Goal: Task Accomplishment & Management: Manage account settings

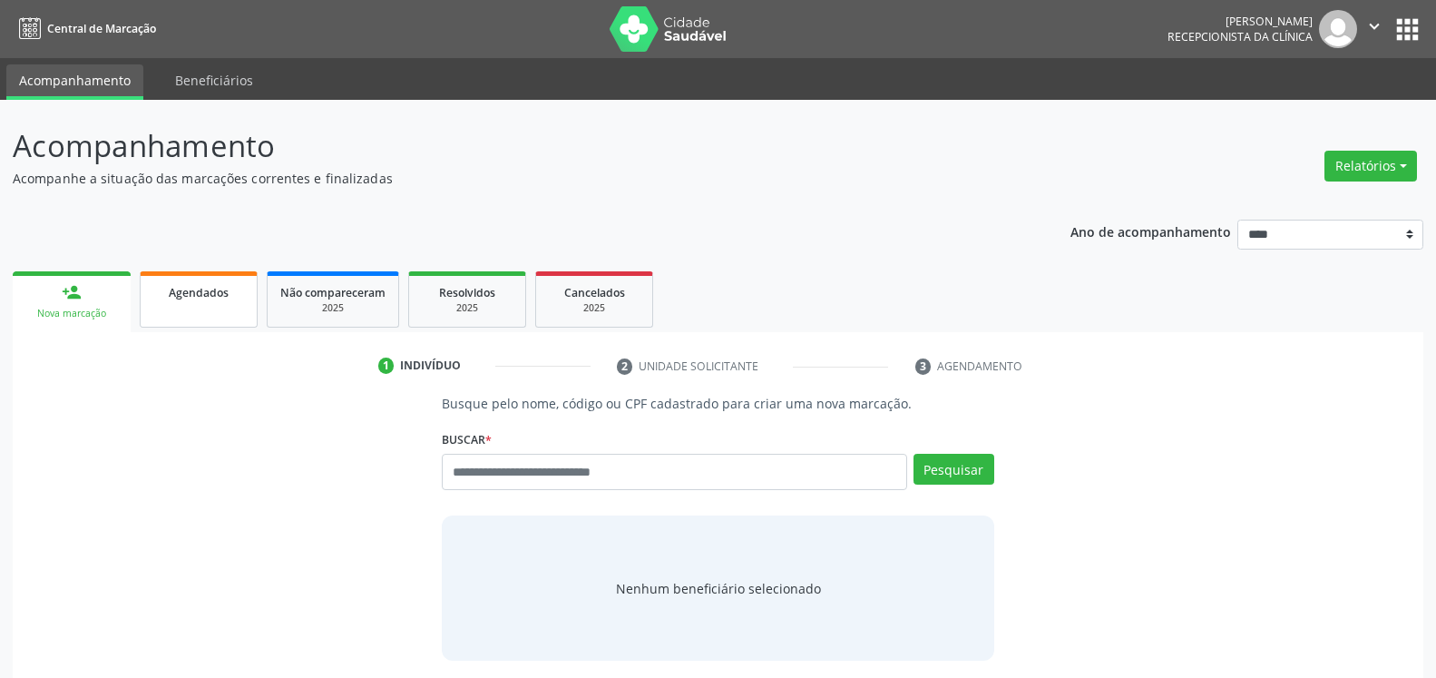
click at [197, 297] on span "Agendados" at bounding box center [199, 292] width 60 height 15
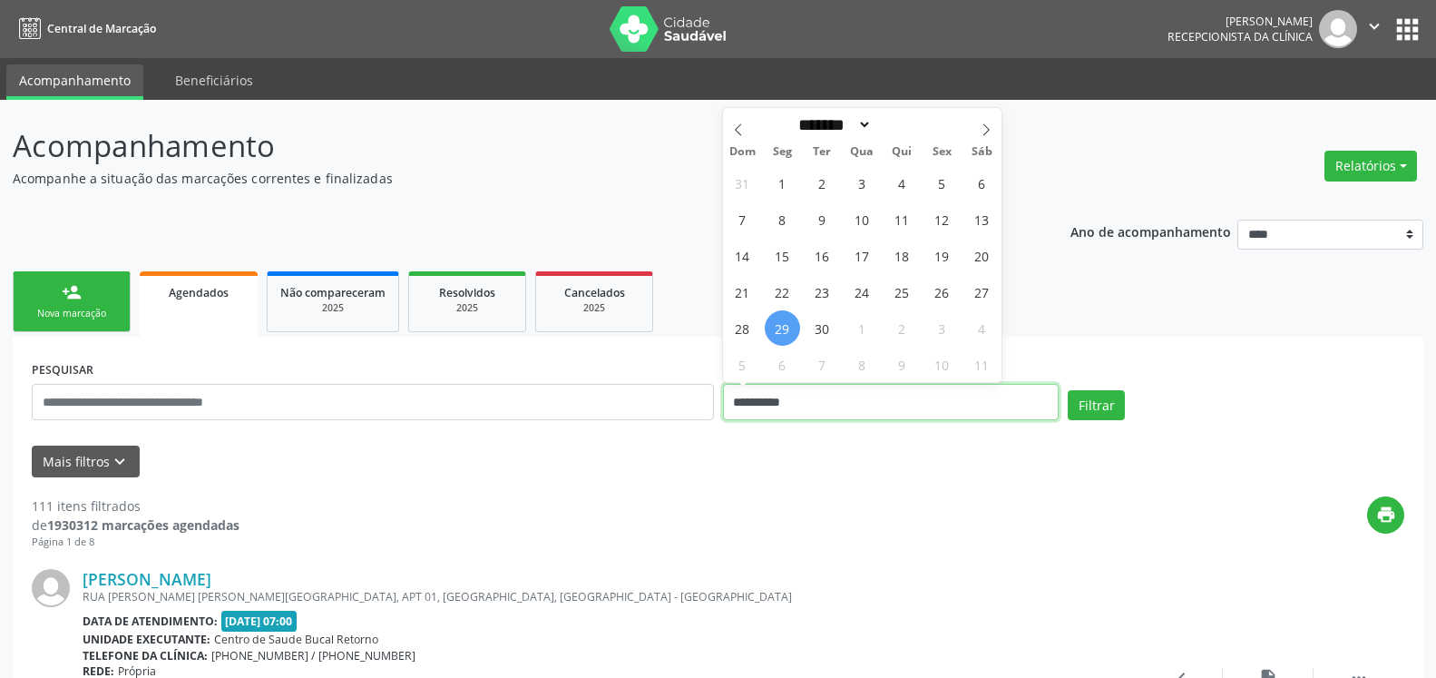
click at [847, 406] on input "**********" at bounding box center [891, 402] width 337 height 36
click at [905, 289] on span "25" at bounding box center [902, 291] width 35 height 35
type input "**********"
click at [905, 289] on span "25" at bounding box center [902, 291] width 35 height 35
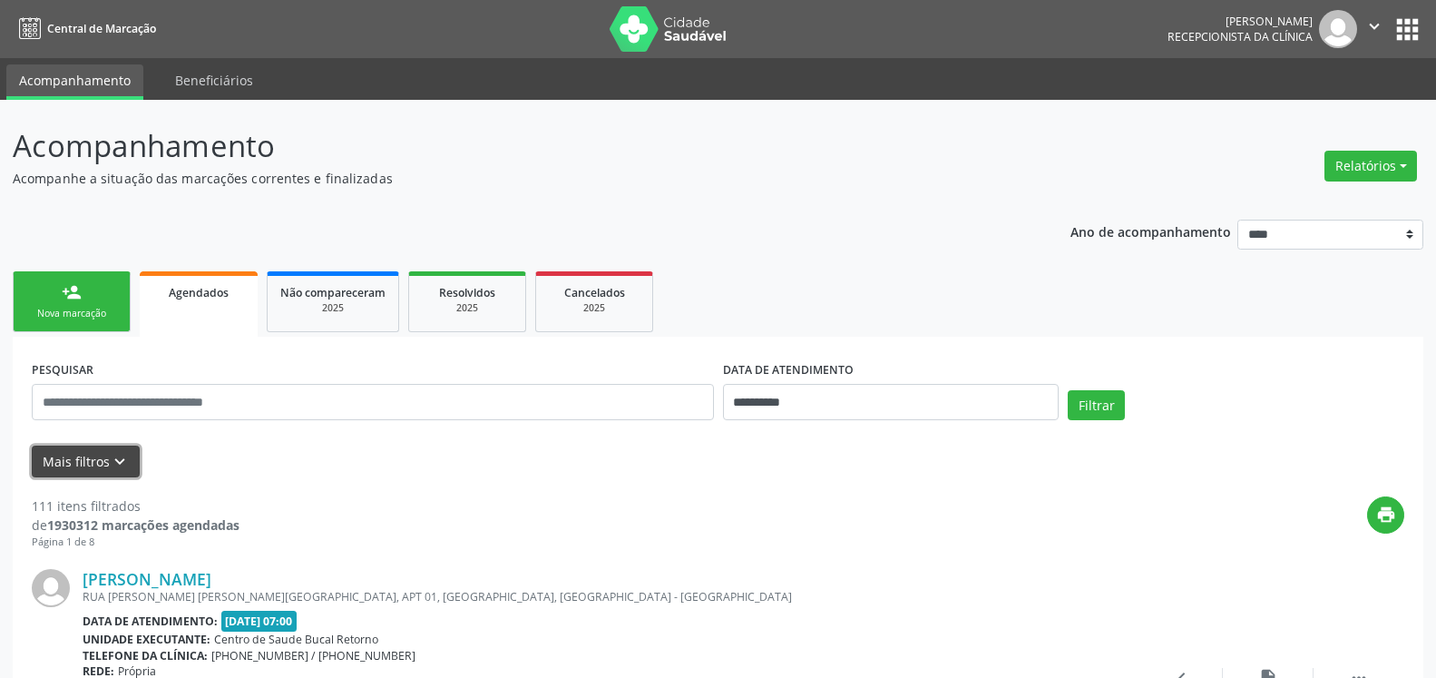
click at [129, 460] on button "Mais filtros keyboard_arrow_down" at bounding box center [86, 462] width 108 height 32
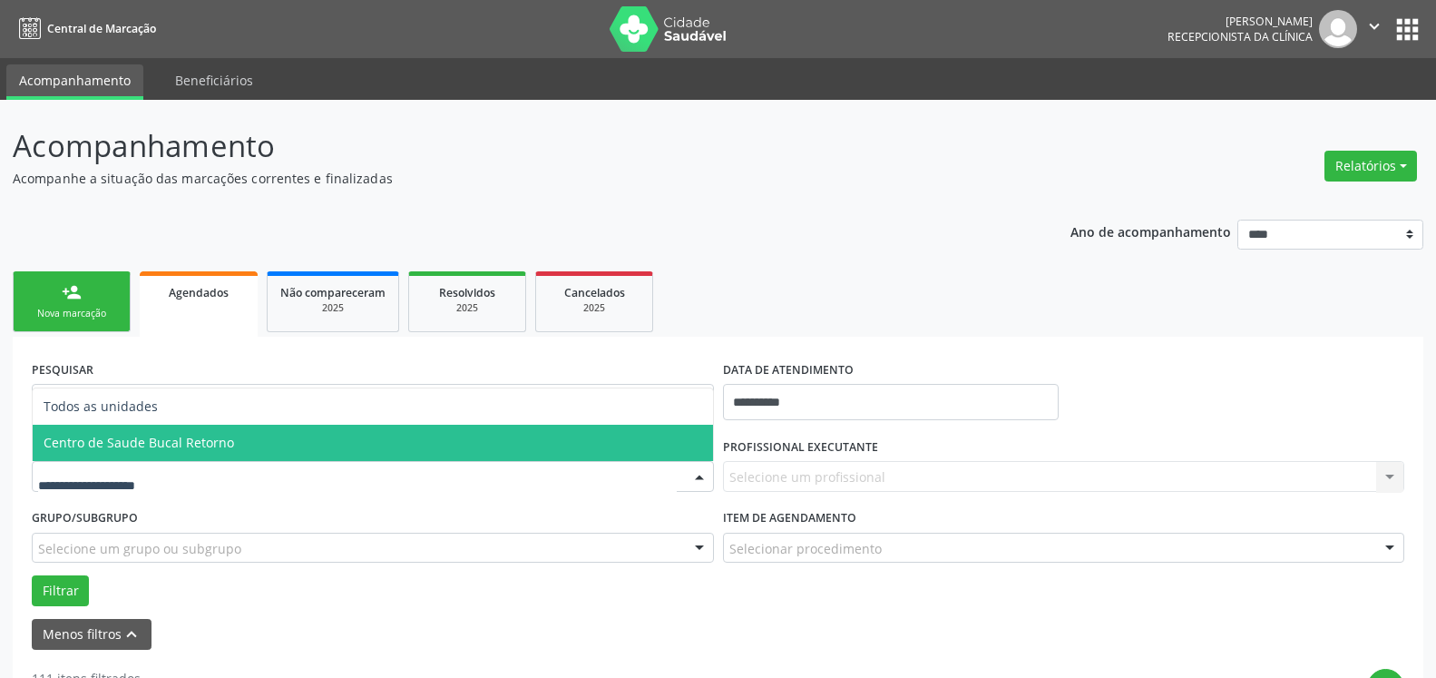
click at [179, 459] on span "Centro de Saude Bucal Retorno" at bounding box center [373, 443] width 681 height 36
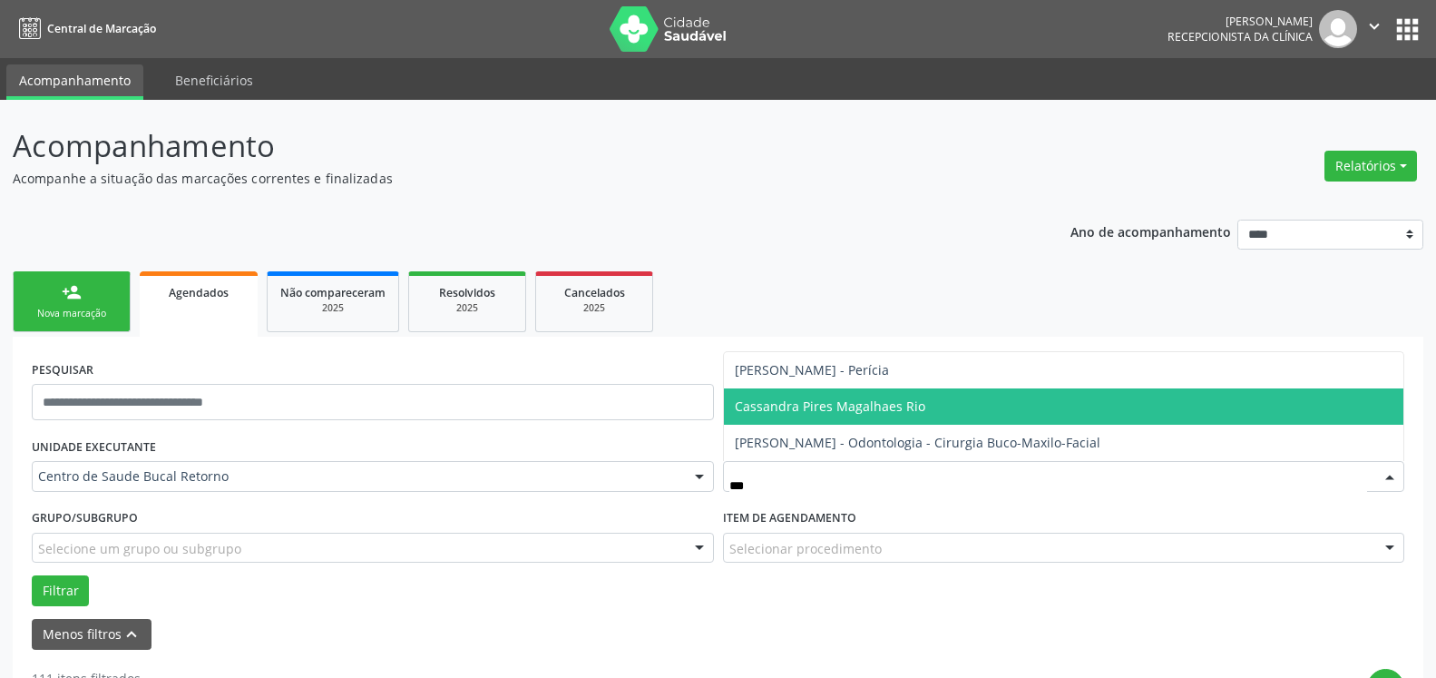
click at [811, 407] on span "Cassandra Pires Magalhaes Rio" at bounding box center [830, 405] width 191 height 17
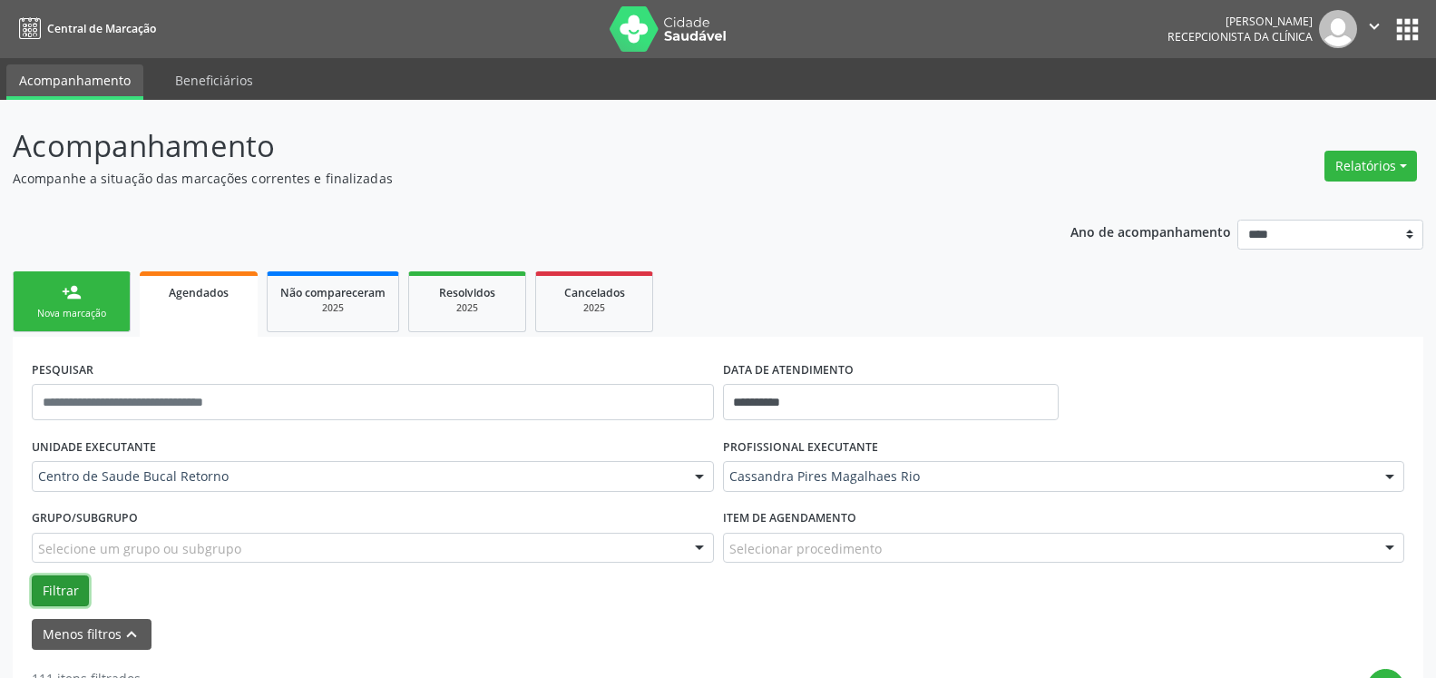
click at [58, 587] on button "Filtrar" at bounding box center [60, 590] width 57 height 31
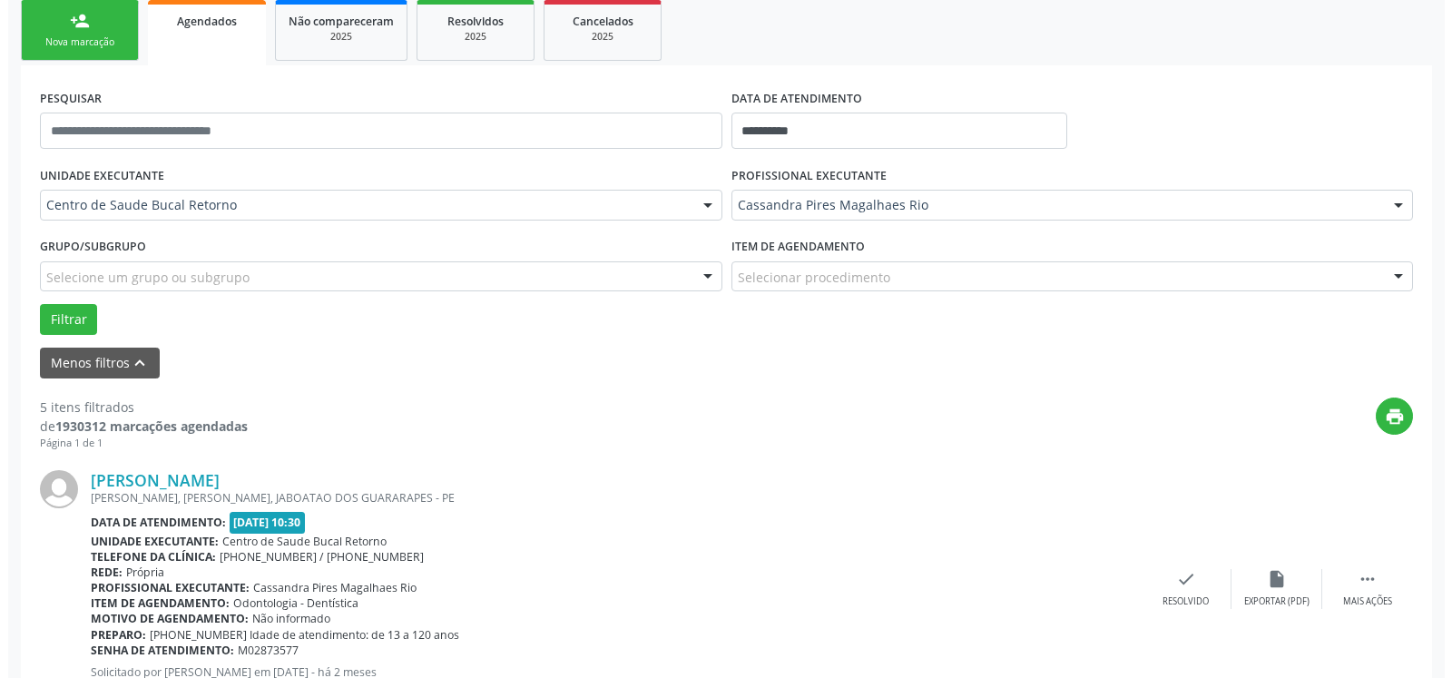
scroll to position [278, 0]
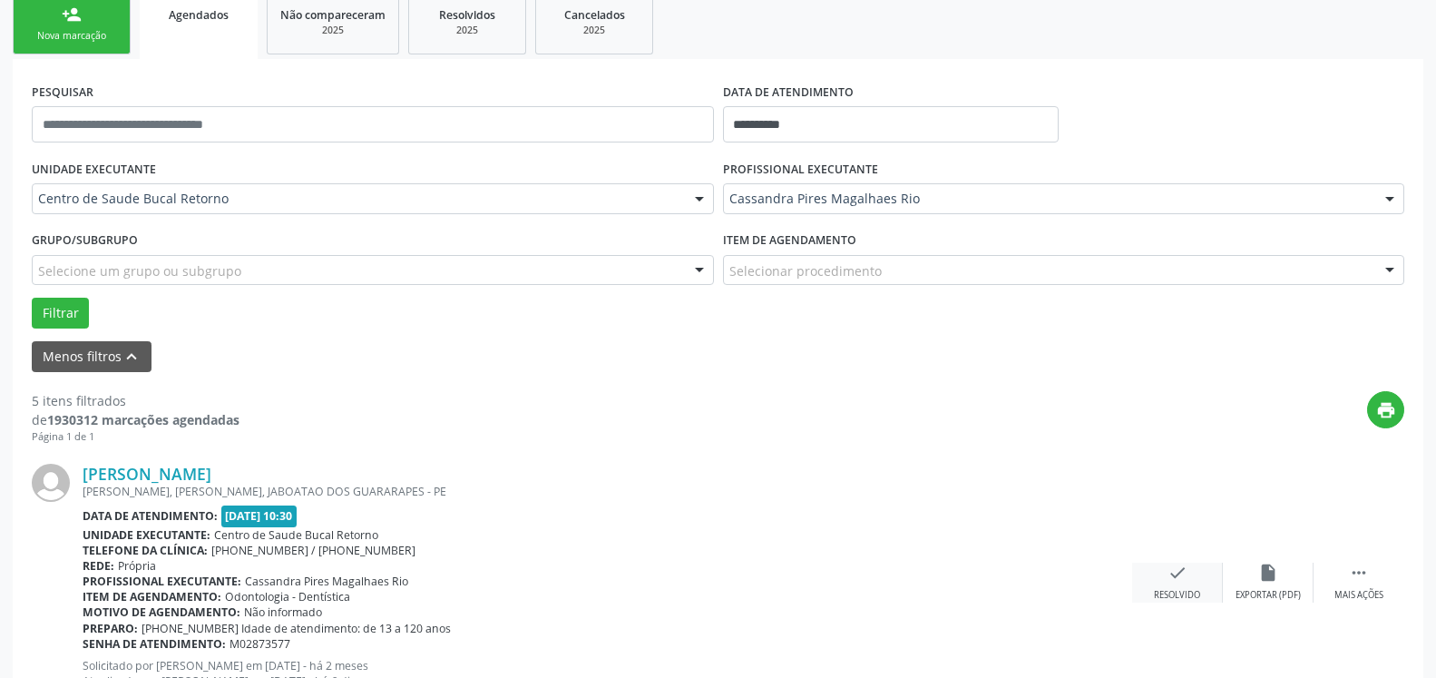
click at [1166, 579] on div "check Resolvido" at bounding box center [1177, 582] width 91 height 39
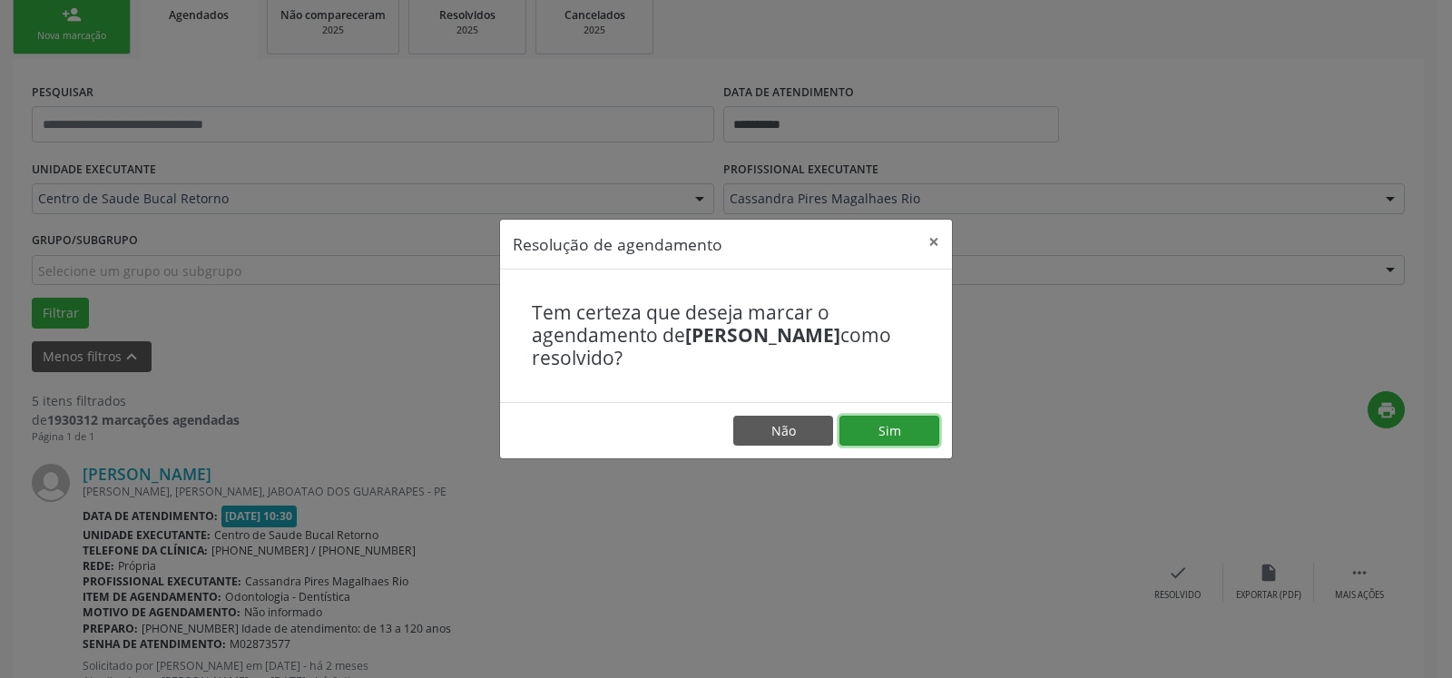
click at [890, 429] on button "Sim" at bounding box center [889, 431] width 100 height 31
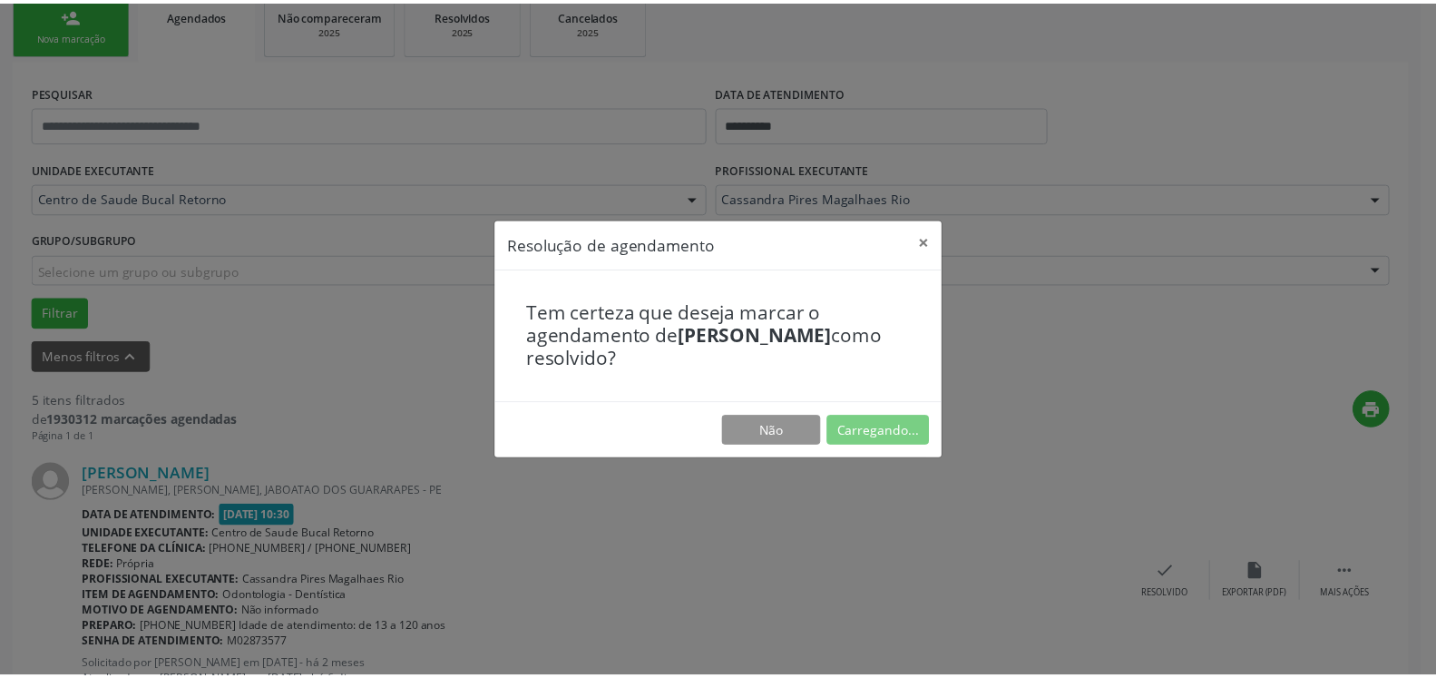
scroll to position [100, 0]
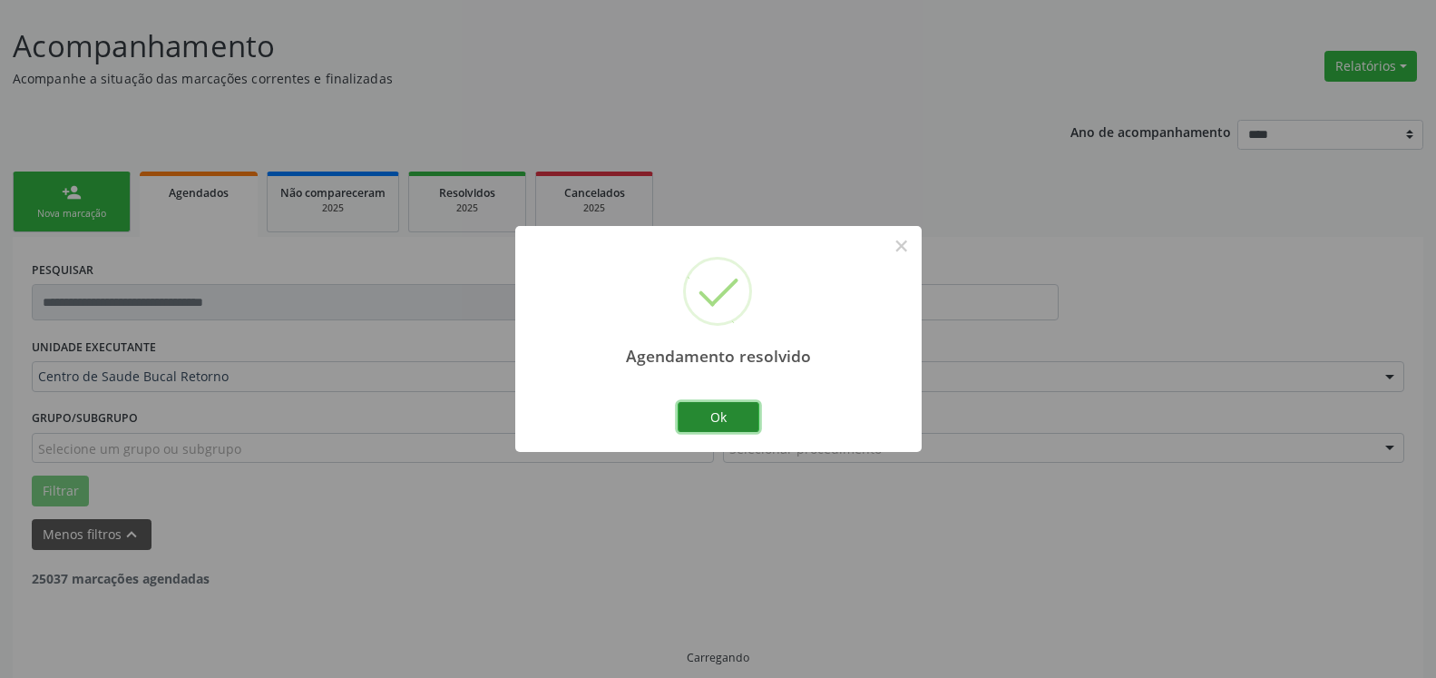
click at [731, 416] on button "Ok" at bounding box center [719, 417] width 82 height 31
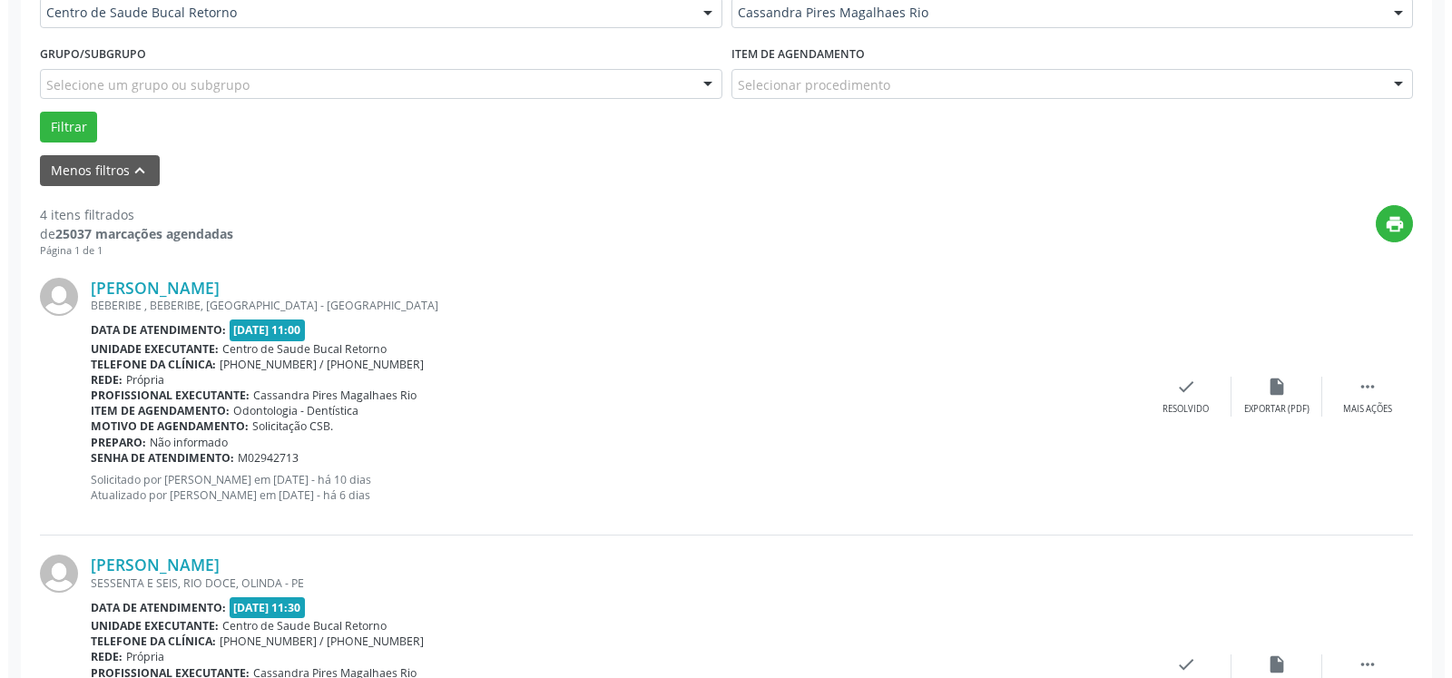
scroll to position [470, 0]
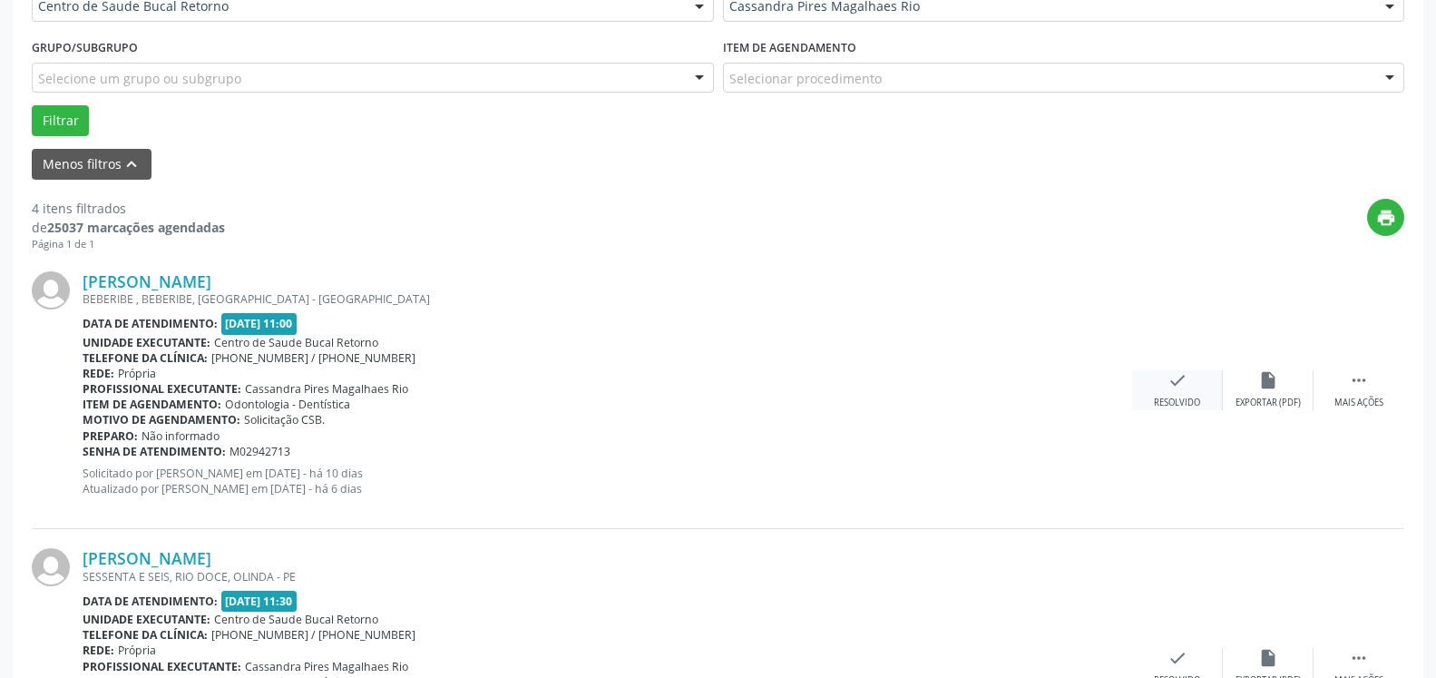
click at [1175, 385] on icon "check" at bounding box center [1178, 380] width 20 height 20
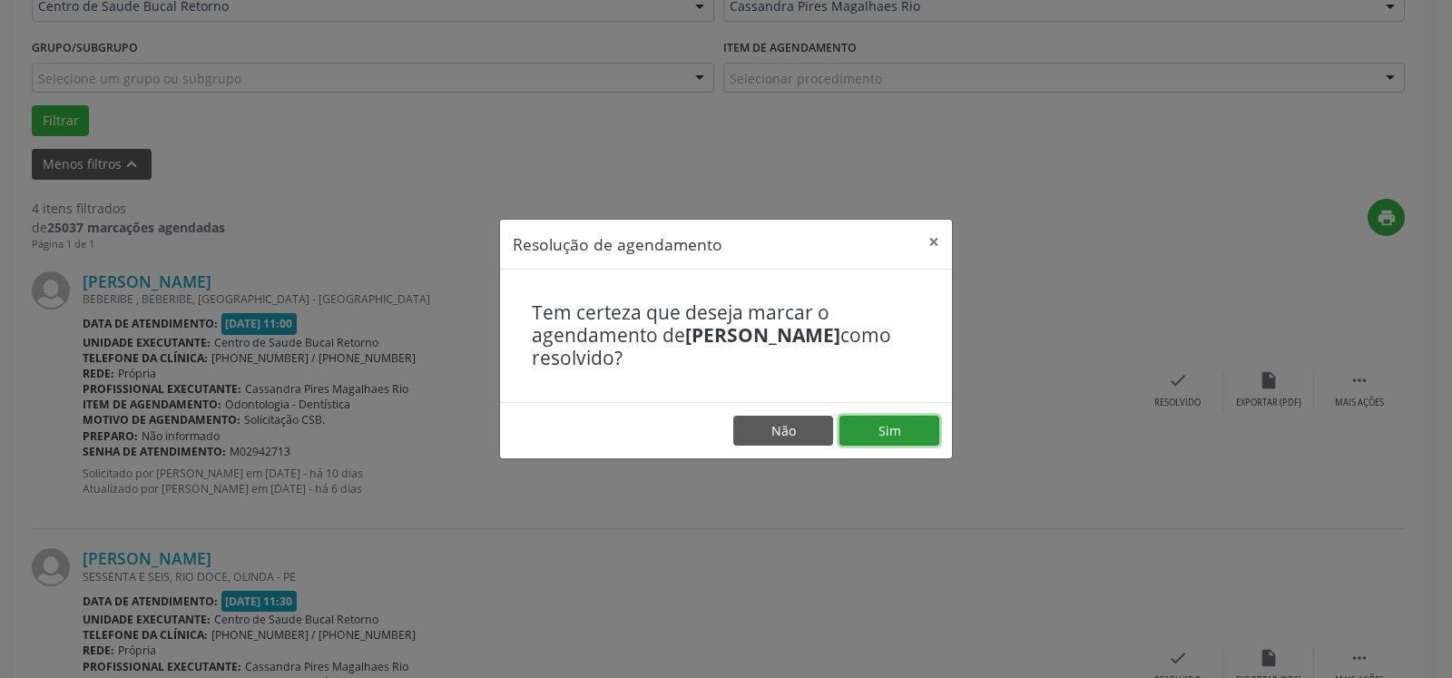
click at [888, 428] on button "Sim" at bounding box center [889, 431] width 100 height 31
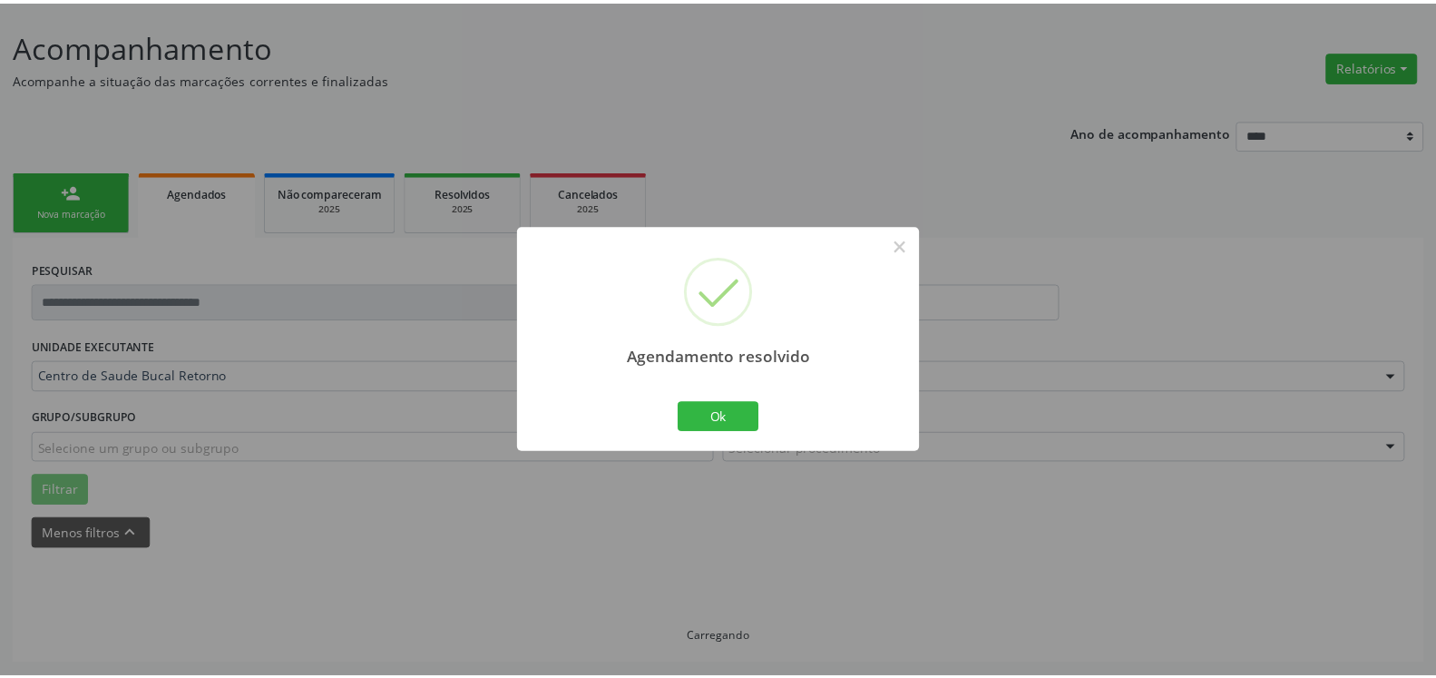
scroll to position [100, 0]
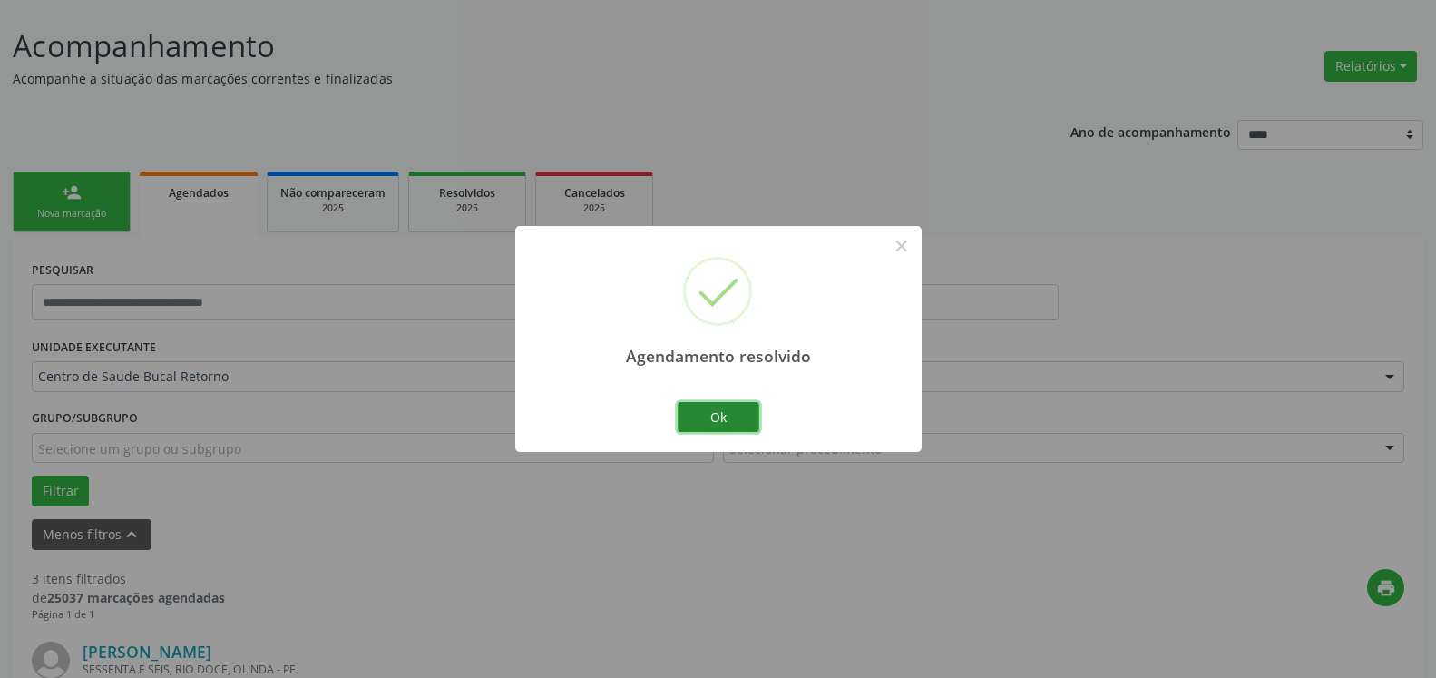
click at [736, 420] on button "Ok" at bounding box center [719, 417] width 82 height 31
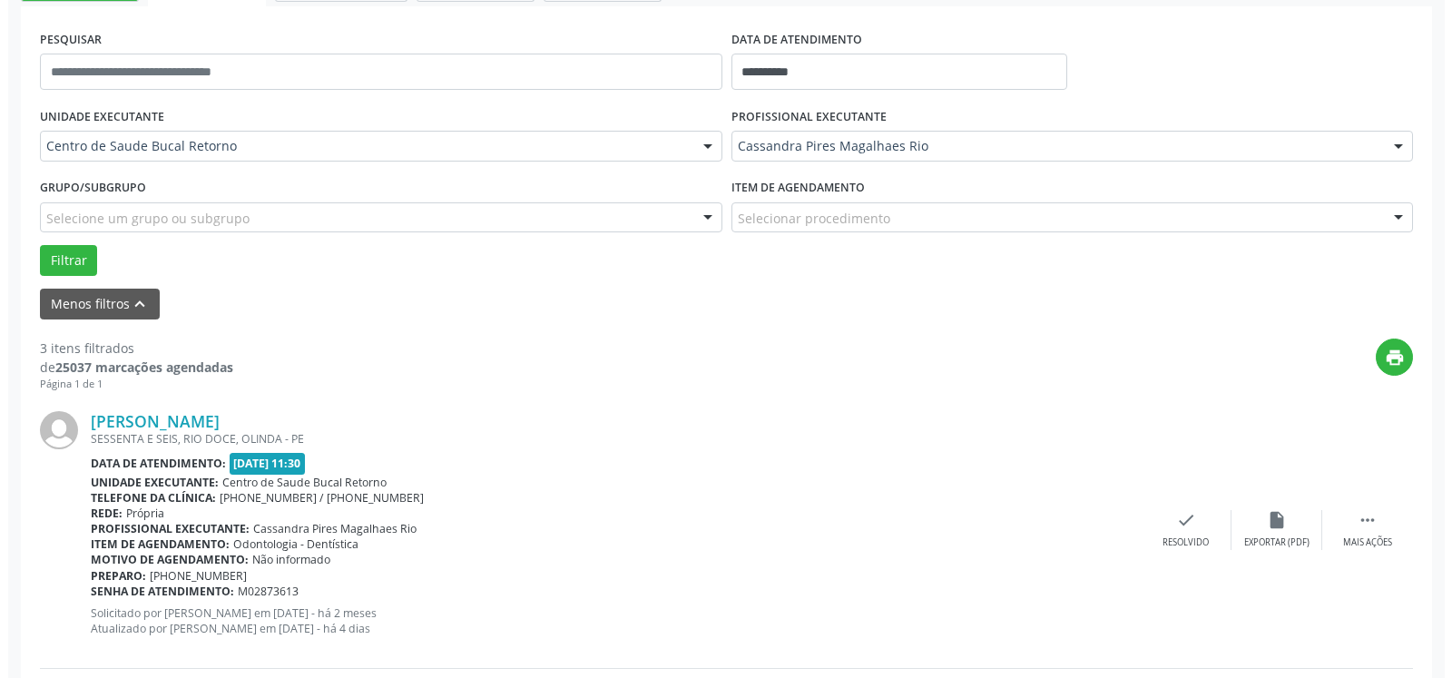
scroll to position [470, 0]
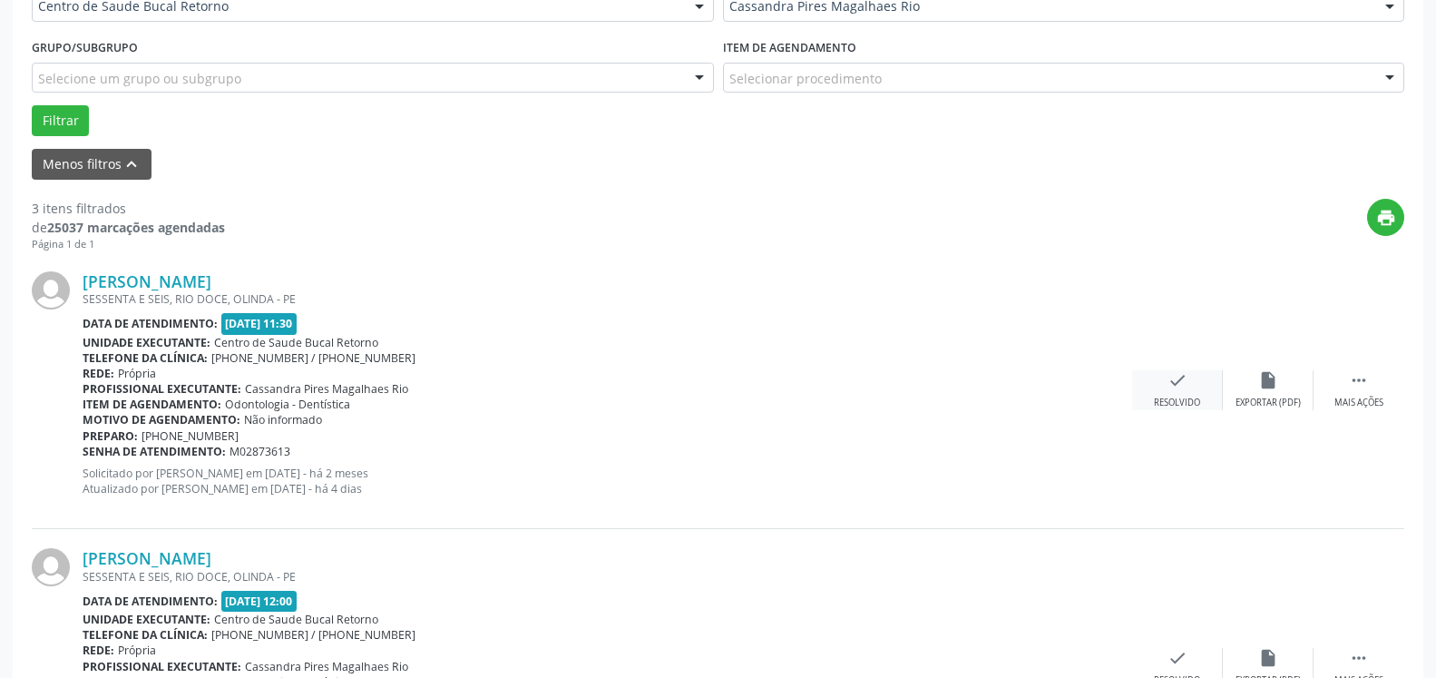
click at [1189, 392] on div "check Resolvido" at bounding box center [1177, 389] width 91 height 39
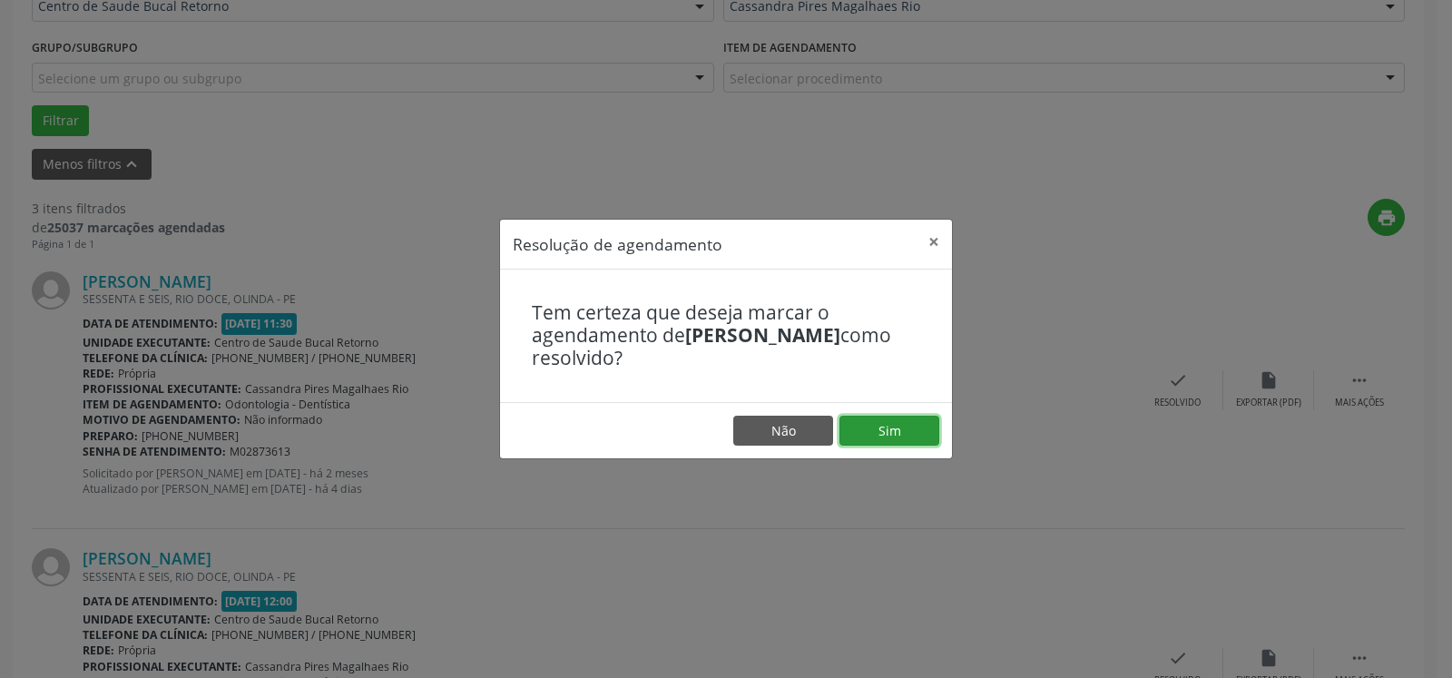
click at [877, 427] on button "Sim" at bounding box center [889, 431] width 100 height 31
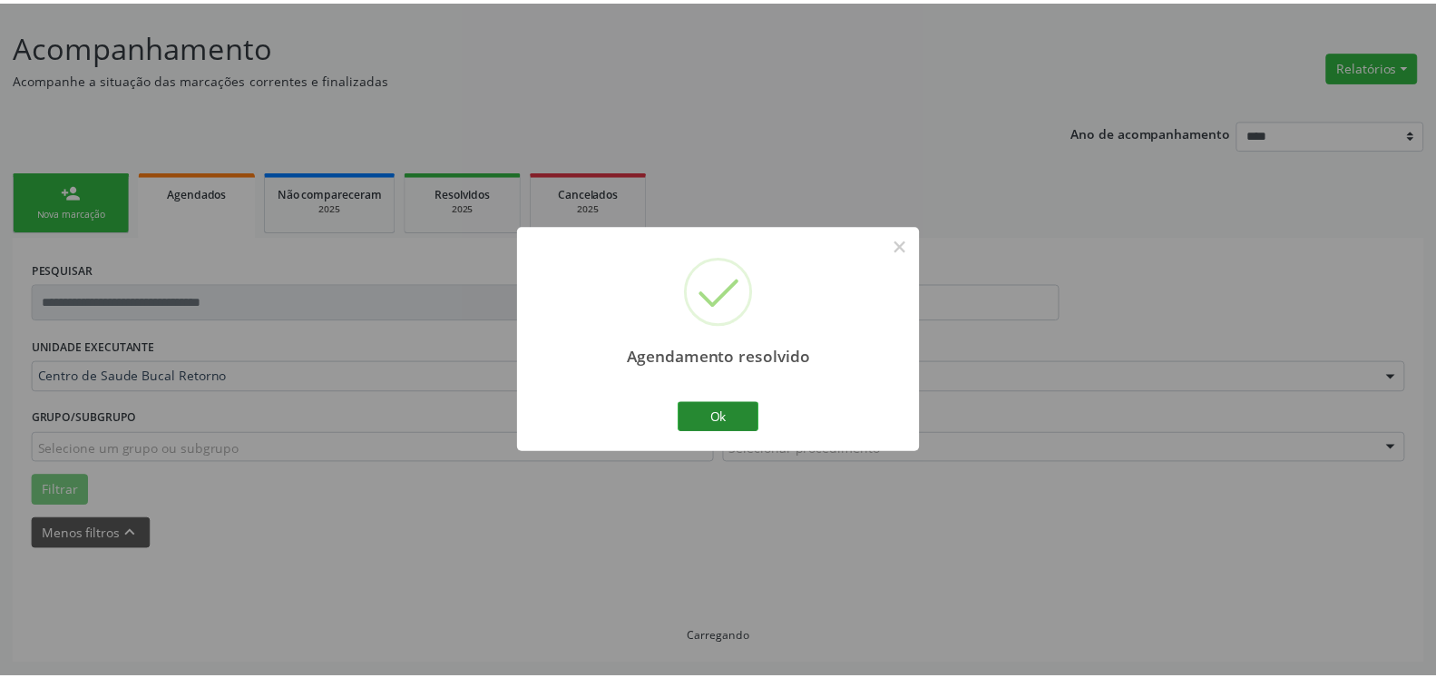
scroll to position [100, 0]
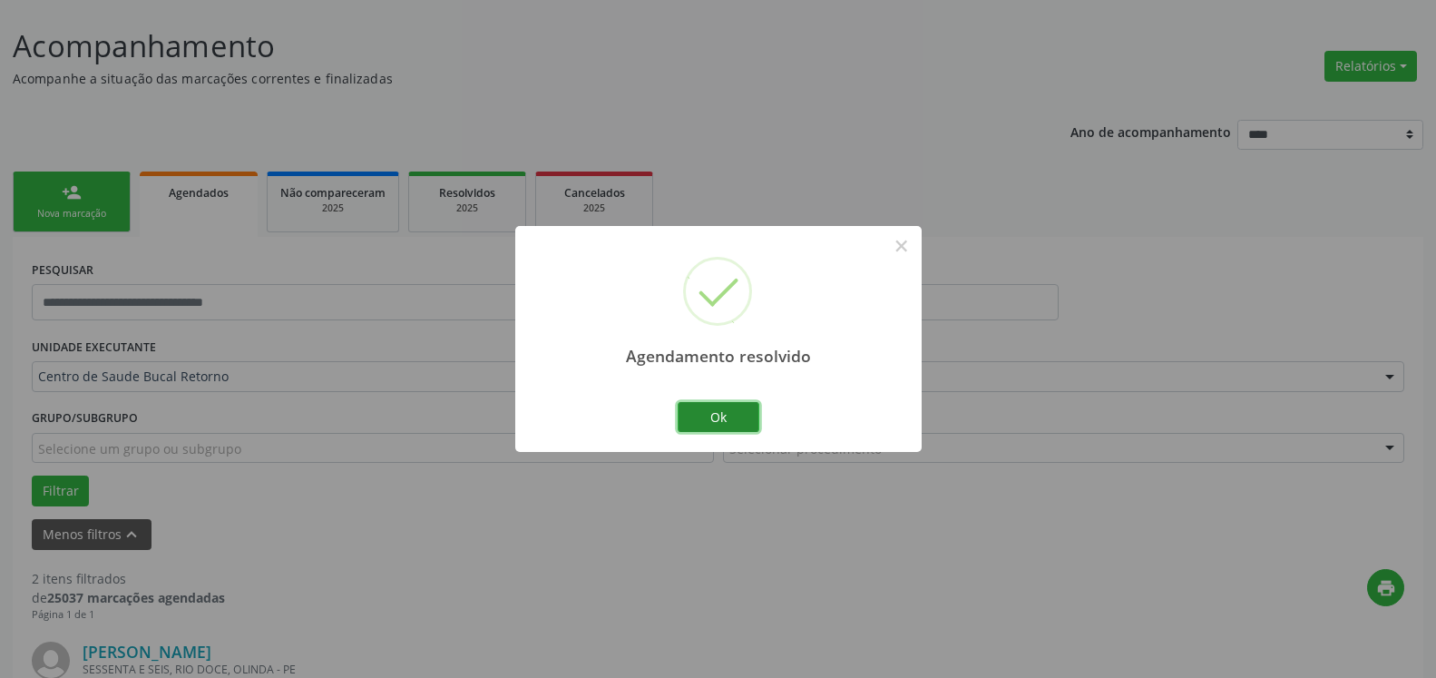
click at [733, 420] on button "Ok" at bounding box center [719, 417] width 82 height 31
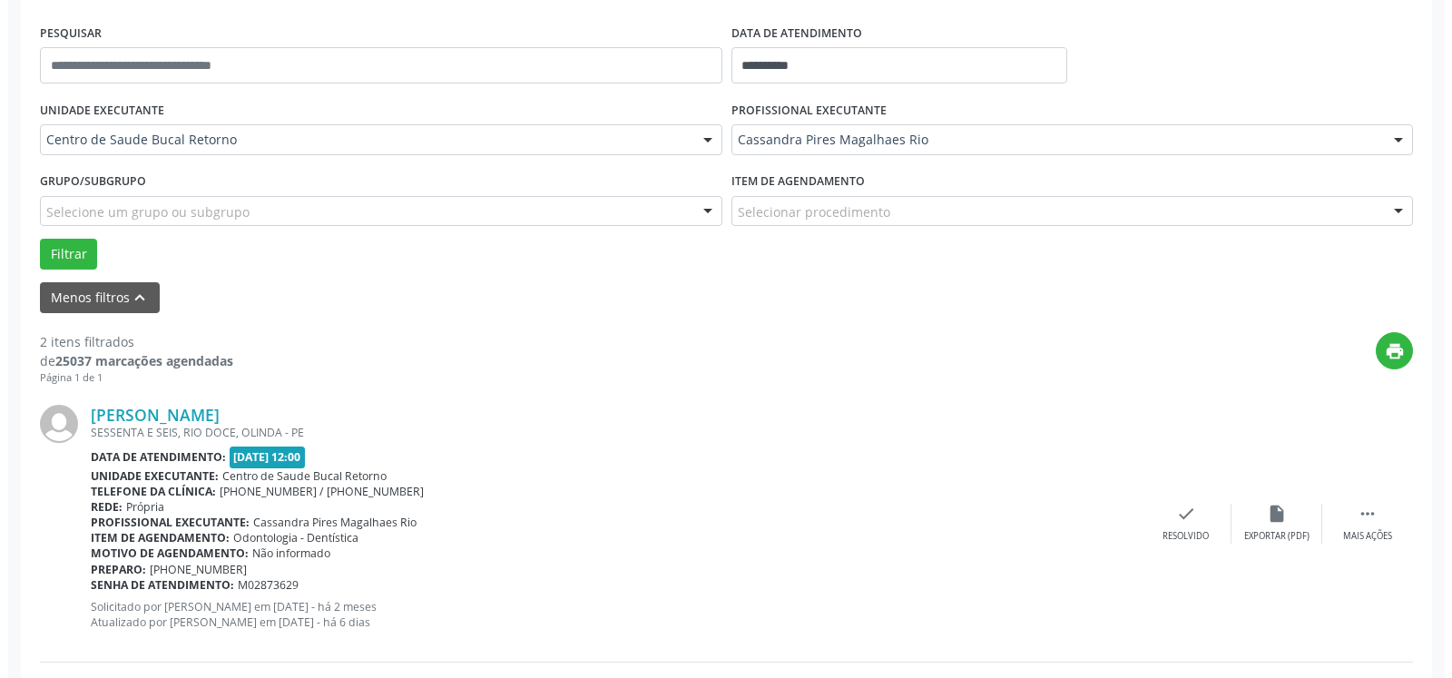
scroll to position [470, 0]
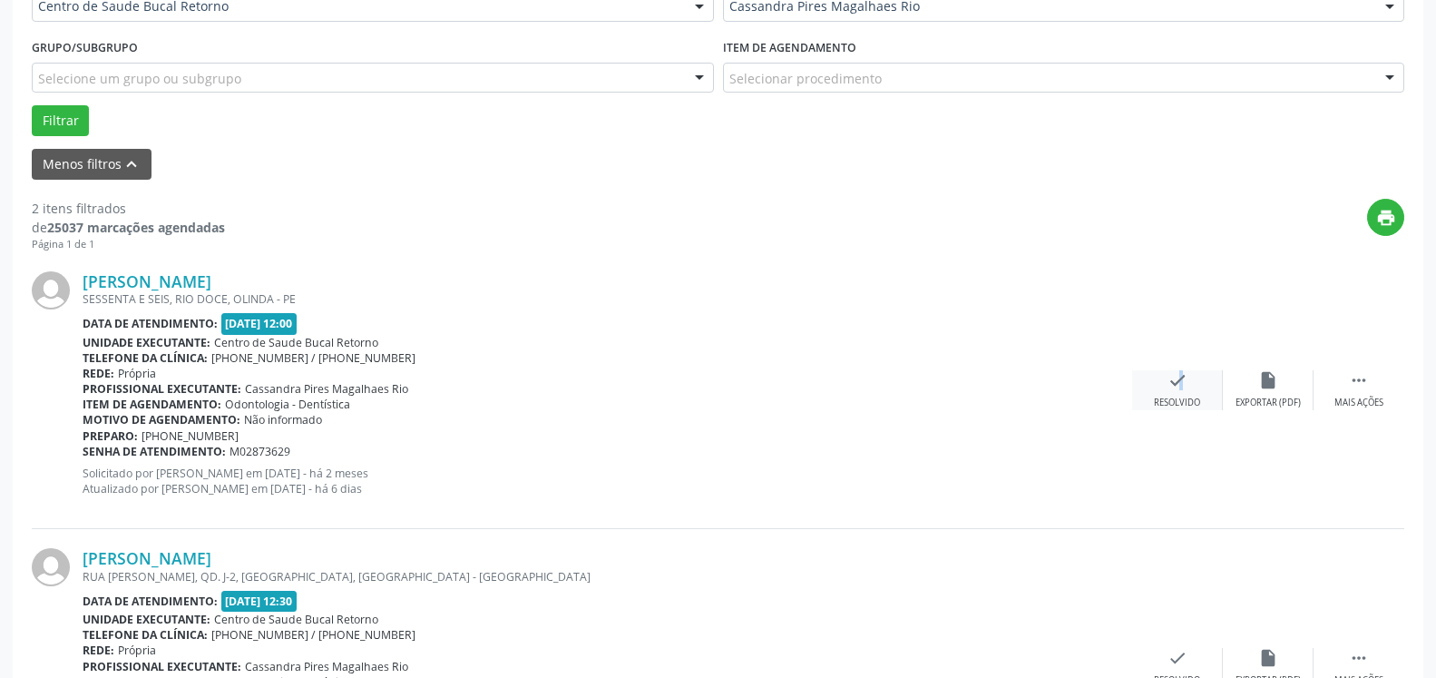
click at [1172, 386] on icon "check" at bounding box center [1178, 380] width 20 height 20
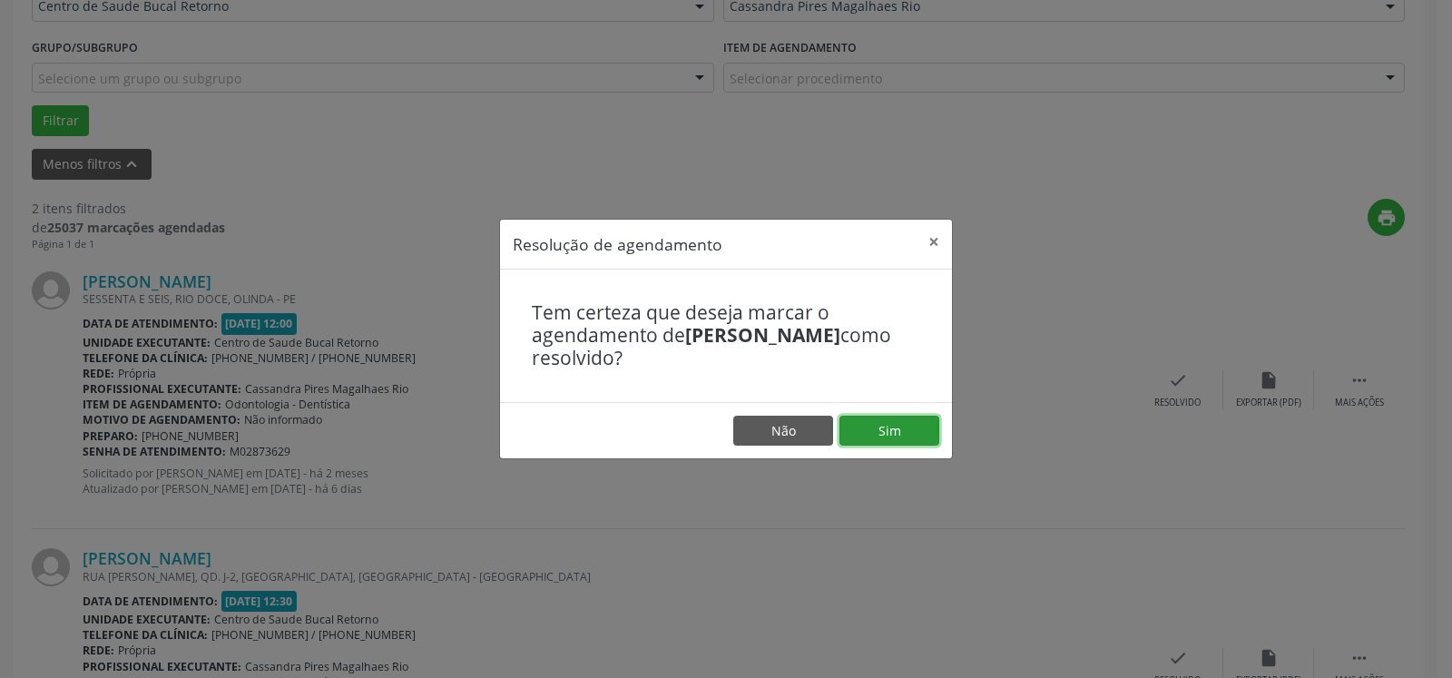
click at [851, 429] on button "Sim" at bounding box center [889, 431] width 100 height 31
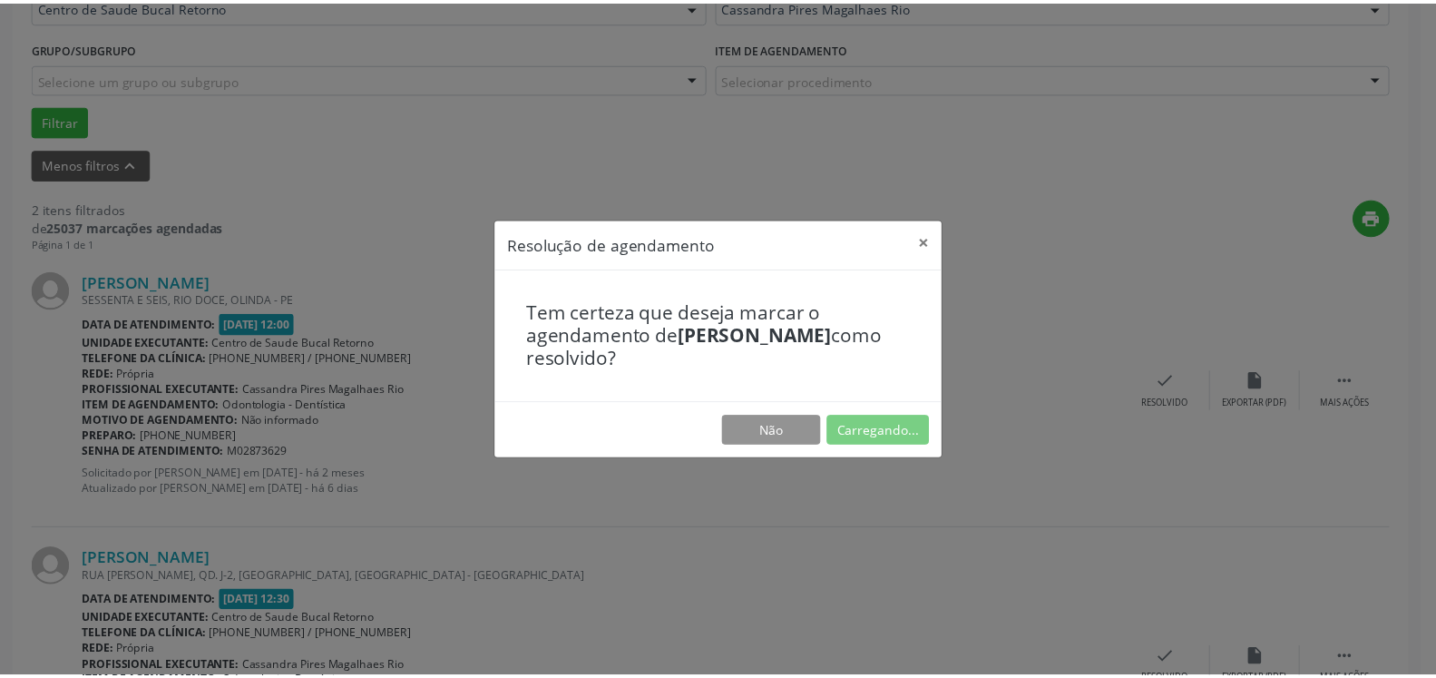
scroll to position [100, 0]
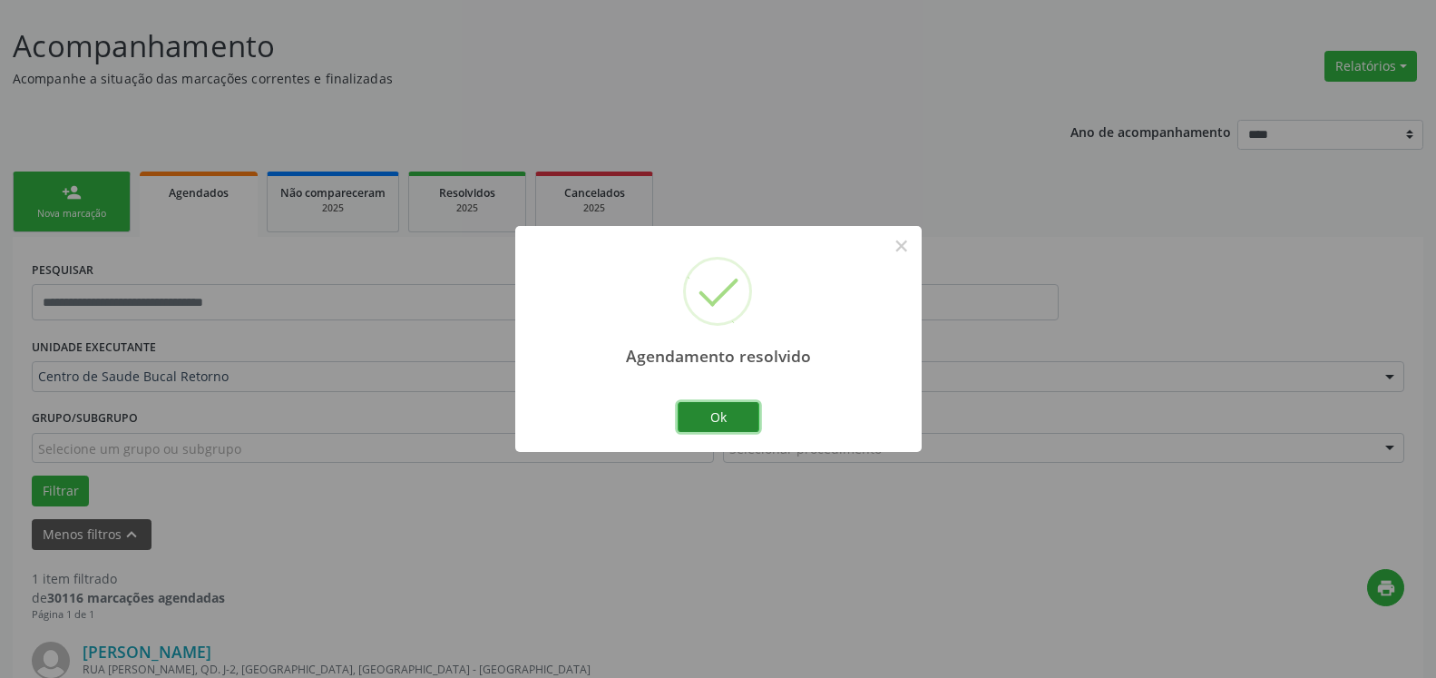
click at [691, 423] on button "Ok" at bounding box center [719, 417] width 82 height 31
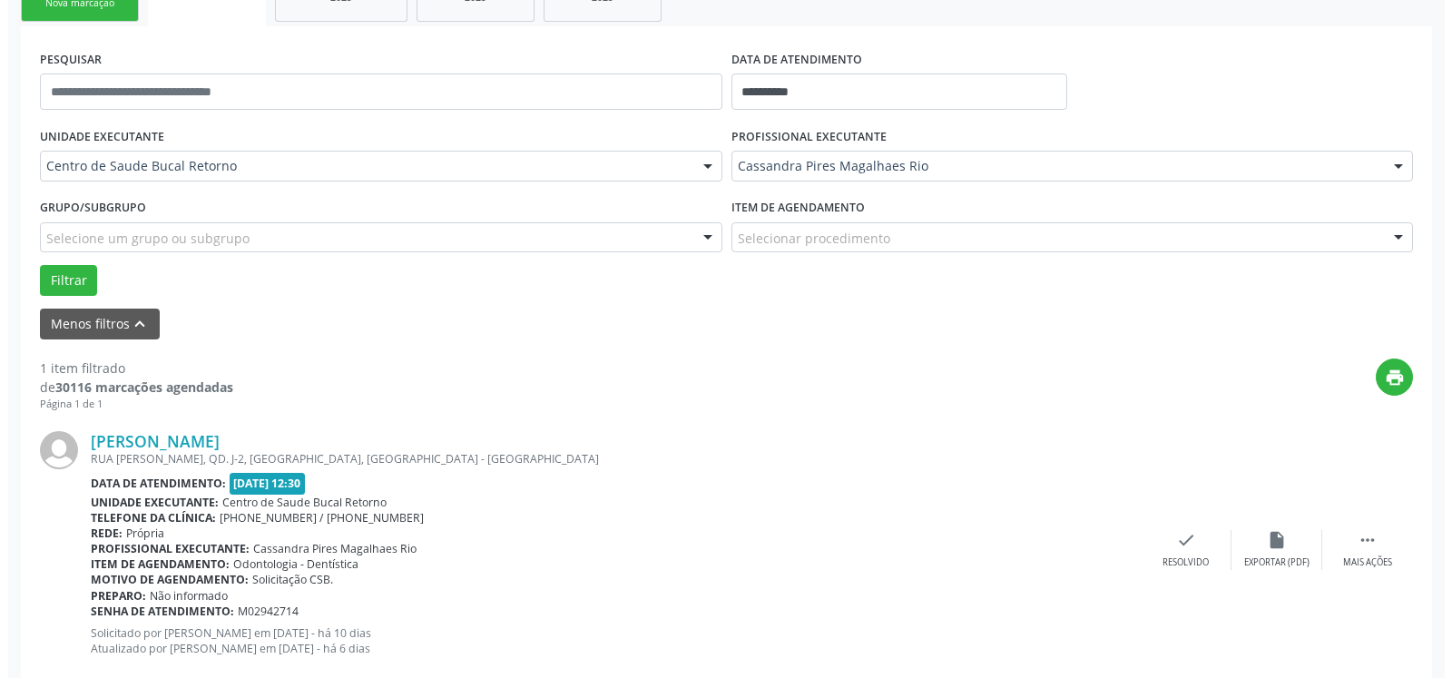
scroll to position [352, 0]
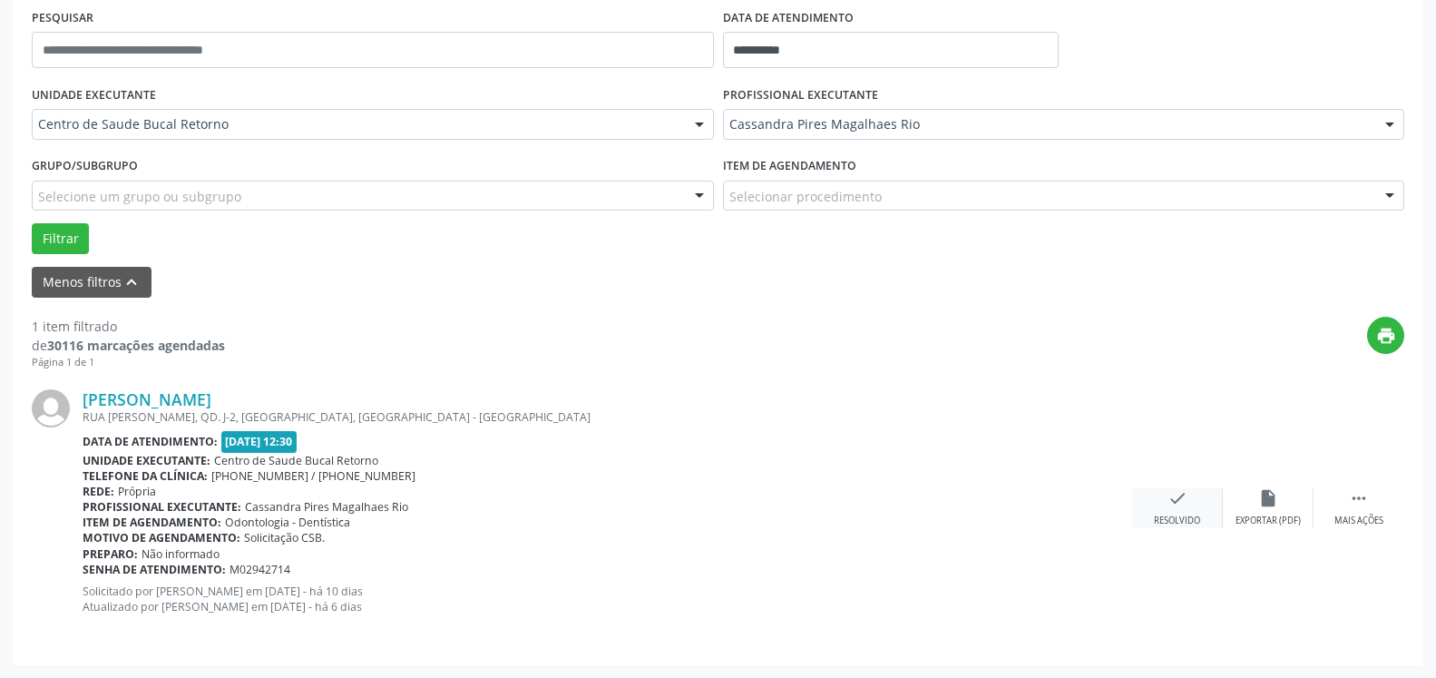
click at [1183, 495] on icon "check" at bounding box center [1178, 498] width 20 height 20
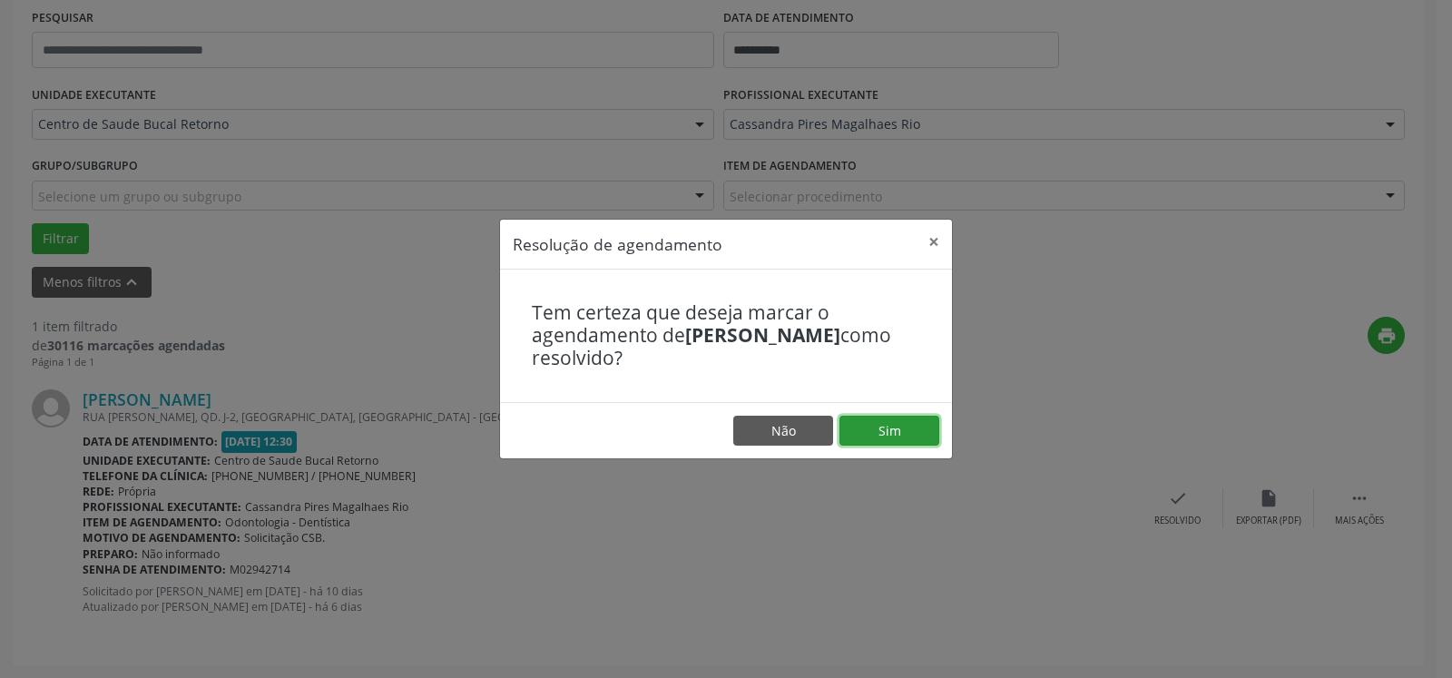
click at [886, 430] on button "Sim" at bounding box center [889, 431] width 100 height 31
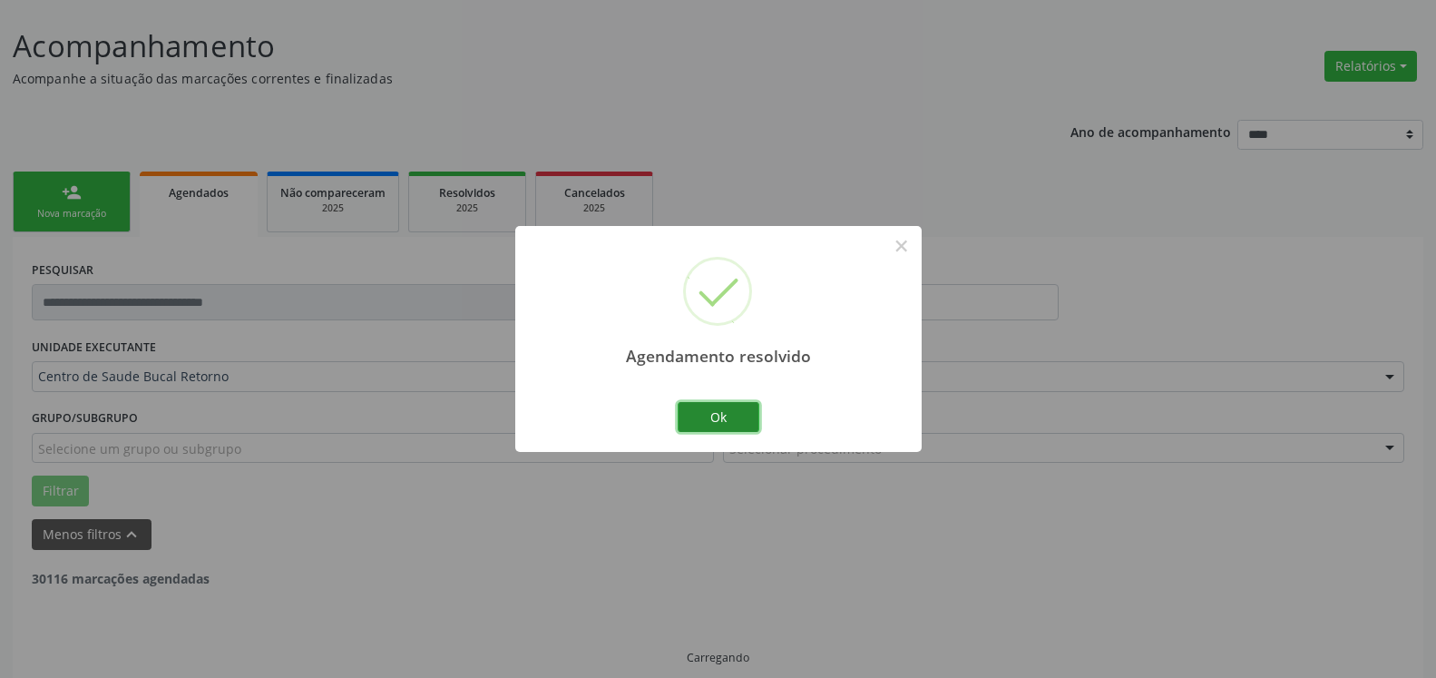
click at [706, 410] on button "Ok" at bounding box center [719, 417] width 82 height 31
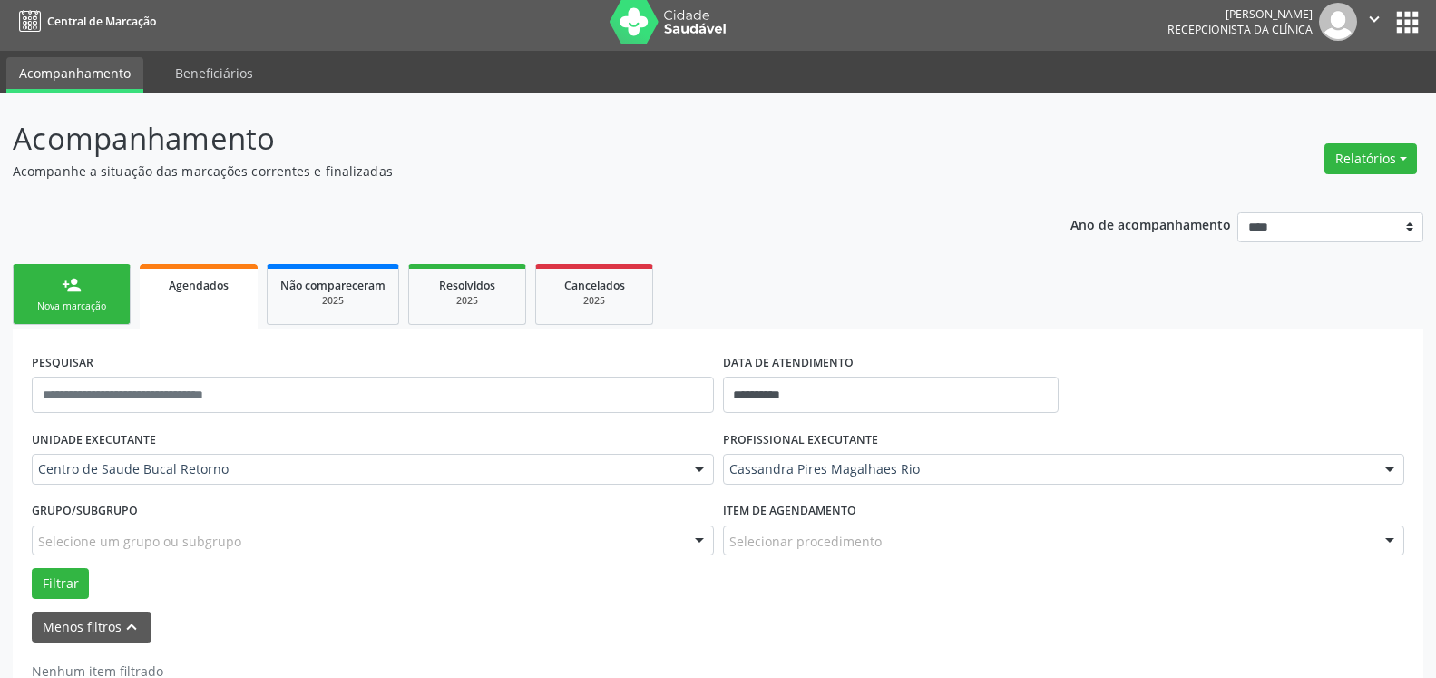
scroll to position [61, 0]
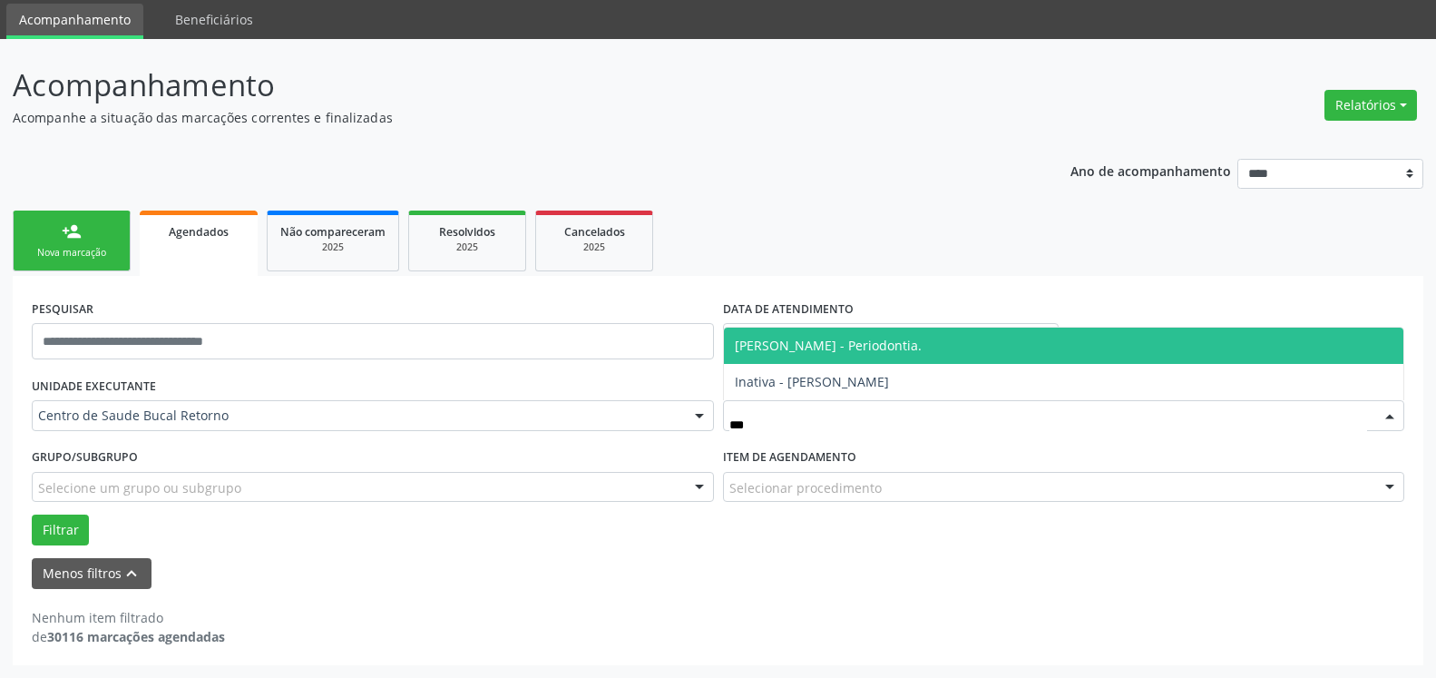
click at [889, 350] on span "[PERSON_NAME] - Periodontia." at bounding box center [828, 345] width 187 height 17
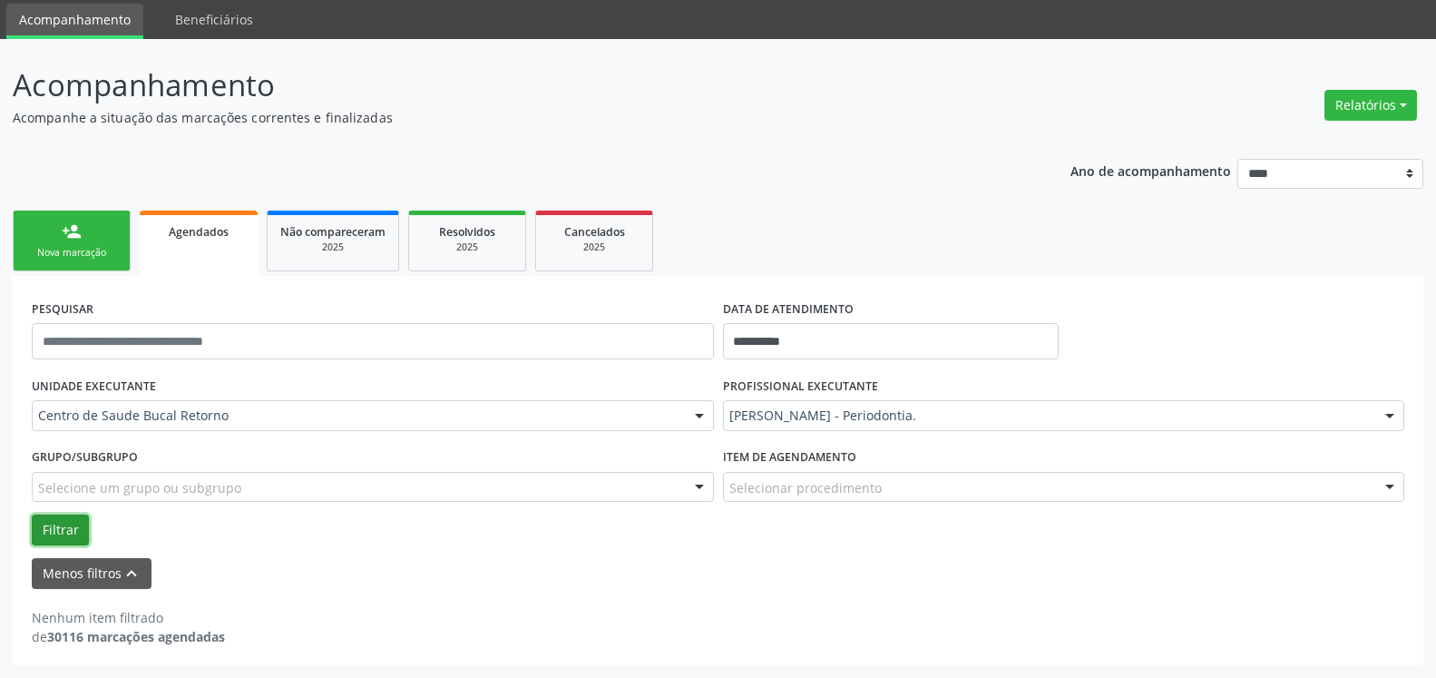
click at [50, 529] on button "Filtrar" at bounding box center [60, 530] width 57 height 31
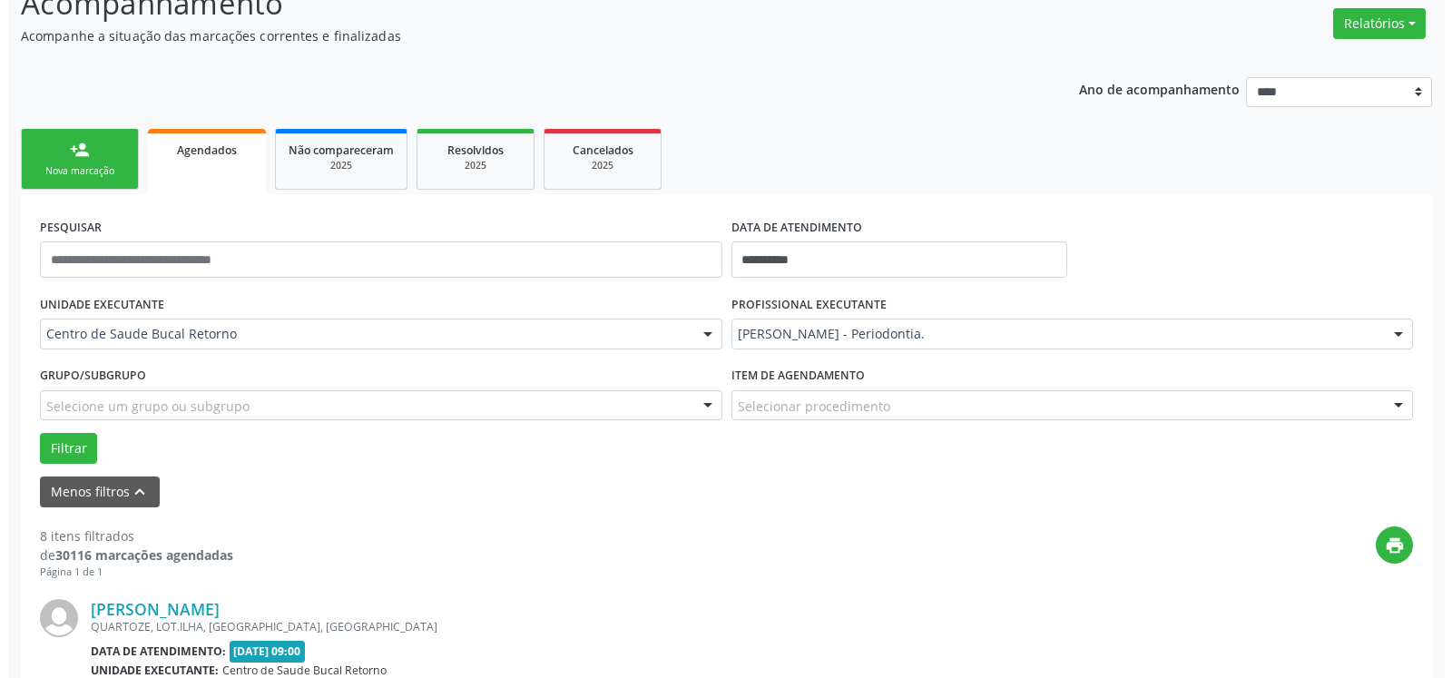
scroll to position [338, 0]
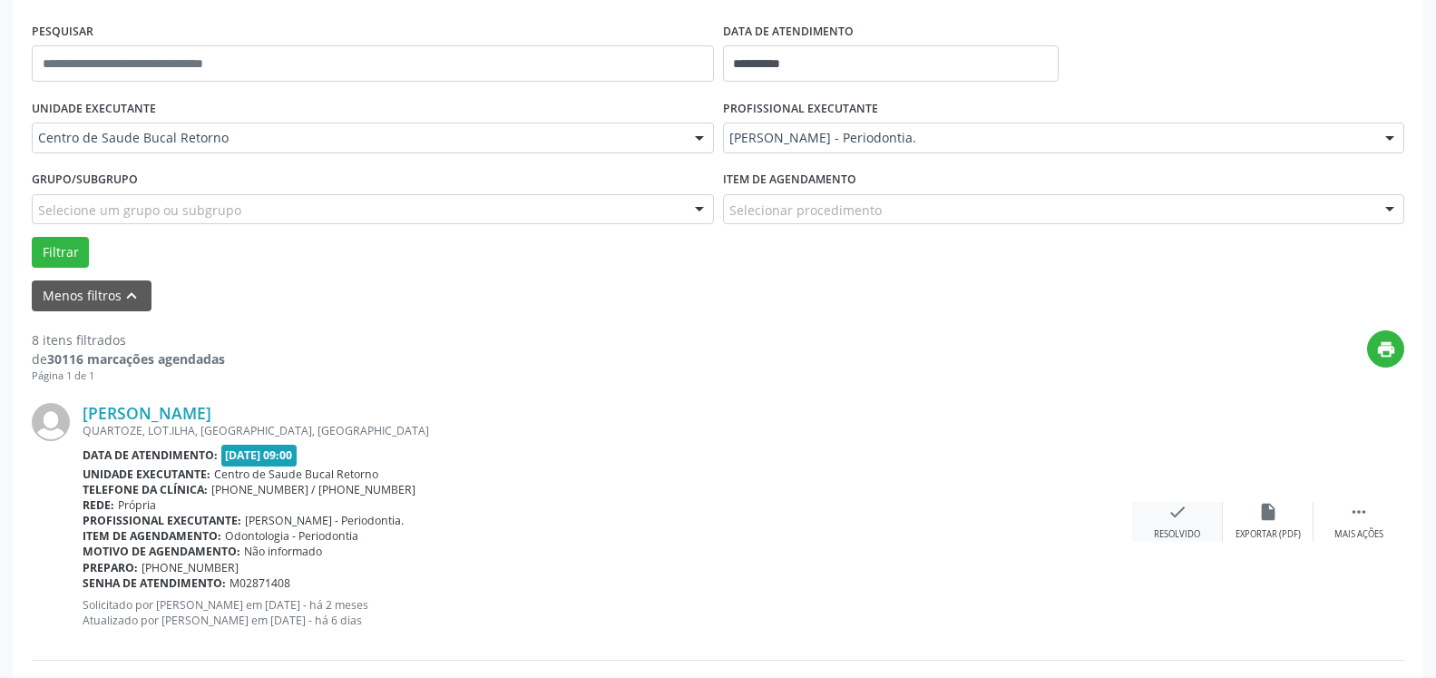
click at [1168, 518] on icon "check" at bounding box center [1178, 512] width 20 height 20
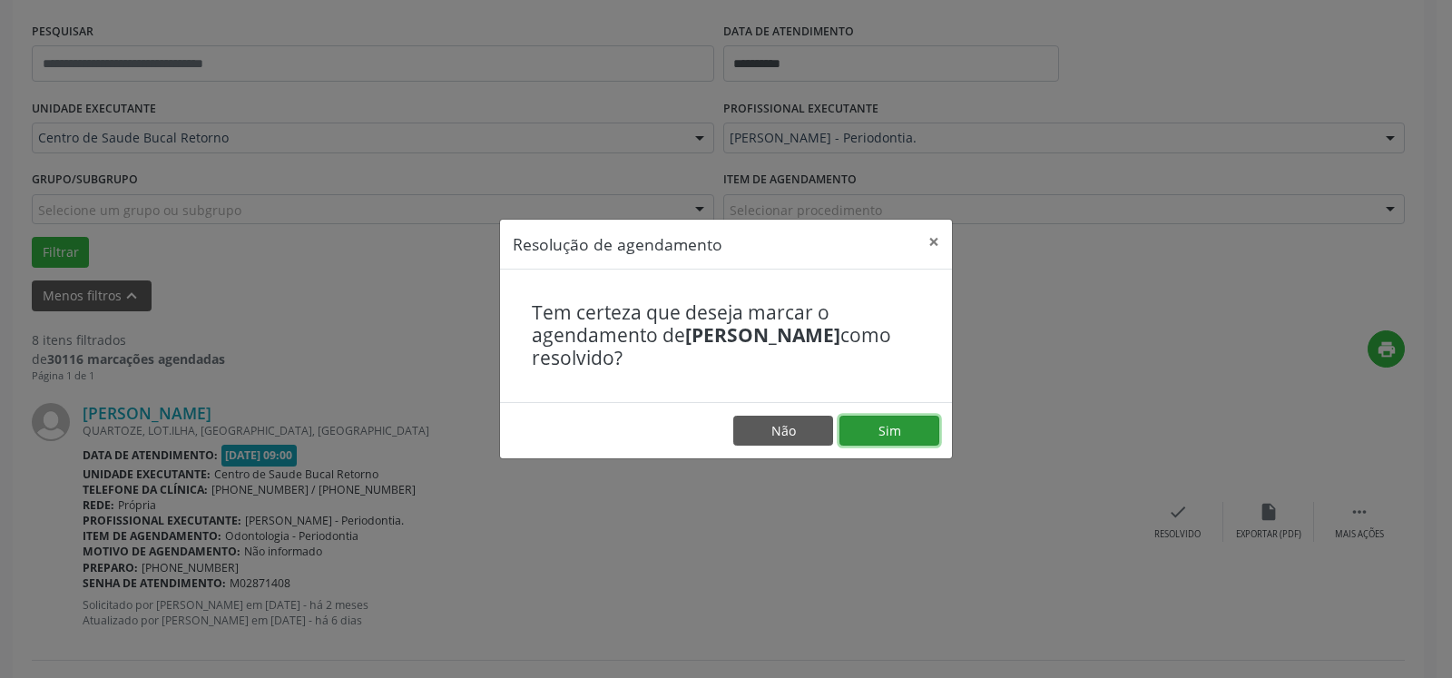
click at [907, 436] on button "Sim" at bounding box center [889, 431] width 100 height 31
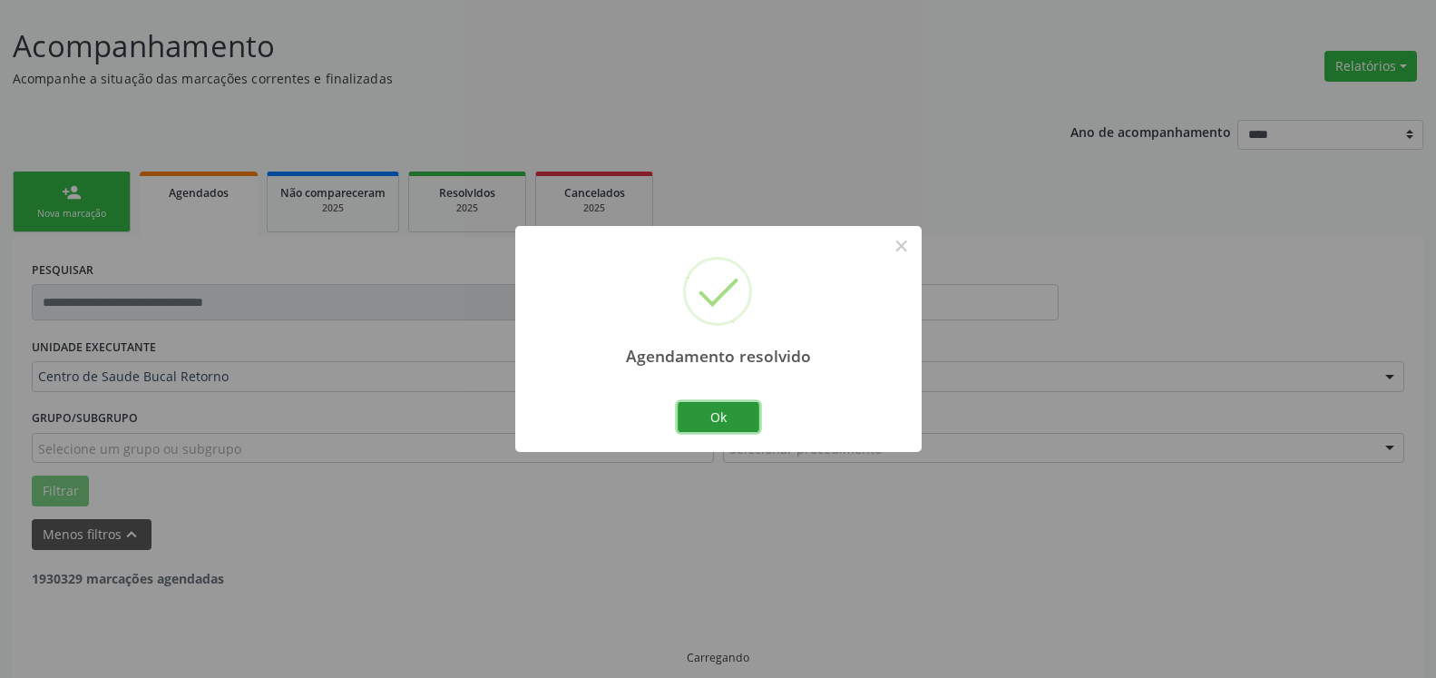
click at [715, 412] on button "Ok" at bounding box center [719, 417] width 82 height 31
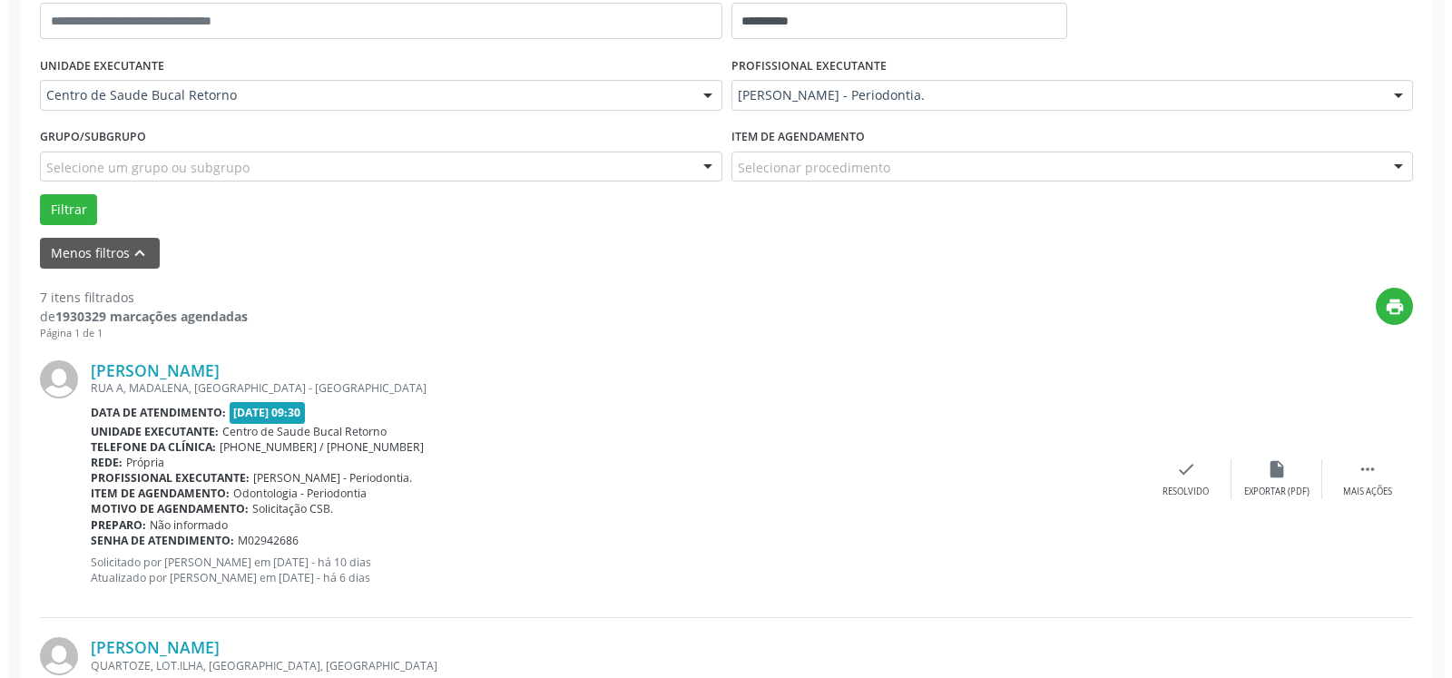
scroll to position [397, 0]
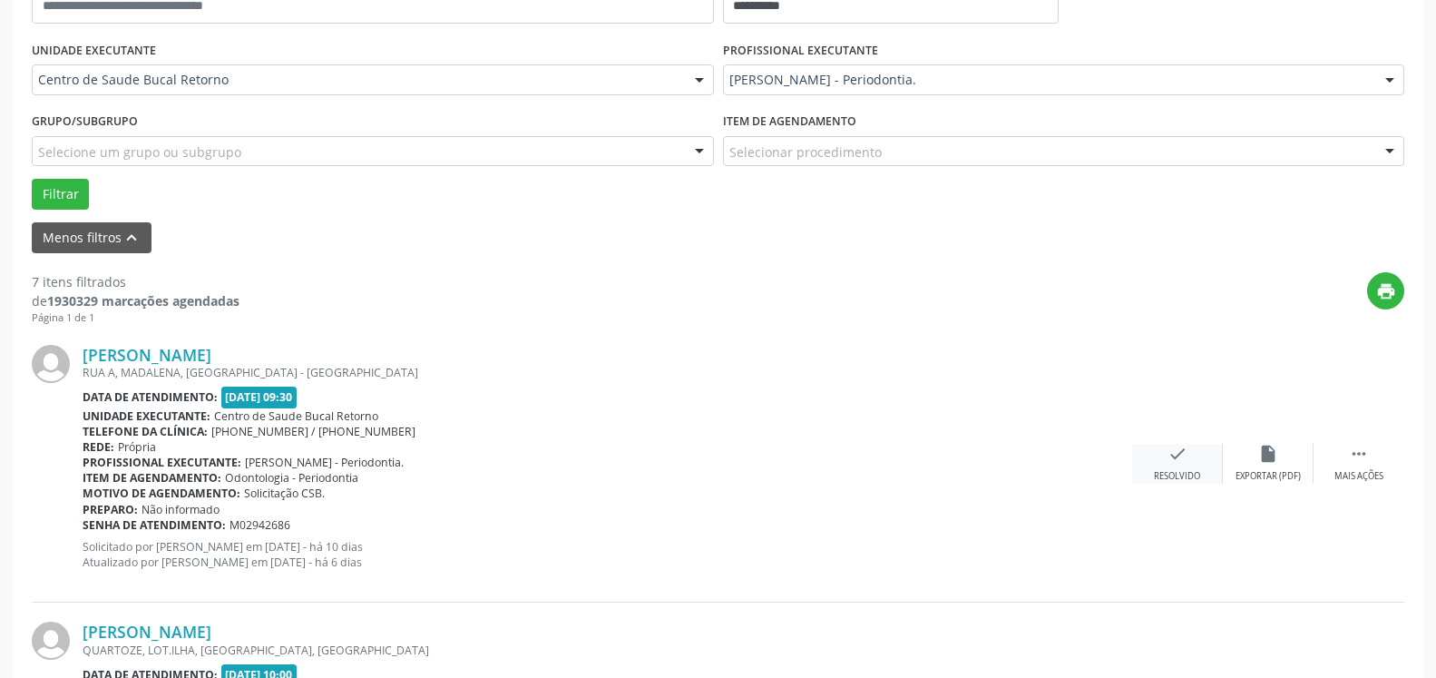
click at [1167, 456] on div "check Resolvido" at bounding box center [1177, 463] width 91 height 39
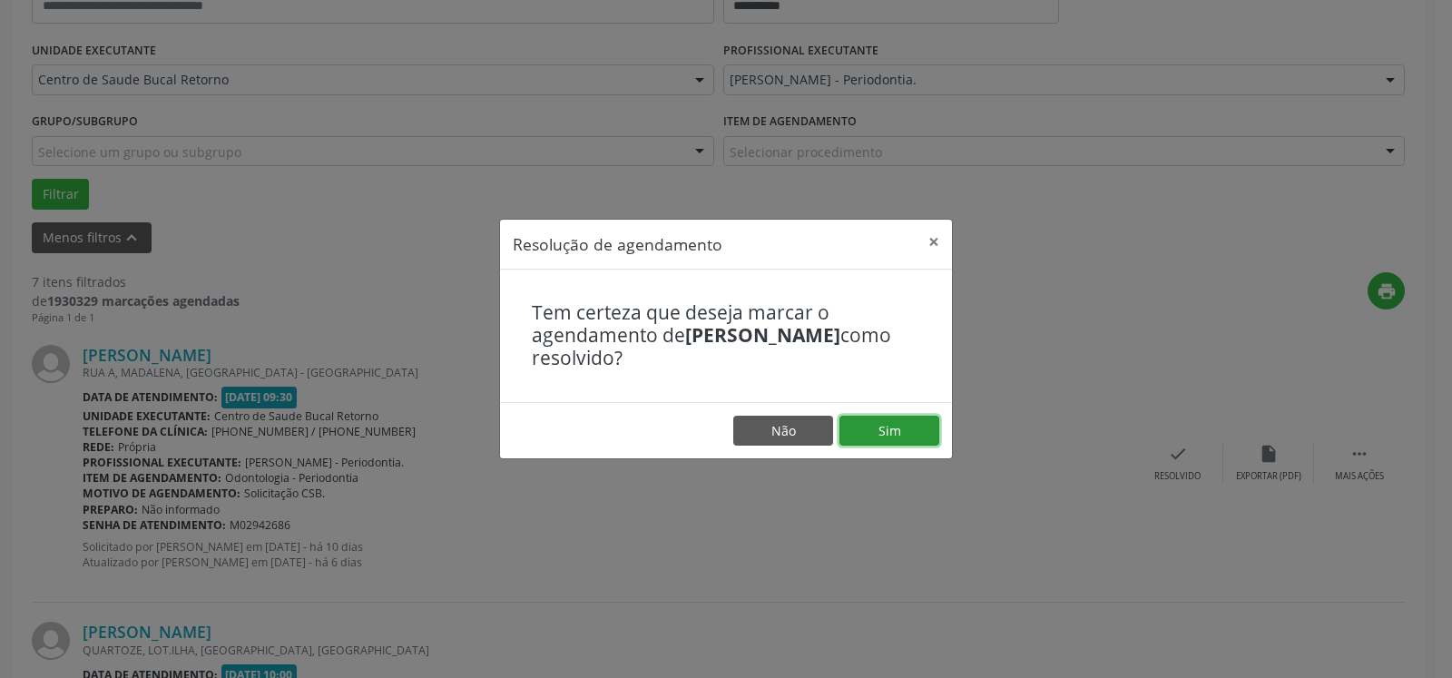
click at [918, 421] on button "Sim" at bounding box center [889, 431] width 100 height 31
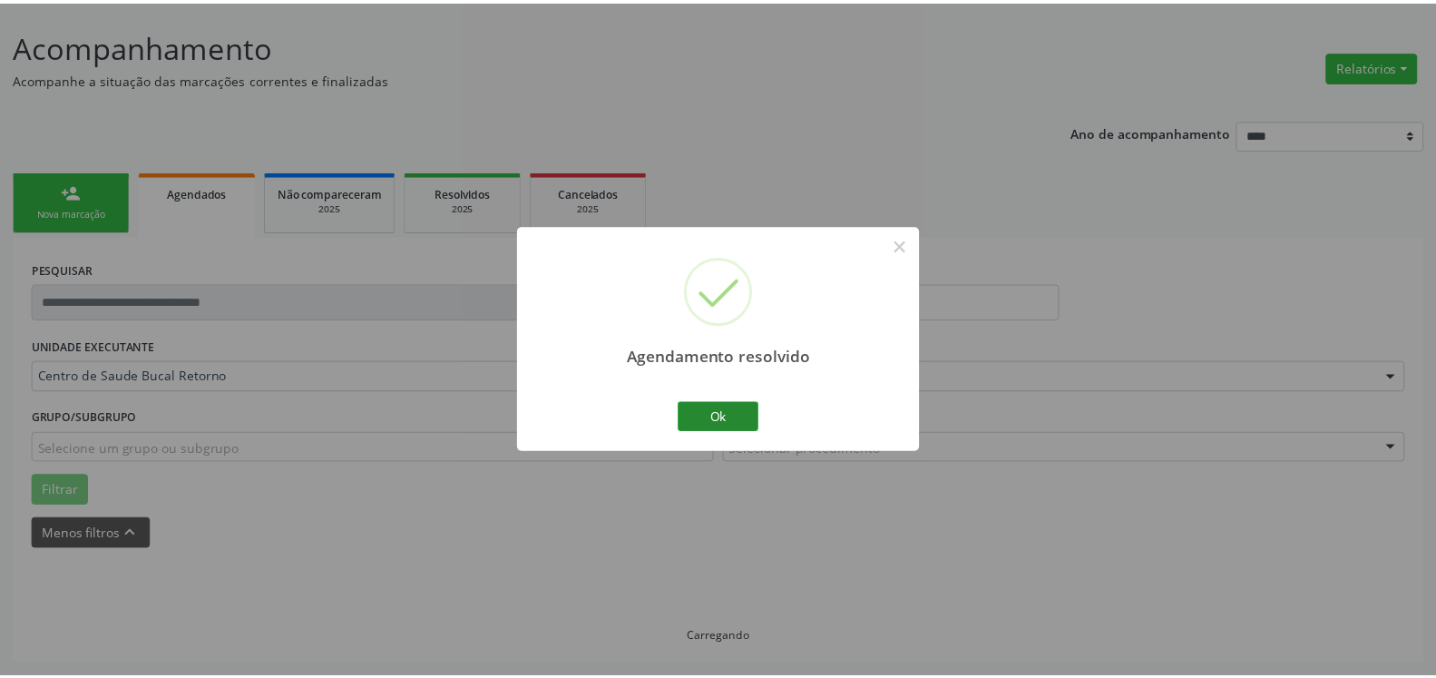
scroll to position [100, 0]
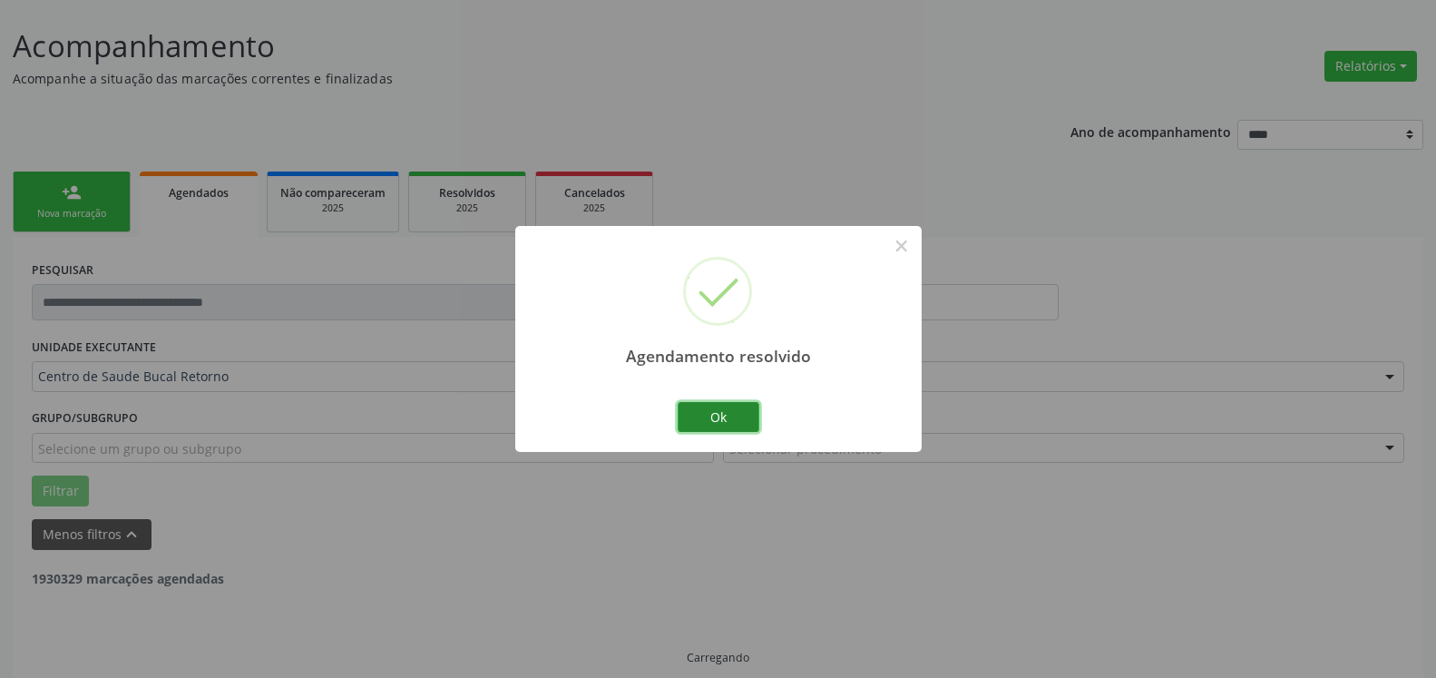
click at [727, 418] on button "Ok" at bounding box center [719, 417] width 82 height 31
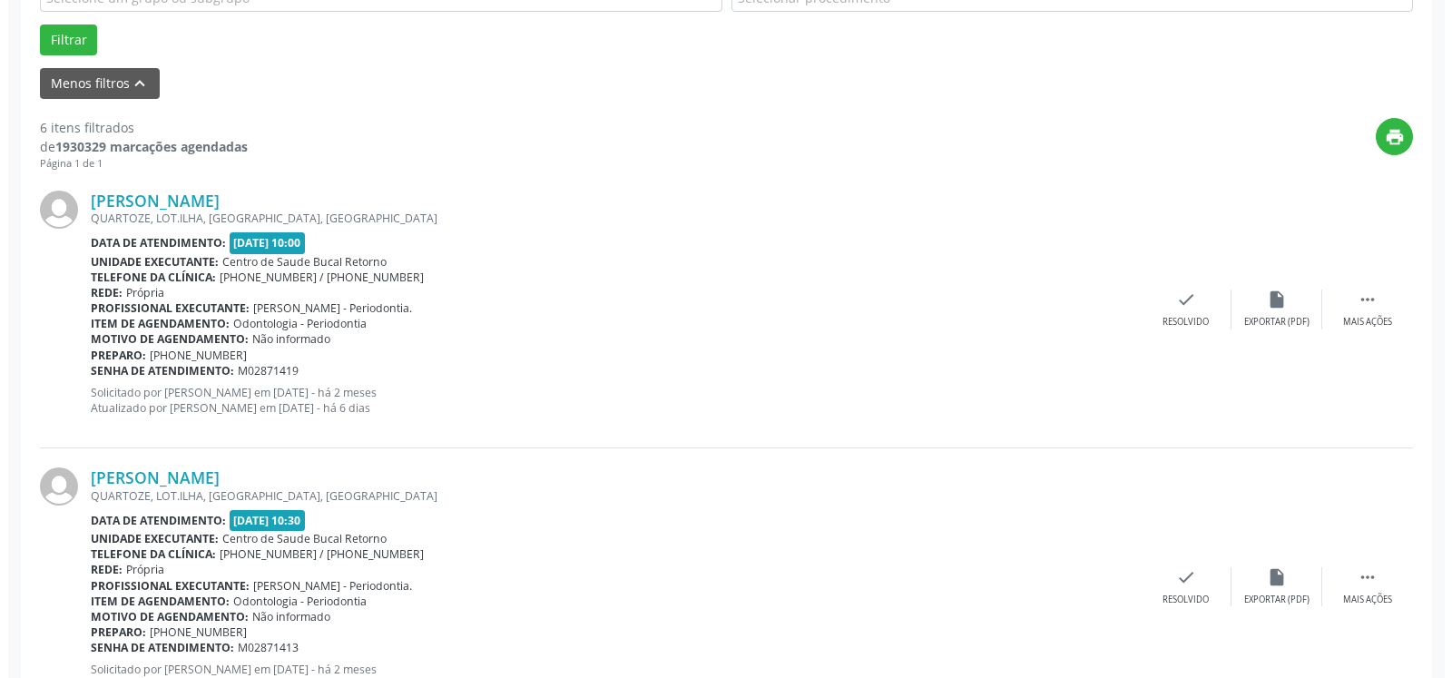
scroll to position [563, 0]
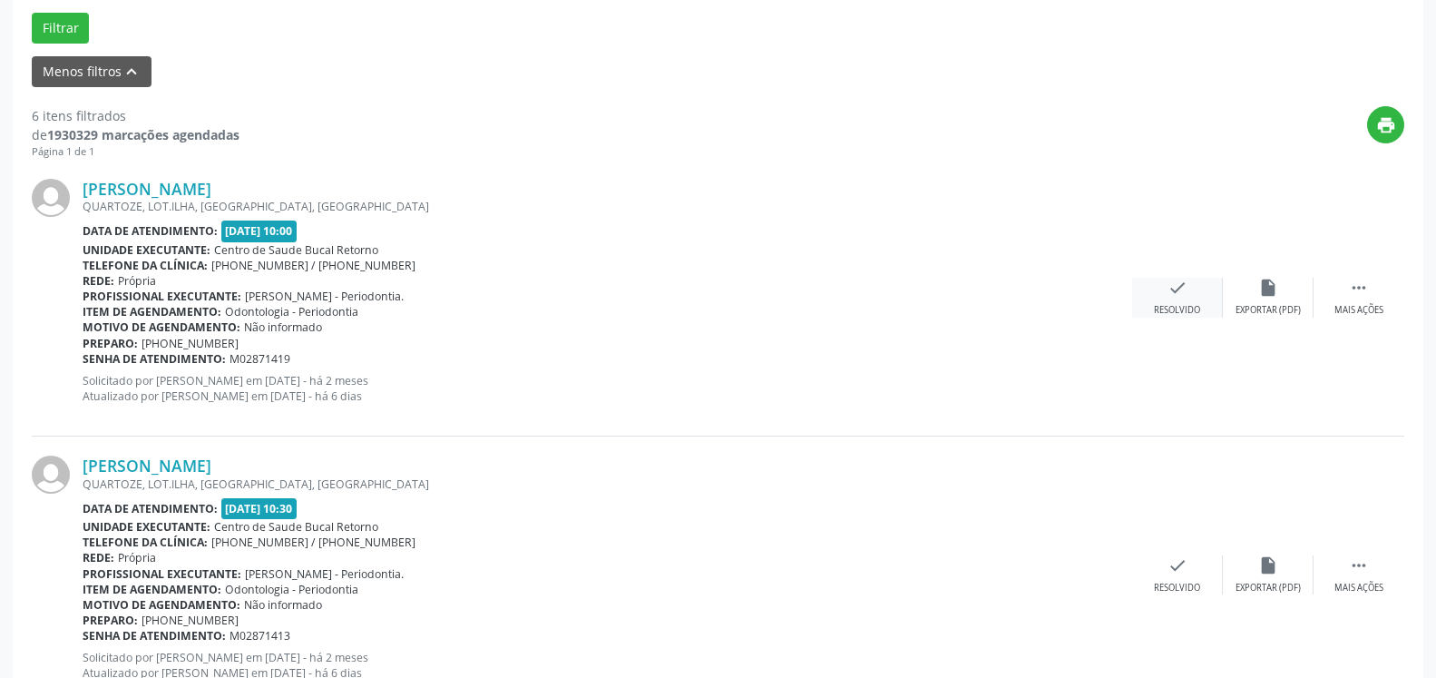
click at [1180, 298] on icon "check" at bounding box center [1178, 288] width 20 height 20
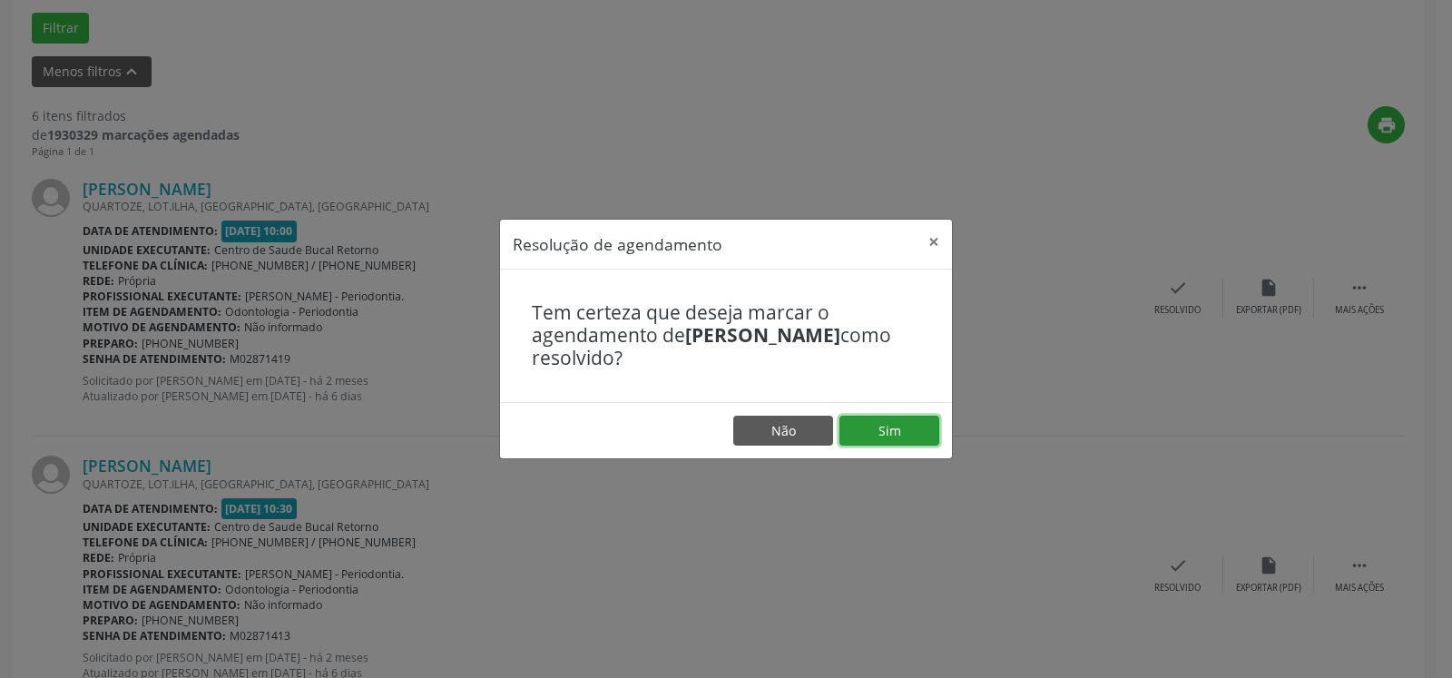
click at [878, 422] on button "Sim" at bounding box center [889, 431] width 100 height 31
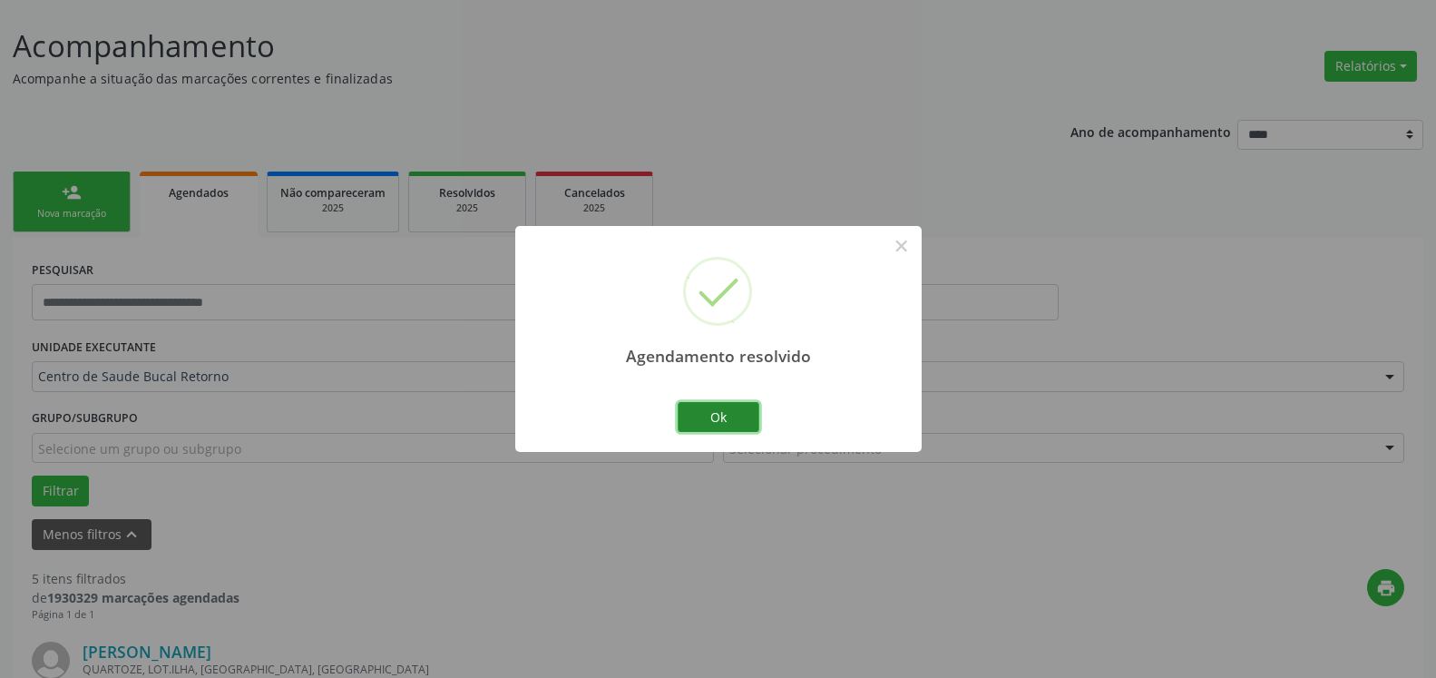
click at [737, 423] on button "Ok" at bounding box center [719, 417] width 82 height 31
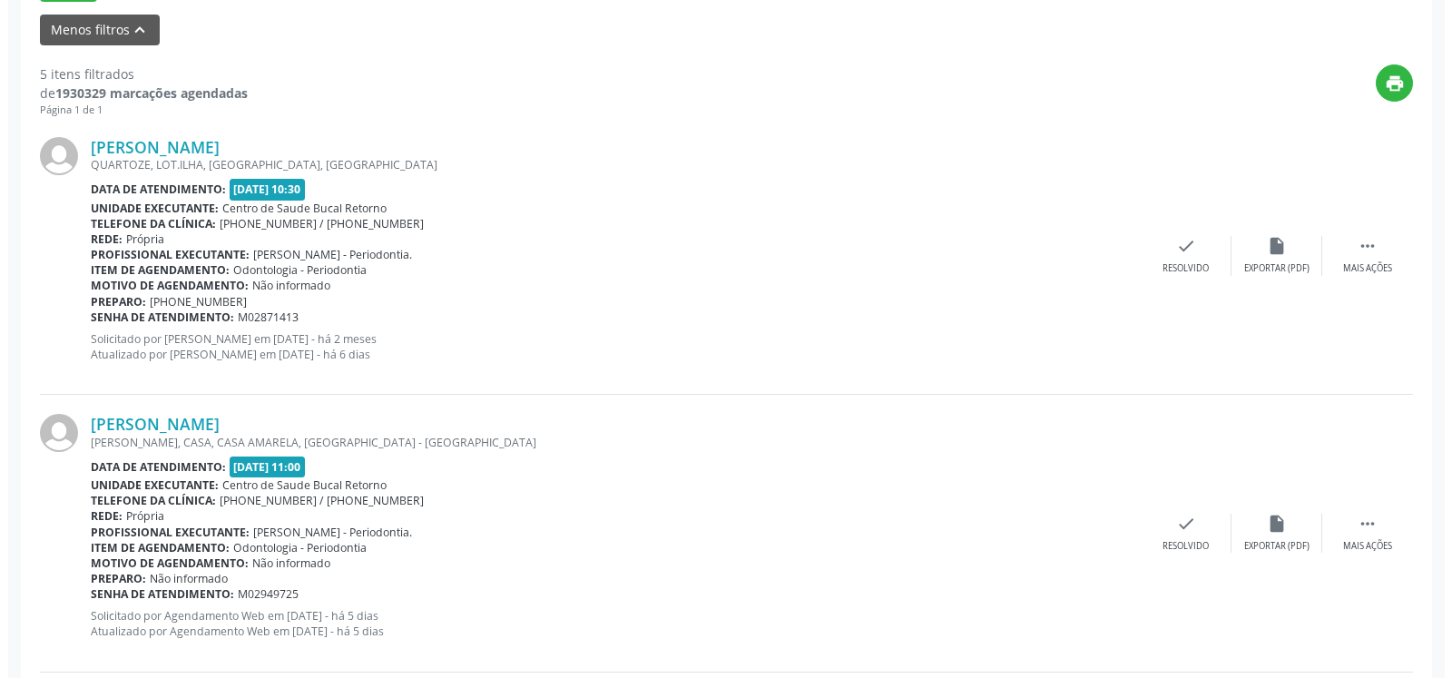
scroll to position [655, 0]
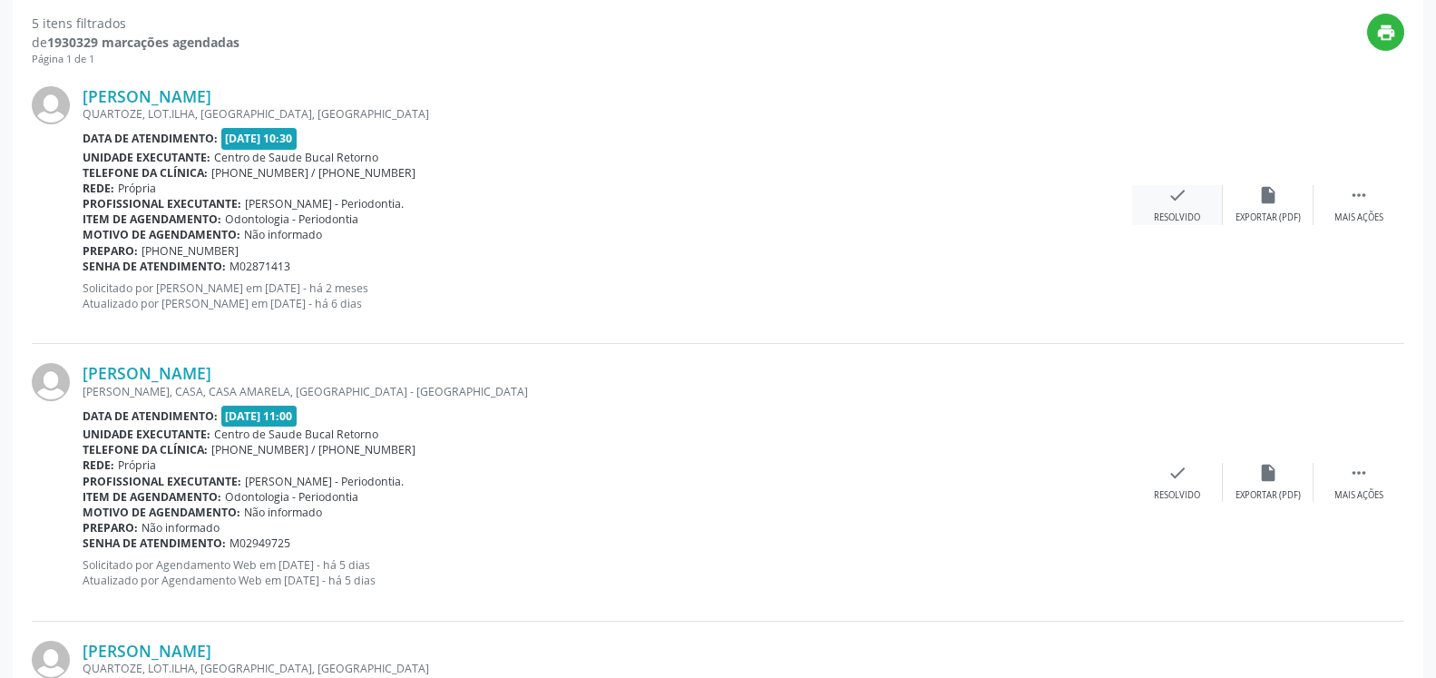
click at [1173, 198] on icon "check" at bounding box center [1178, 195] width 20 height 20
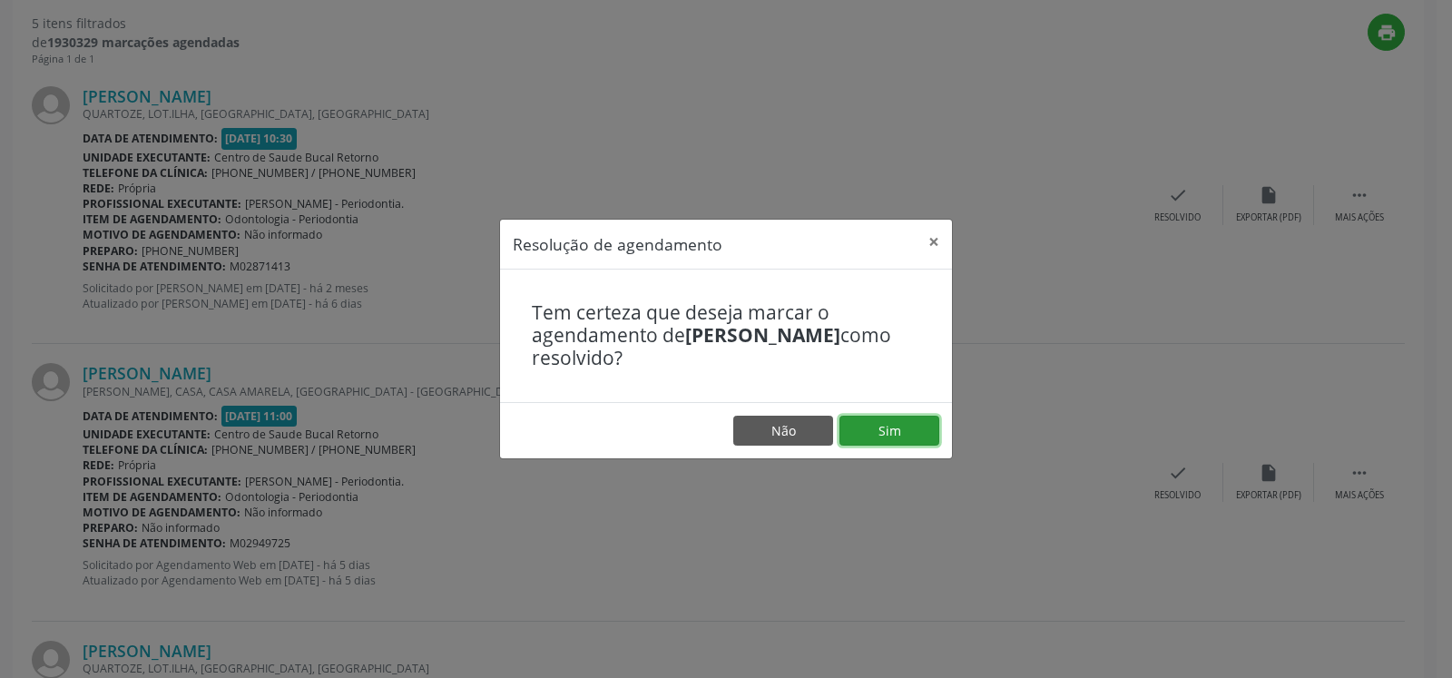
click at [899, 426] on button "Sim" at bounding box center [889, 431] width 100 height 31
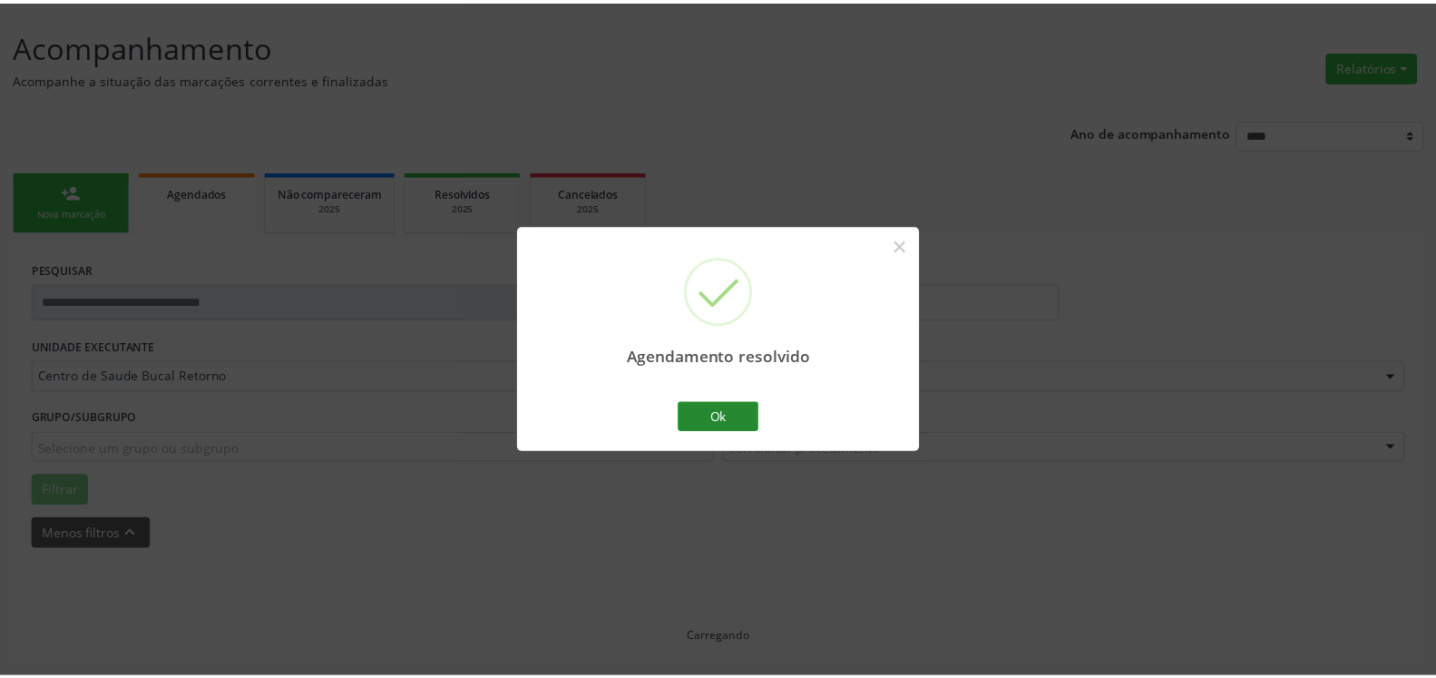
scroll to position [100, 0]
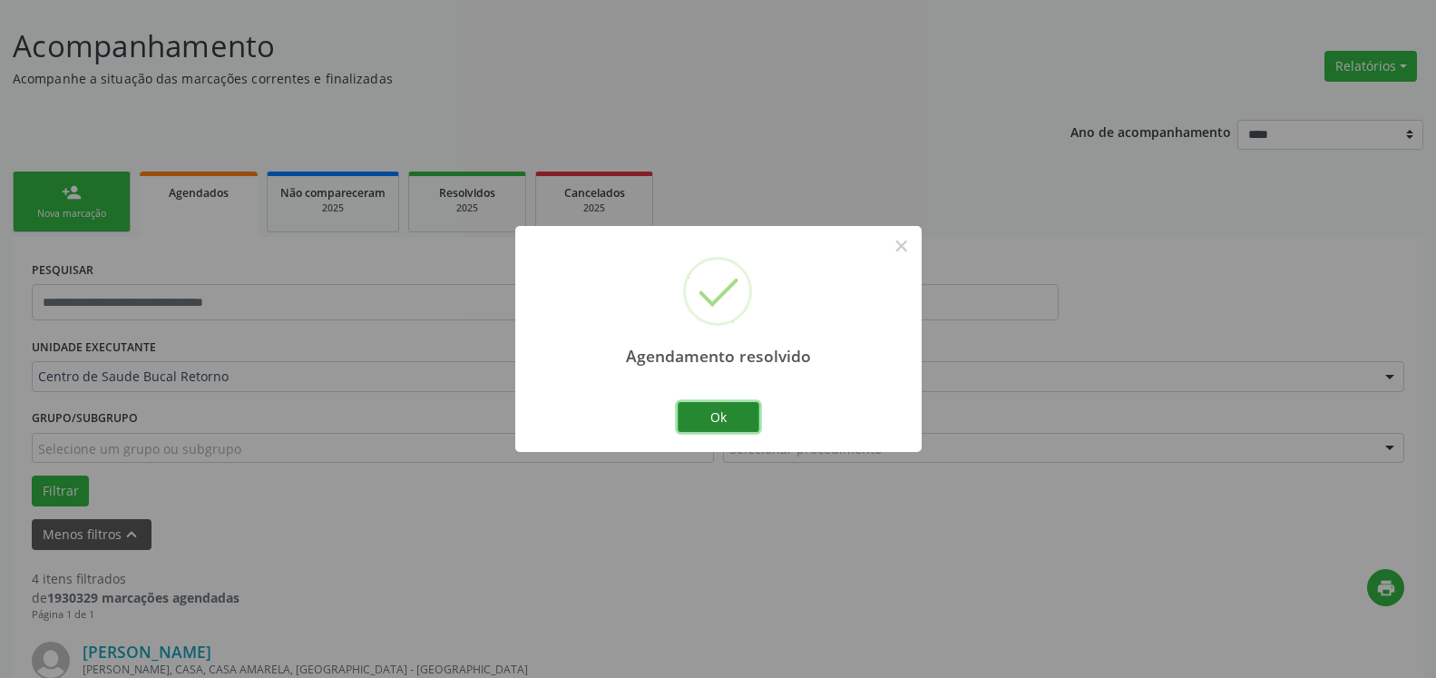
click at [711, 415] on button "Ok" at bounding box center [719, 417] width 82 height 31
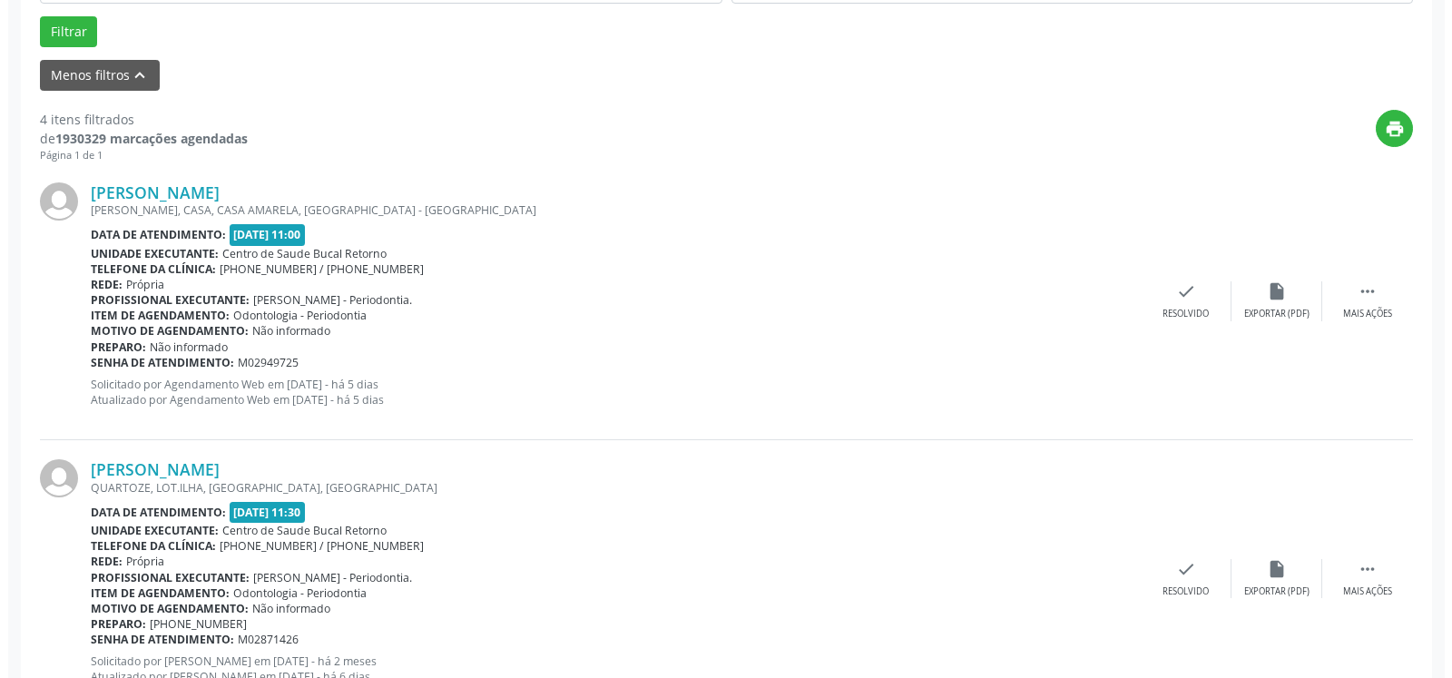
scroll to position [563, 0]
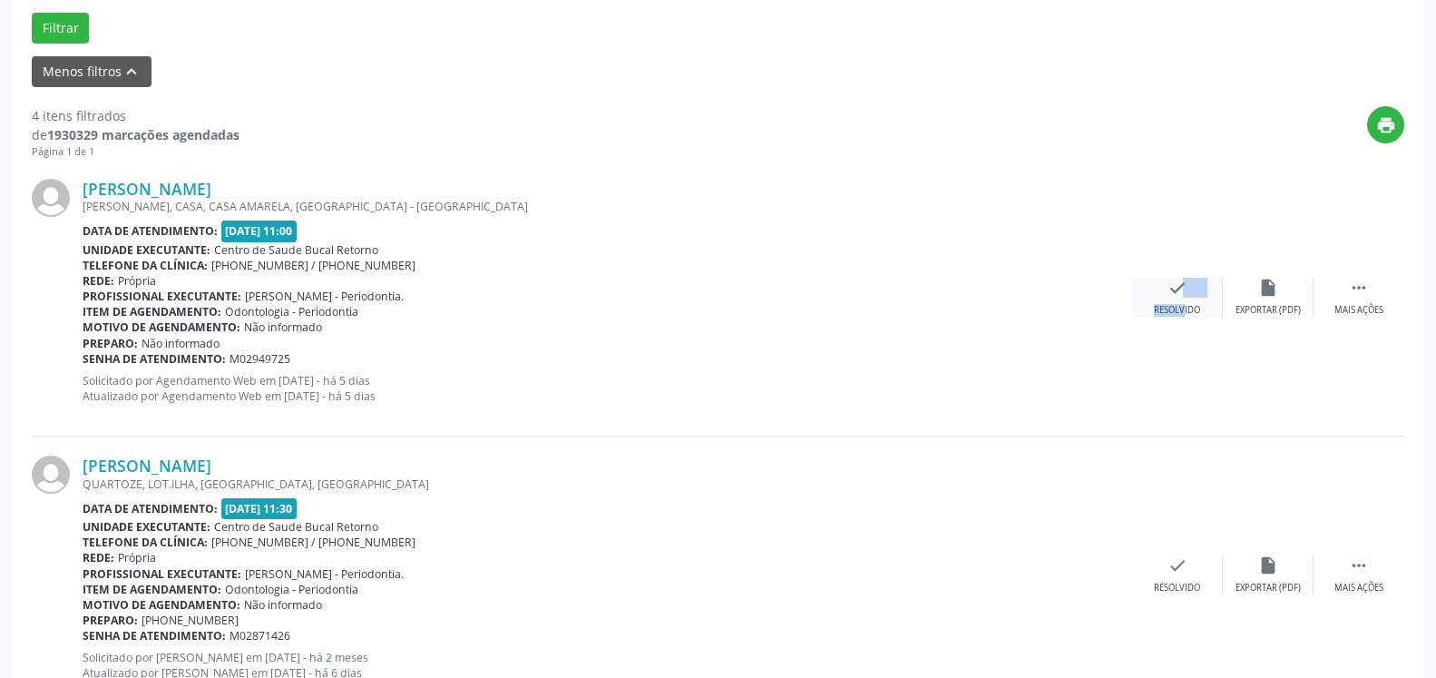
click at [1170, 292] on div "check Resolvido" at bounding box center [1177, 297] width 91 height 39
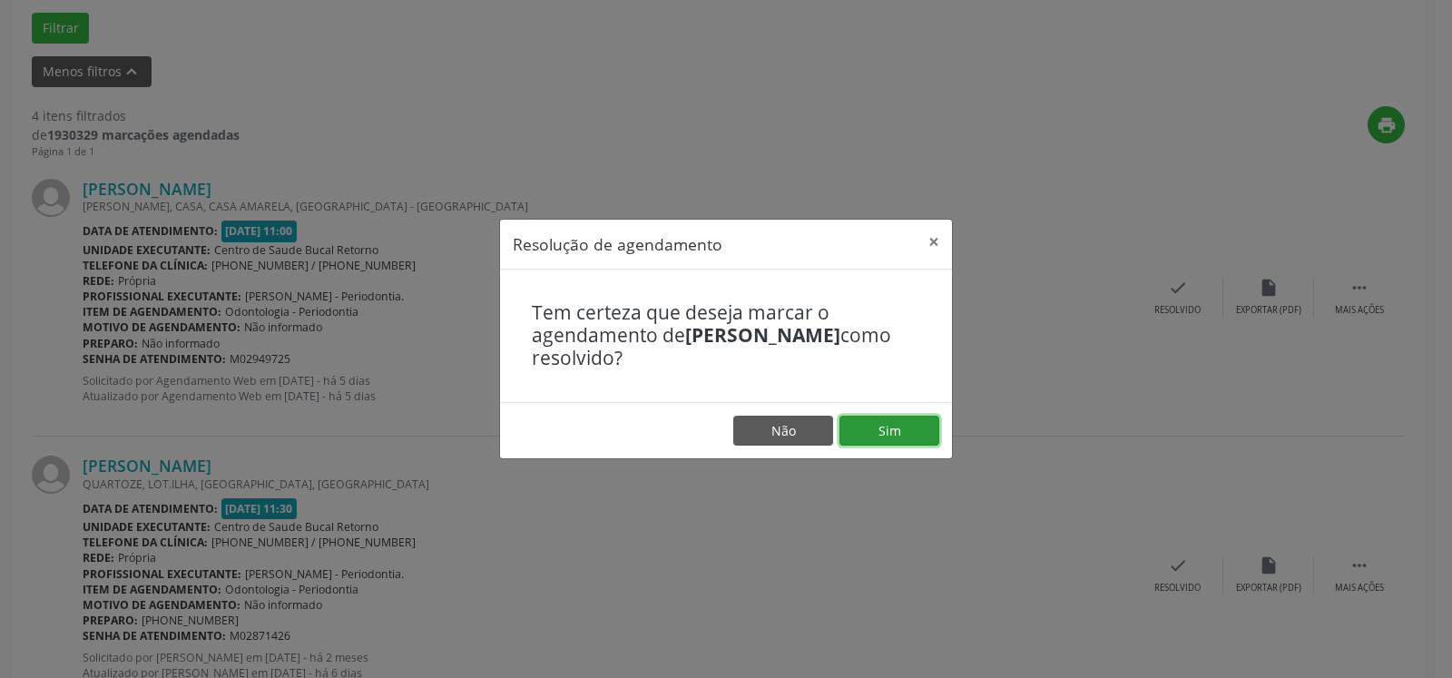
click at [908, 425] on button "Sim" at bounding box center [889, 431] width 100 height 31
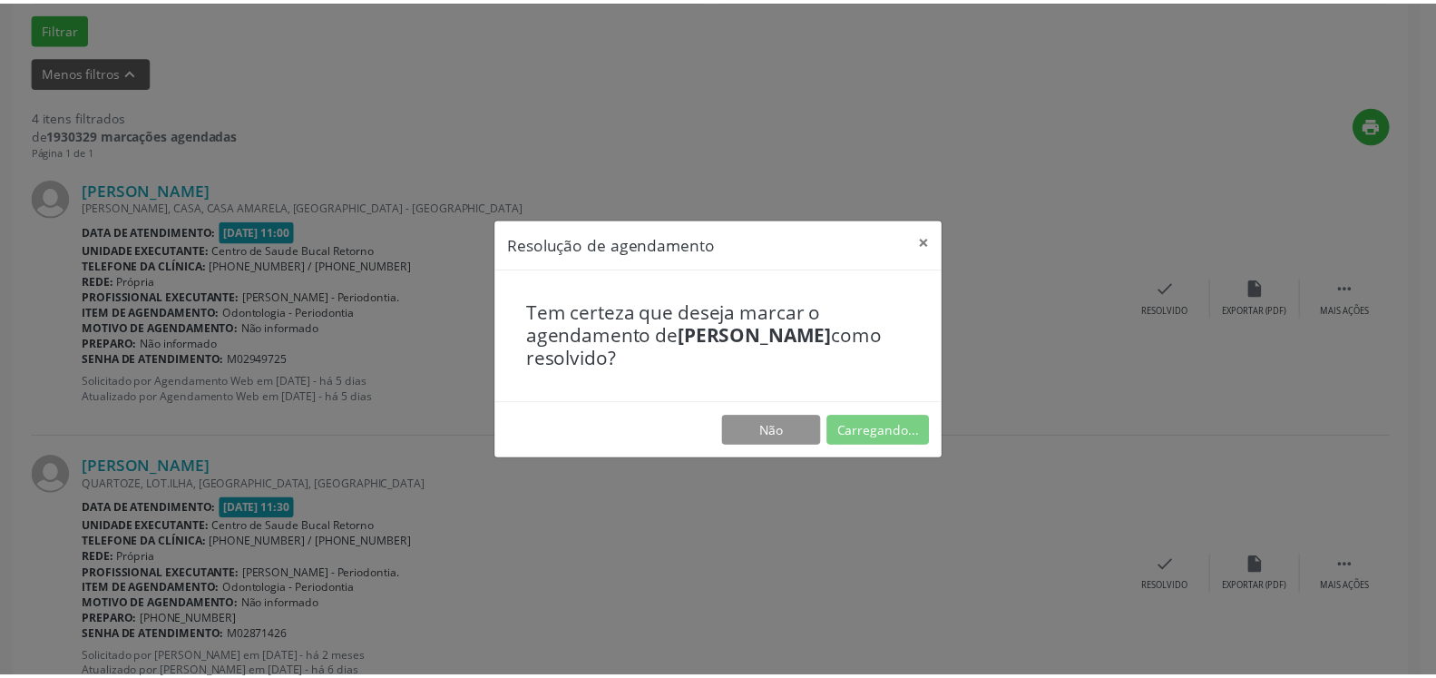
scroll to position [100, 0]
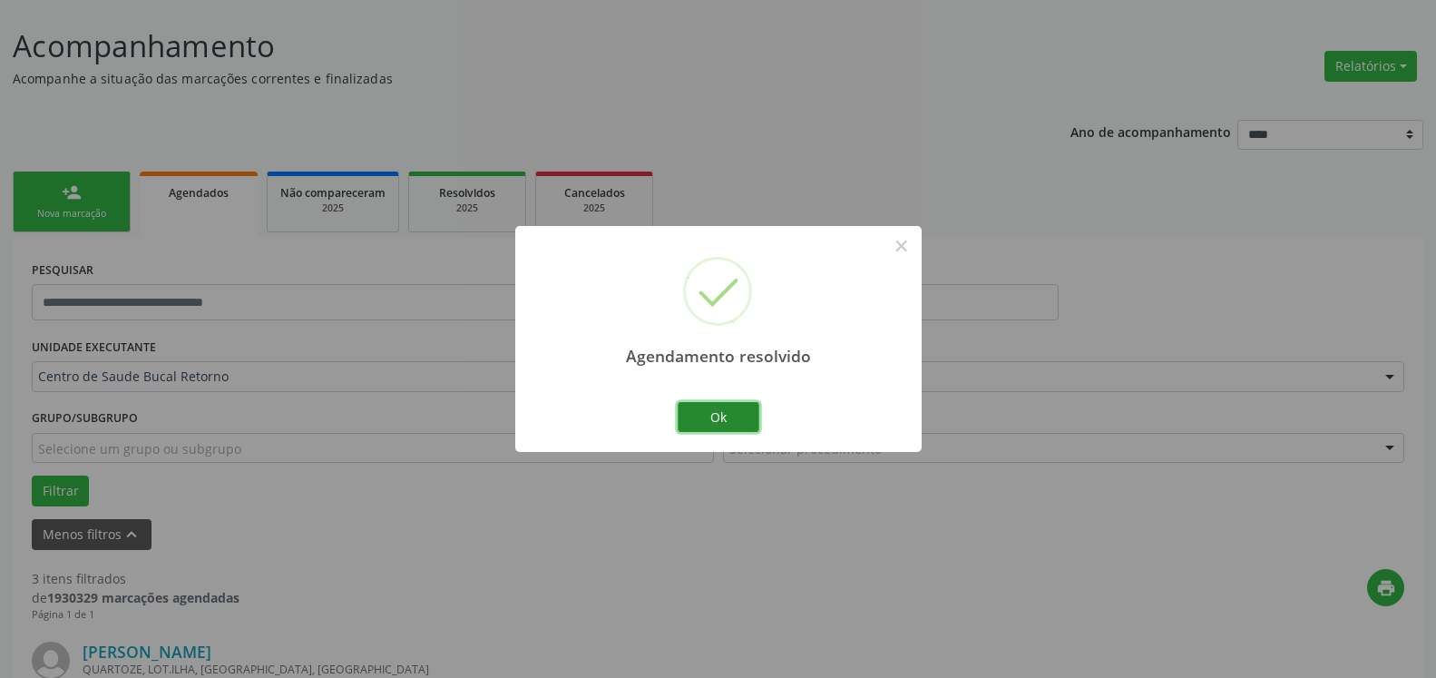
click at [717, 414] on button "Ok" at bounding box center [719, 417] width 82 height 31
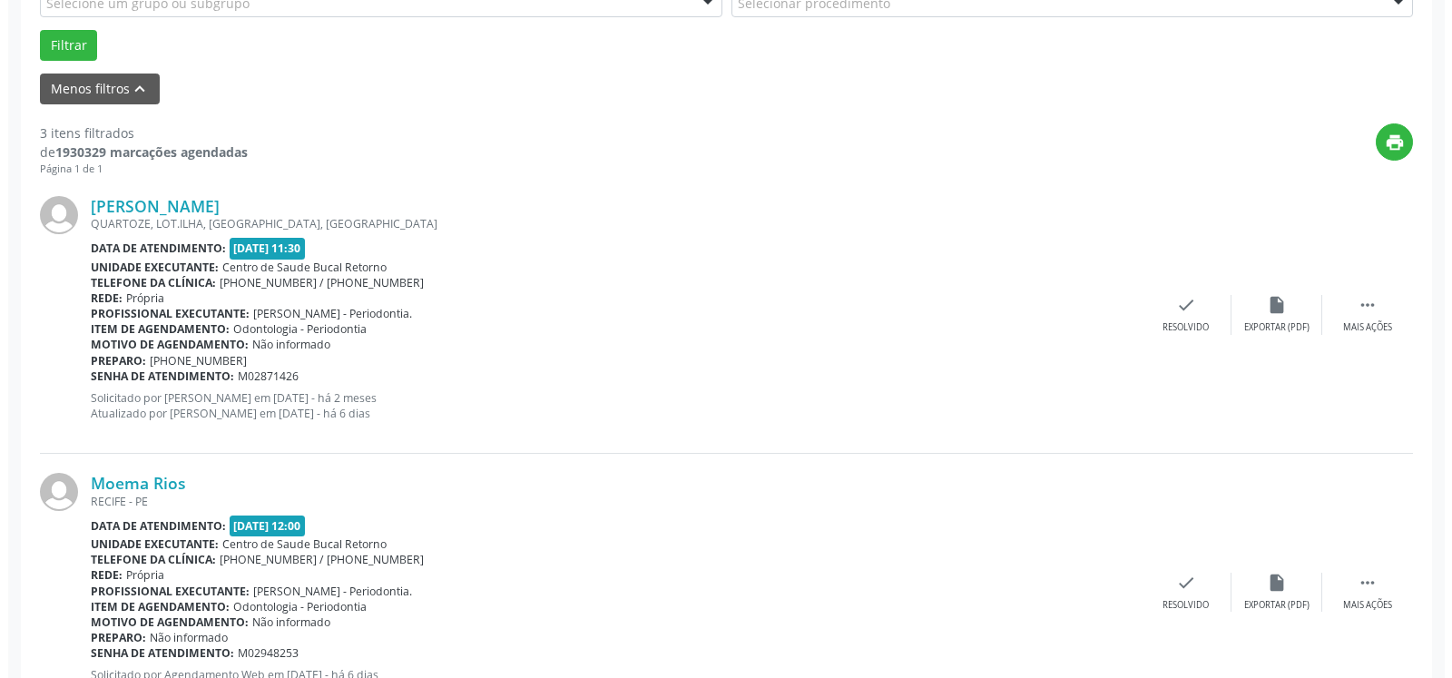
scroll to position [563, 0]
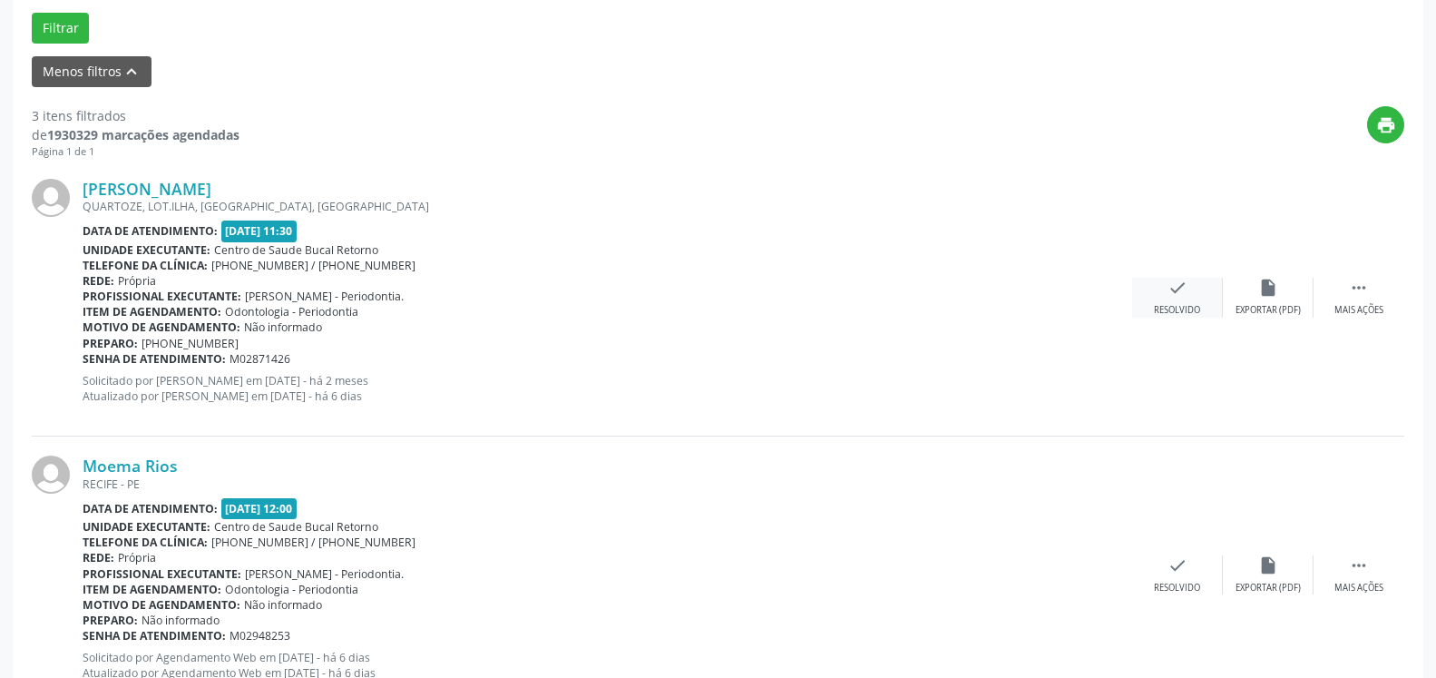
click at [1186, 310] on div "Resolvido" at bounding box center [1177, 310] width 46 height 13
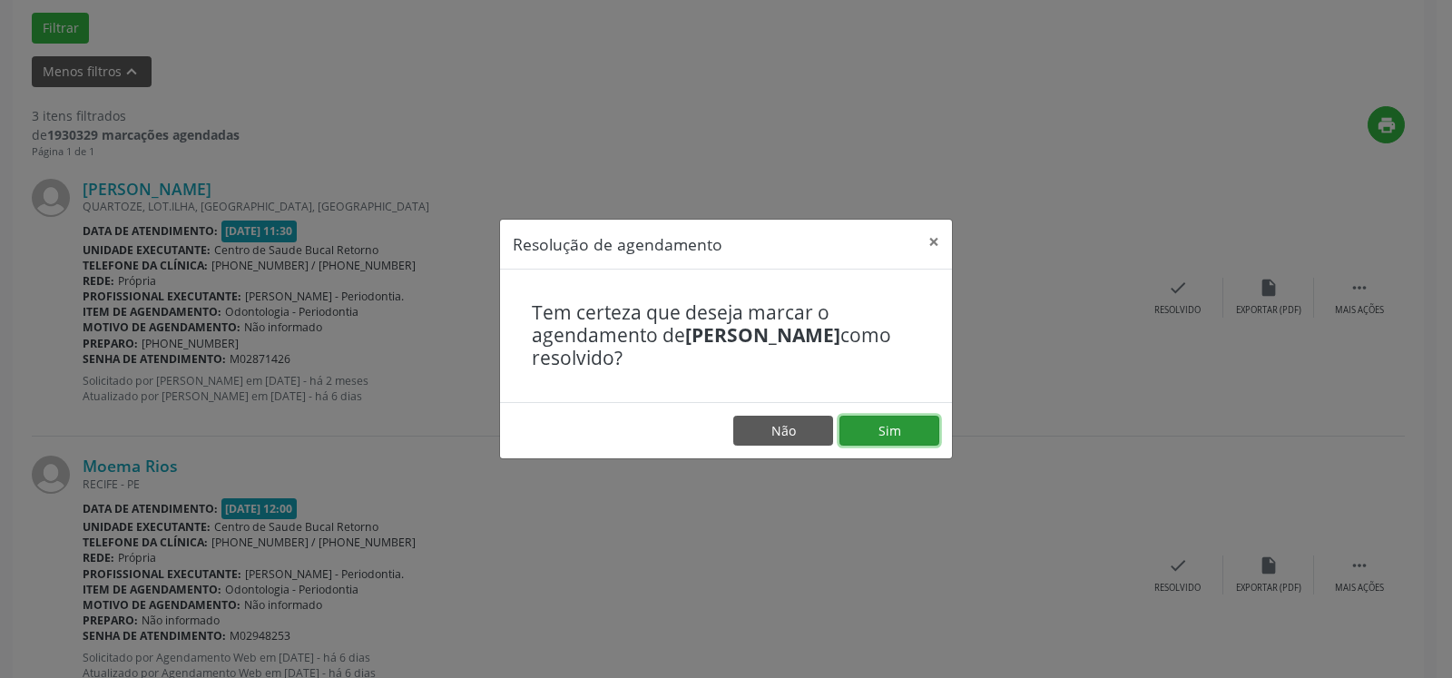
click at [875, 429] on button "Sim" at bounding box center [889, 431] width 100 height 31
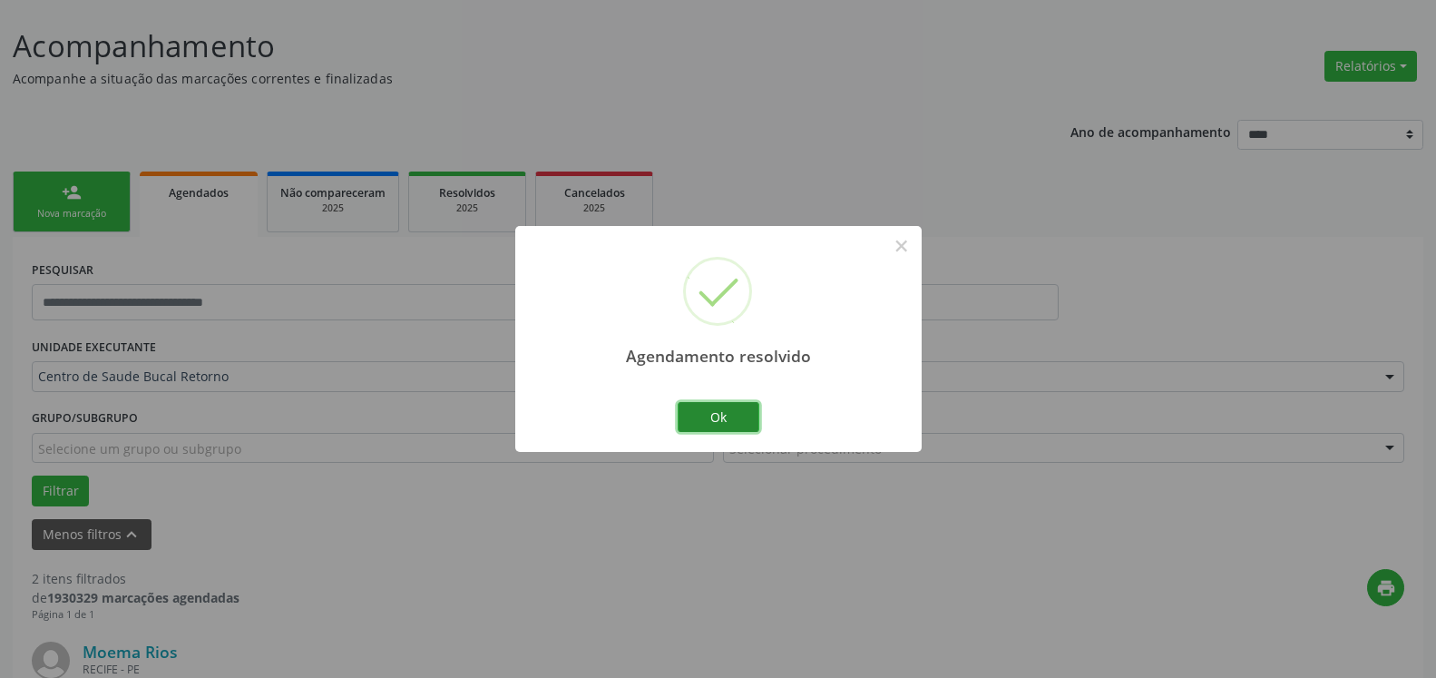
click at [738, 418] on button "Ok" at bounding box center [719, 417] width 82 height 31
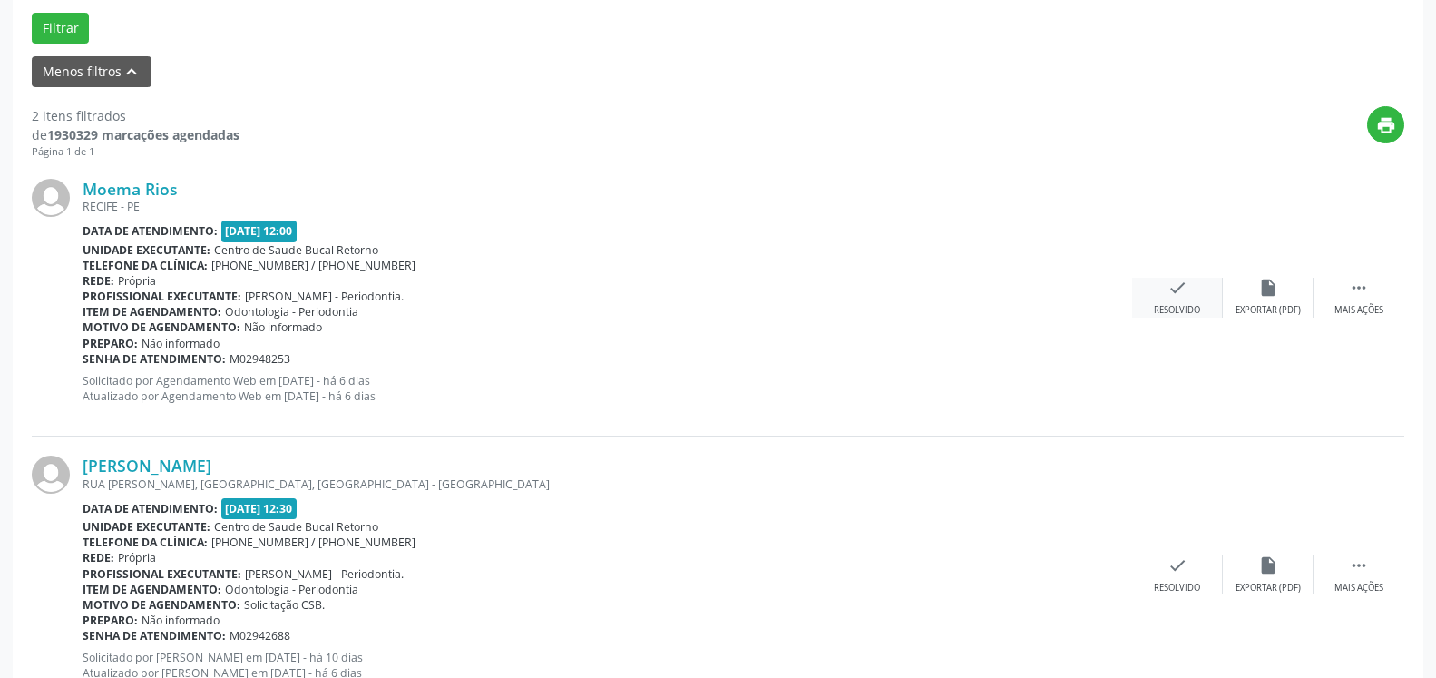
click at [1173, 308] on div "Resolvido" at bounding box center [1177, 310] width 46 height 13
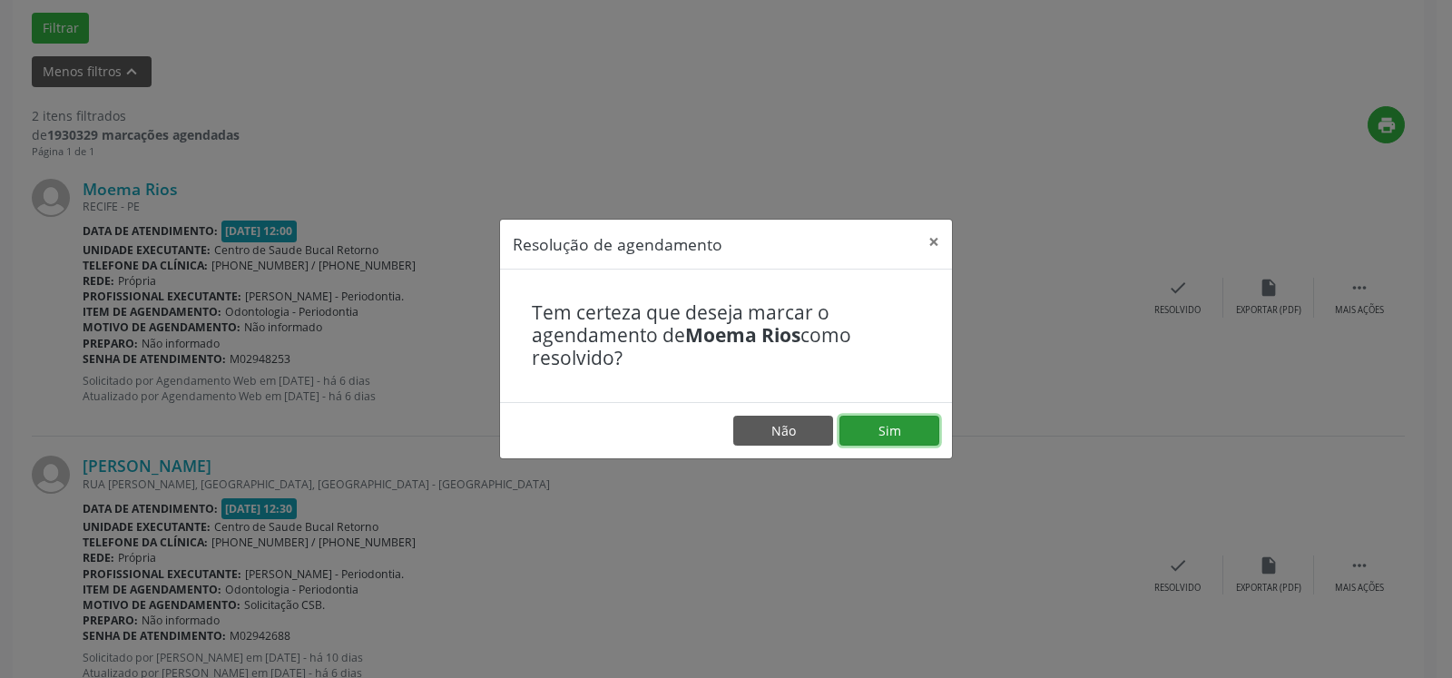
click at [879, 428] on button "Sim" at bounding box center [889, 431] width 100 height 31
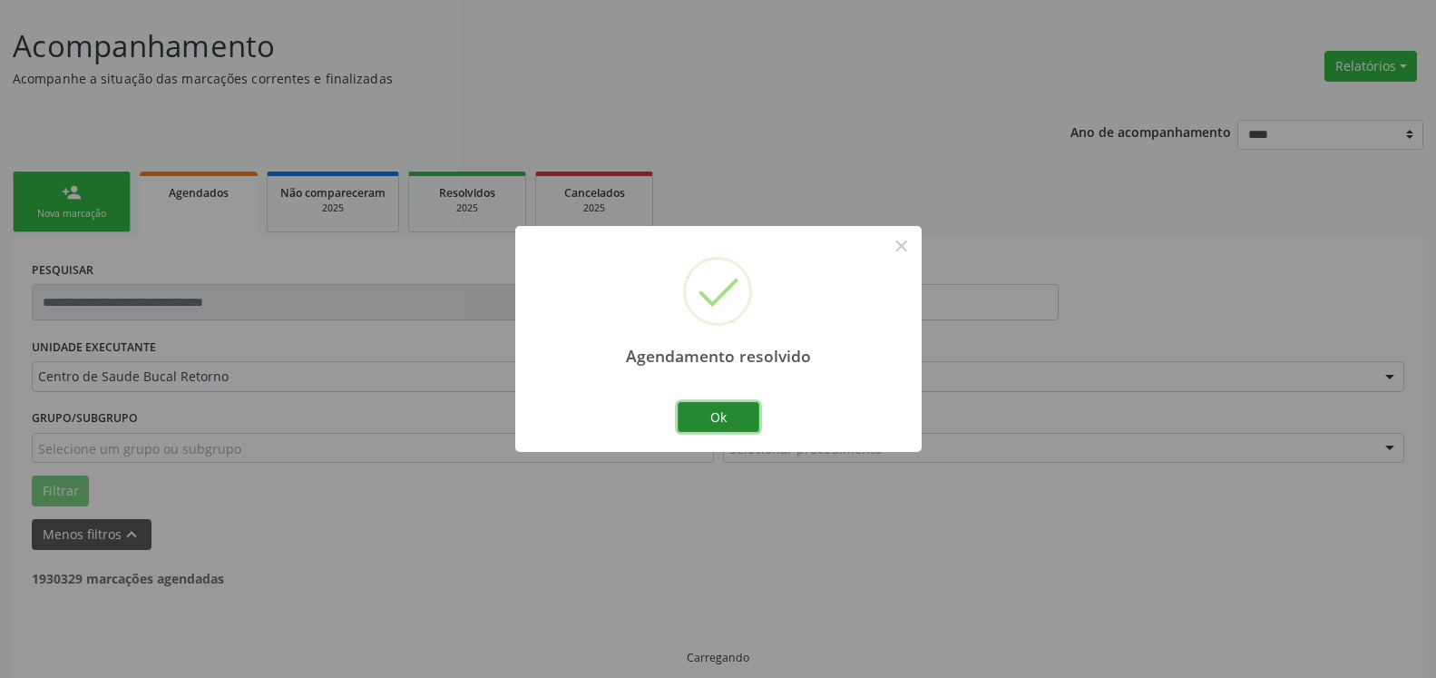
click at [734, 417] on button "Ok" at bounding box center [719, 417] width 82 height 31
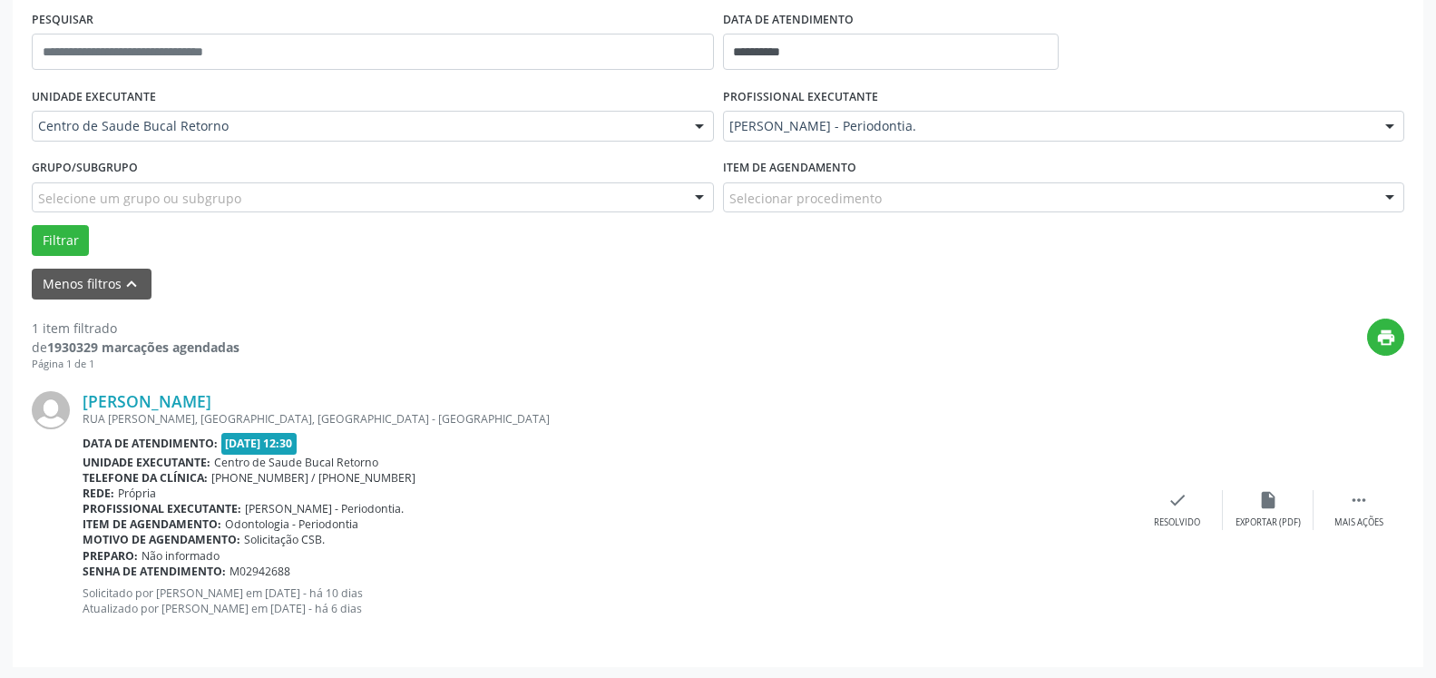
scroll to position [352, 0]
drag, startPoint x: 1367, startPoint y: 509, endPoint x: 1328, endPoint y: 509, distance: 39.9
click at [1367, 508] on icon "" at bounding box center [1359, 498] width 20 height 20
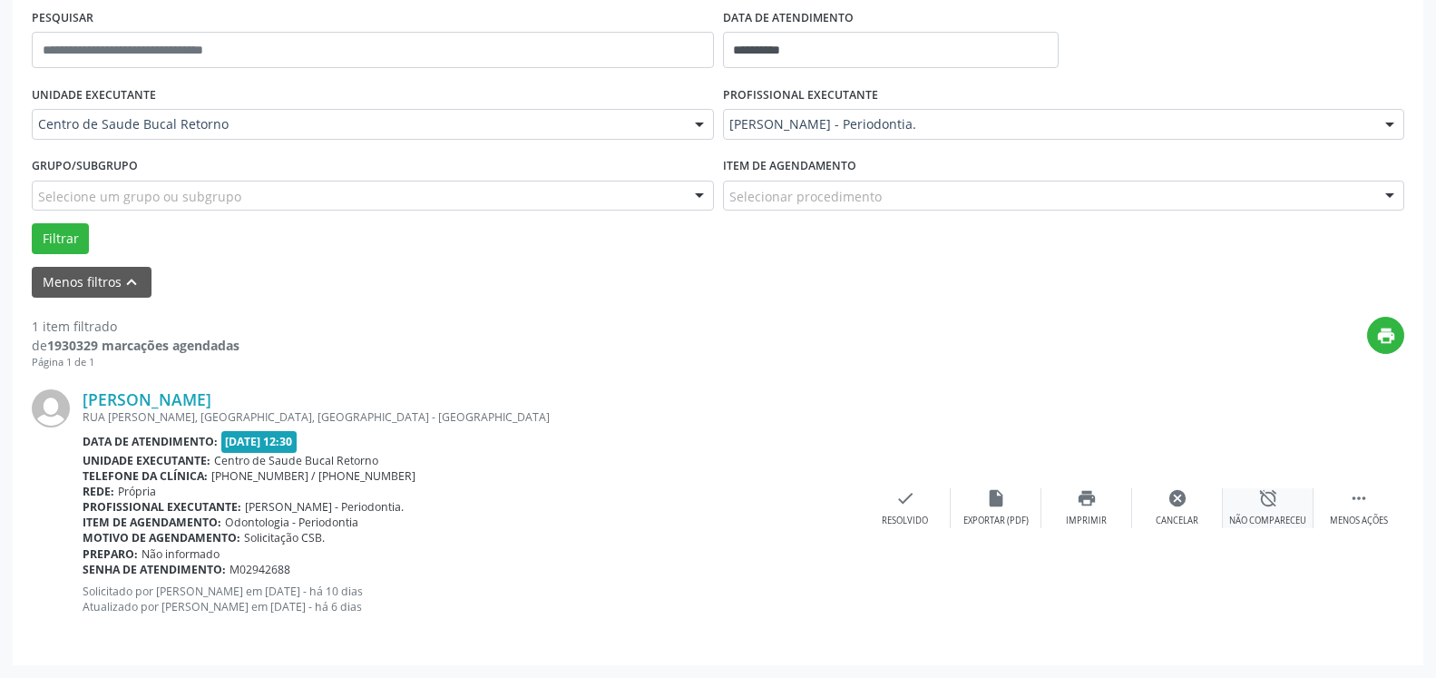
click at [1265, 514] on div "alarm_off Não compareceu" at bounding box center [1268, 507] width 91 height 39
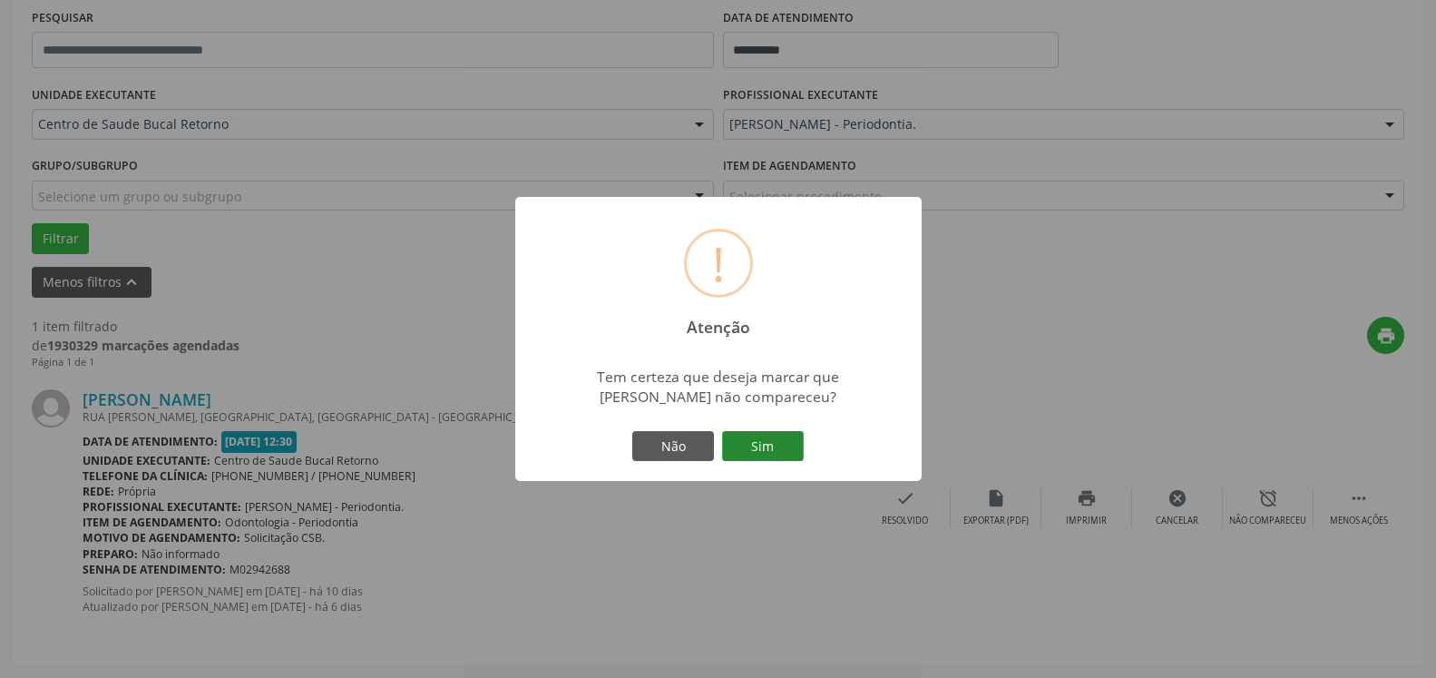
click at [756, 443] on button "Sim" at bounding box center [763, 446] width 82 height 31
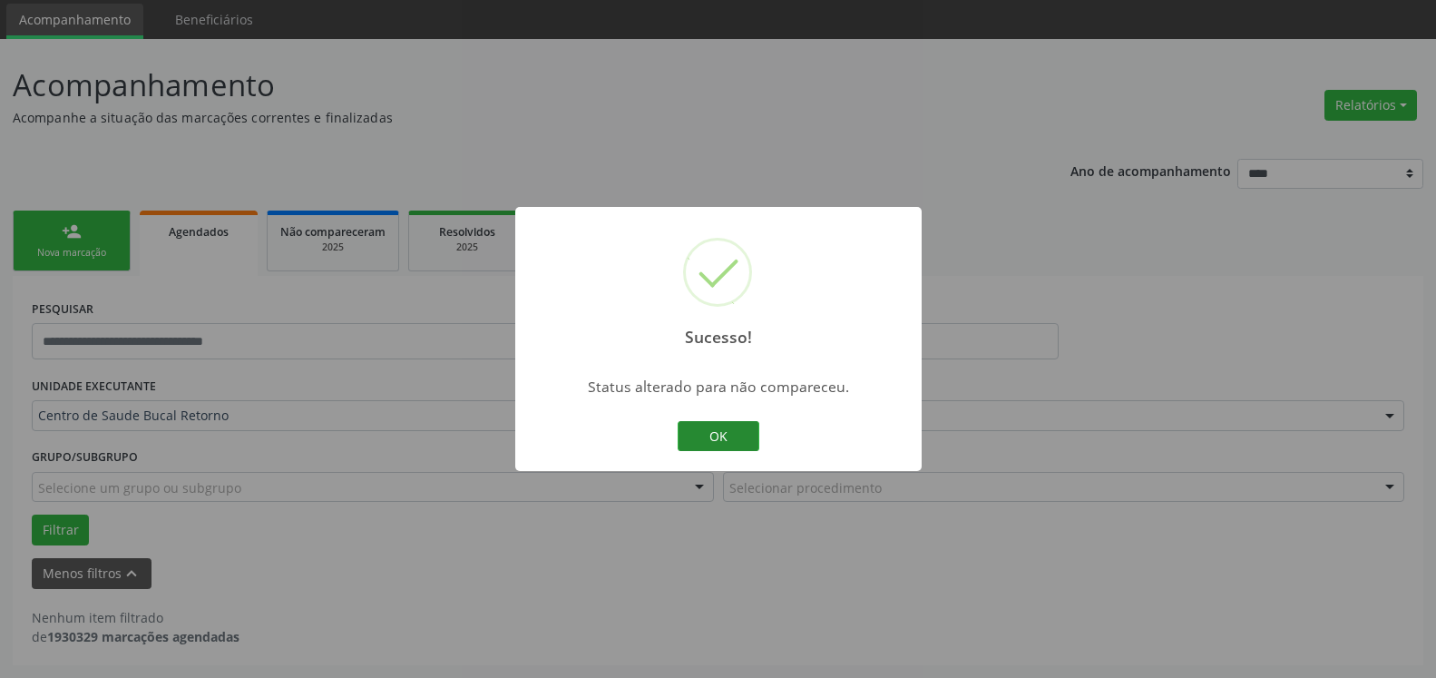
scroll to position [61, 0]
click at [728, 426] on button "OK" at bounding box center [719, 436] width 82 height 31
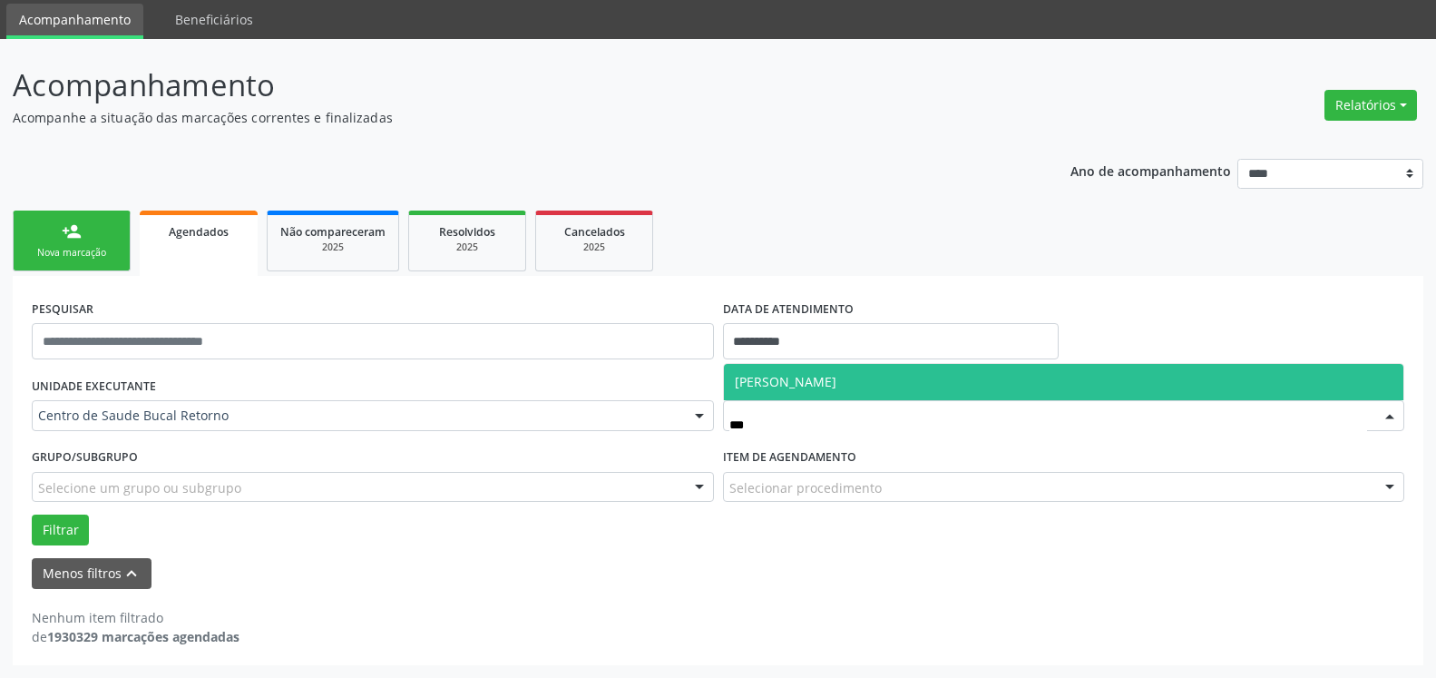
click at [923, 375] on span "[PERSON_NAME]" at bounding box center [1064, 382] width 681 height 36
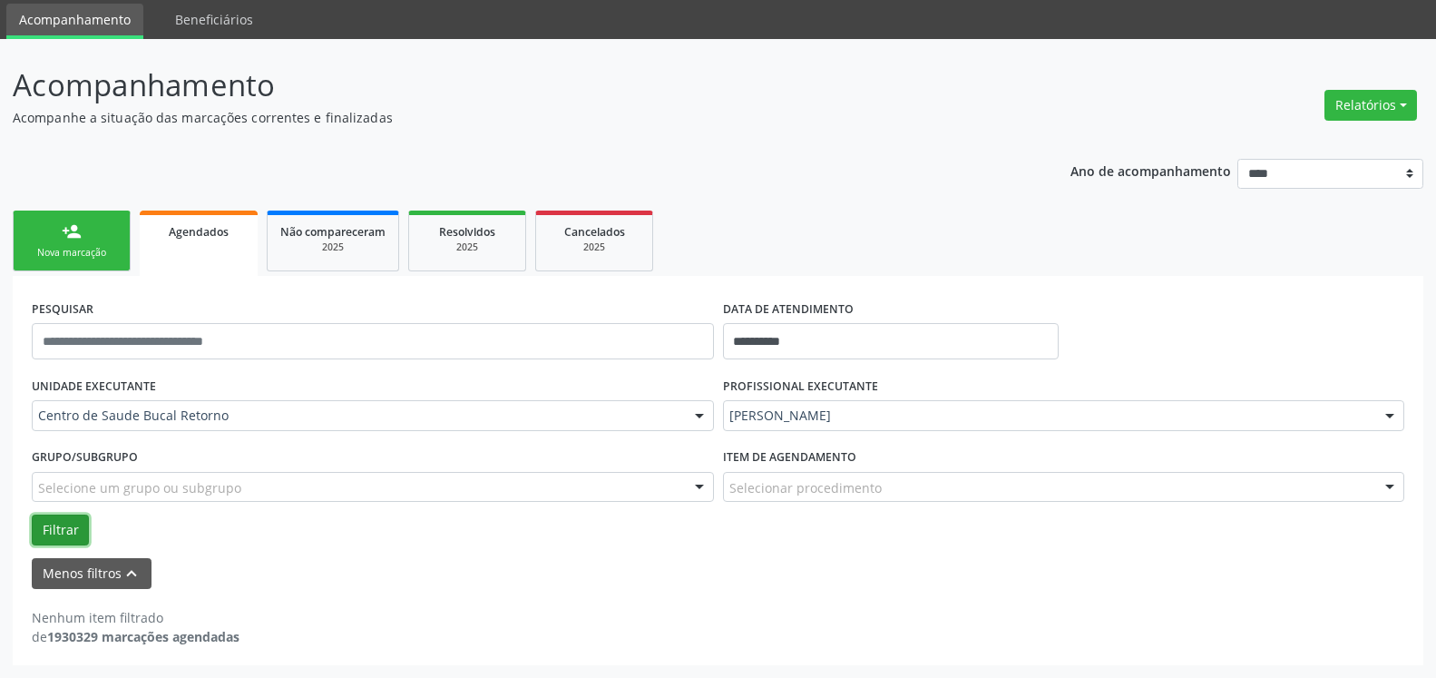
click at [55, 529] on button "Filtrar" at bounding box center [60, 530] width 57 height 31
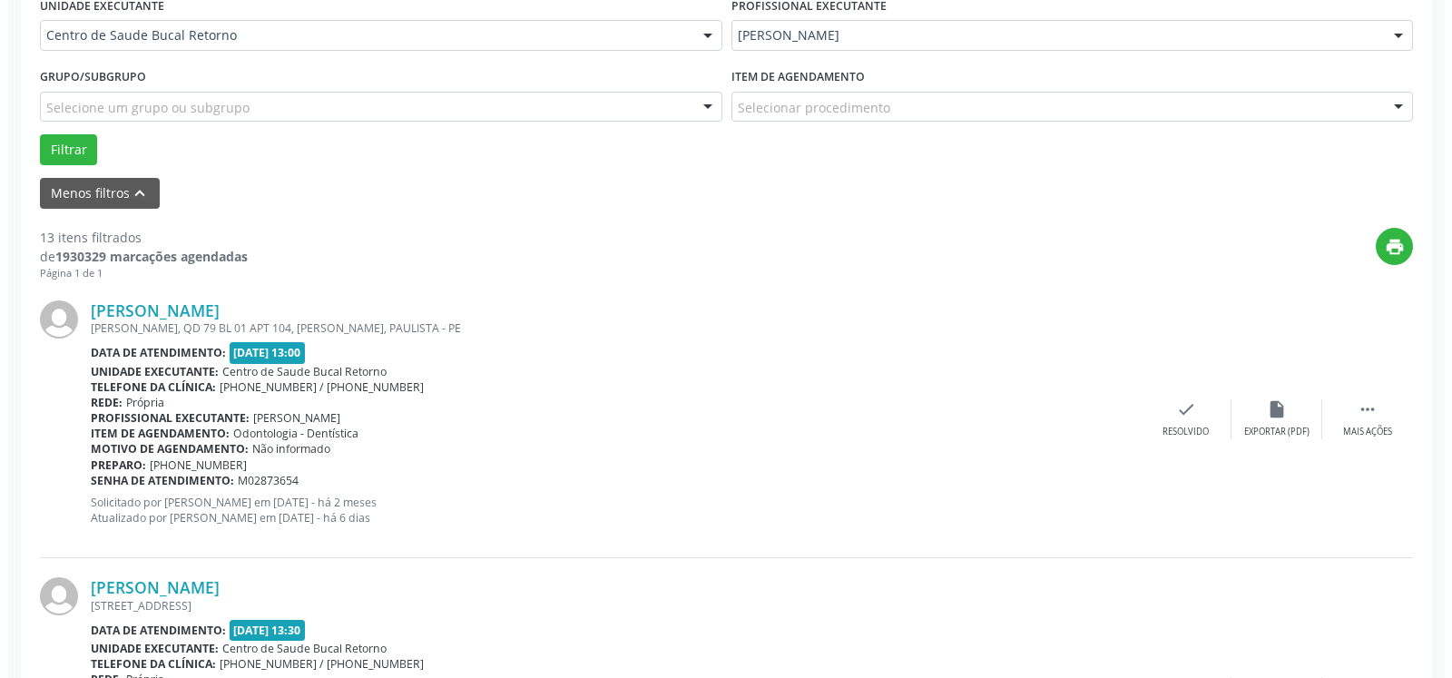
scroll to position [524, 0]
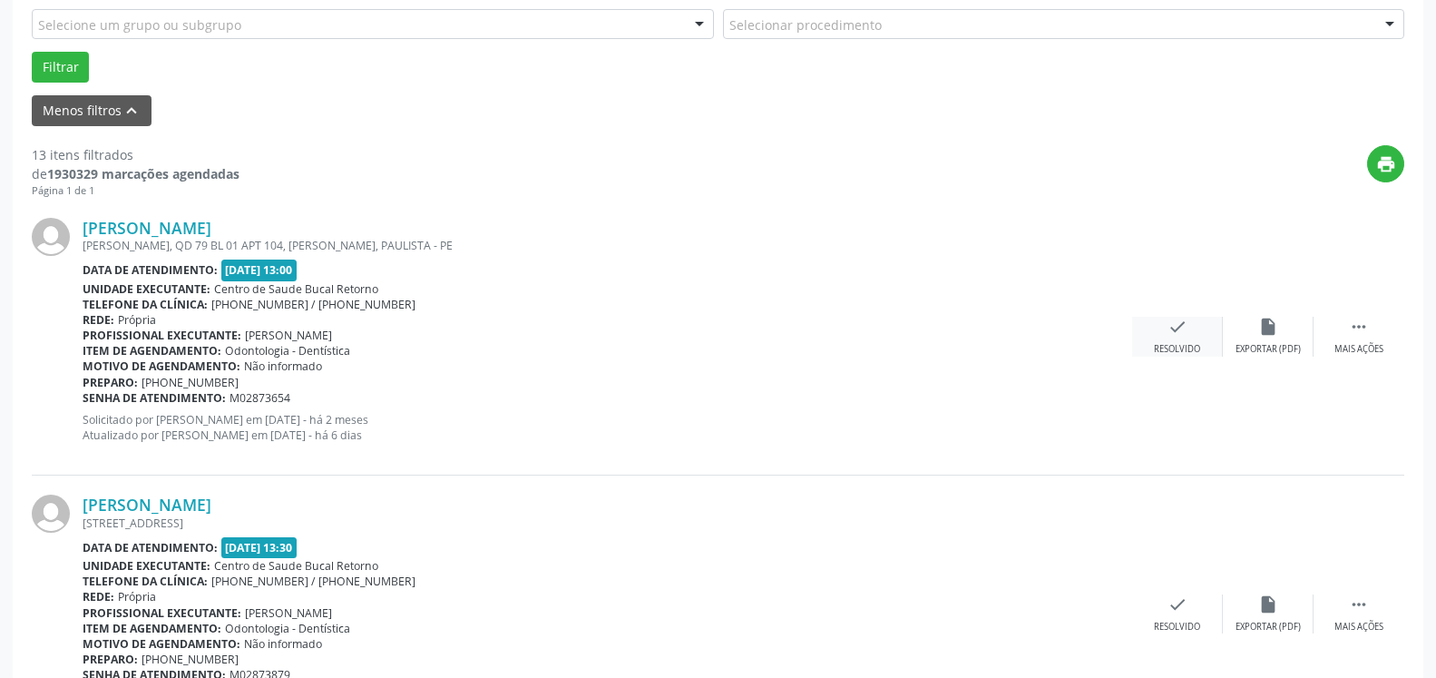
click at [1177, 337] on icon "check" at bounding box center [1178, 327] width 20 height 20
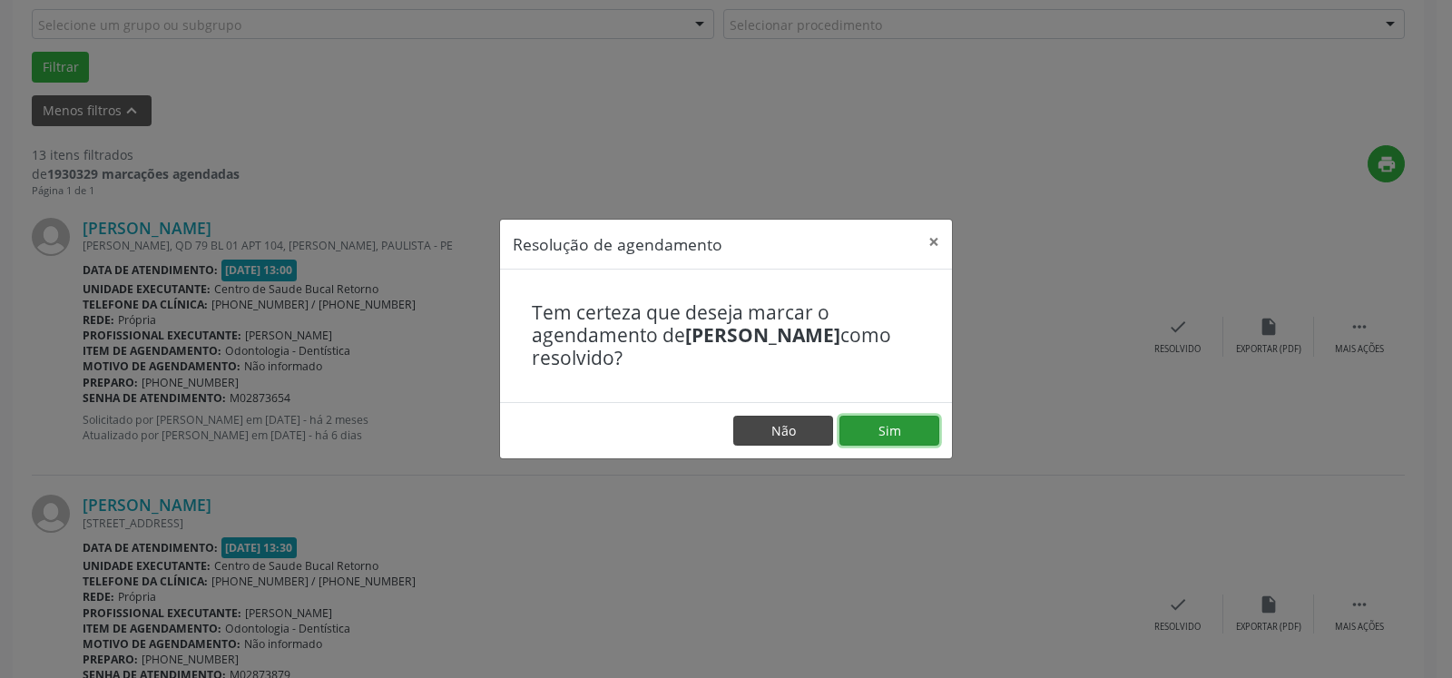
drag, startPoint x: 900, startPoint y: 422, endPoint x: 790, endPoint y: 436, distance: 110.6
click at [894, 425] on button "Sim" at bounding box center [889, 431] width 100 height 31
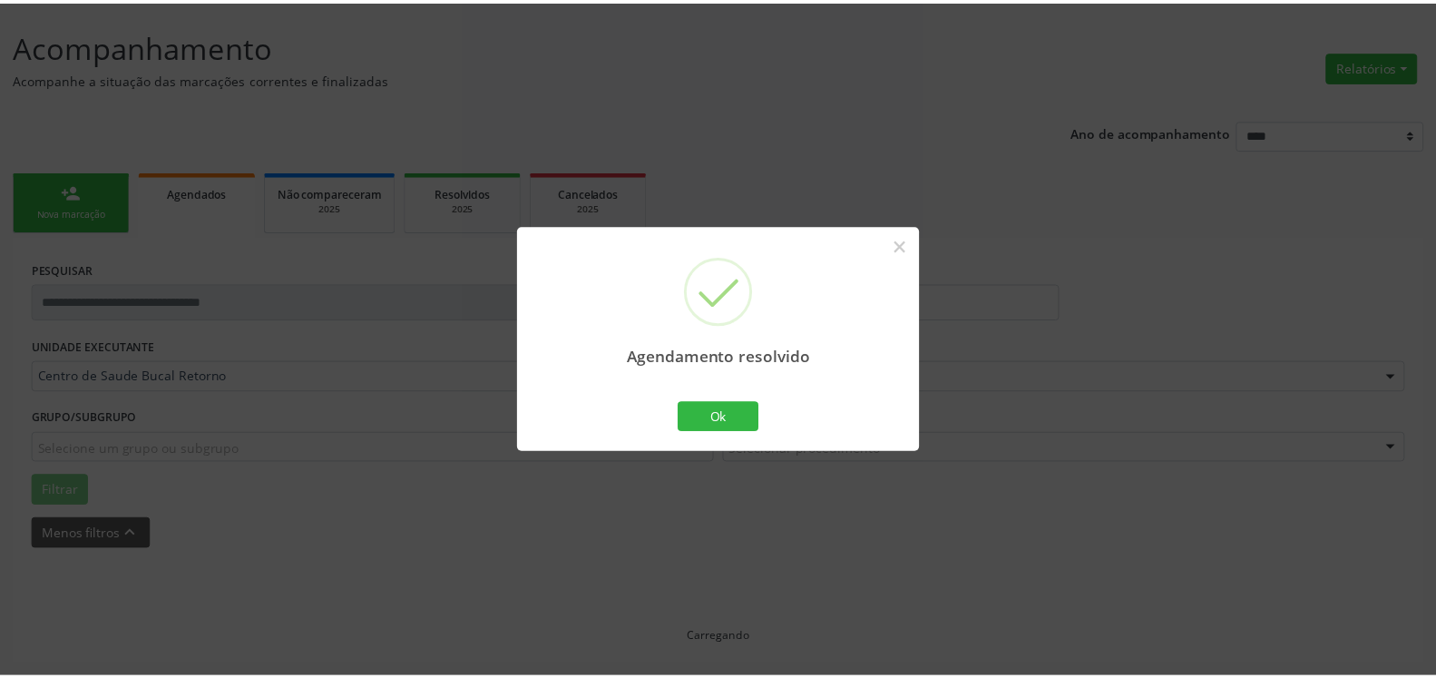
scroll to position [100, 0]
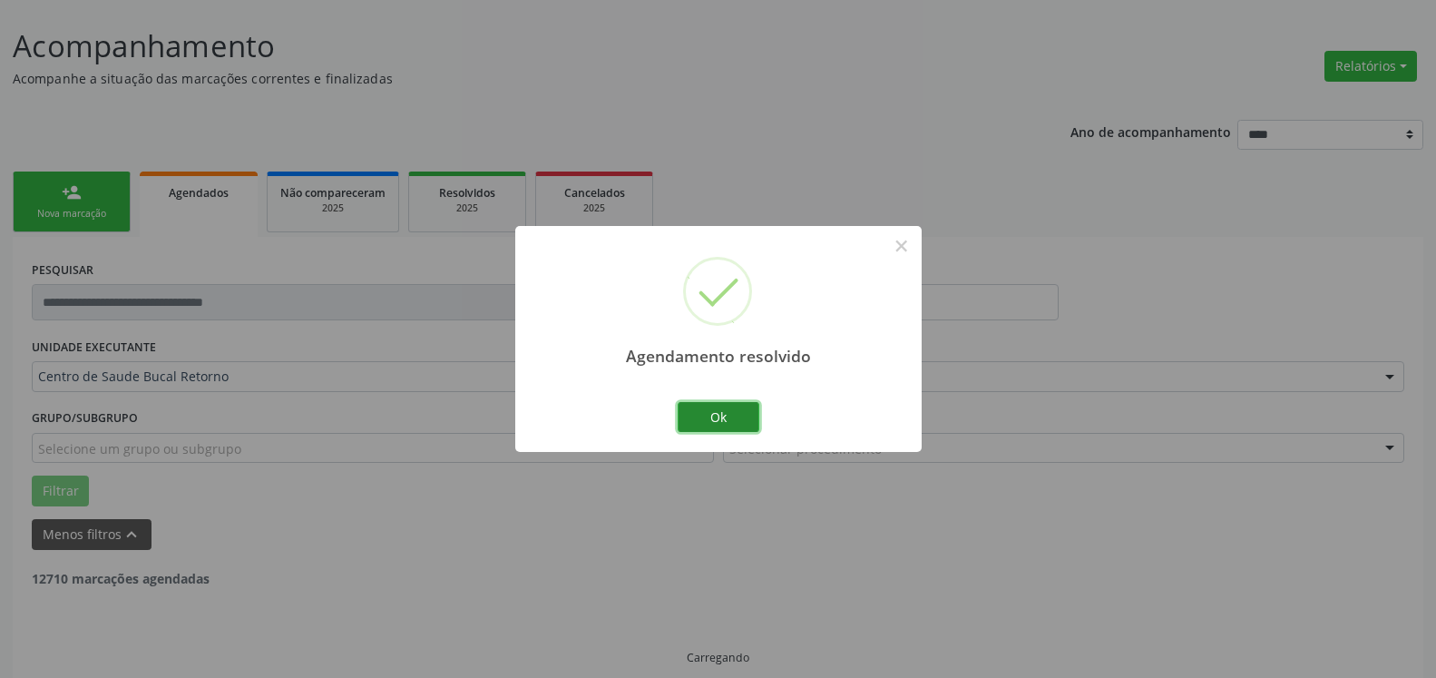
click at [732, 422] on button "Ok" at bounding box center [719, 417] width 82 height 31
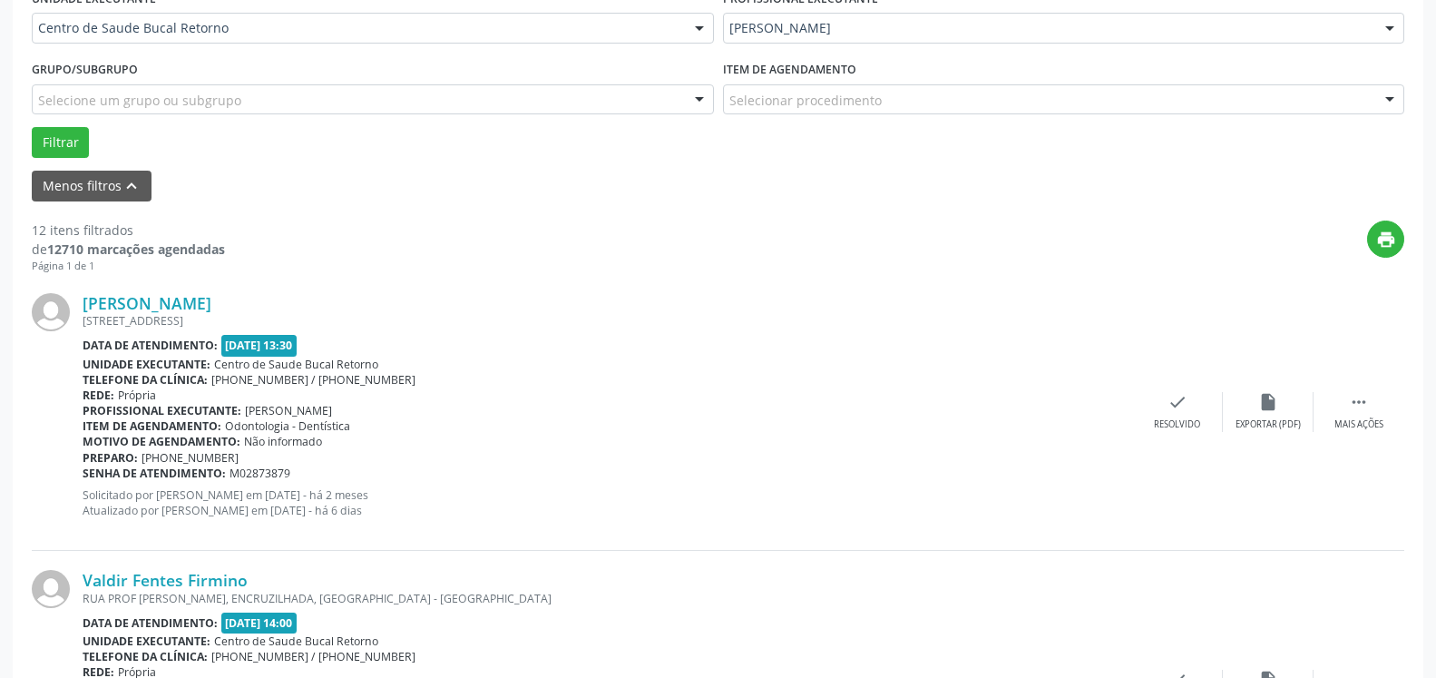
scroll to position [470, 0]
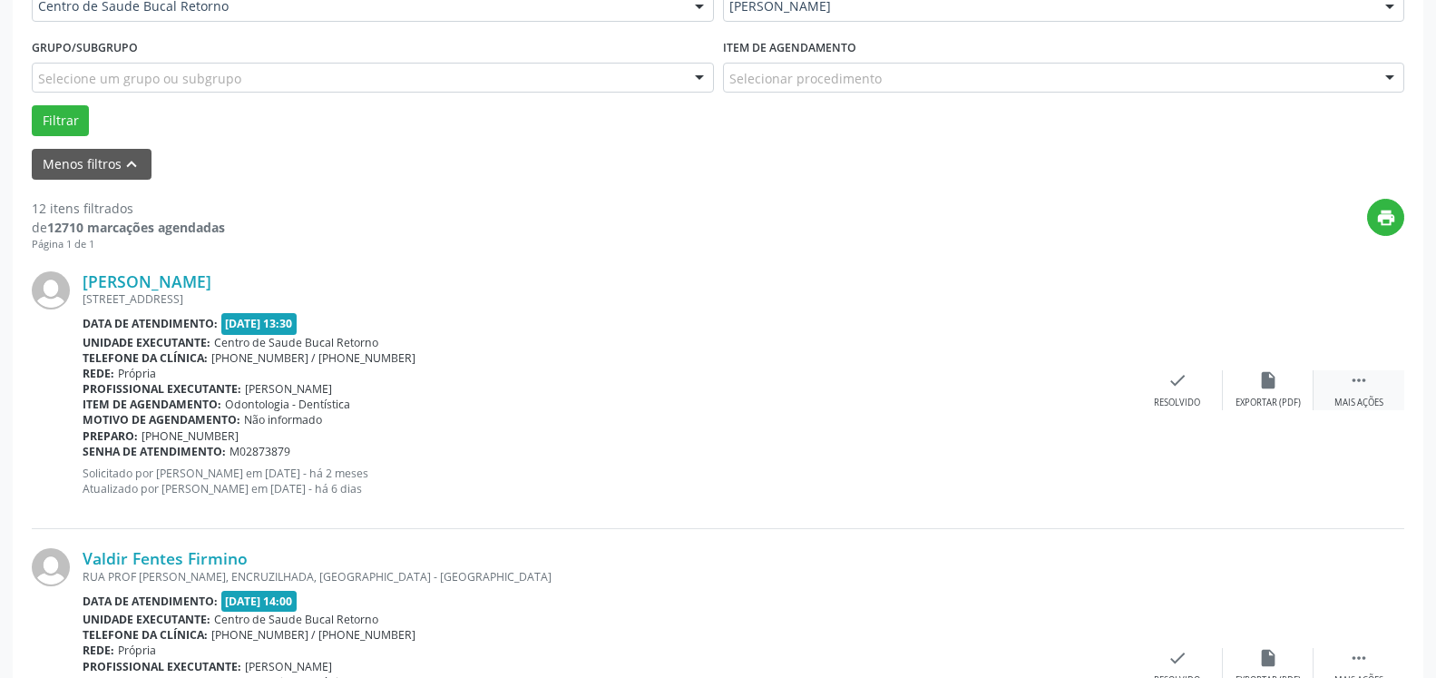
click at [1357, 383] on icon "" at bounding box center [1359, 380] width 20 height 20
click at [1280, 388] on div "alarm_off Não compareceu" at bounding box center [1268, 389] width 91 height 39
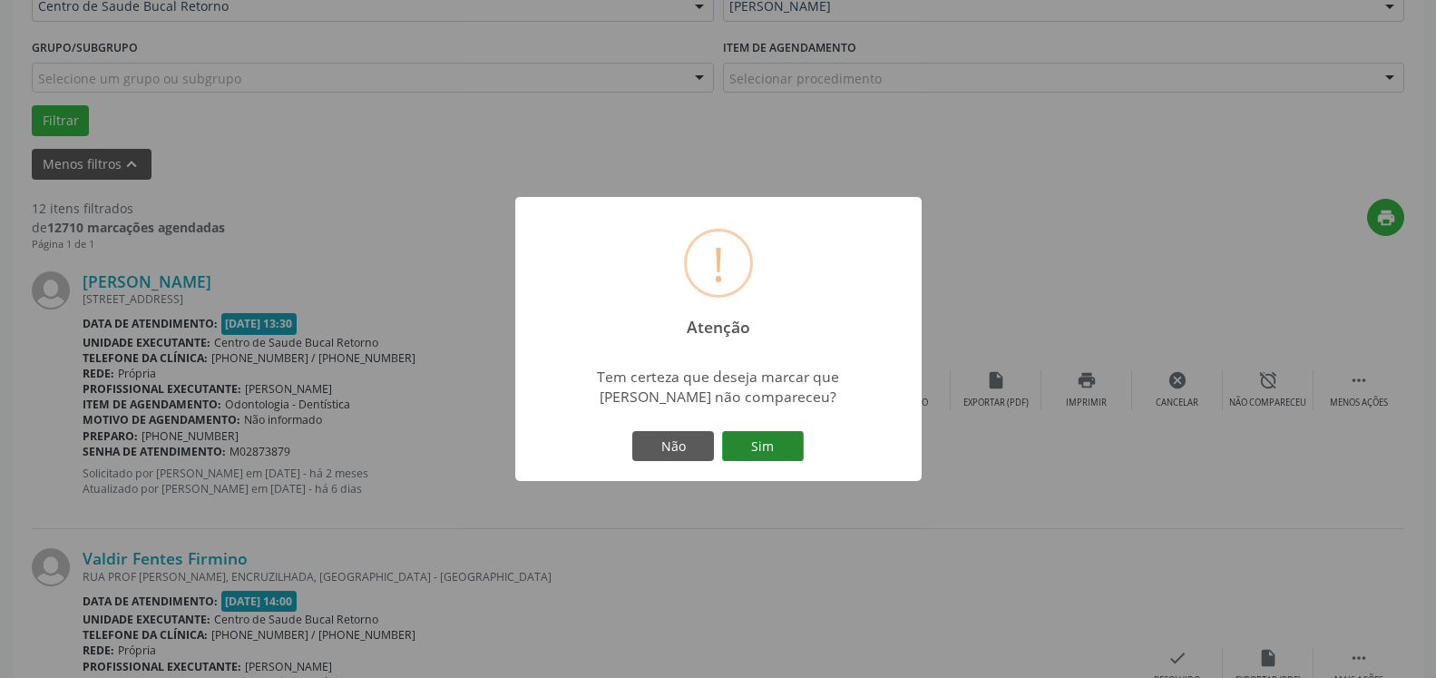
drag, startPoint x: 808, startPoint y: 436, endPoint x: 792, endPoint y: 439, distance: 15.8
click at [800, 437] on div "Não Sim" at bounding box center [719, 446] width 180 height 38
click at [783, 444] on button "Sim" at bounding box center [763, 446] width 82 height 31
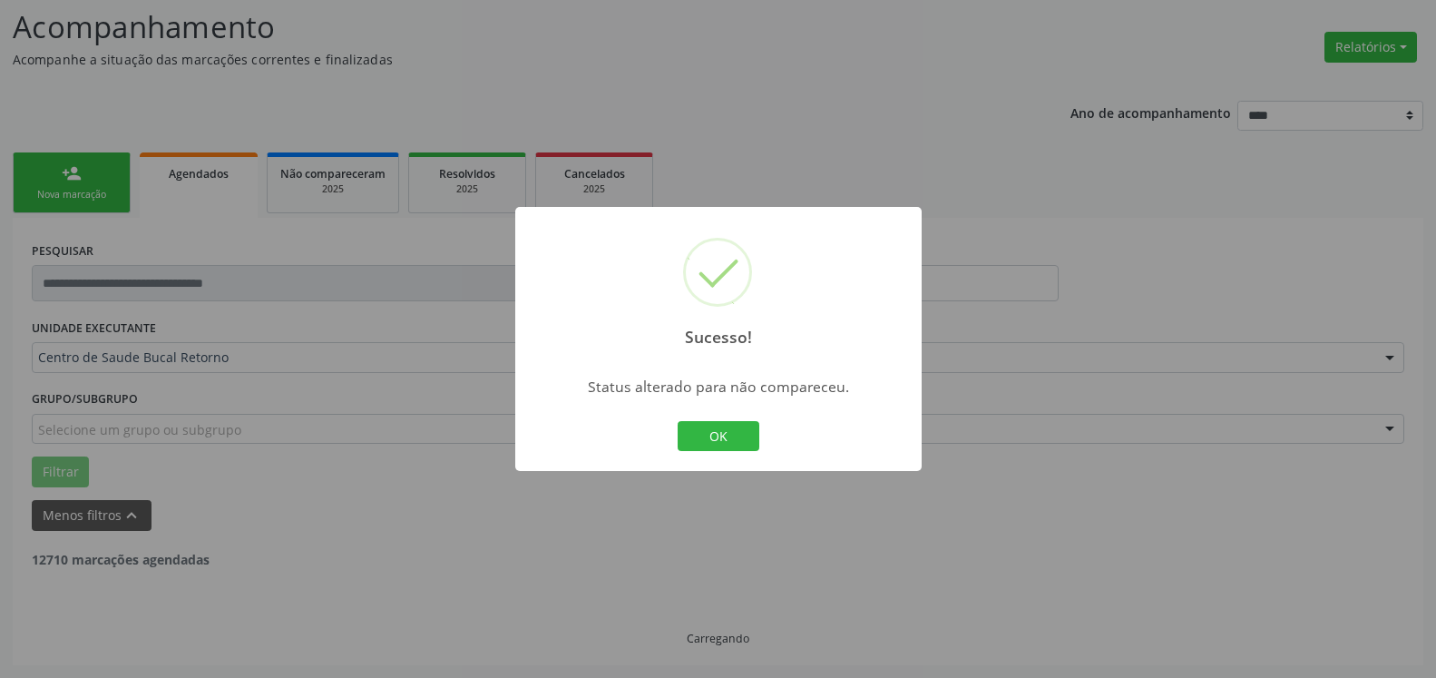
scroll to position [119, 0]
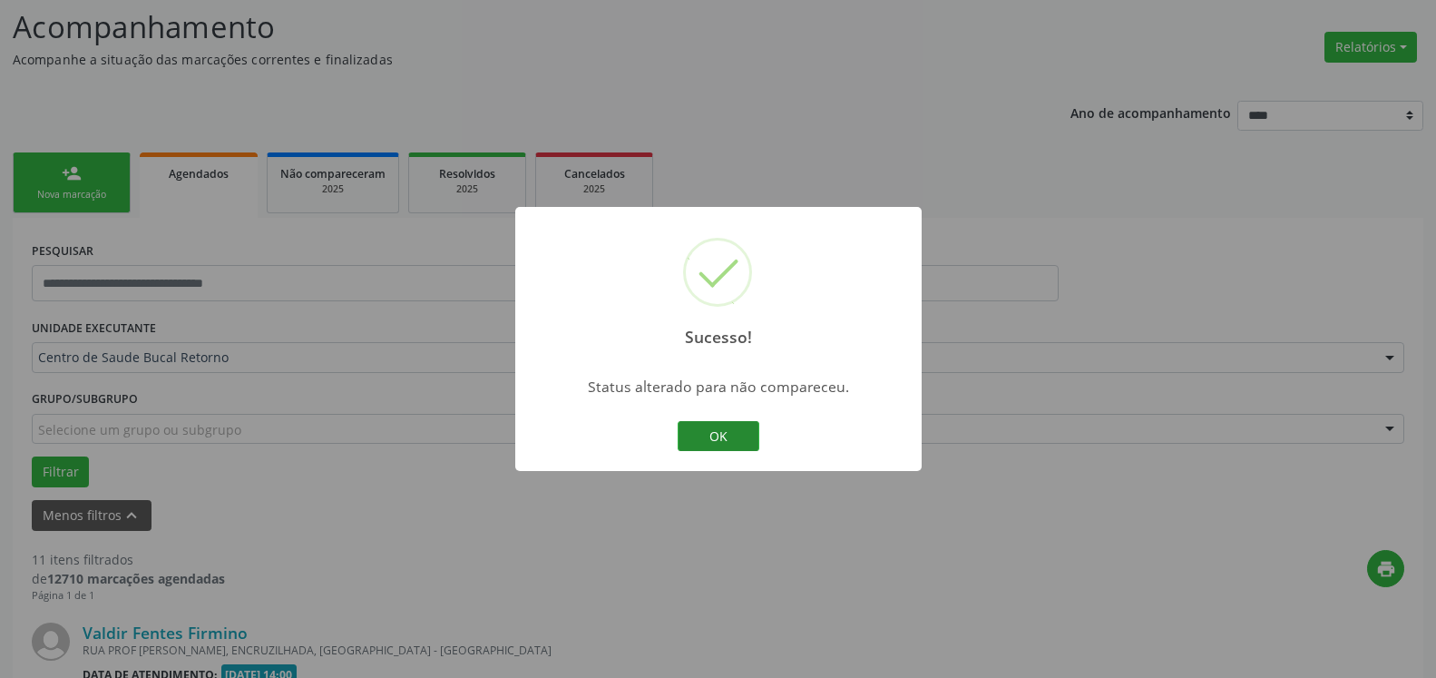
click at [701, 426] on button "OK" at bounding box center [719, 436] width 82 height 31
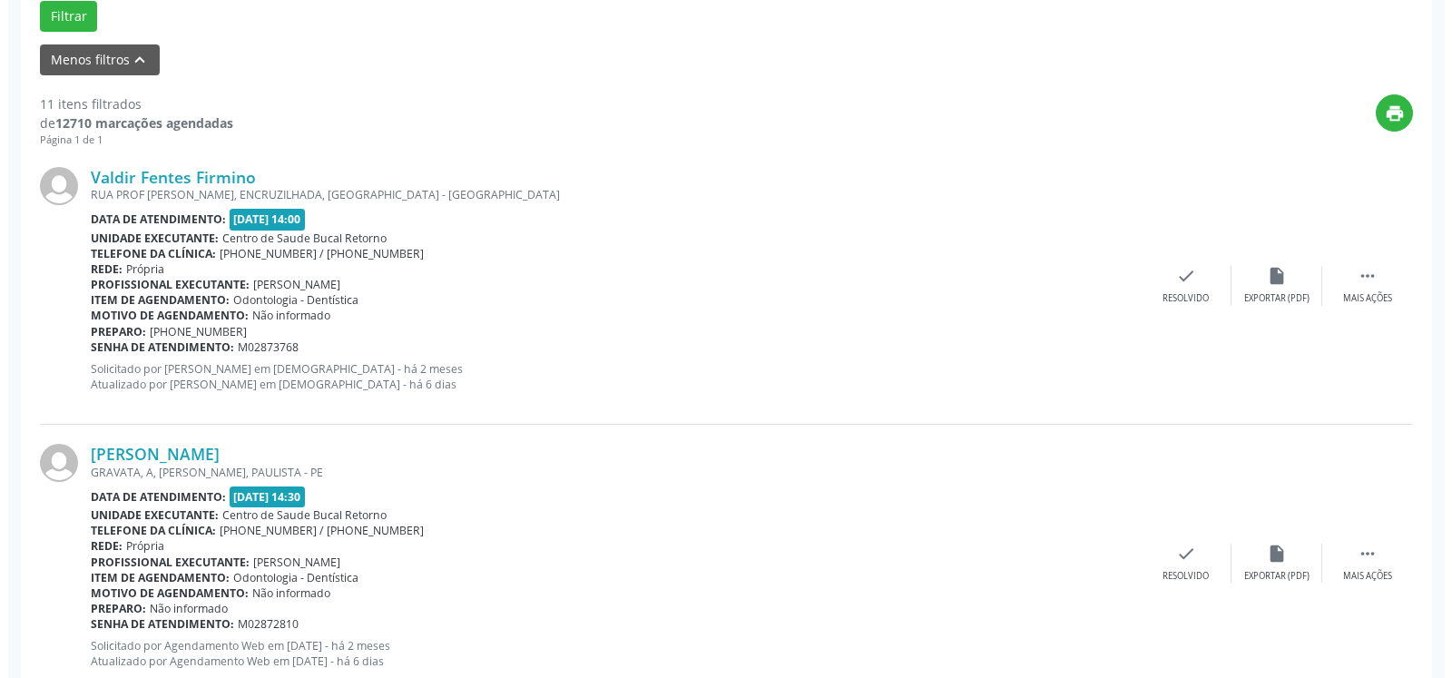
scroll to position [582, 0]
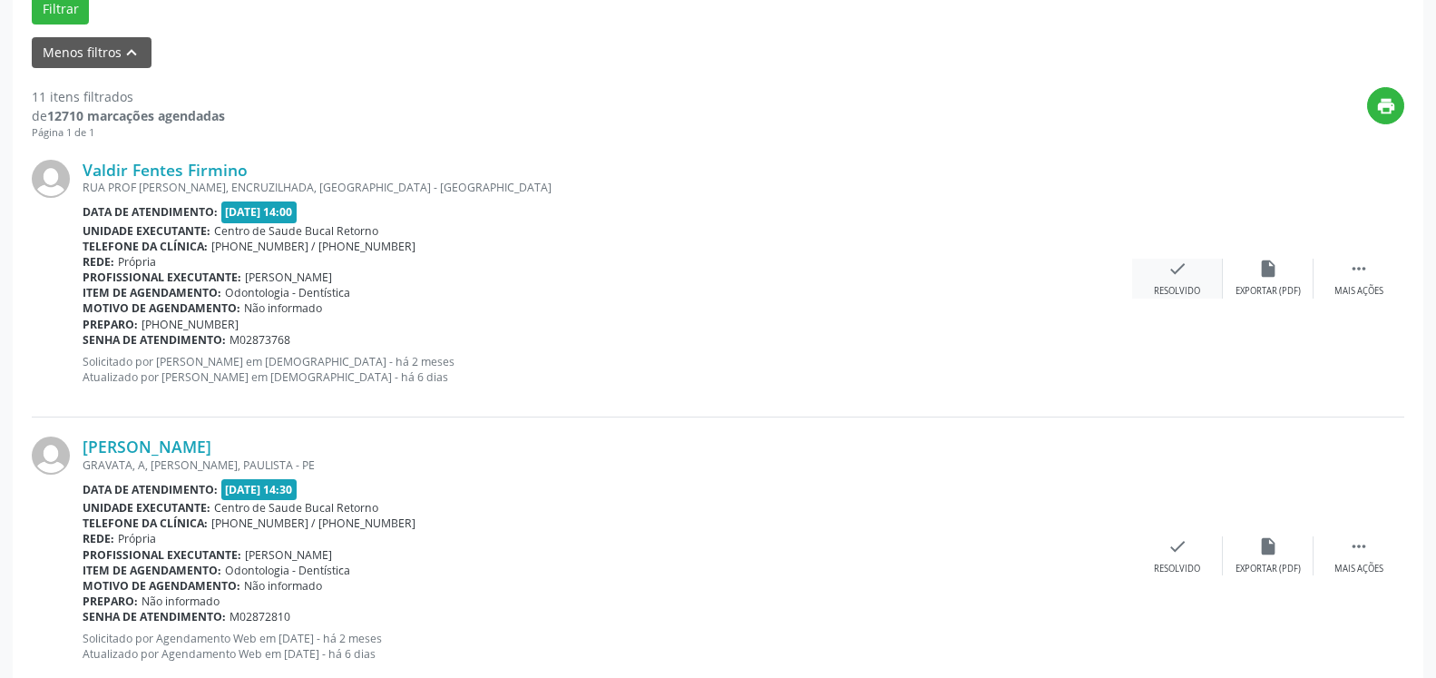
click at [1168, 279] on icon "check" at bounding box center [1178, 269] width 20 height 20
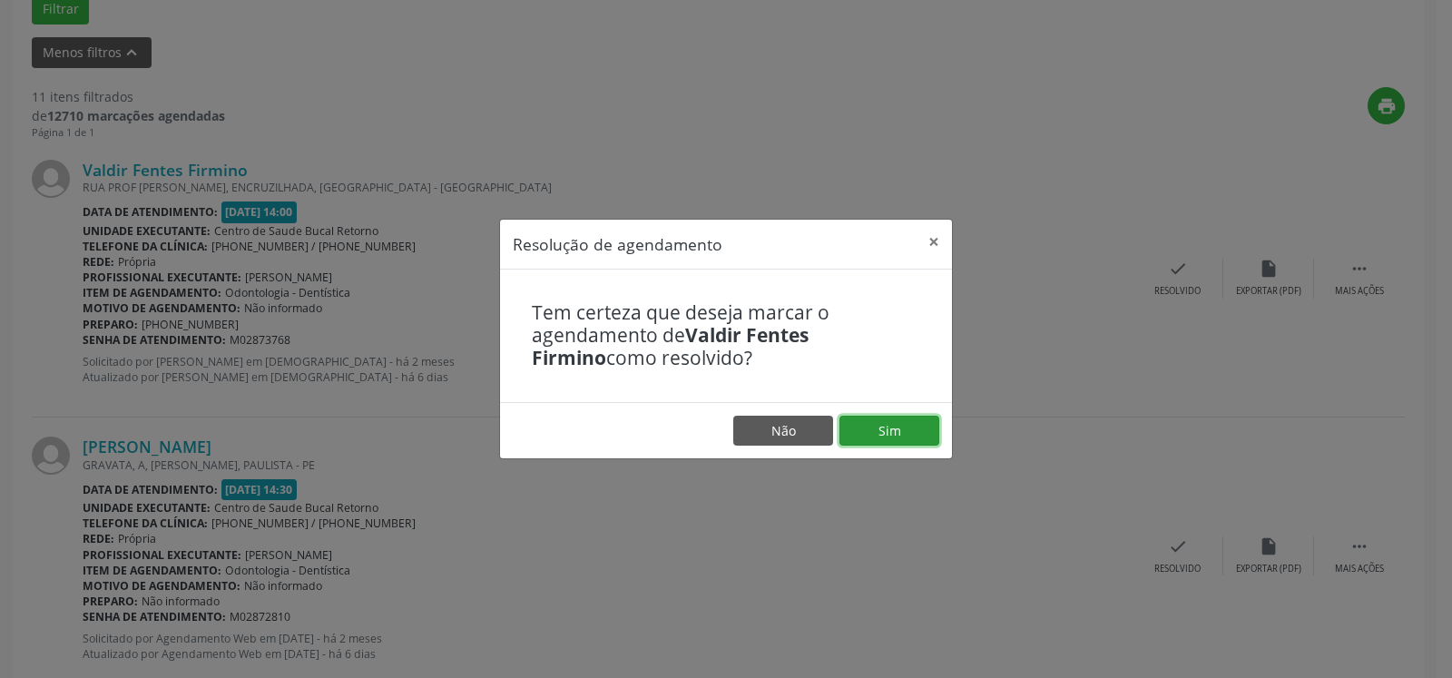
click at [918, 437] on button "Sim" at bounding box center [889, 431] width 100 height 31
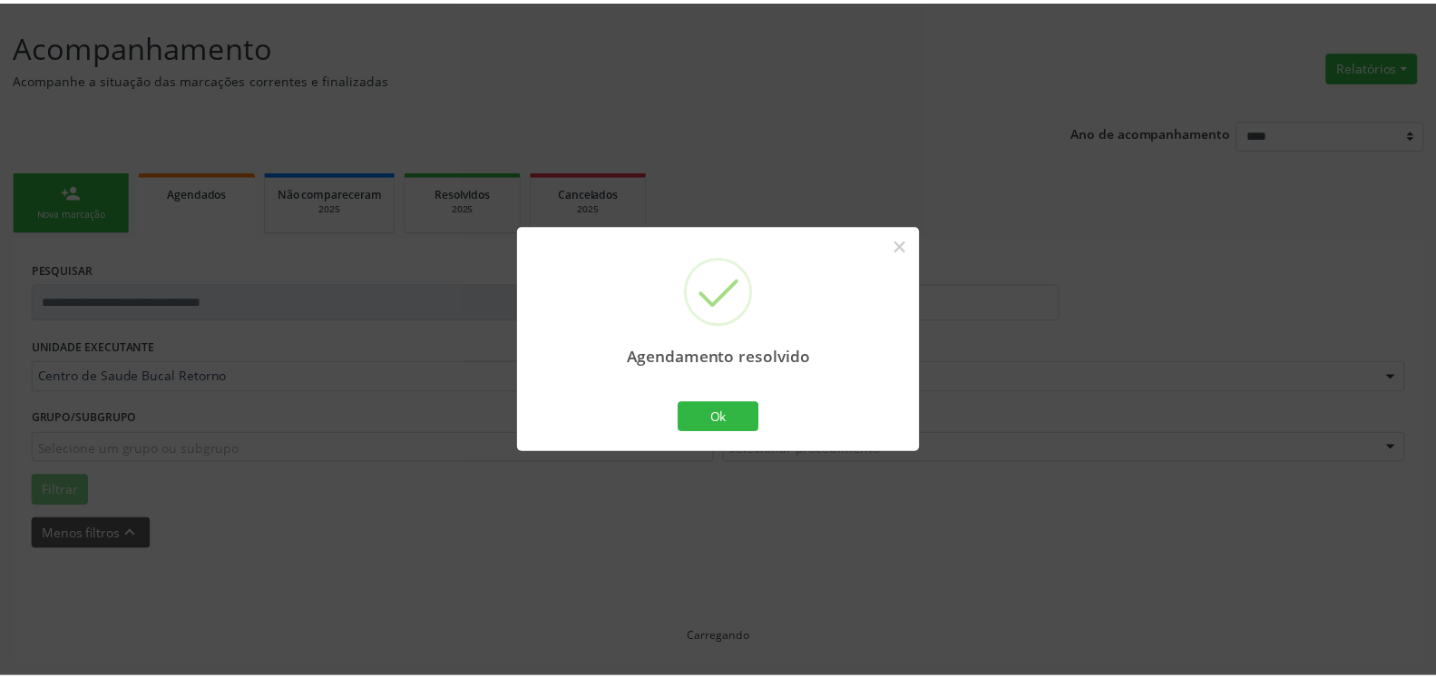
scroll to position [100, 0]
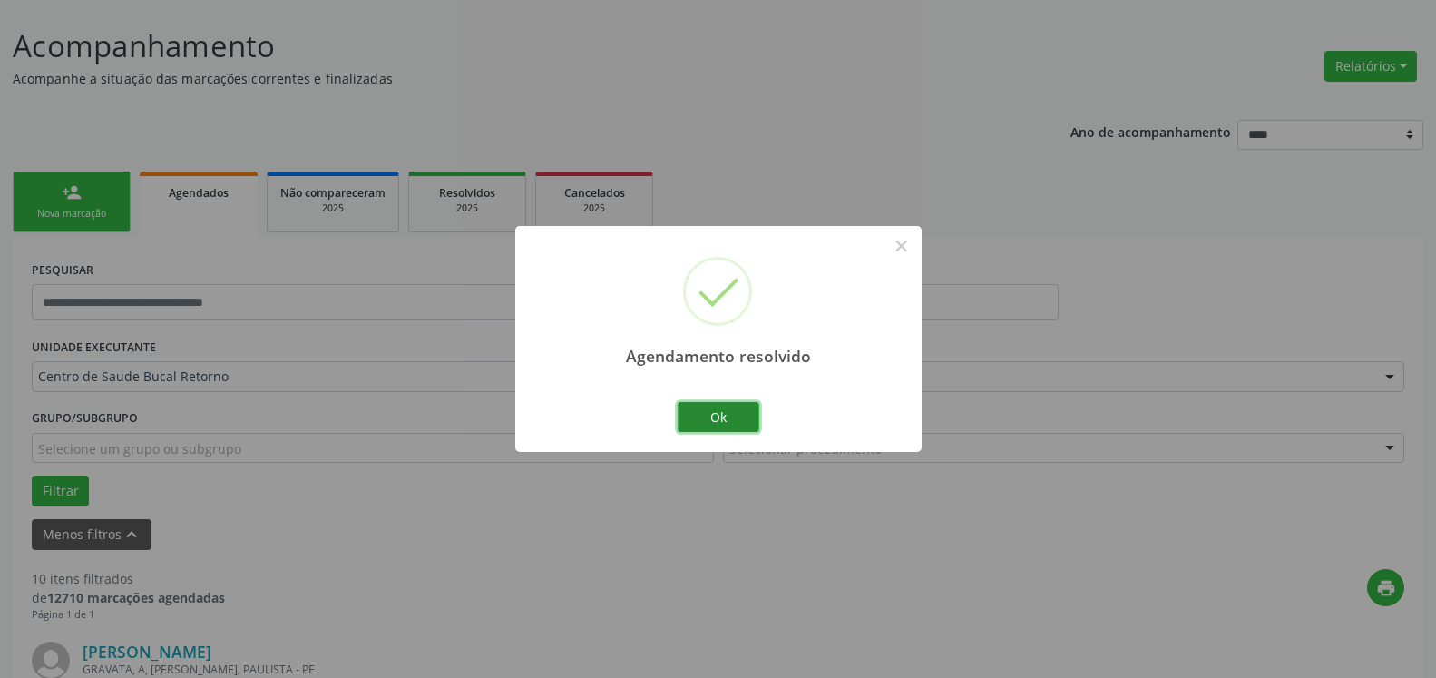
click at [739, 405] on button "Ok" at bounding box center [719, 417] width 82 height 31
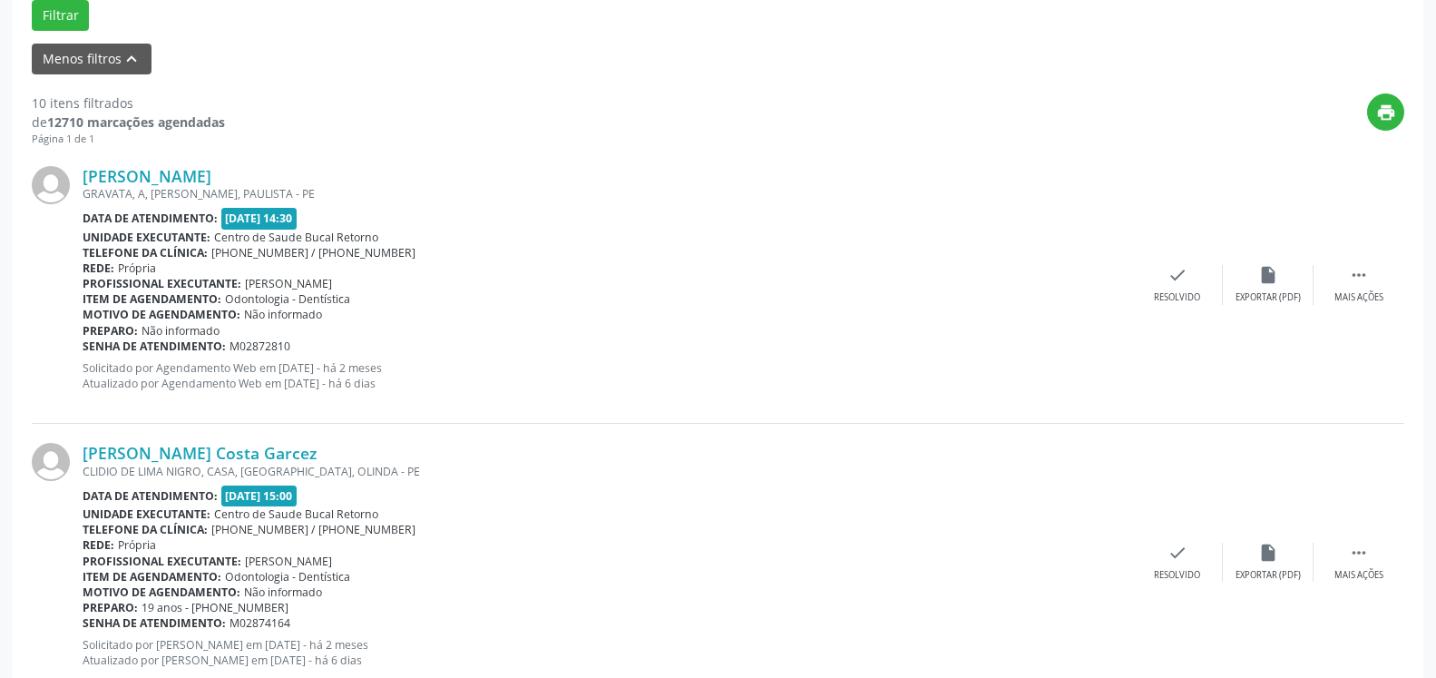
scroll to position [655, 0]
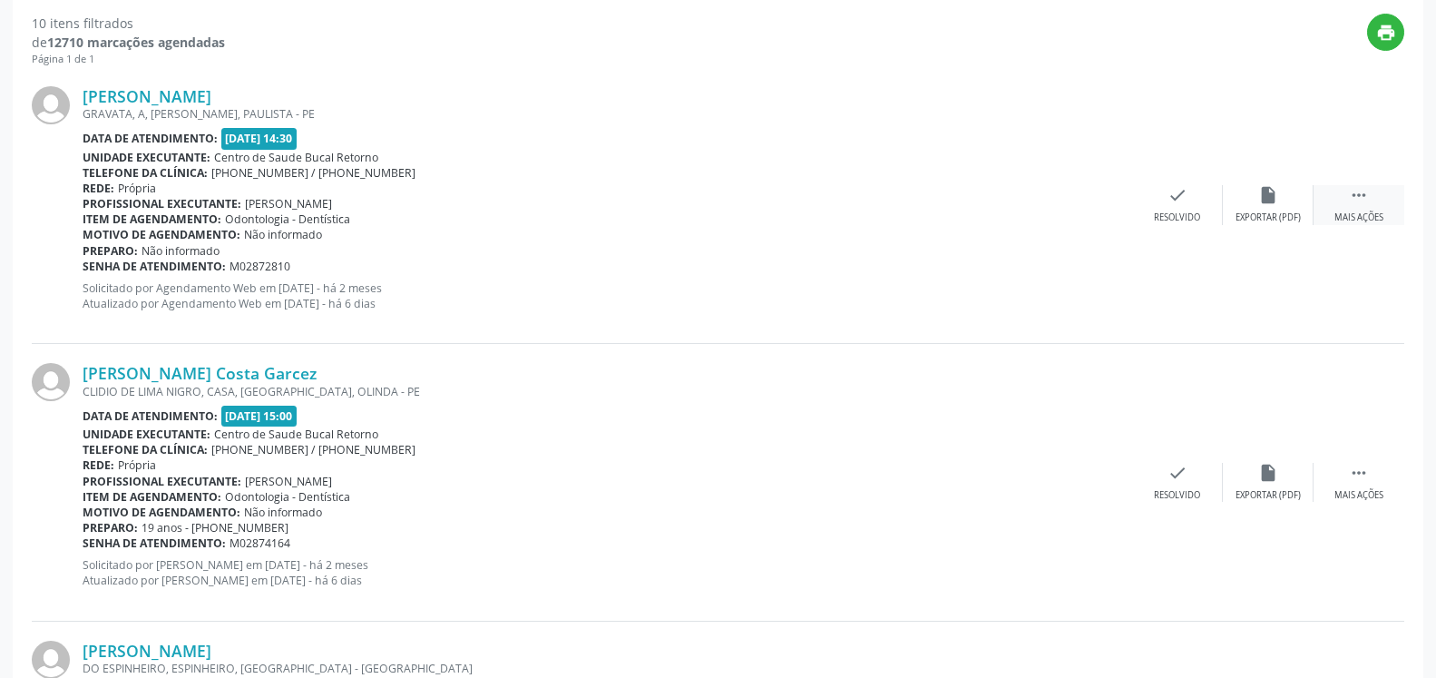
click at [1358, 199] on icon "" at bounding box center [1359, 195] width 20 height 20
click at [1281, 203] on div "alarm_off Não compareceu" at bounding box center [1268, 204] width 91 height 39
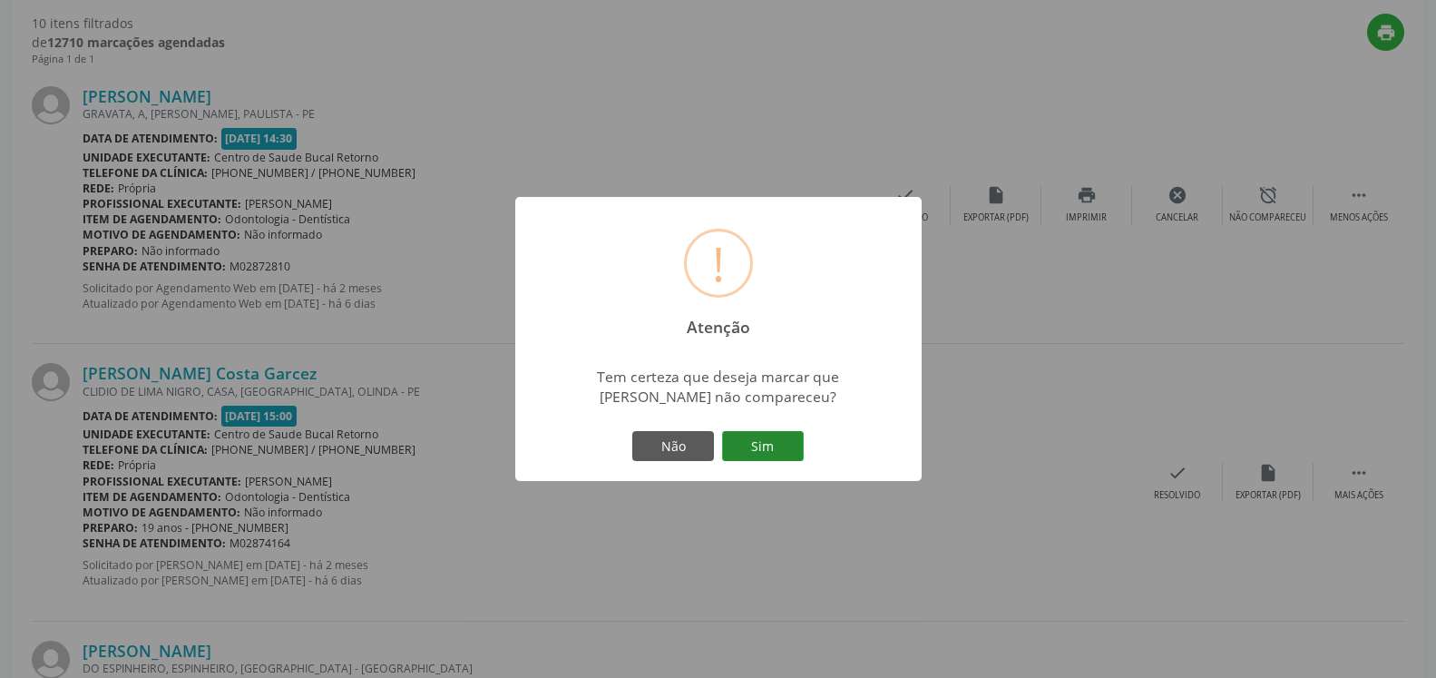
click at [772, 458] on button "Sim" at bounding box center [763, 446] width 82 height 31
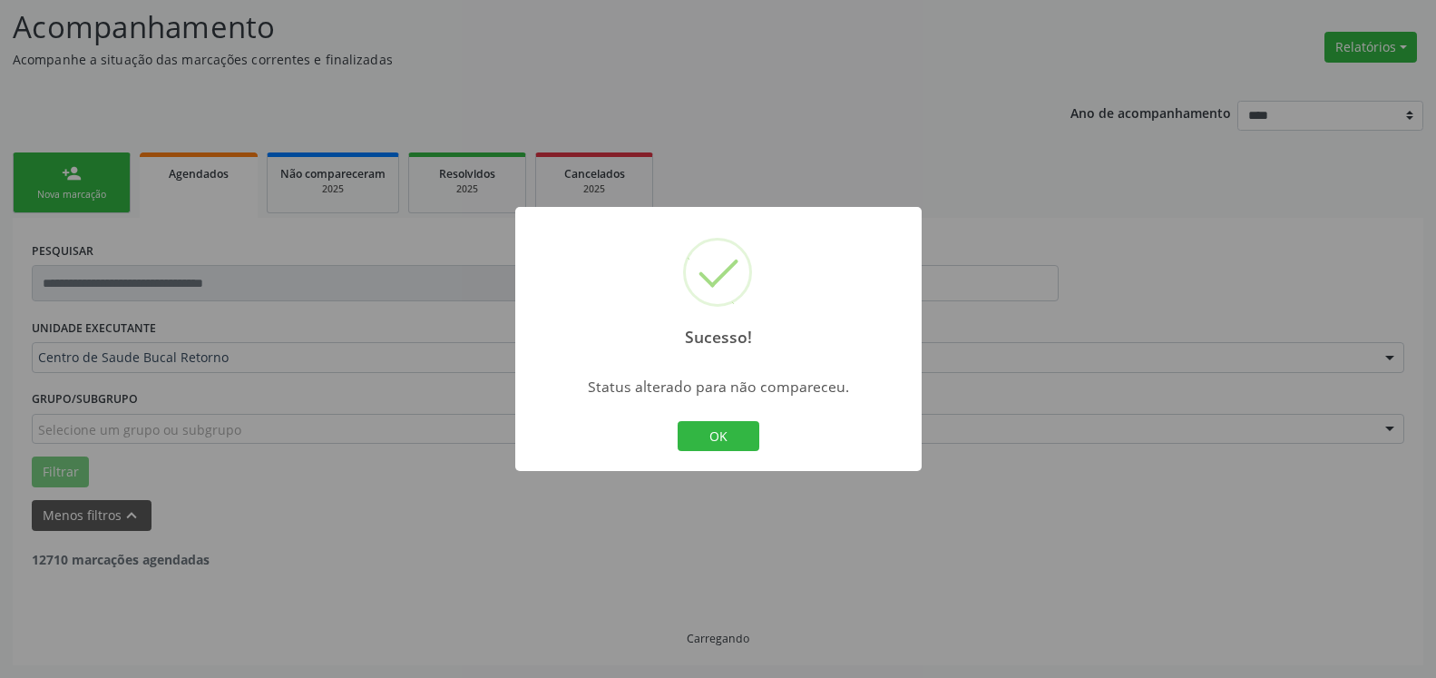
scroll to position [119, 0]
click at [711, 434] on button "OK" at bounding box center [719, 436] width 82 height 31
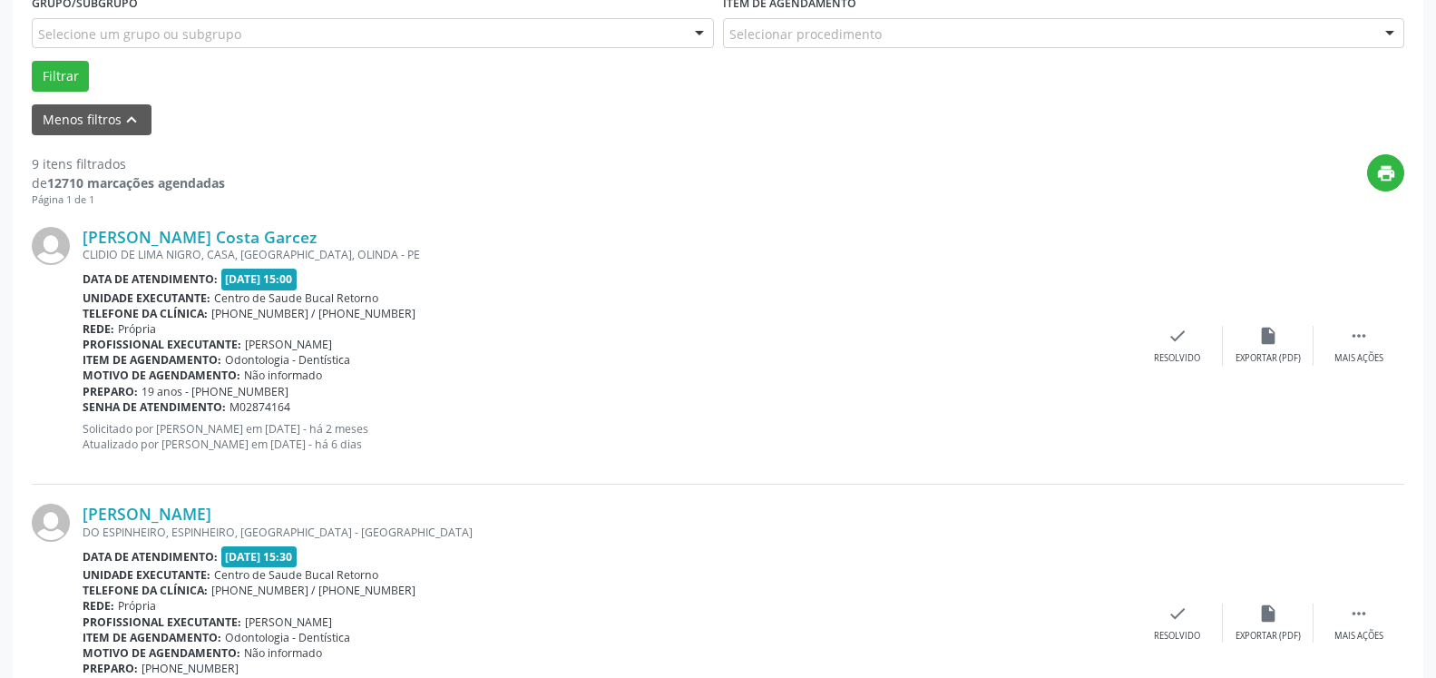
scroll to position [582, 0]
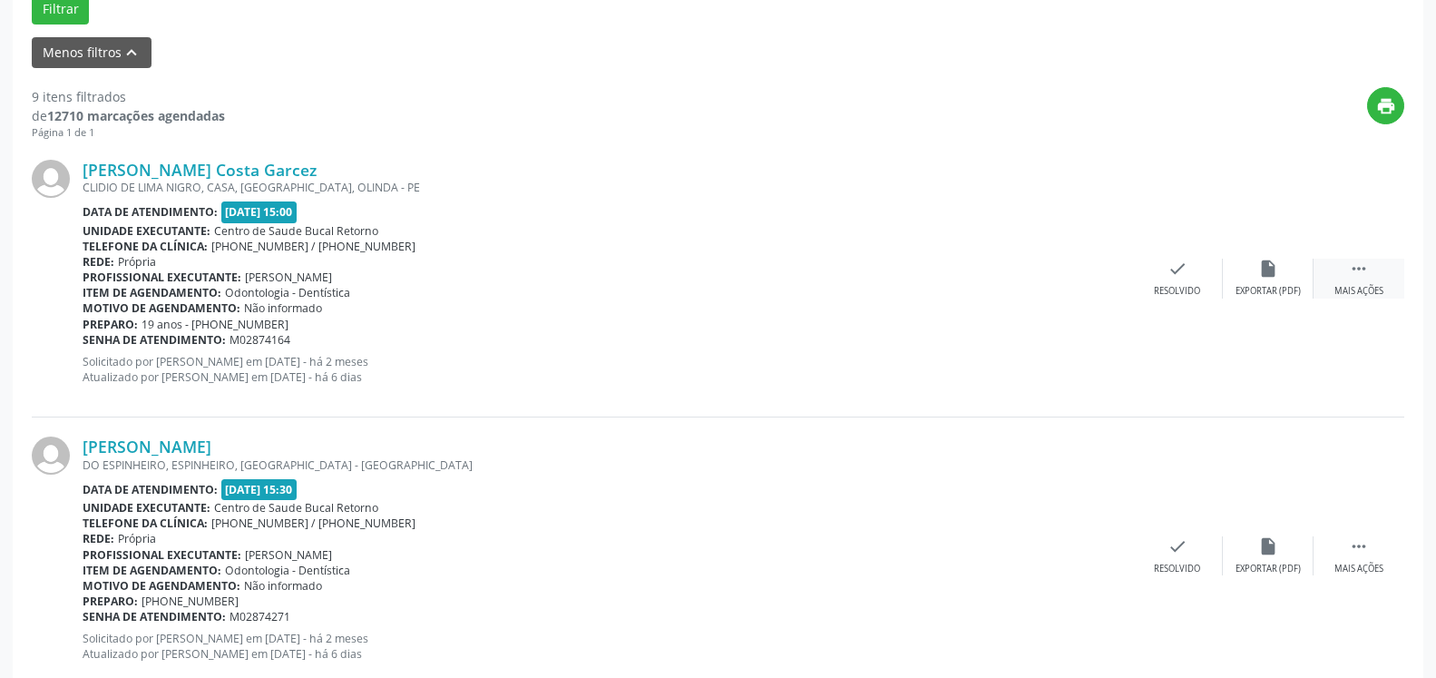
click at [1357, 268] on icon "" at bounding box center [1359, 269] width 20 height 20
click at [1275, 279] on icon "alarm_off" at bounding box center [1269, 269] width 20 height 20
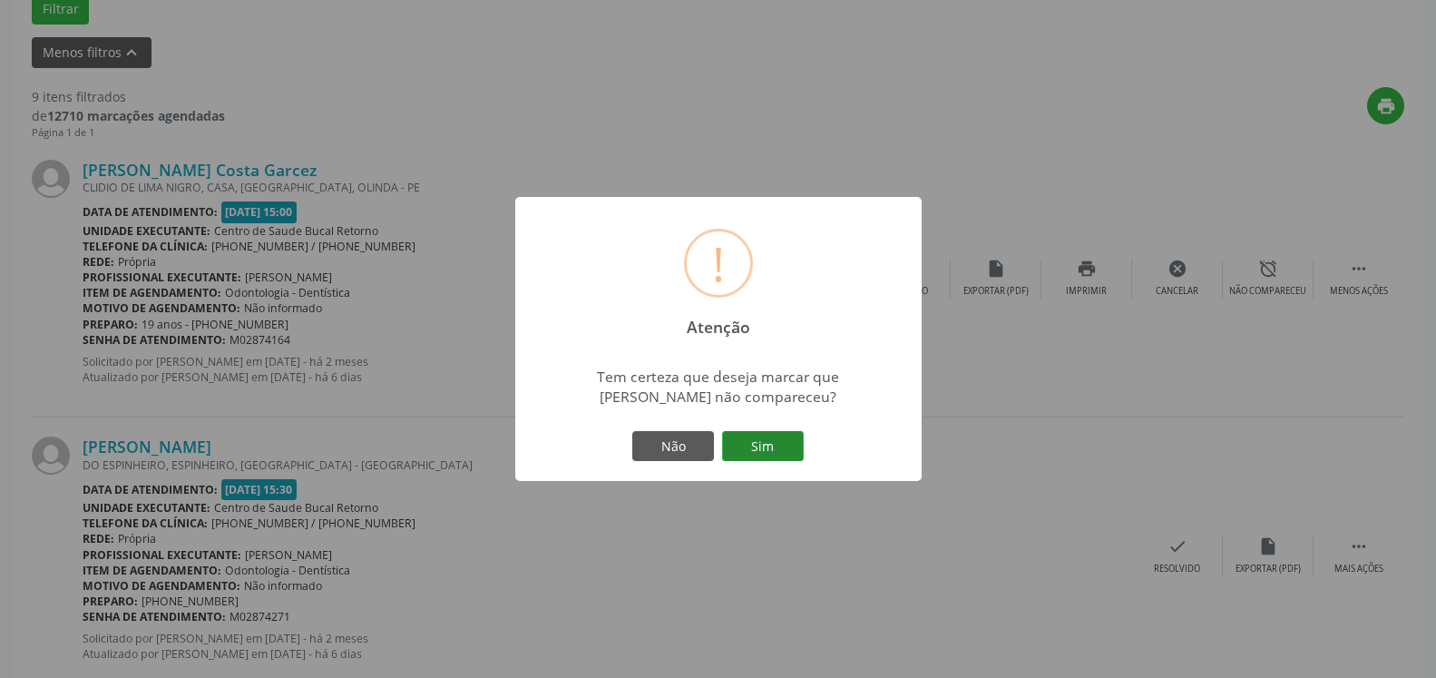
click at [761, 455] on button "Sim" at bounding box center [763, 446] width 82 height 31
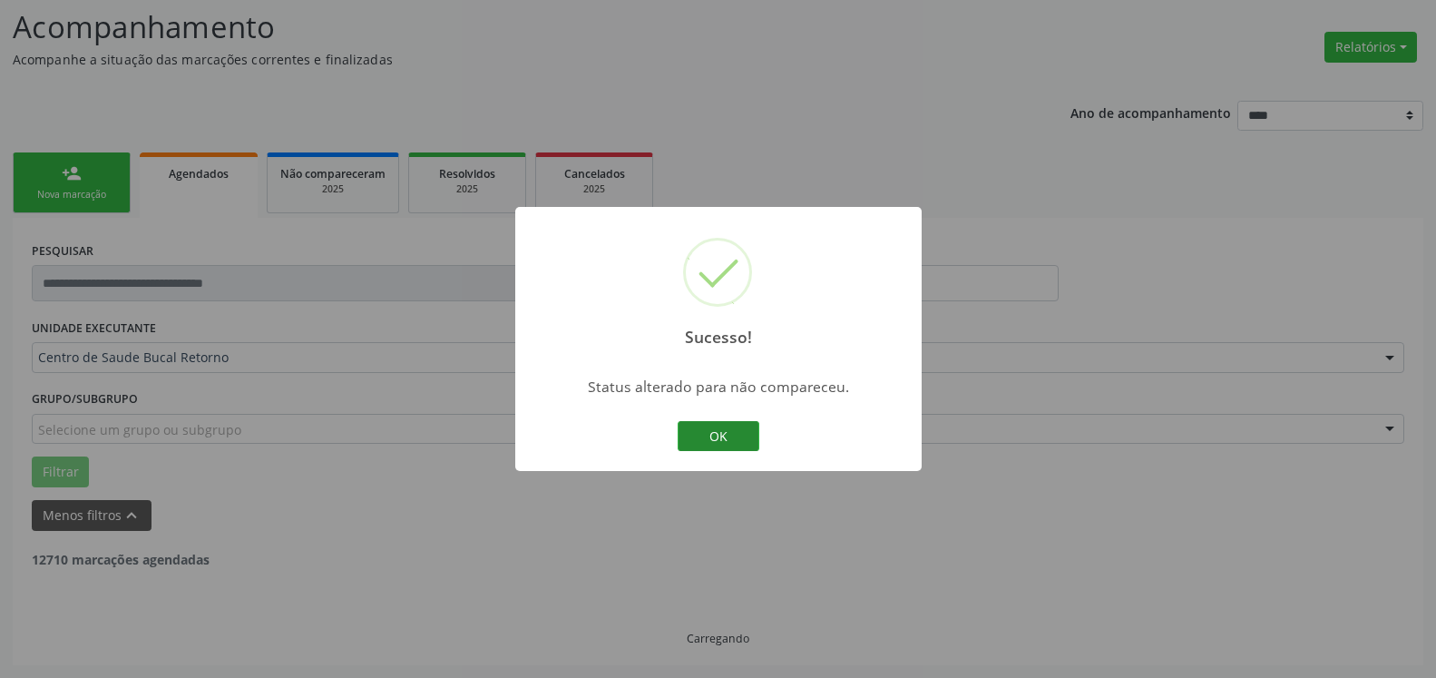
click at [716, 442] on button "OK" at bounding box center [719, 436] width 82 height 31
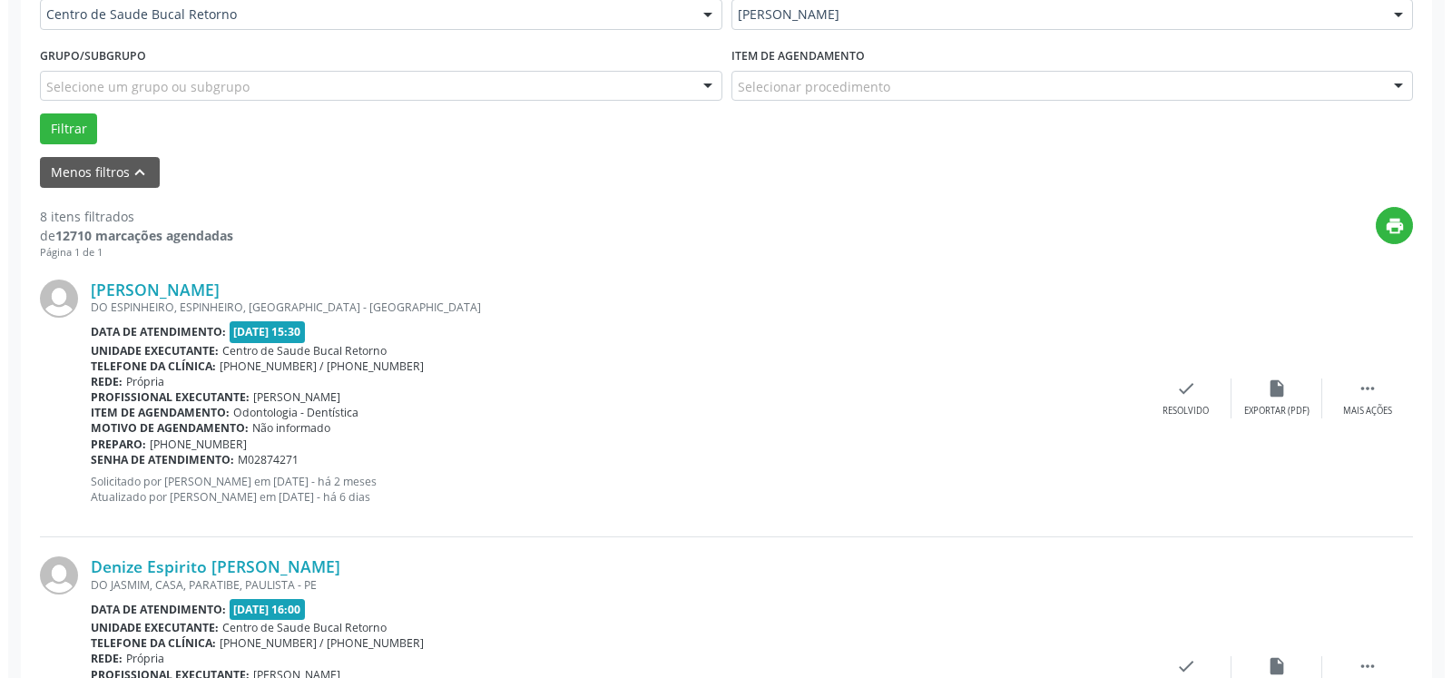
scroll to position [489, 0]
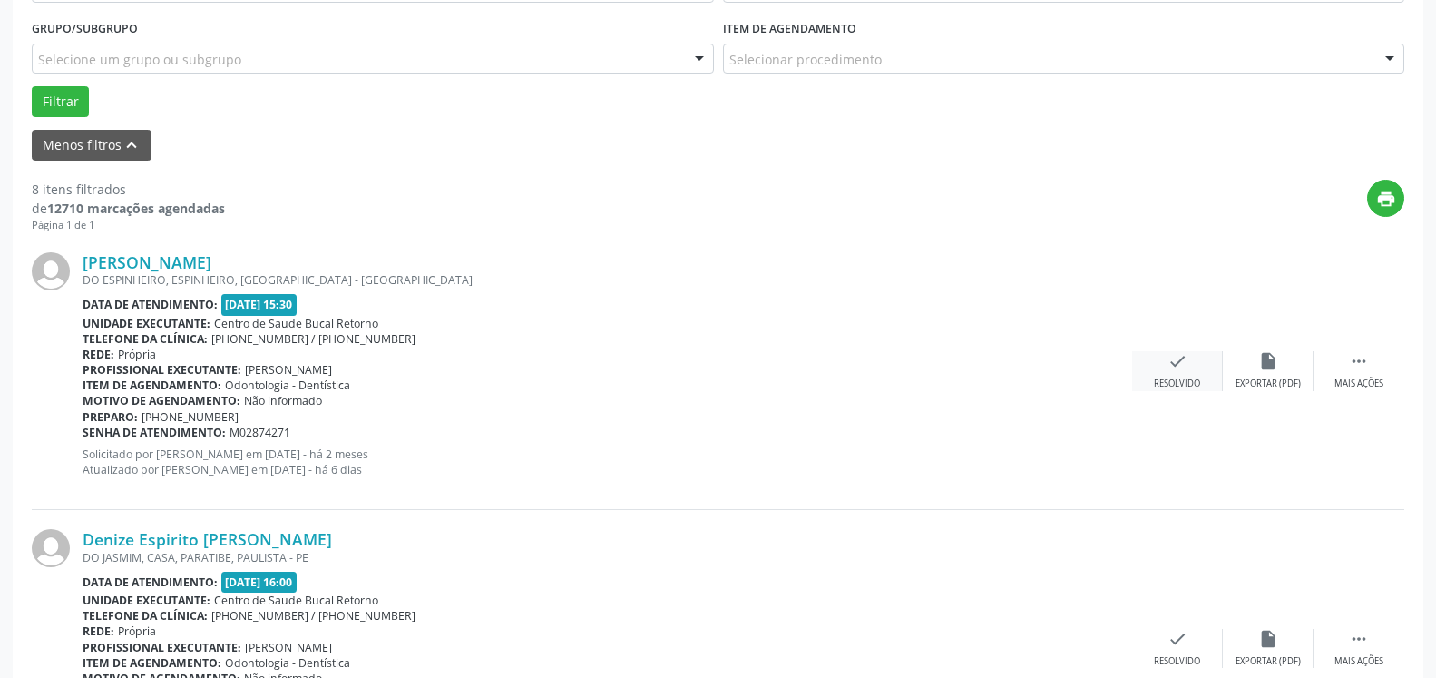
click at [1177, 366] on icon "check" at bounding box center [1178, 361] width 20 height 20
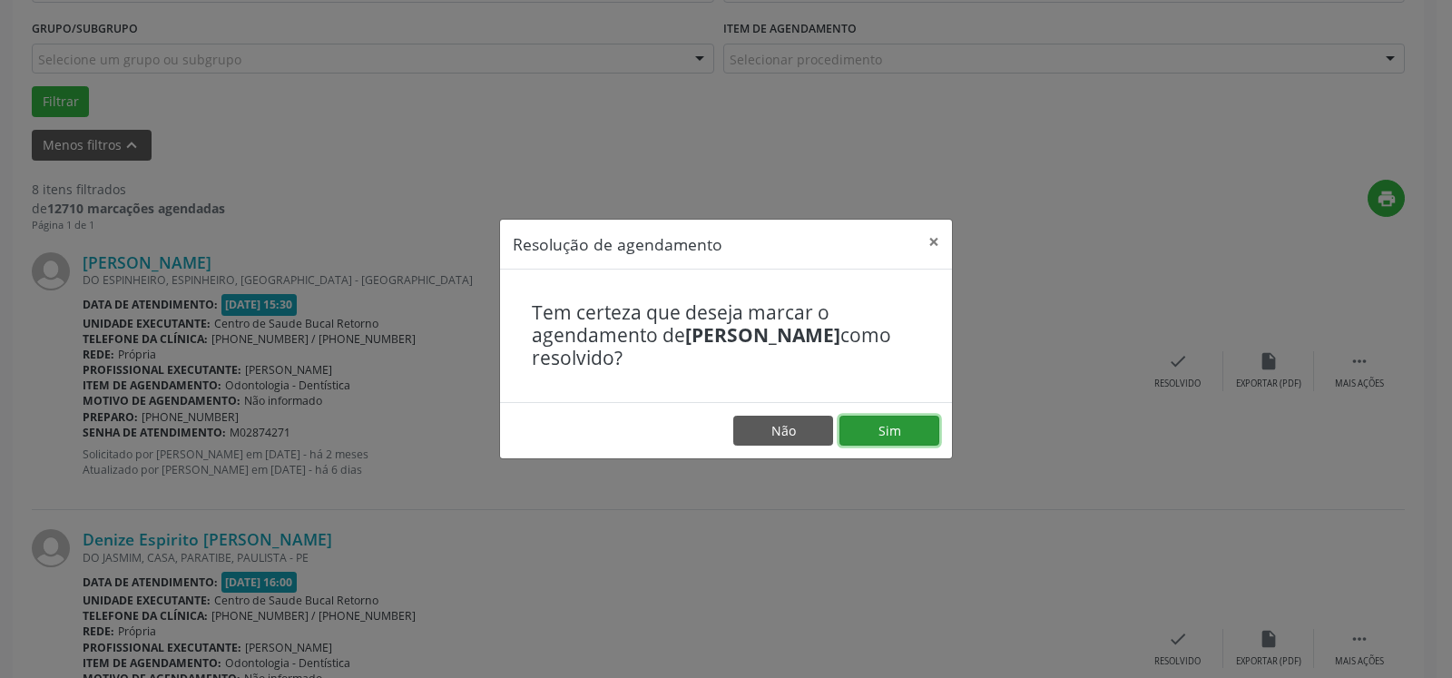
click at [916, 432] on button "Sim" at bounding box center [889, 431] width 100 height 31
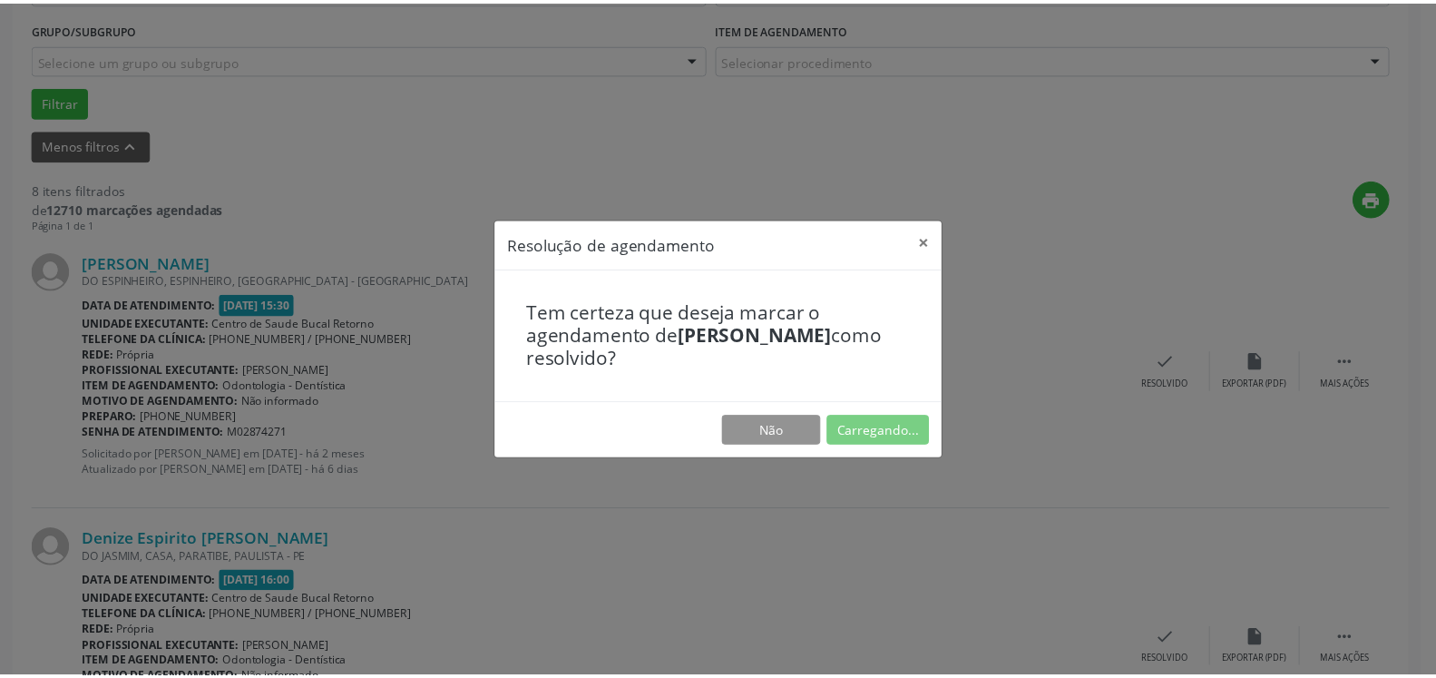
scroll to position [100, 0]
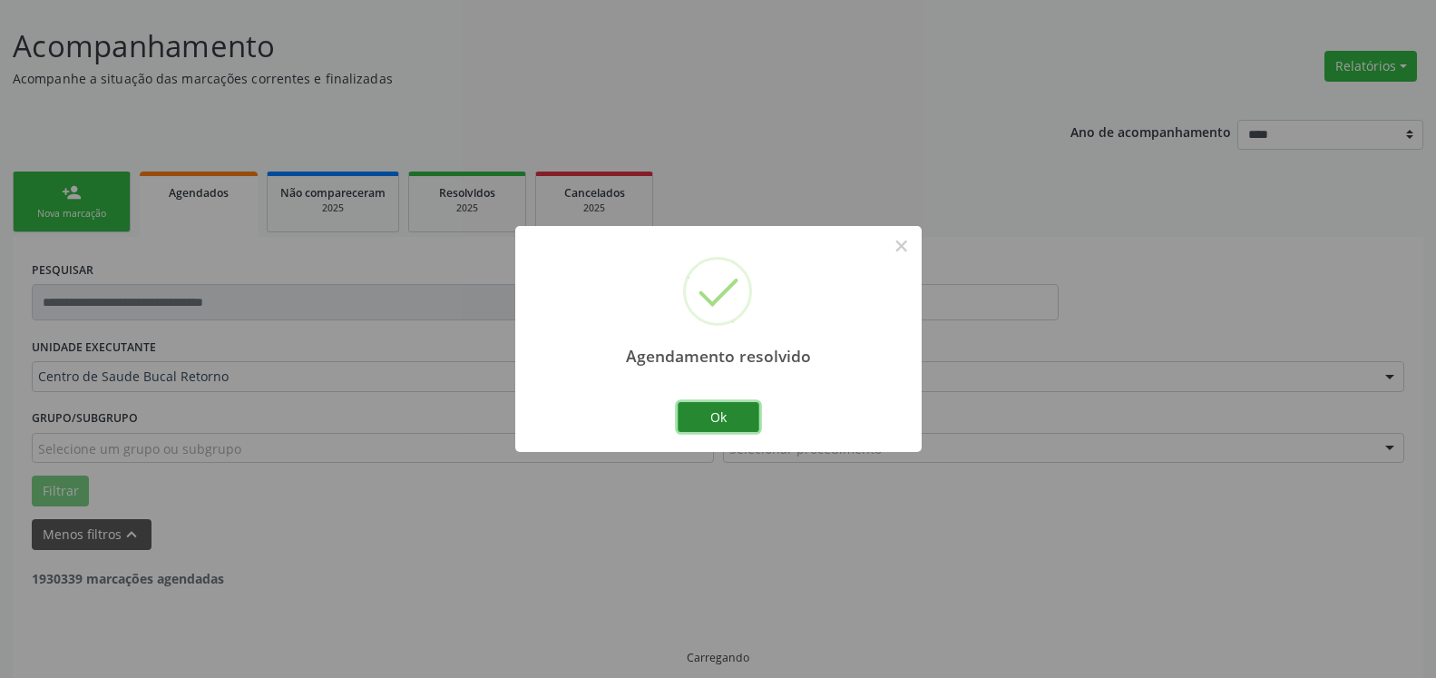
click at [732, 421] on button "Ok" at bounding box center [719, 417] width 82 height 31
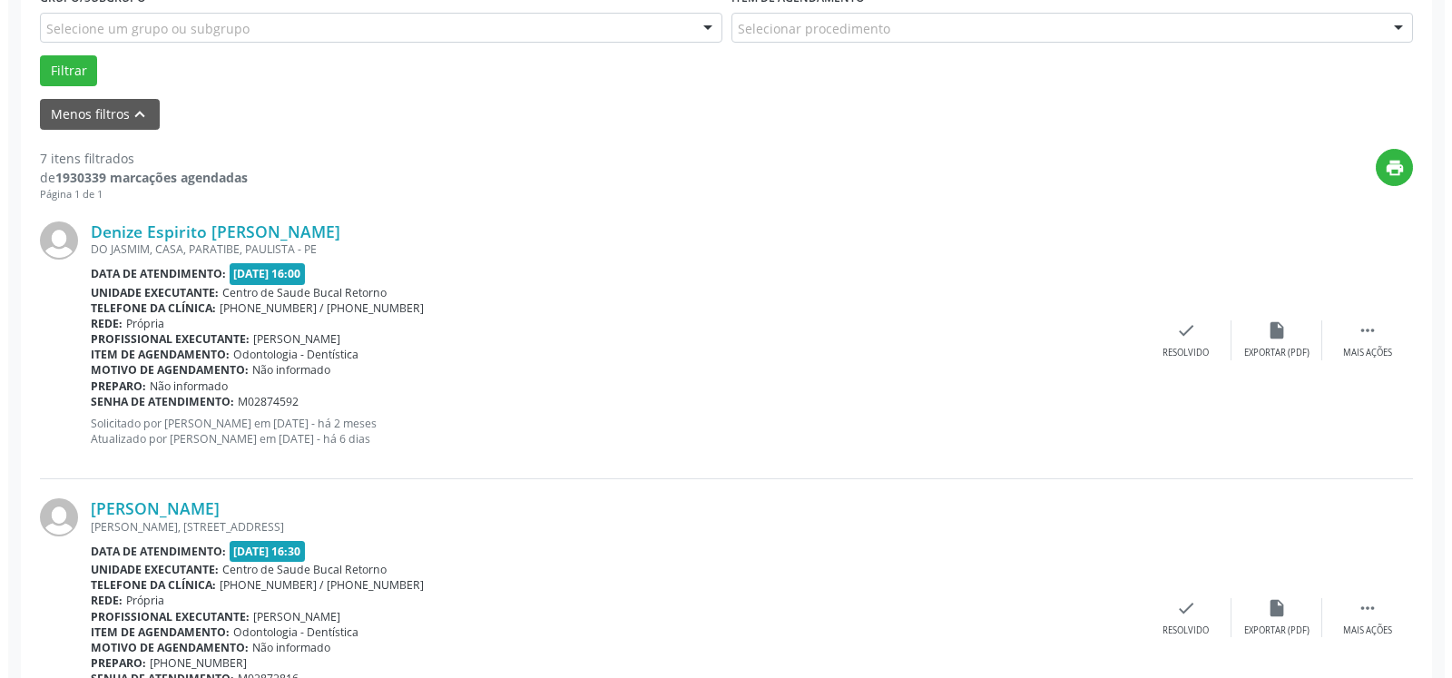
scroll to position [563, 0]
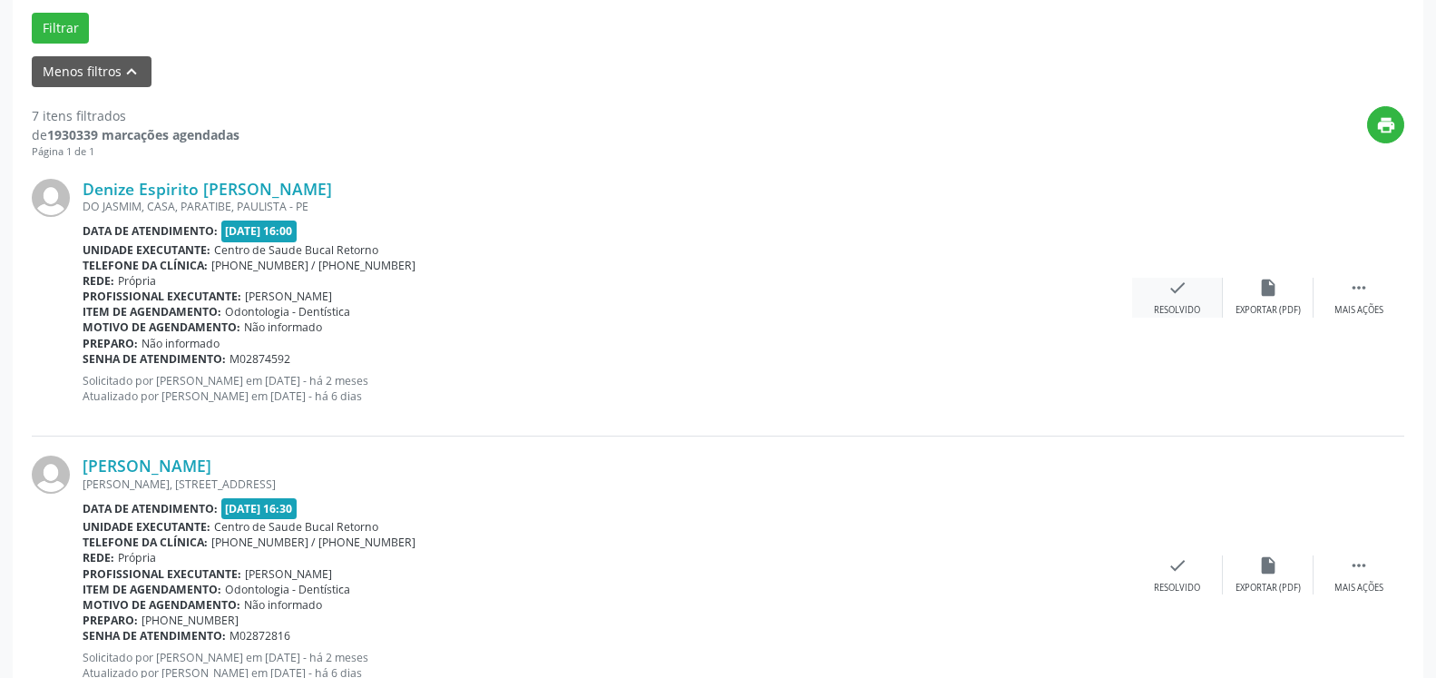
click at [1173, 304] on div "check Resolvido" at bounding box center [1177, 297] width 91 height 39
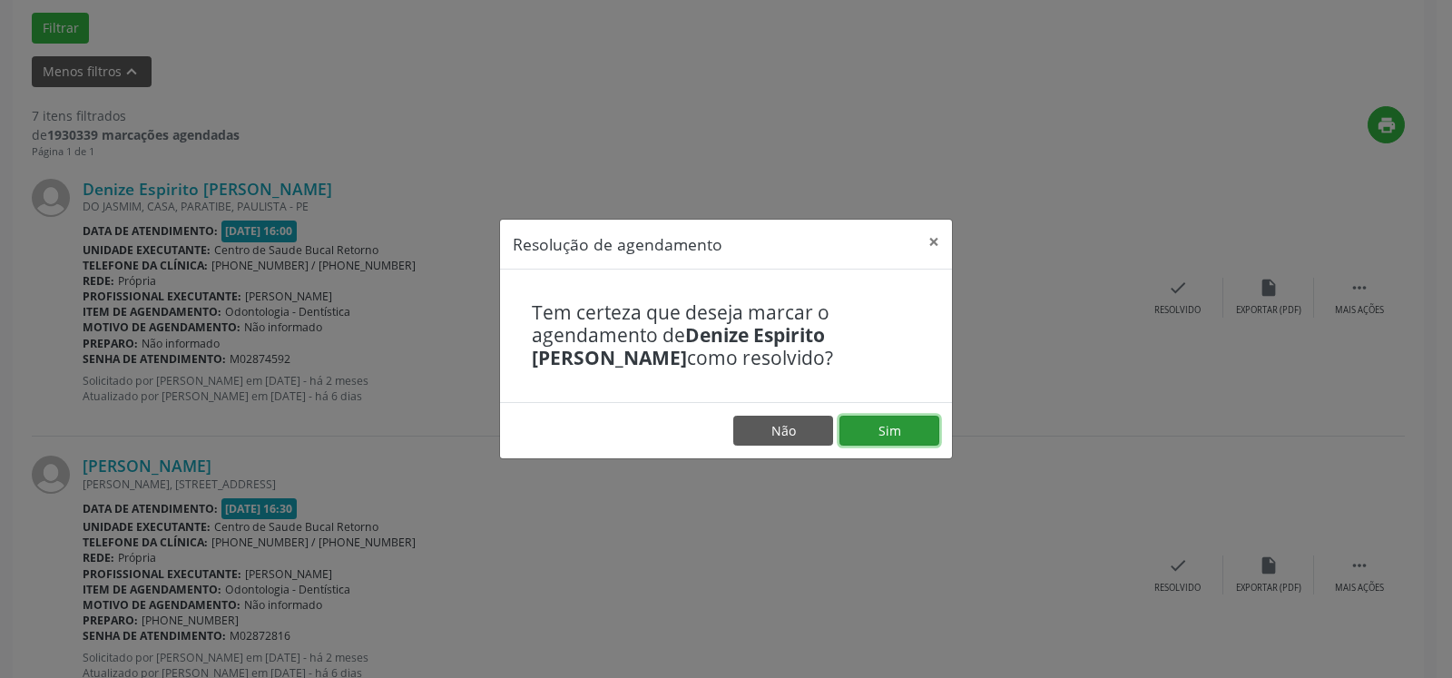
click at [887, 436] on button "Sim" at bounding box center [889, 431] width 100 height 31
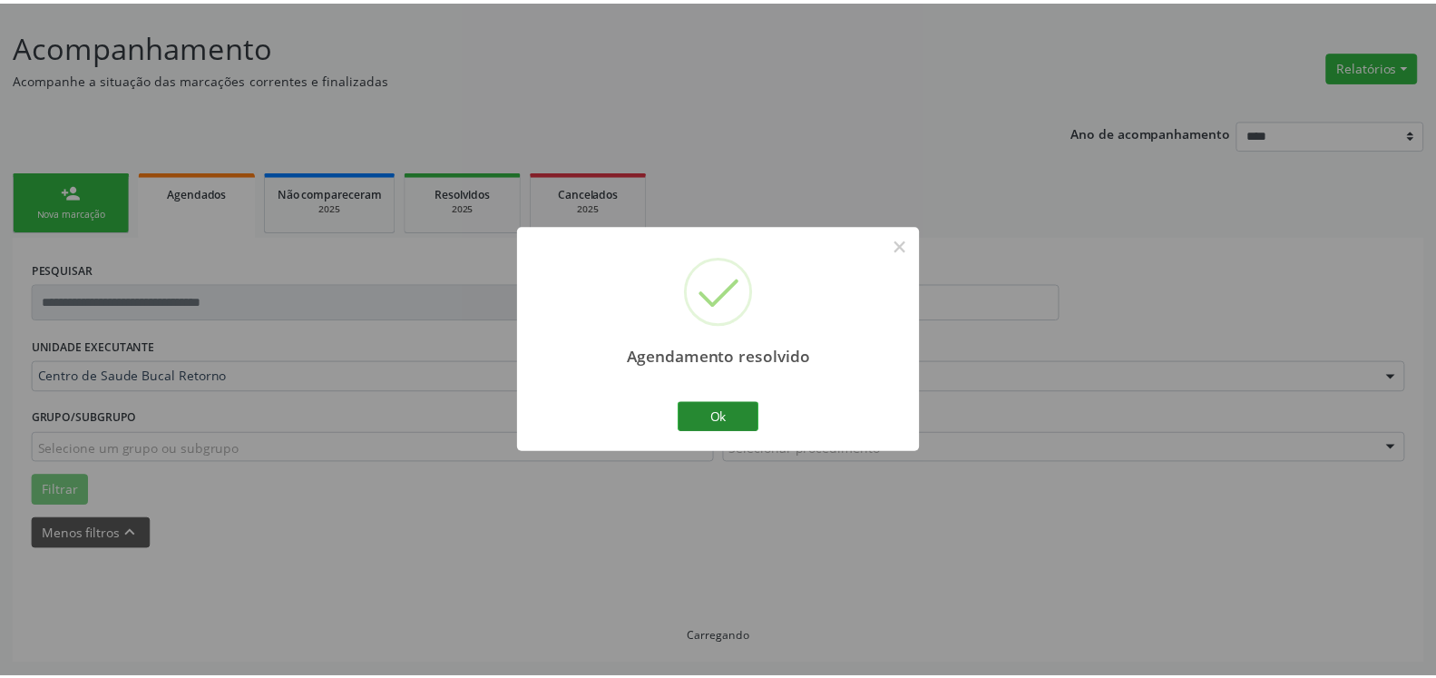
scroll to position [100, 0]
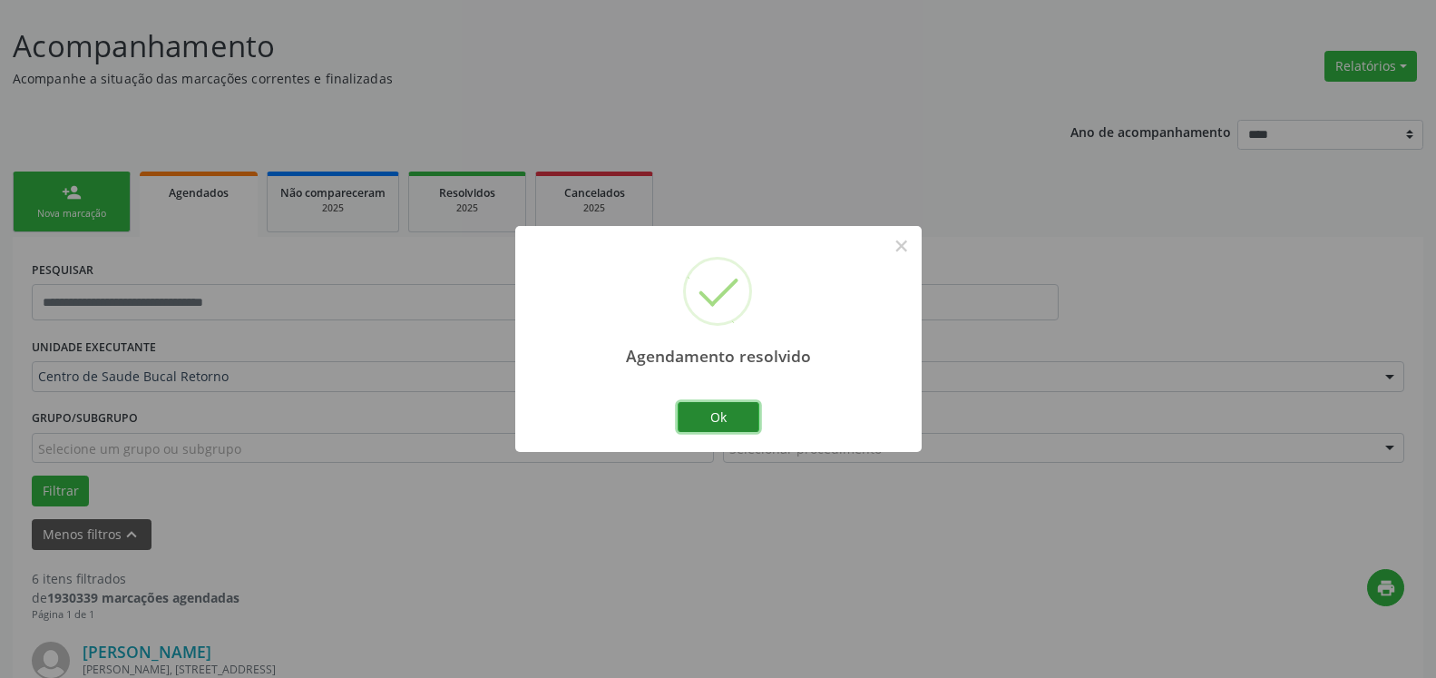
click at [706, 422] on button "Ok" at bounding box center [719, 417] width 82 height 31
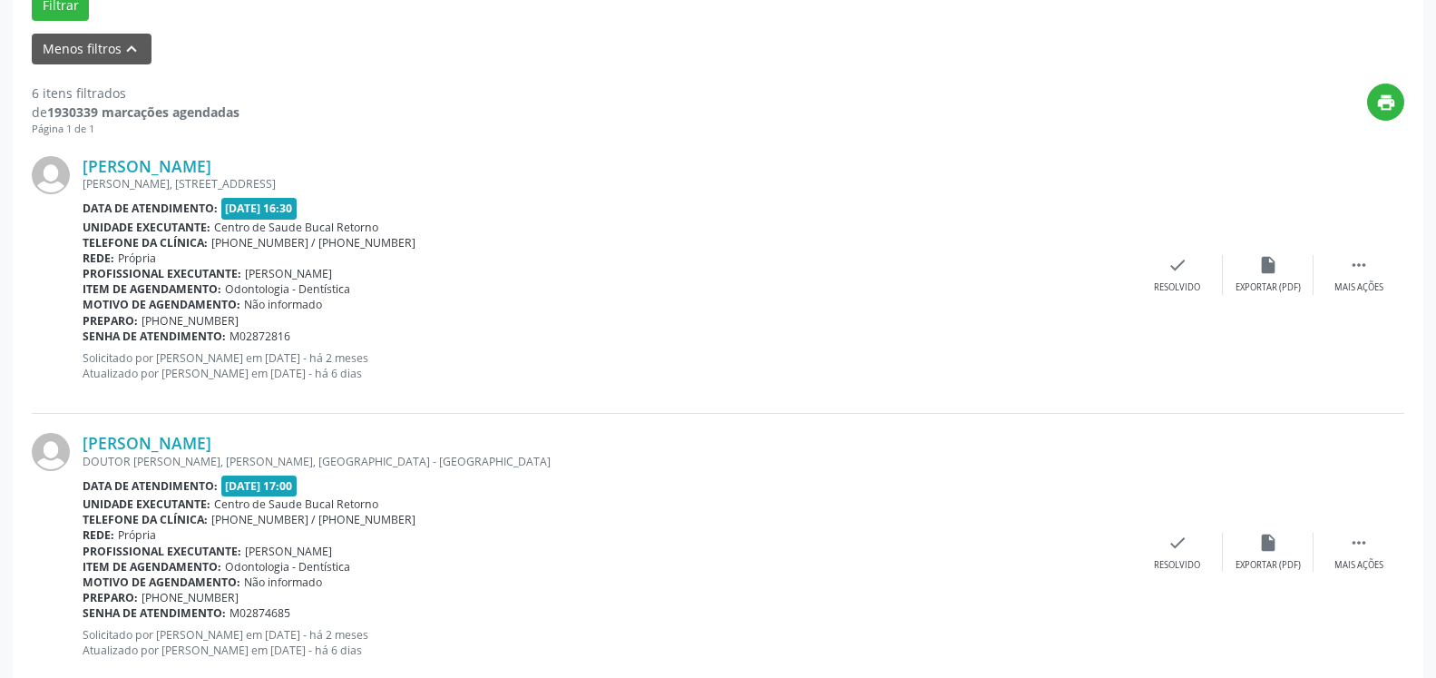
scroll to position [655, 0]
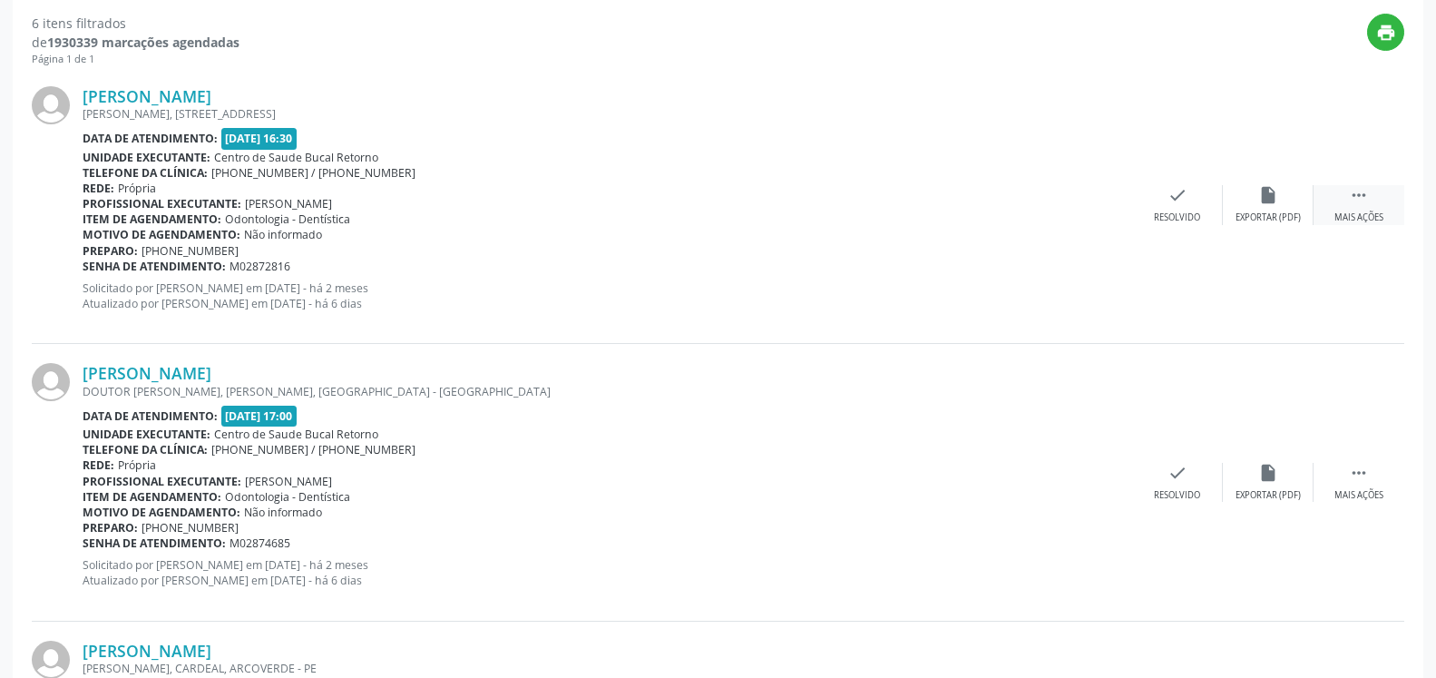
click at [1355, 198] on icon "" at bounding box center [1359, 195] width 20 height 20
click at [1275, 205] on icon "alarm_off" at bounding box center [1269, 195] width 20 height 20
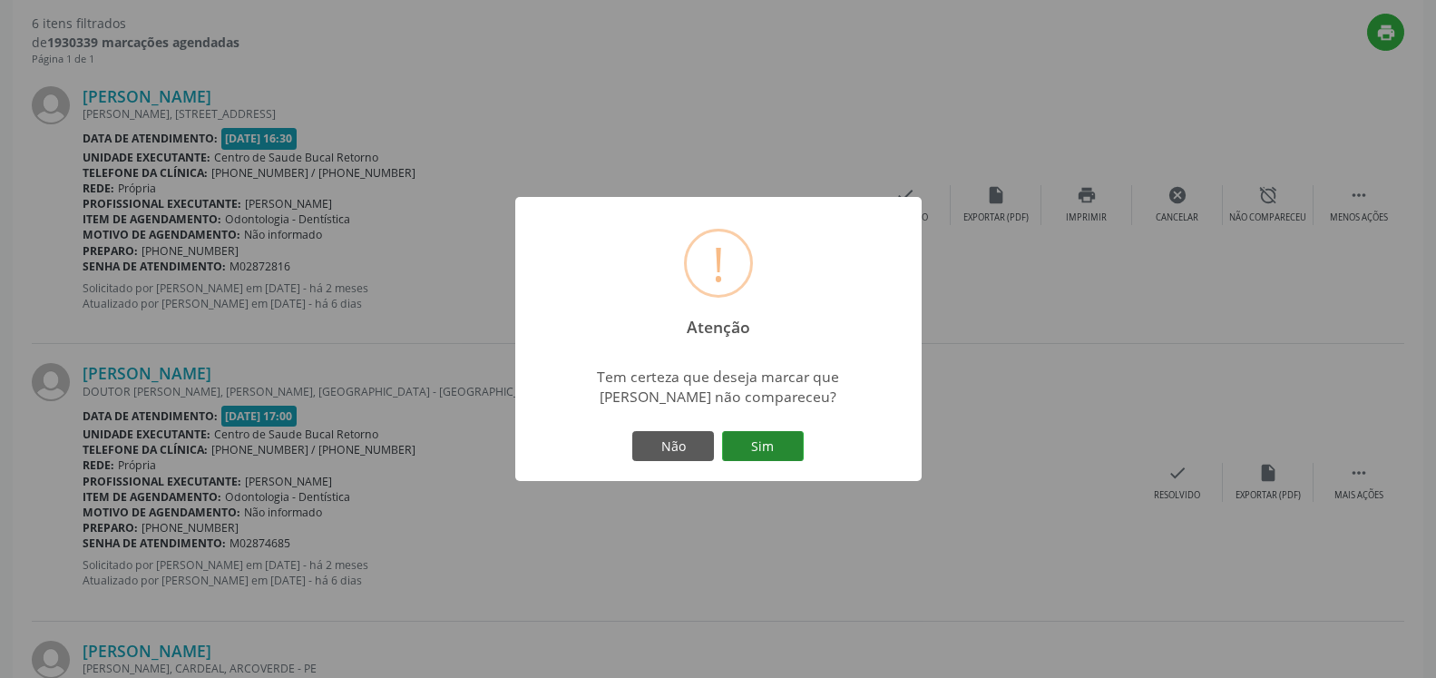
click at [779, 444] on button "Sim" at bounding box center [763, 446] width 82 height 31
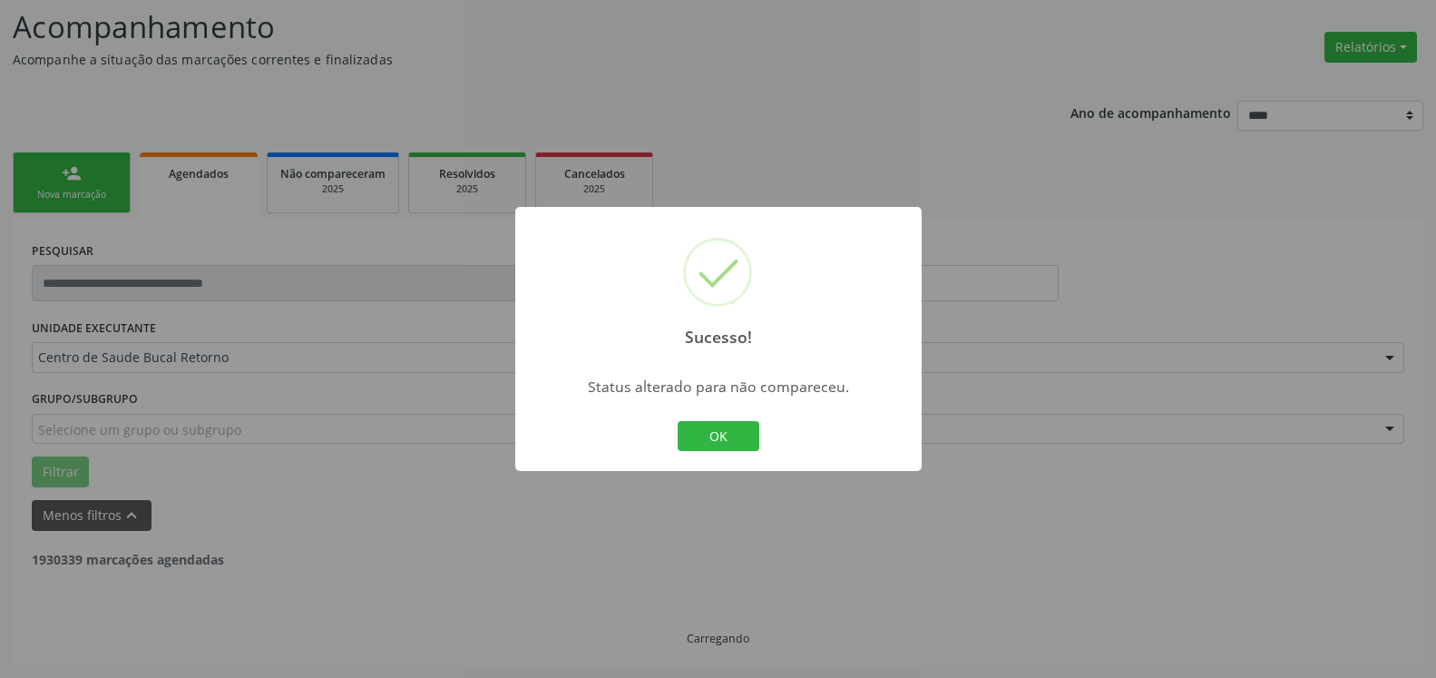
scroll to position [119, 0]
click at [714, 438] on button "OK" at bounding box center [719, 436] width 82 height 31
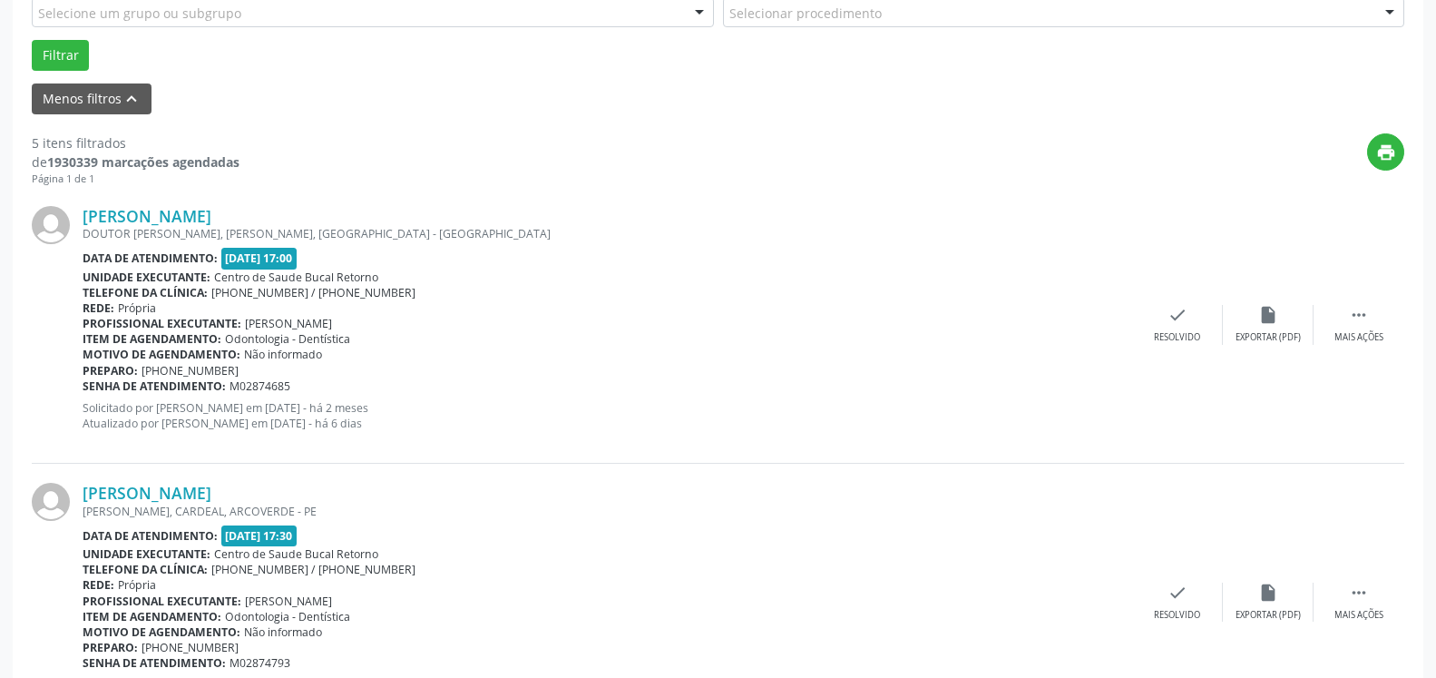
scroll to position [582, 0]
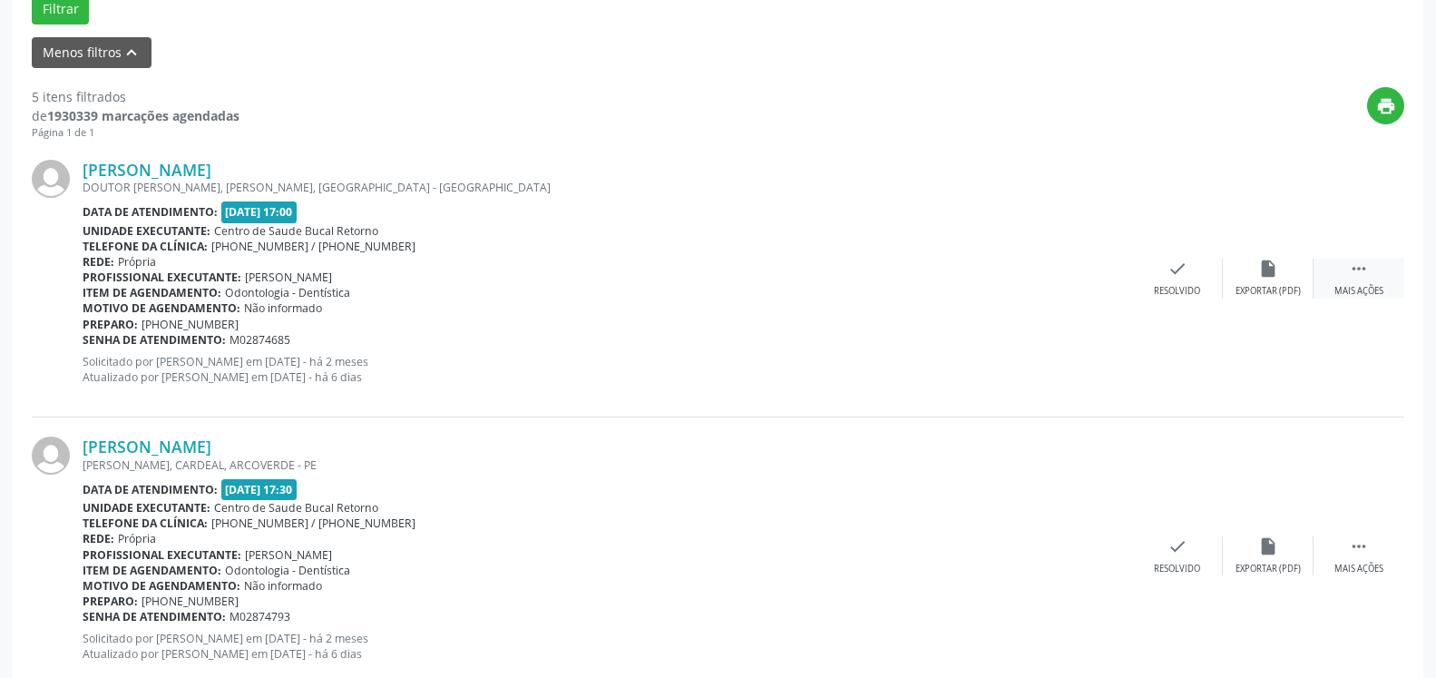
click at [1362, 279] on icon "" at bounding box center [1359, 269] width 20 height 20
click at [1279, 284] on div "alarm_off Não compareceu" at bounding box center [1268, 278] width 91 height 39
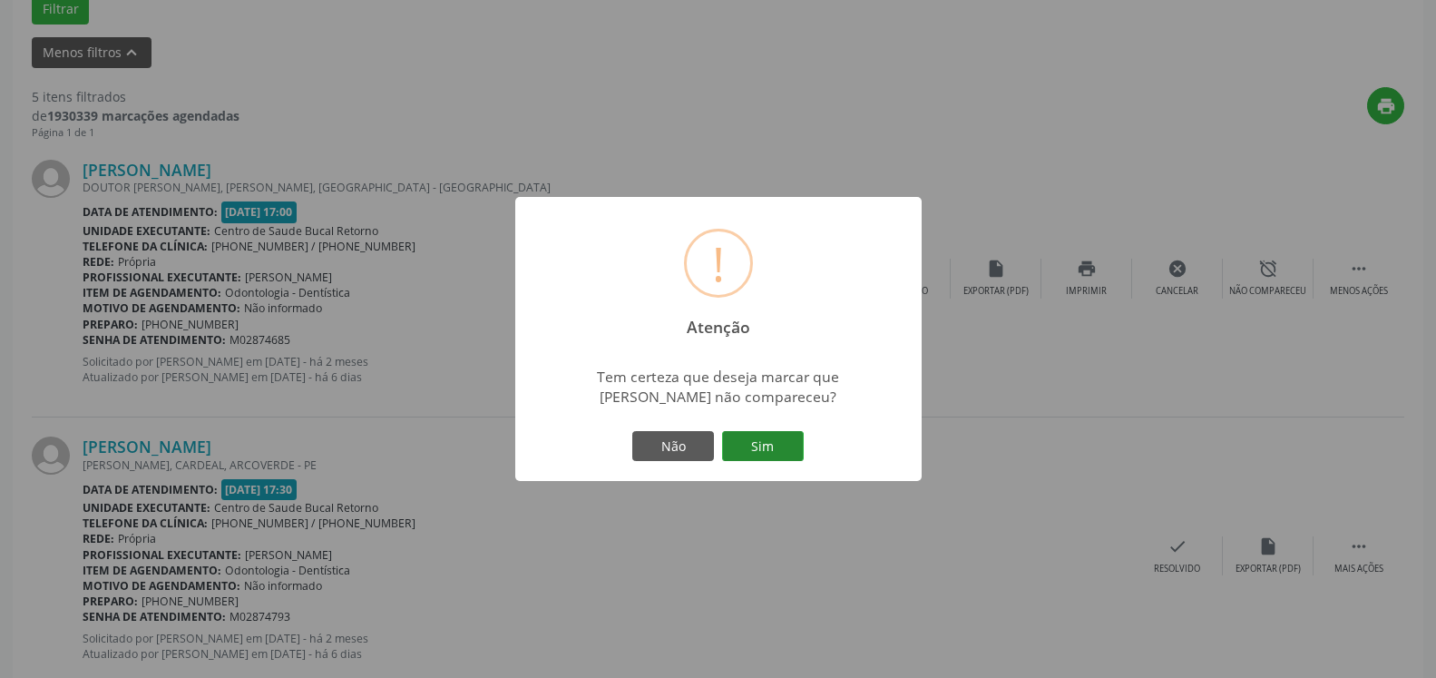
click at [799, 443] on button "Sim" at bounding box center [763, 446] width 82 height 31
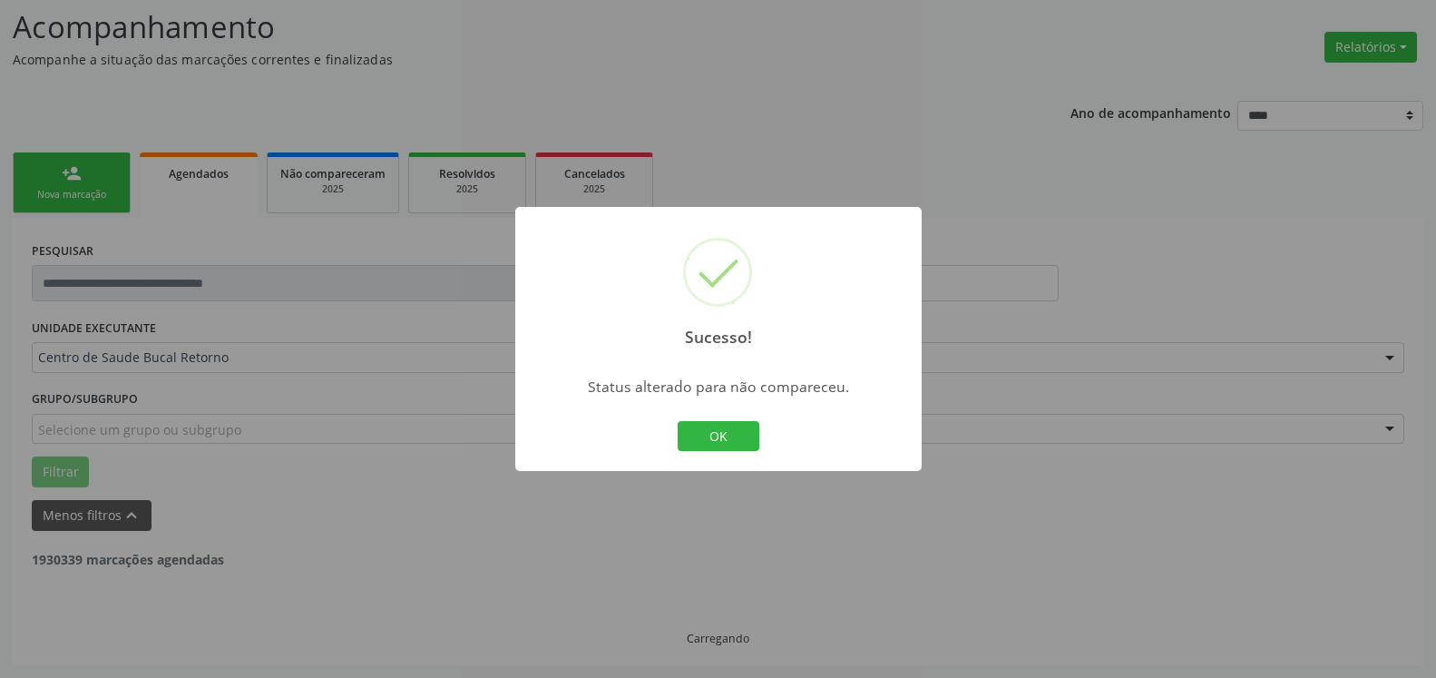
scroll to position [119, 0]
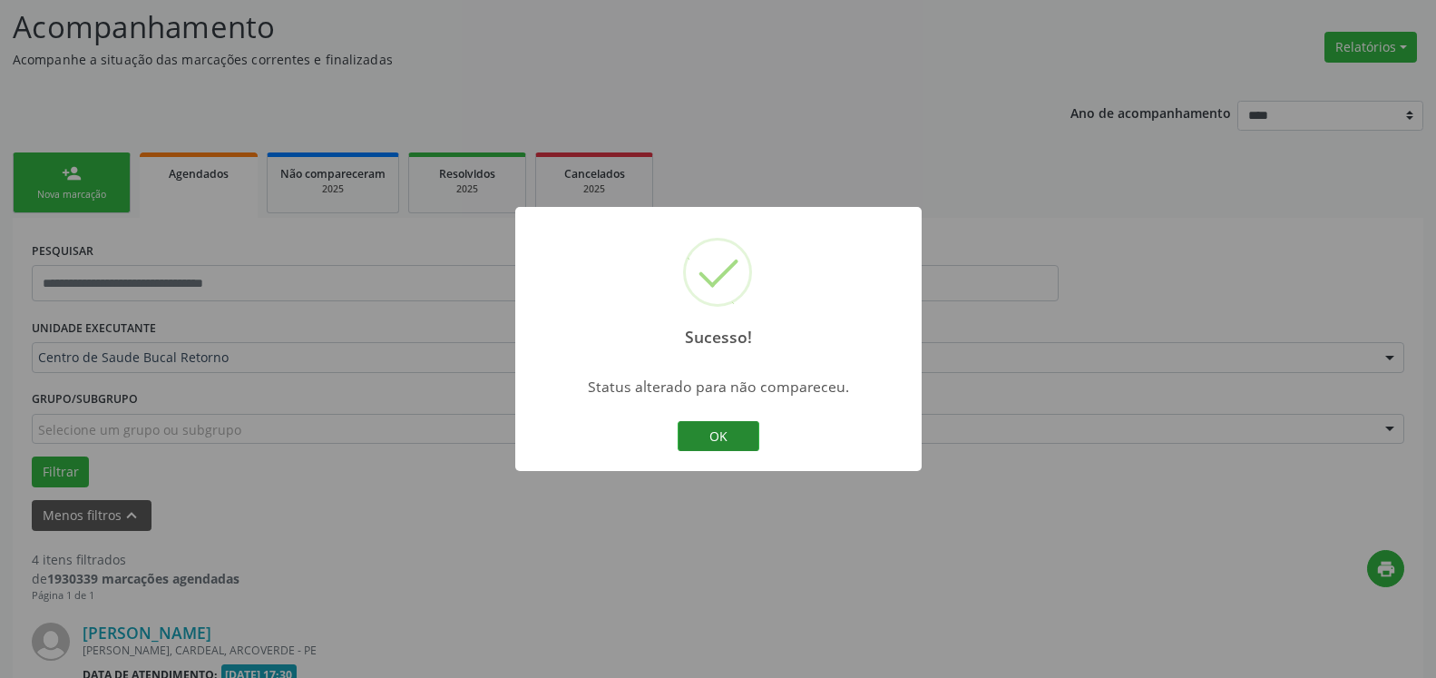
click at [695, 436] on button "OK" at bounding box center [719, 436] width 82 height 31
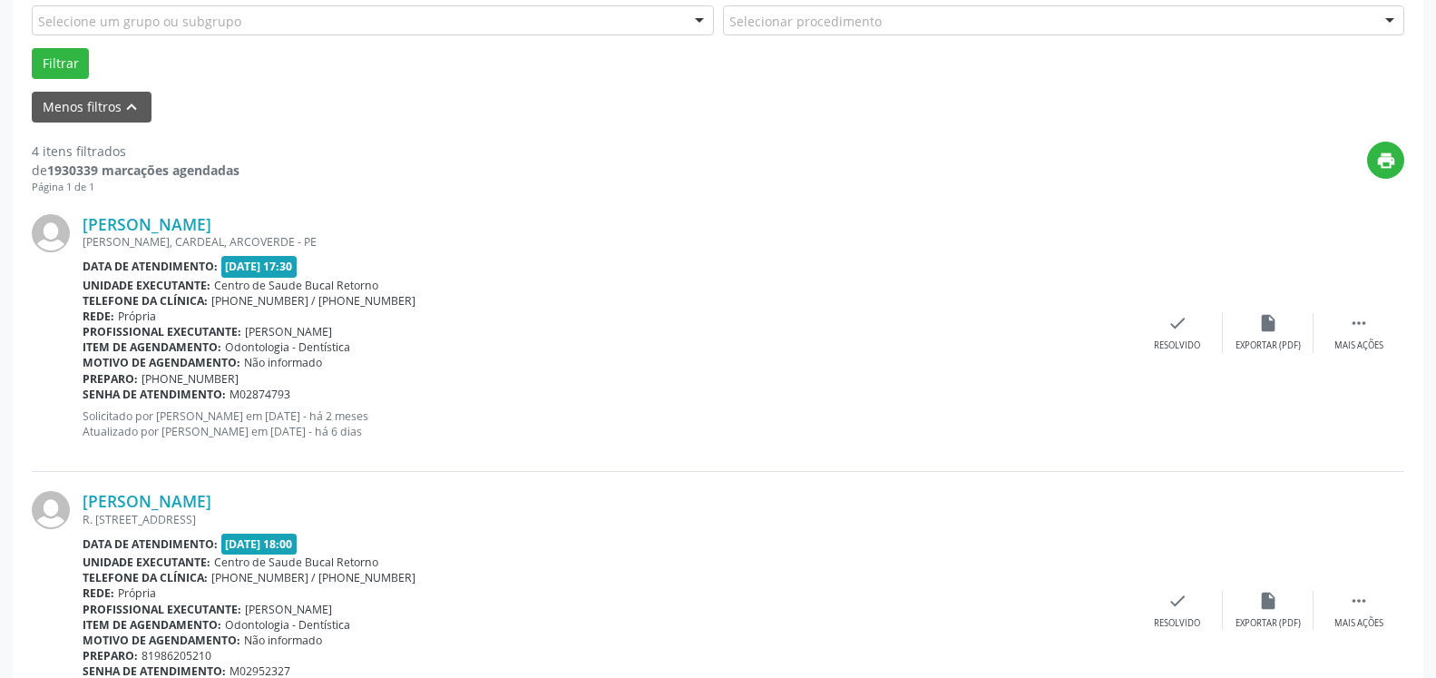
scroll to position [582, 0]
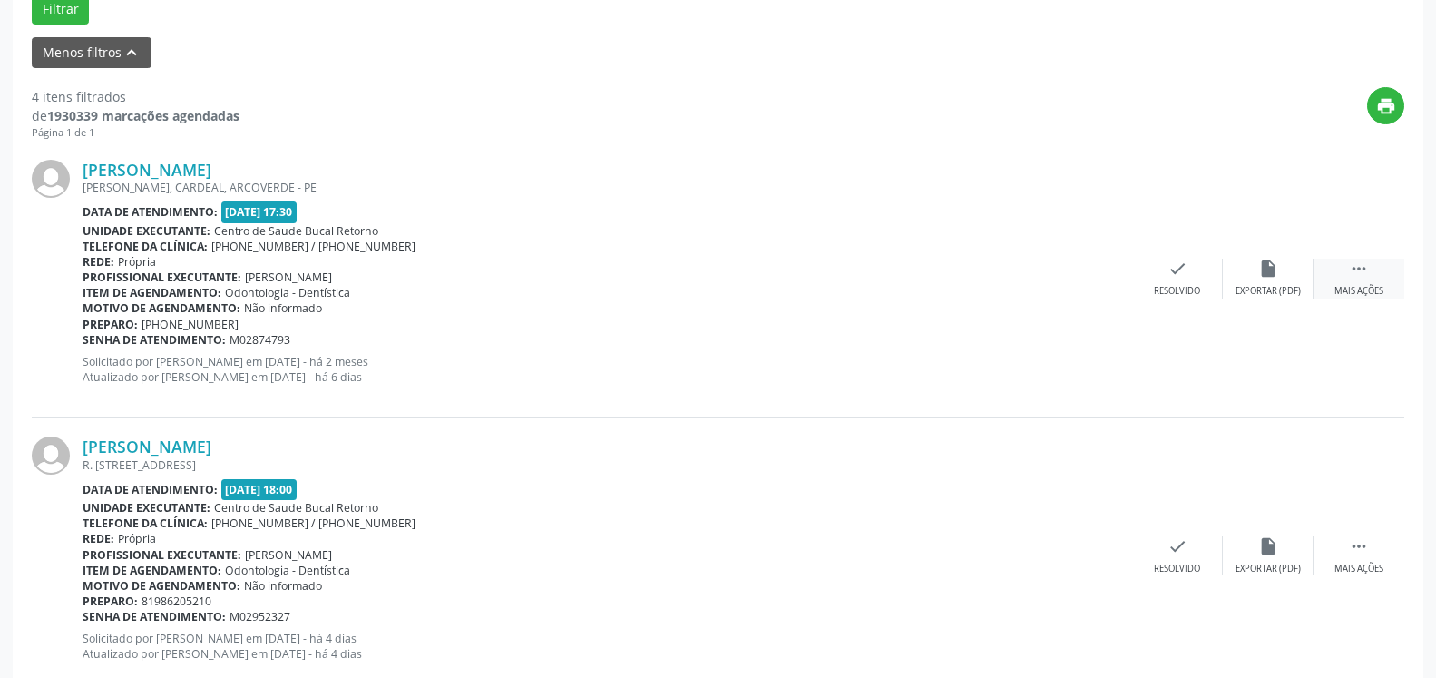
drag, startPoint x: 1368, startPoint y: 263, endPoint x: 1348, endPoint y: 271, distance: 22.4
click at [1364, 266] on icon "" at bounding box center [1359, 269] width 20 height 20
click at [1275, 279] on icon "alarm_off" at bounding box center [1269, 269] width 20 height 20
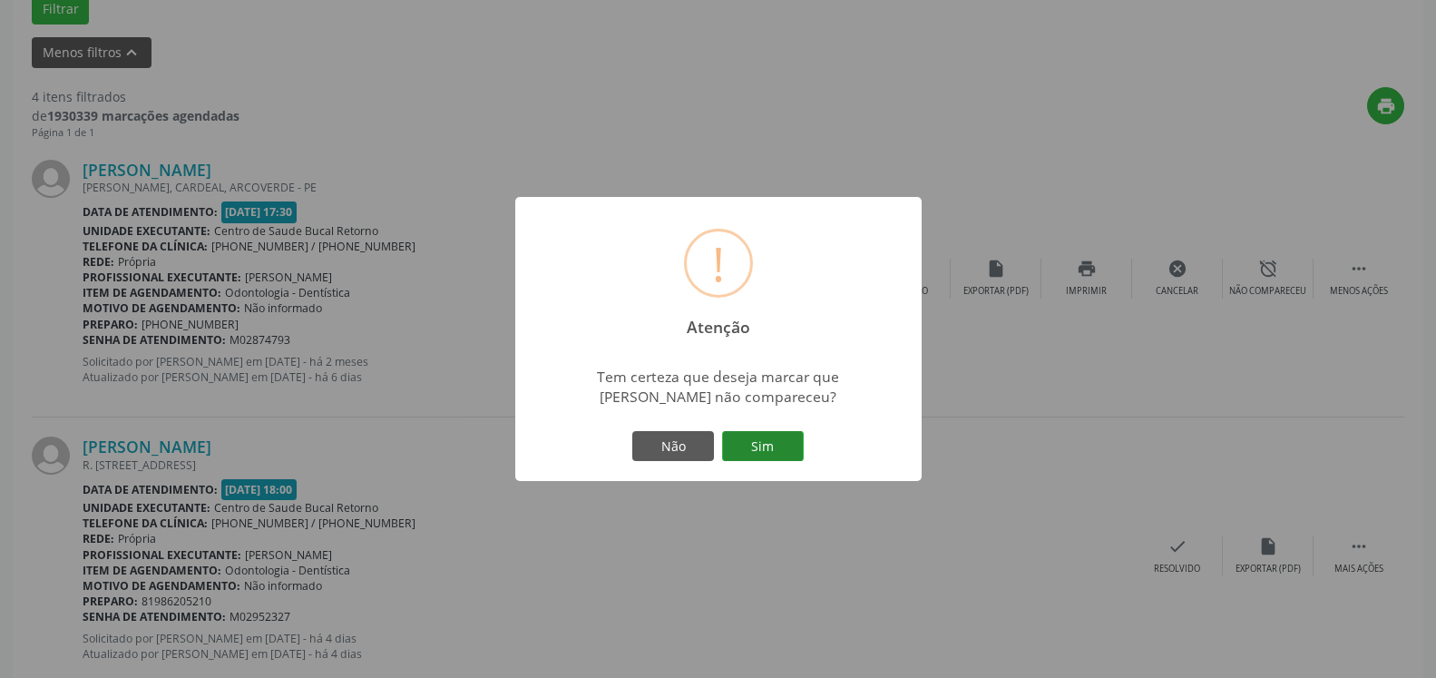
click at [794, 439] on button "Sim" at bounding box center [763, 446] width 82 height 31
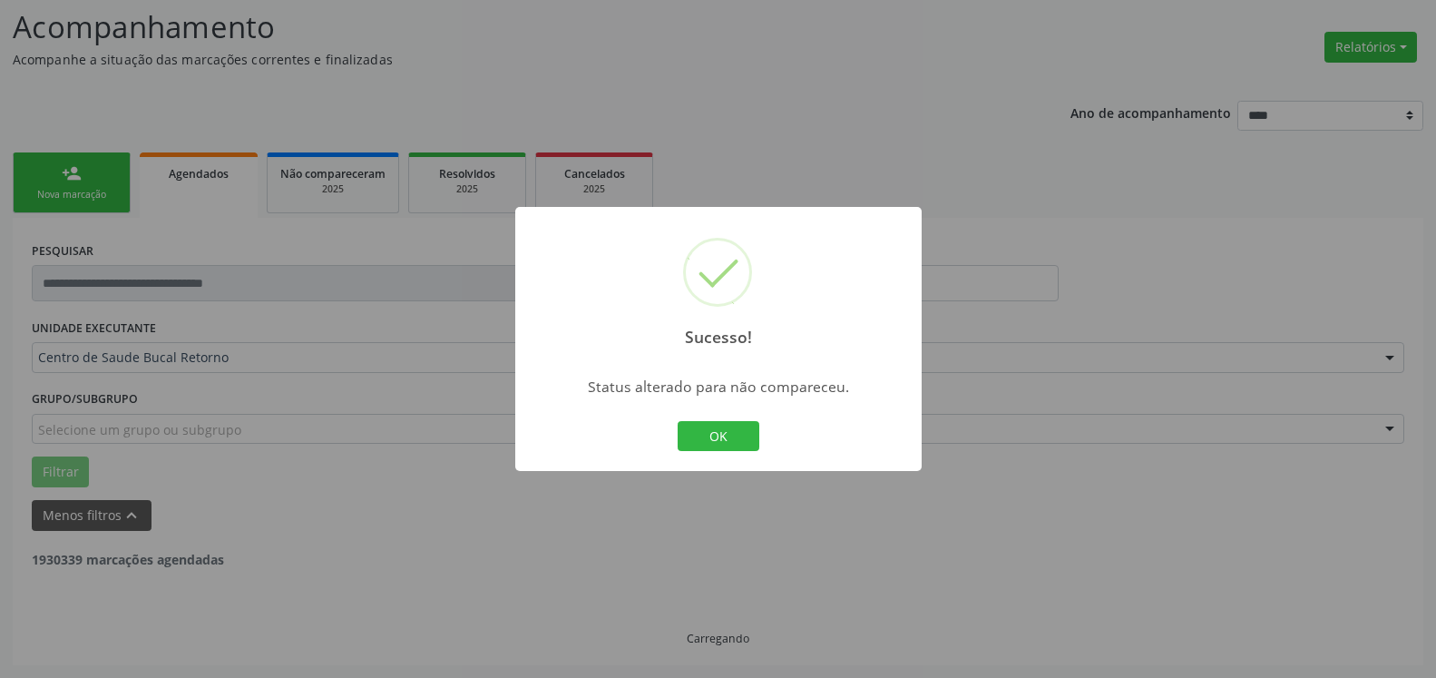
scroll to position [119, 0]
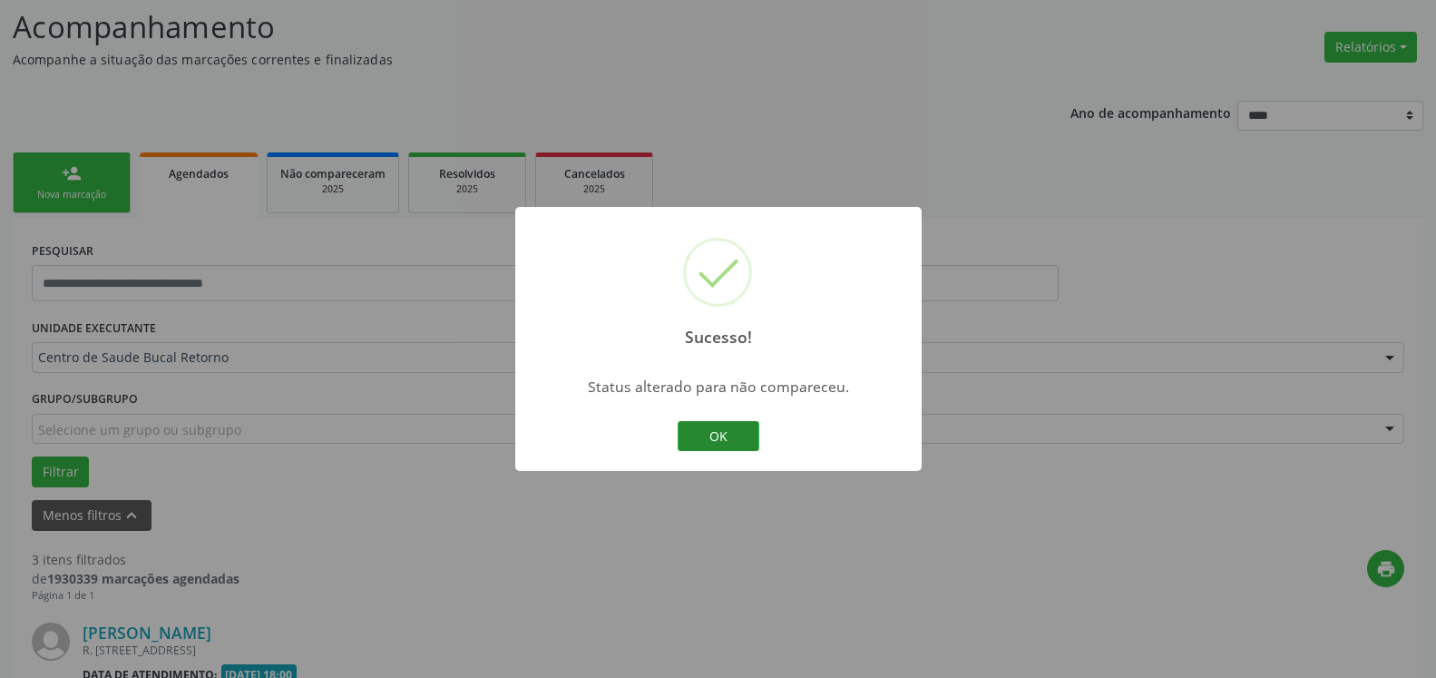
click at [737, 438] on button "OK" at bounding box center [719, 436] width 82 height 31
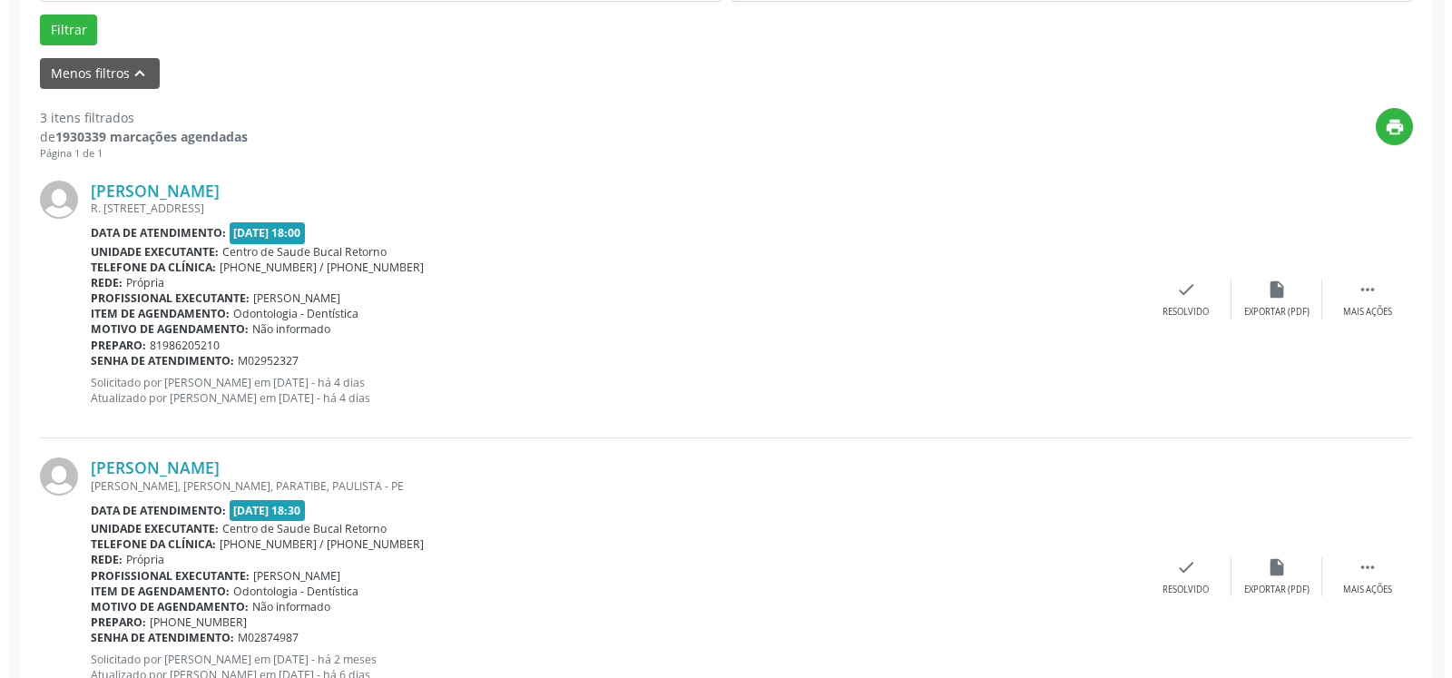
scroll to position [582, 0]
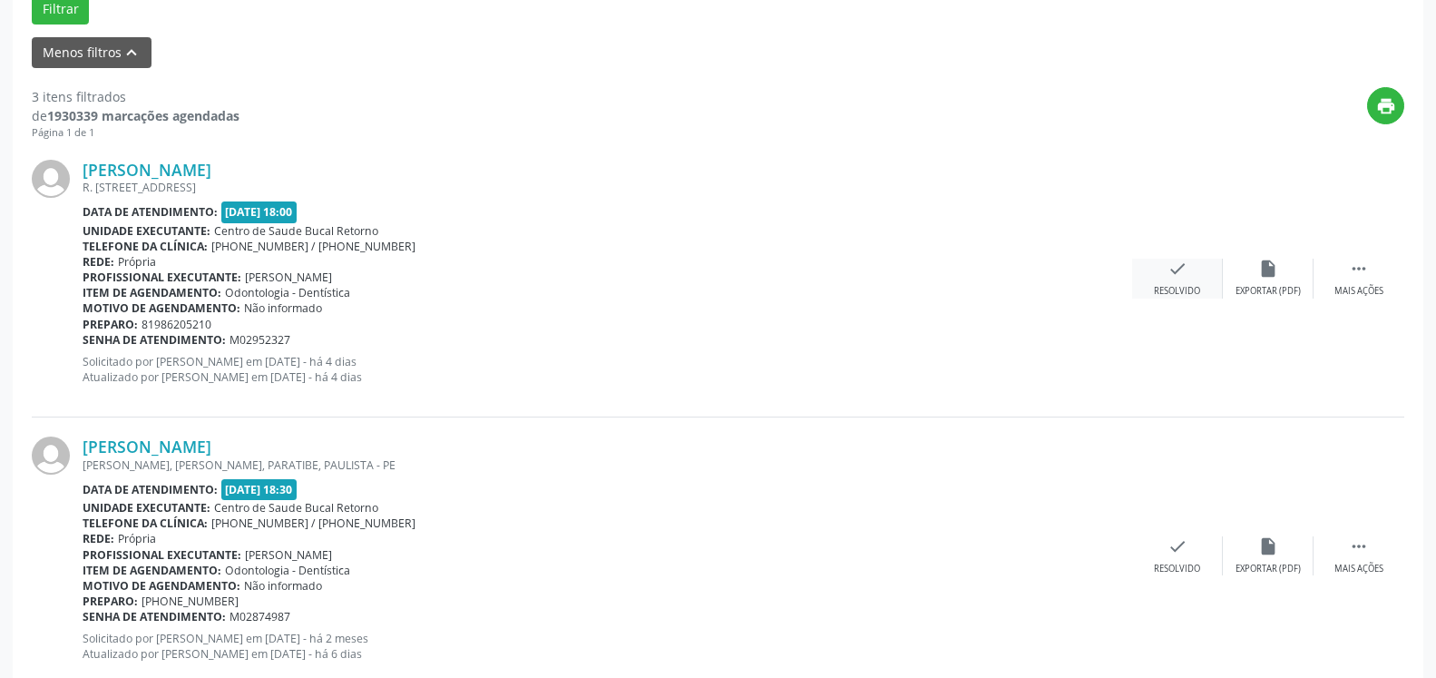
click at [1172, 276] on icon "check" at bounding box center [1178, 269] width 20 height 20
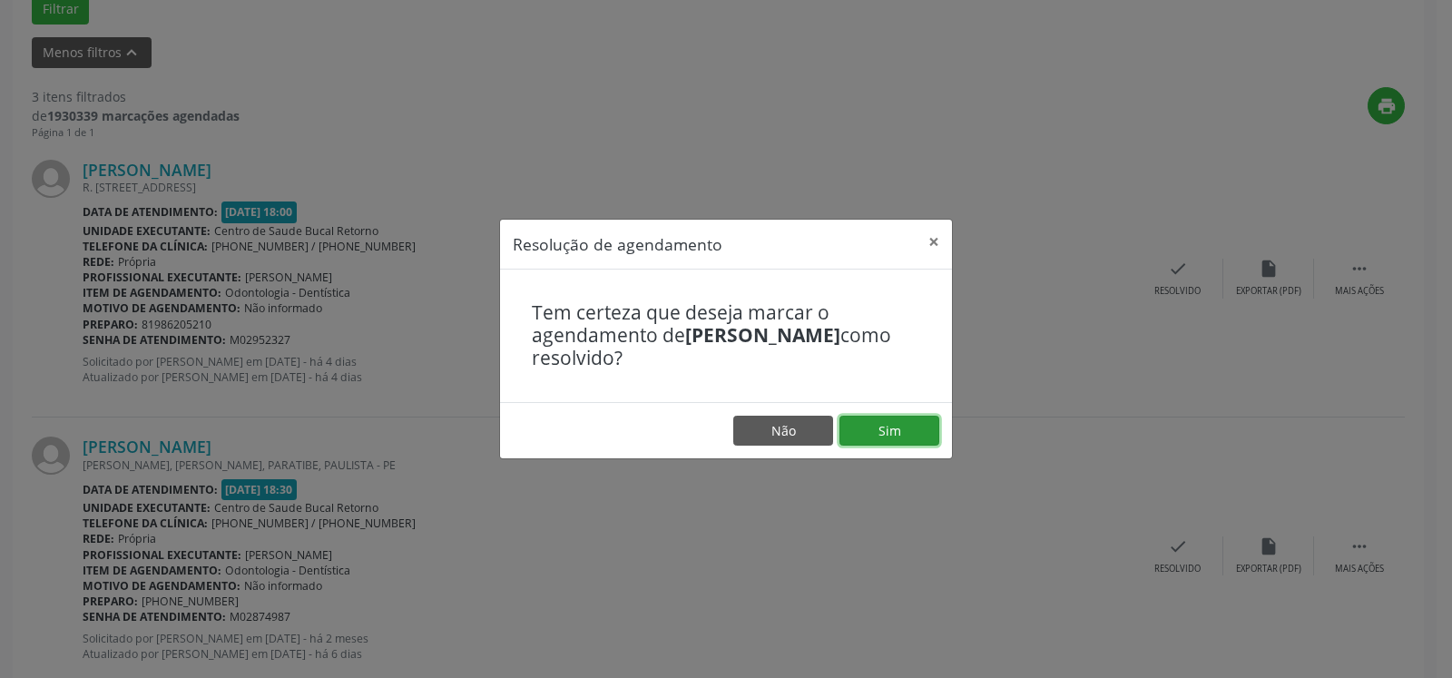
click at [915, 434] on button "Sim" at bounding box center [889, 431] width 100 height 31
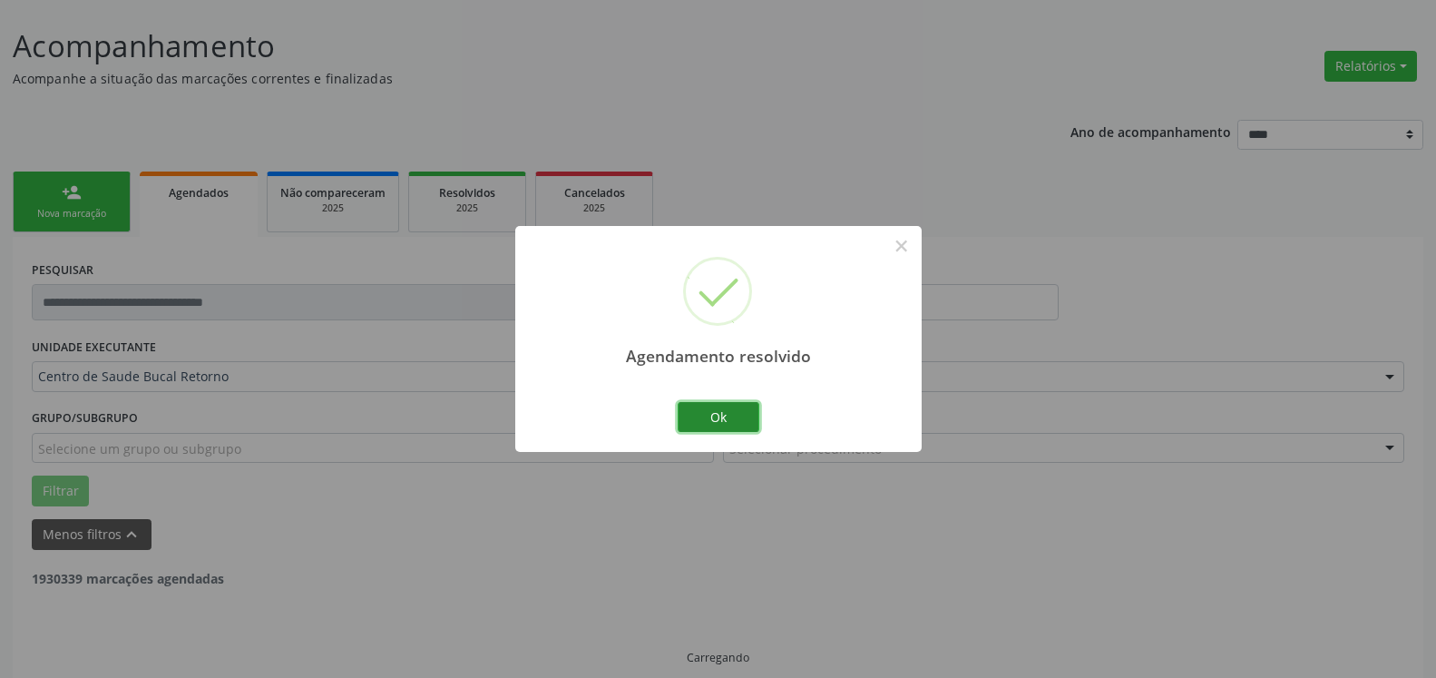
click at [736, 417] on button "Ok" at bounding box center [719, 417] width 82 height 31
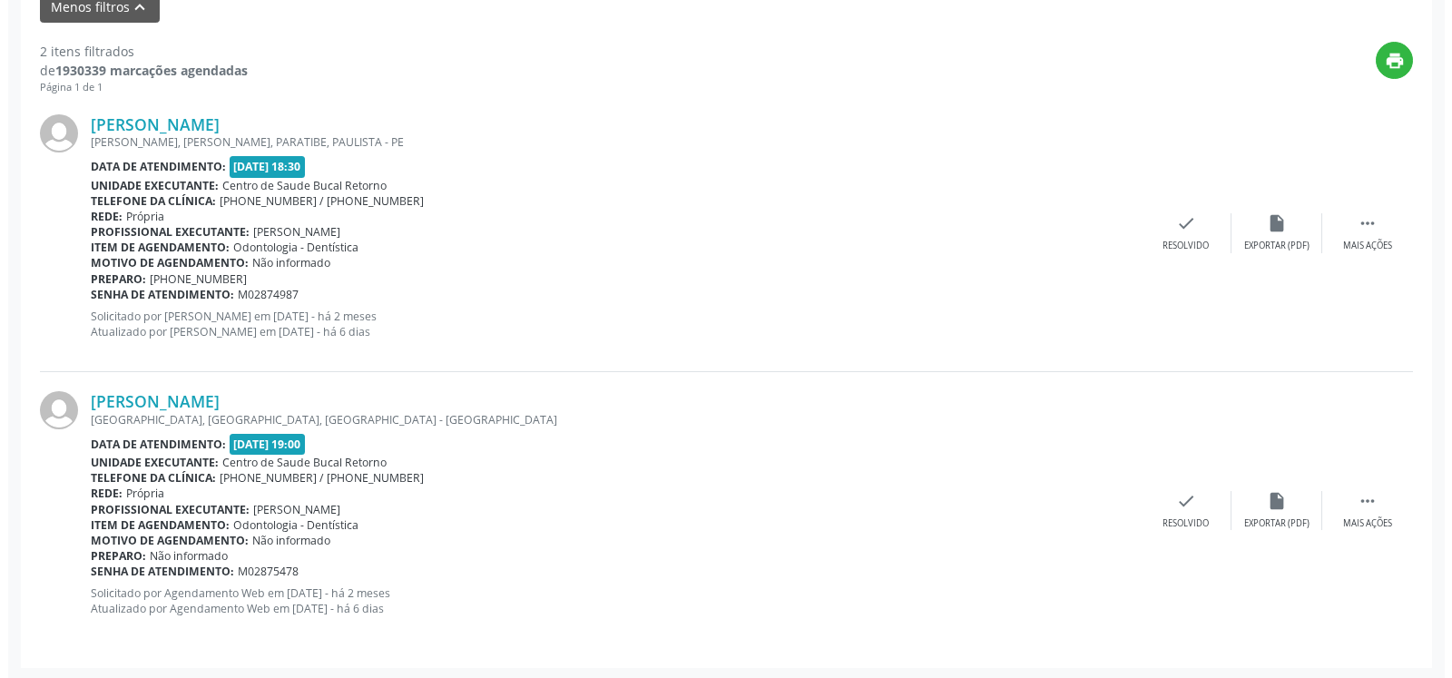
scroll to position [630, 0]
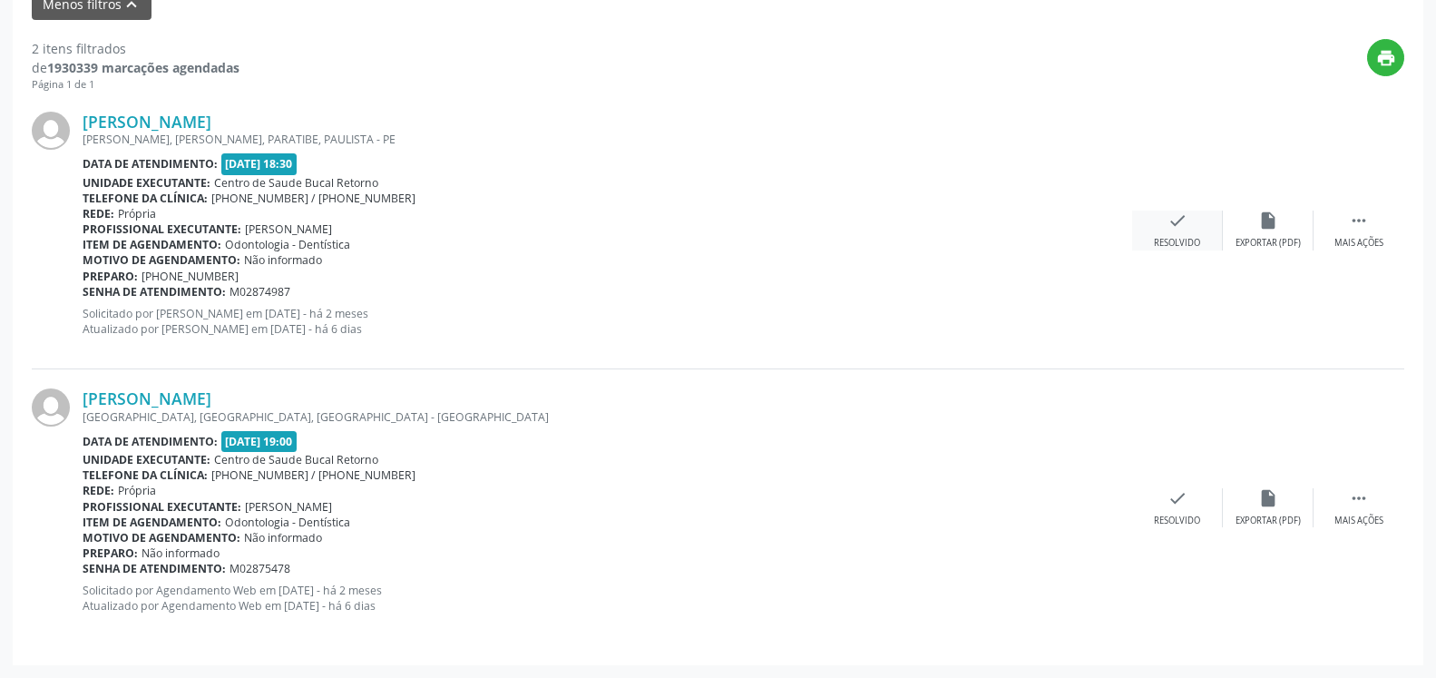
click at [1169, 230] on icon "check" at bounding box center [1178, 221] width 20 height 20
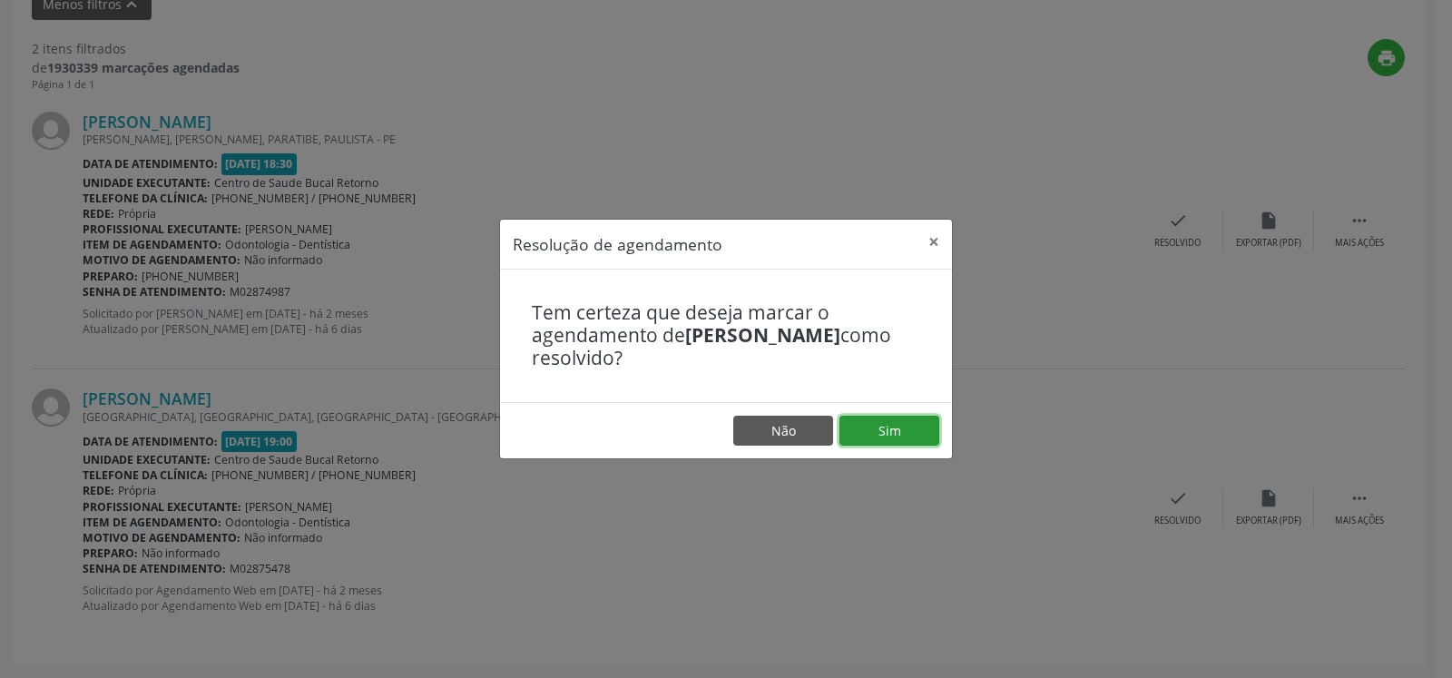
click at [881, 429] on button "Sim" at bounding box center [889, 431] width 100 height 31
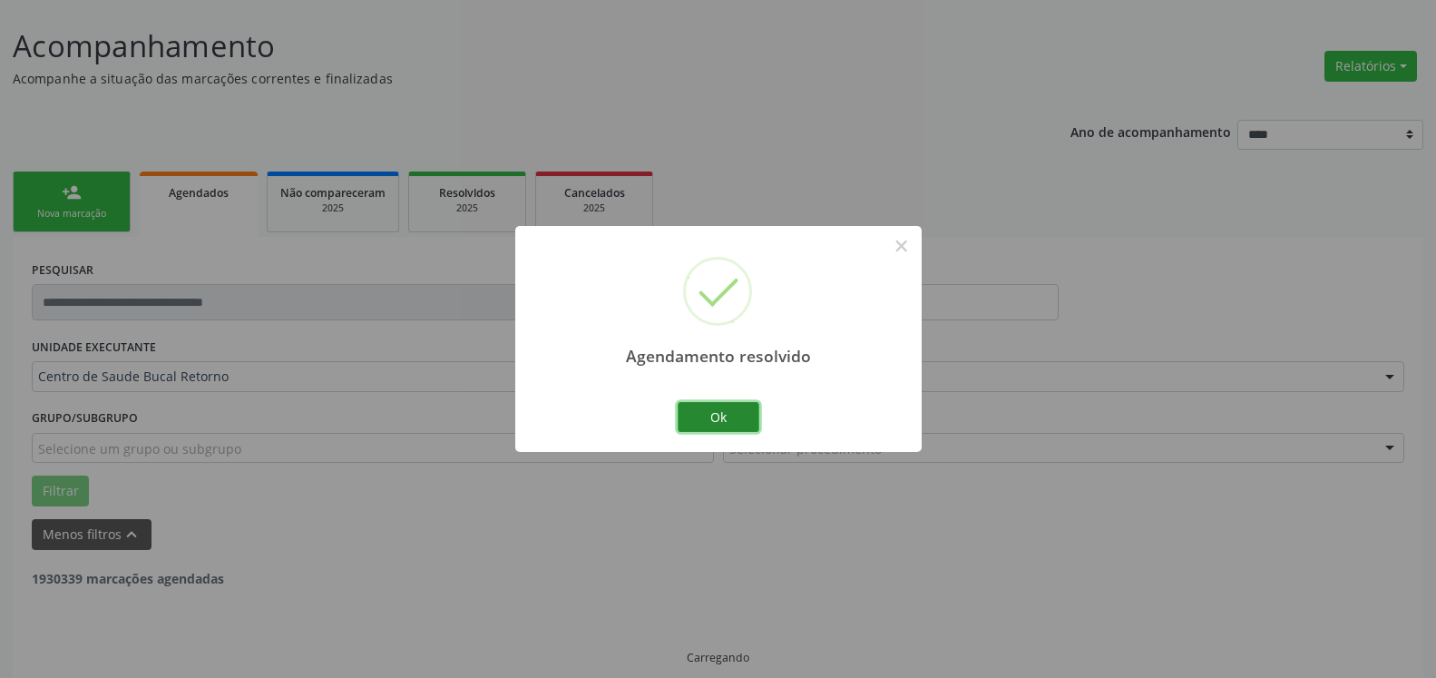
drag, startPoint x: 734, startPoint y: 417, endPoint x: 724, endPoint y: 417, distance: 10.0
click at [733, 417] on button "Ok" at bounding box center [719, 417] width 82 height 31
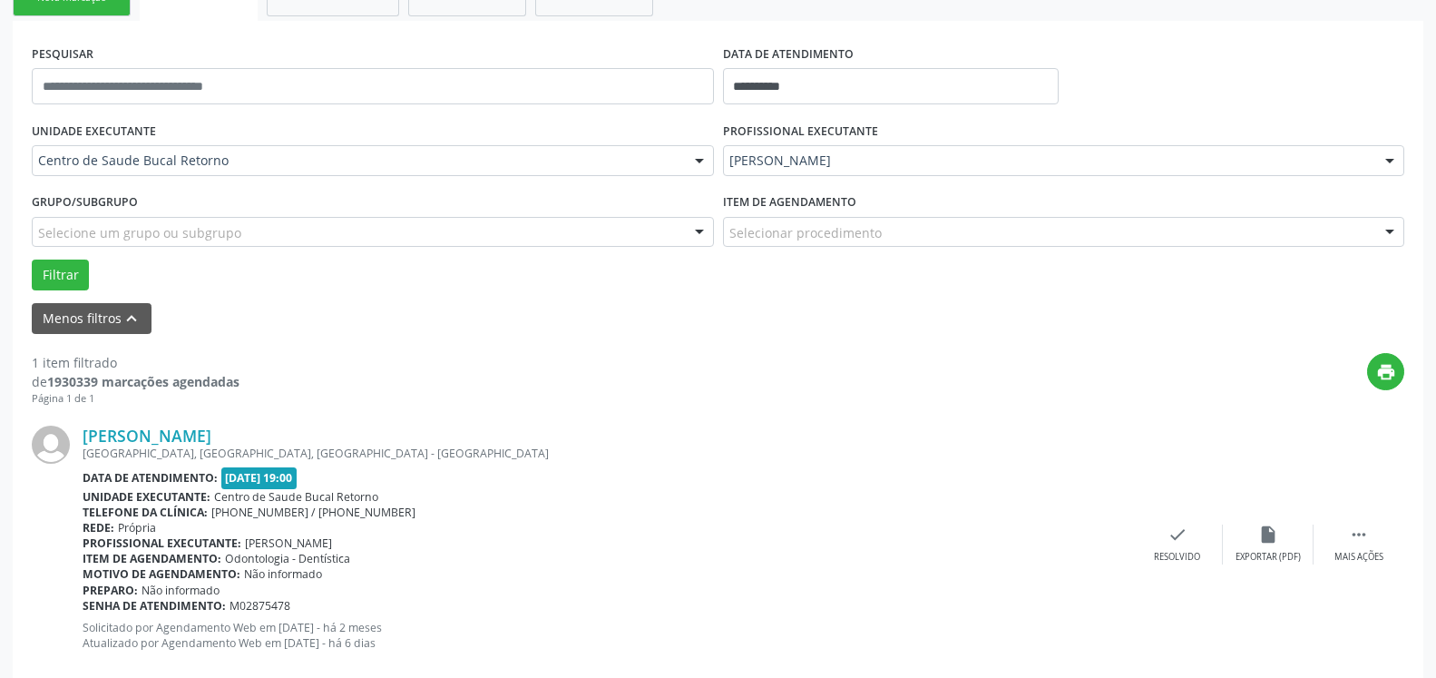
scroll to position [352, 0]
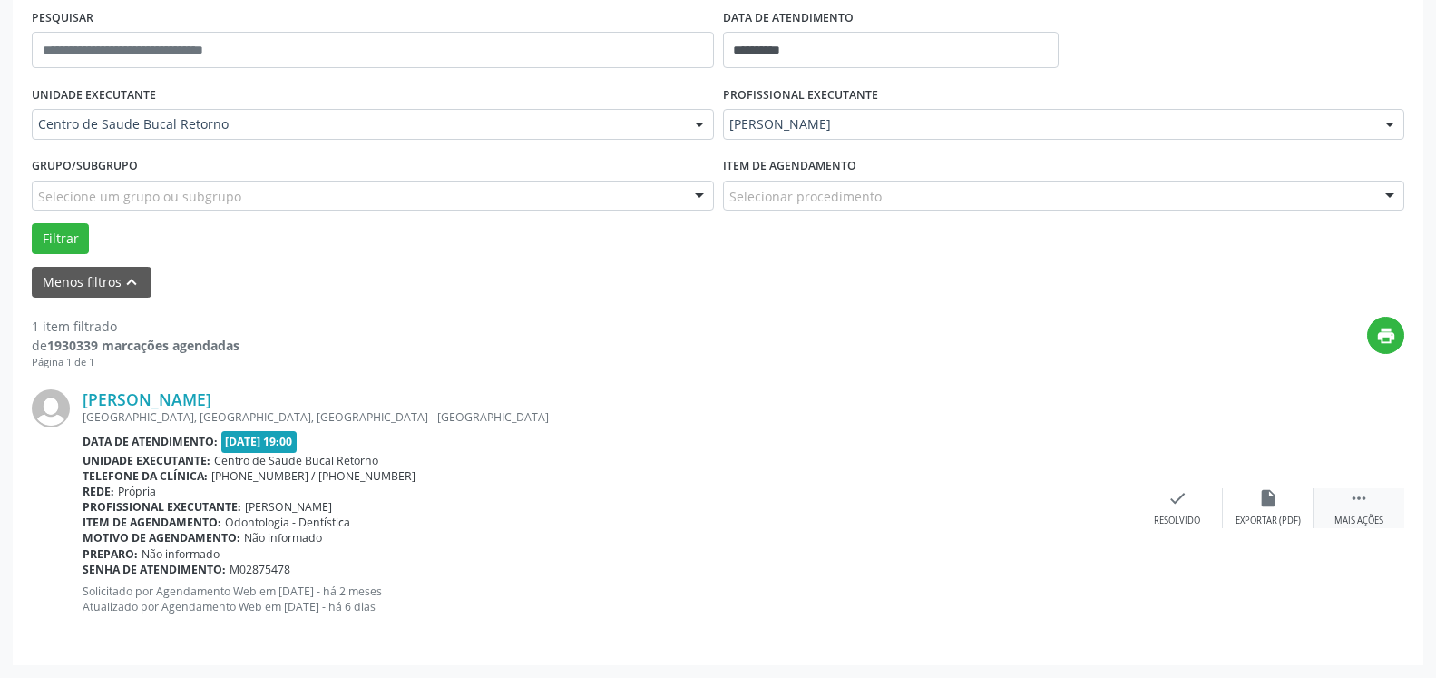
click at [1367, 519] on div "Mais ações" at bounding box center [1359, 521] width 49 height 13
click at [1277, 495] on icon "alarm_off" at bounding box center [1269, 498] width 20 height 20
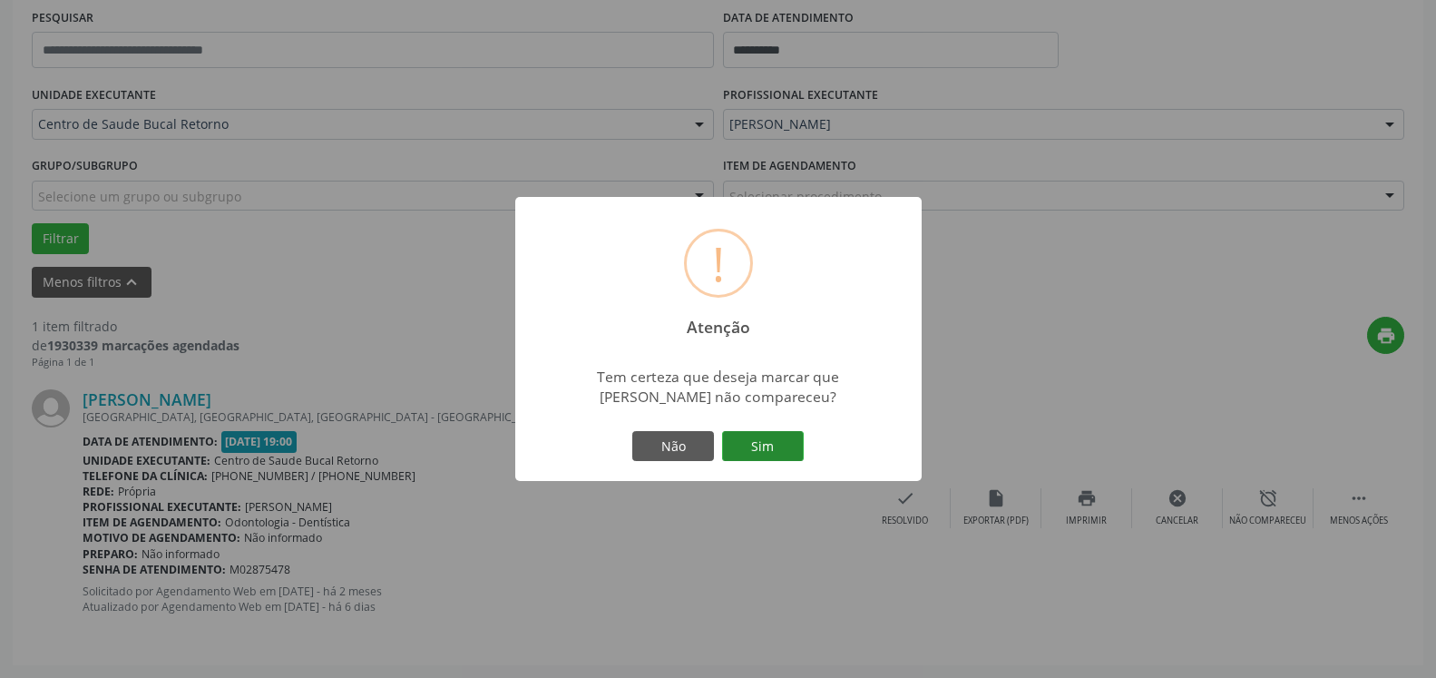
click at [779, 440] on button "Sim" at bounding box center [763, 446] width 82 height 31
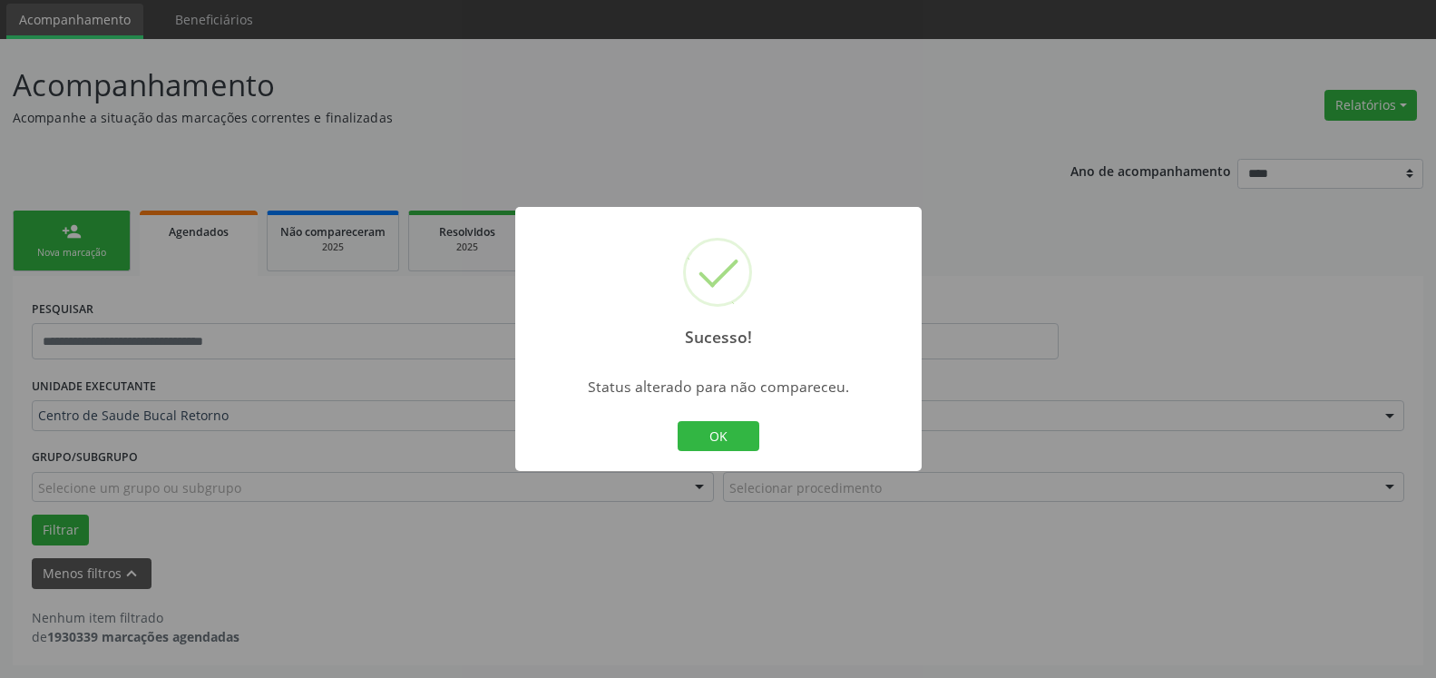
scroll to position [61, 0]
click at [734, 435] on button "OK" at bounding box center [719, 436] width 82 height 31
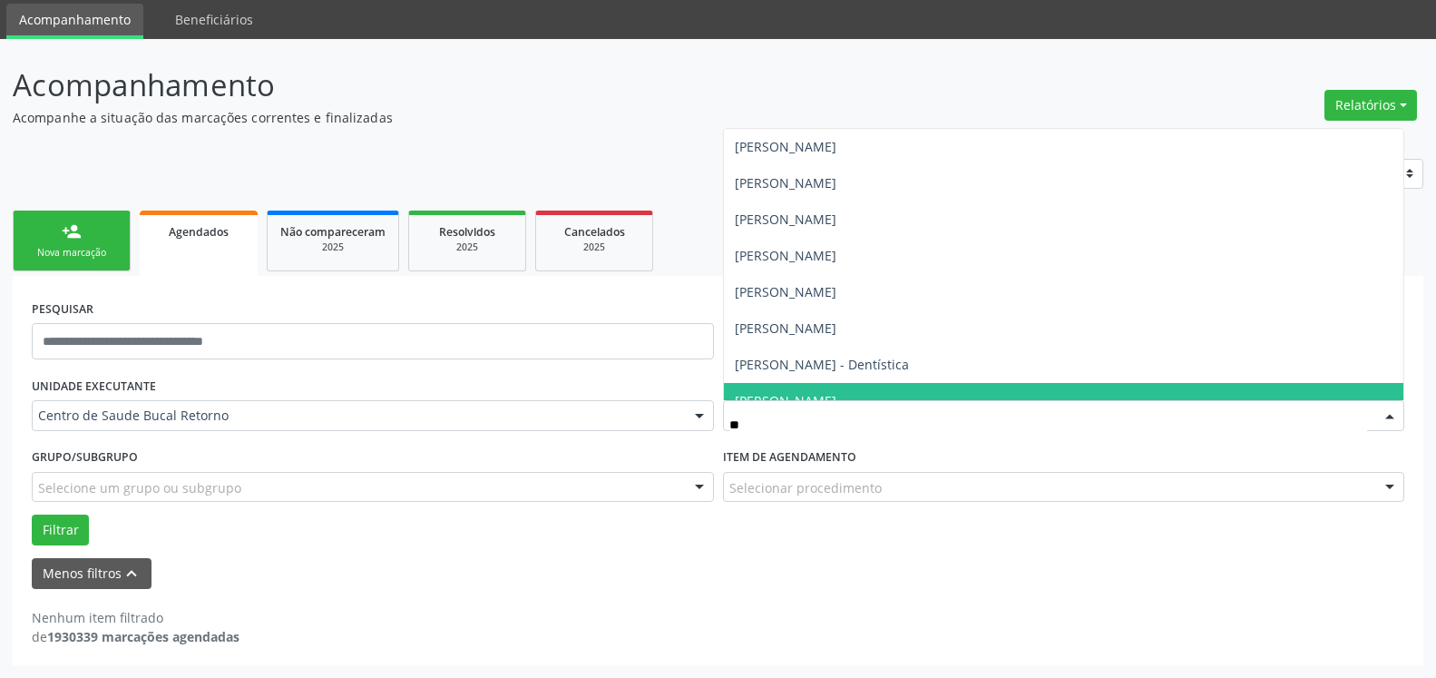
type input "***"
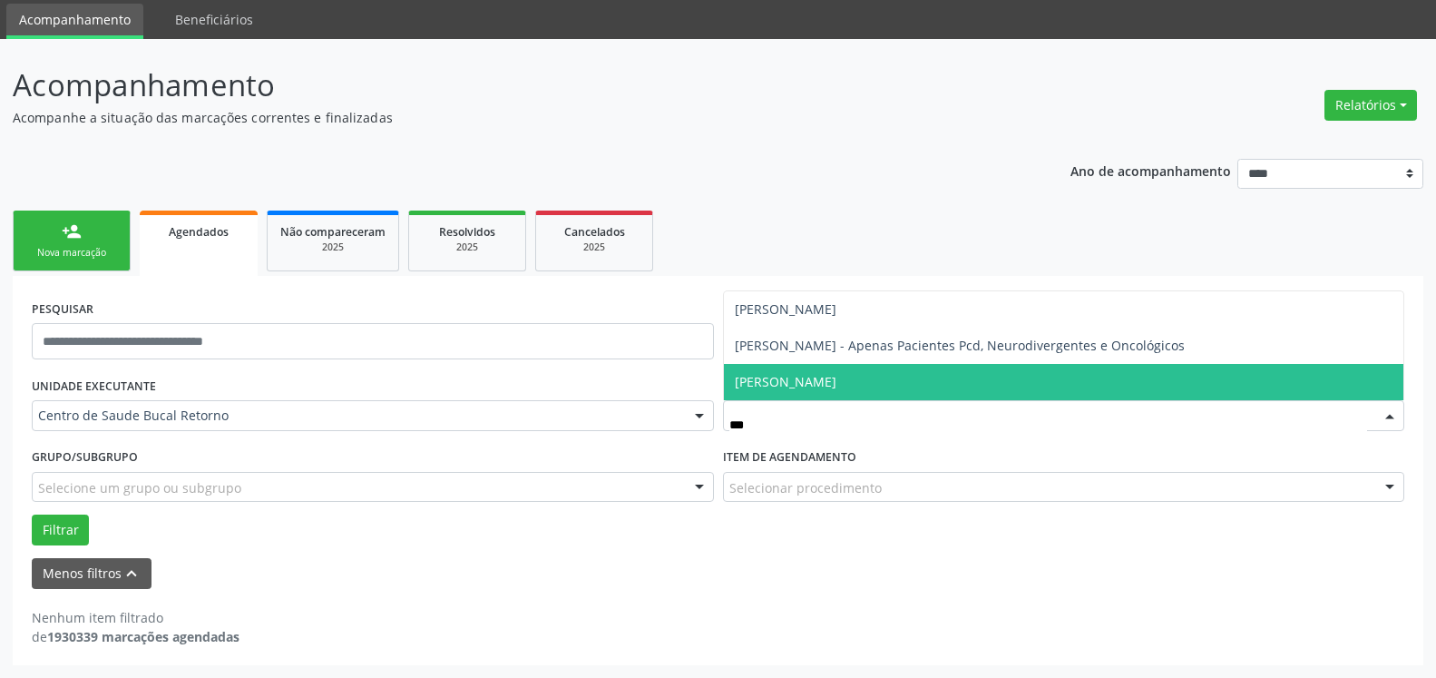
click at [837, 388] on span "[PERSON_NAME]" at bounding box center [786, 381] width 102 height 17
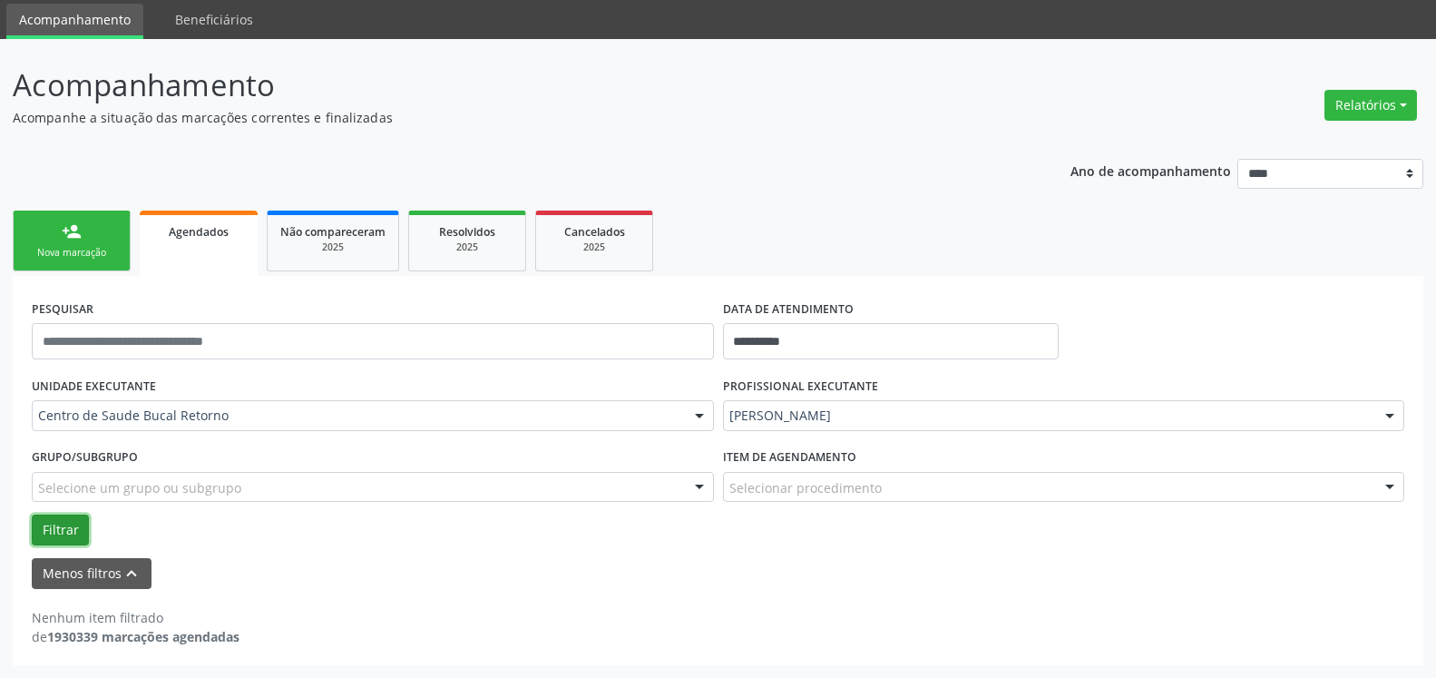
click at [71, 521] on button "Filtrar" at bounding box center [60, 530] width 57 height 31
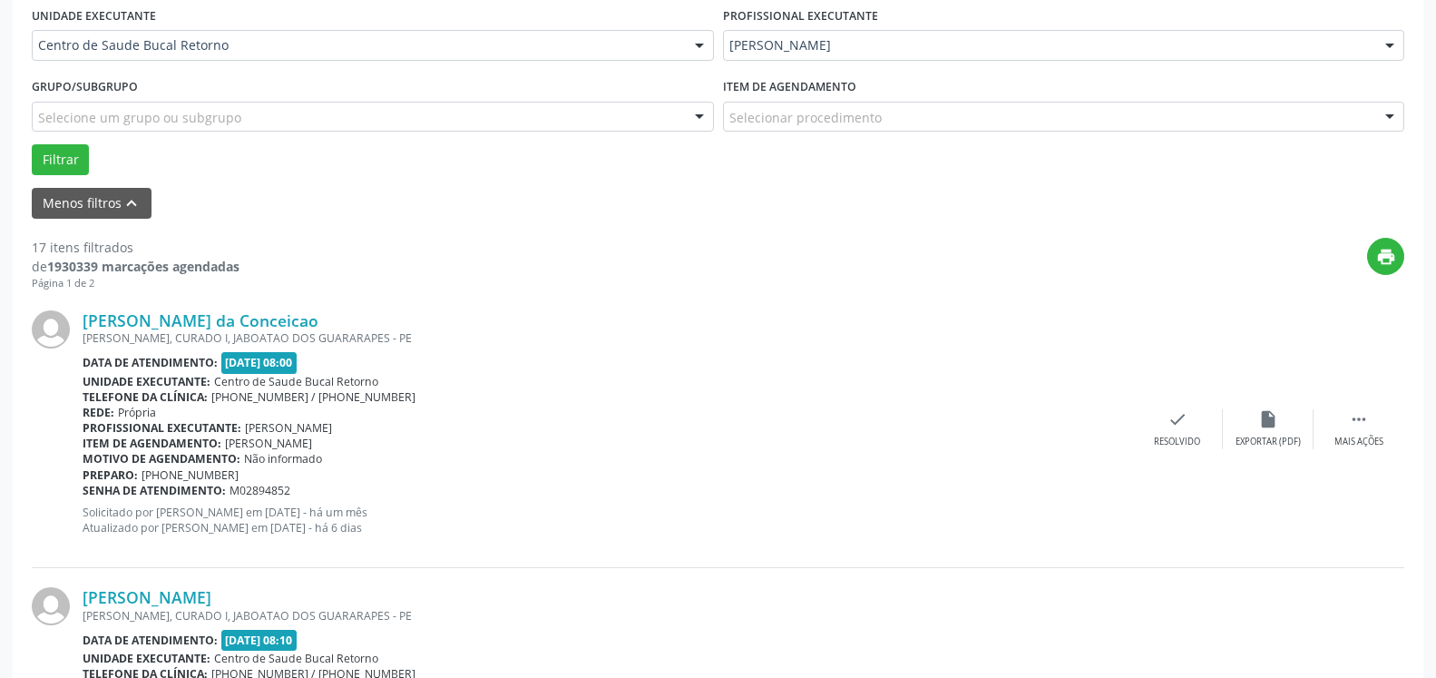
scroll to position [524, 0]
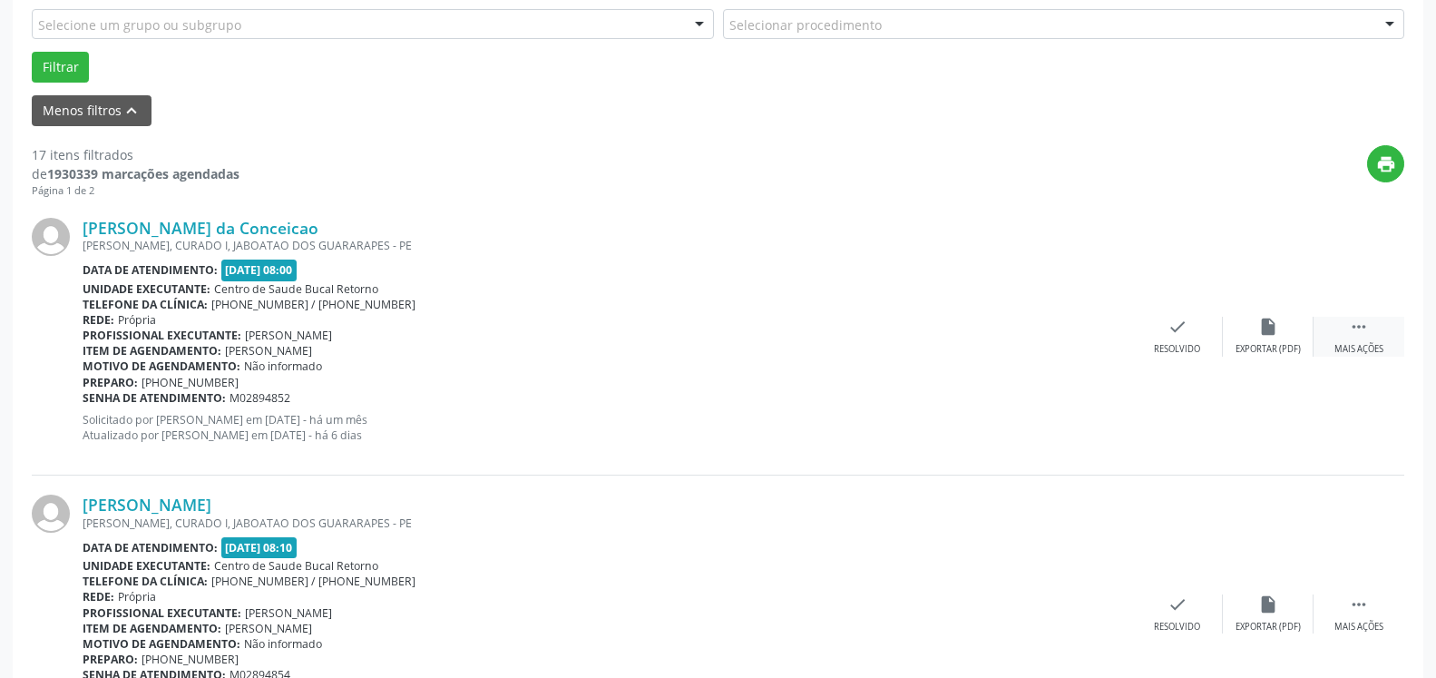
click at [1367, 325] on icon "" at bounding box center [1359, 327] width 20 height 20
click at [1289, 337] on div "alarm_off Não compareceu" at bounding box center [1268, 336] width 91 height 39
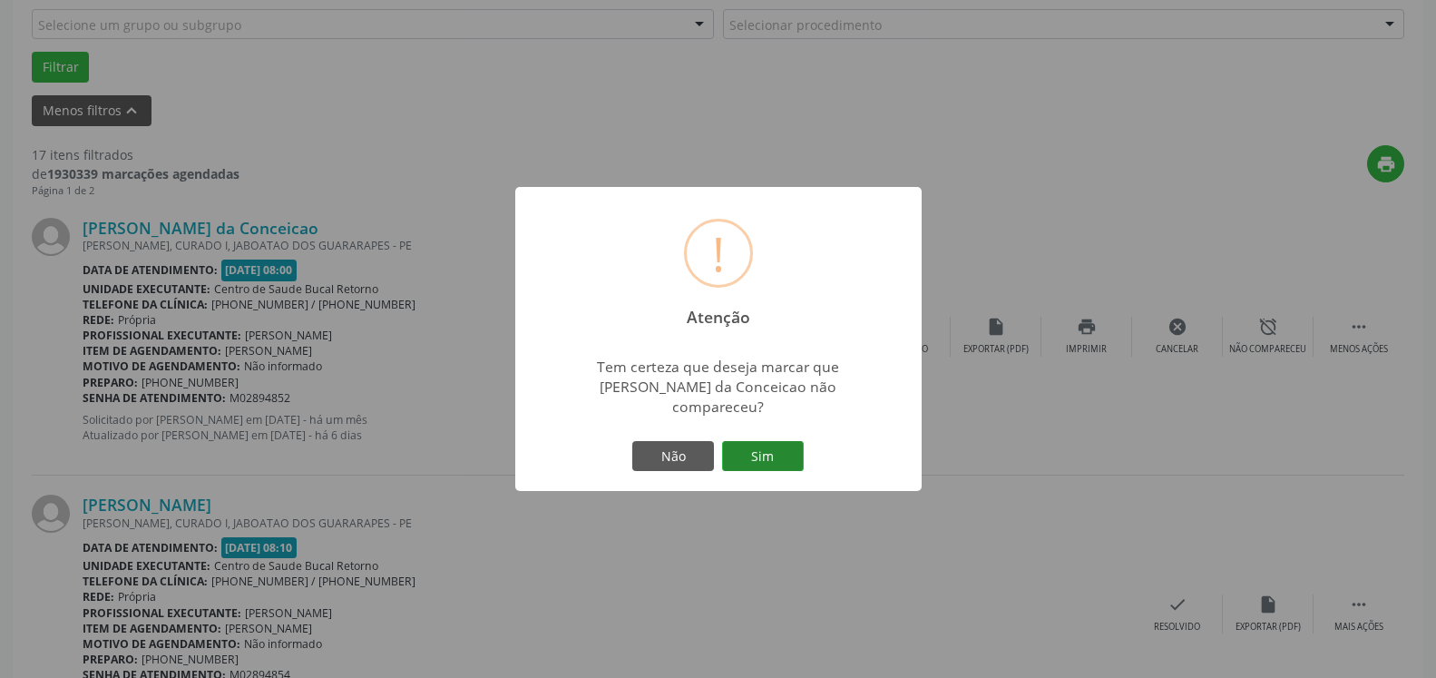
click at [783, 446] on button "Sim" at bounding box center [763, 456] width 82 height 31
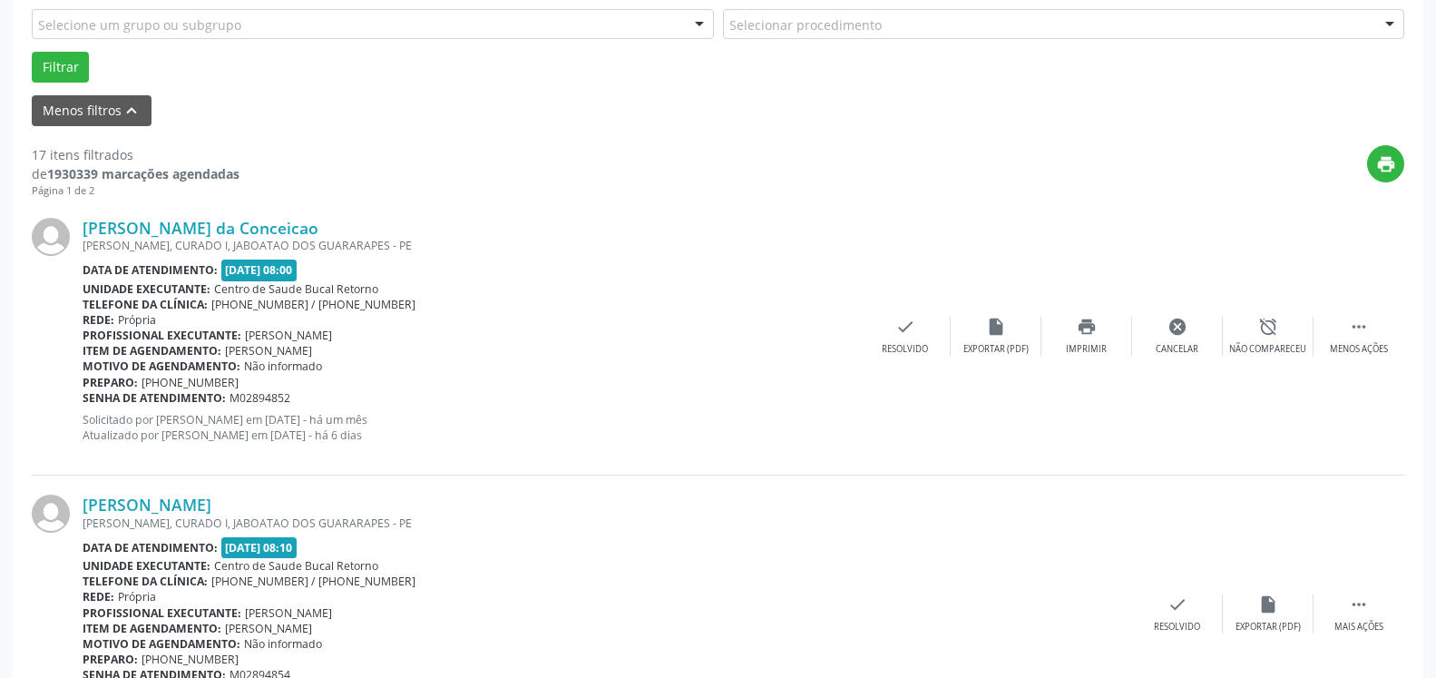
scroll to position [119, 0]
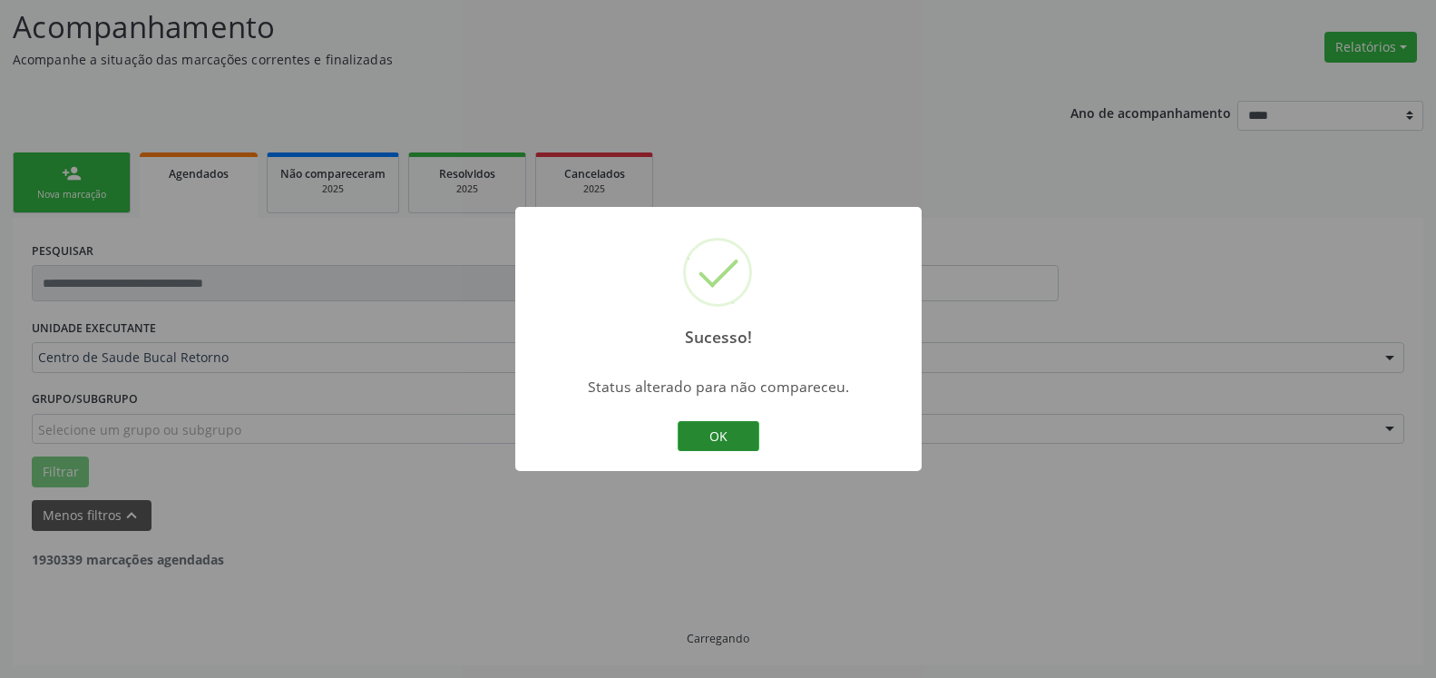
click at [727, 437] on button "OK" at bounding box center [719, 436] width 82 height 31
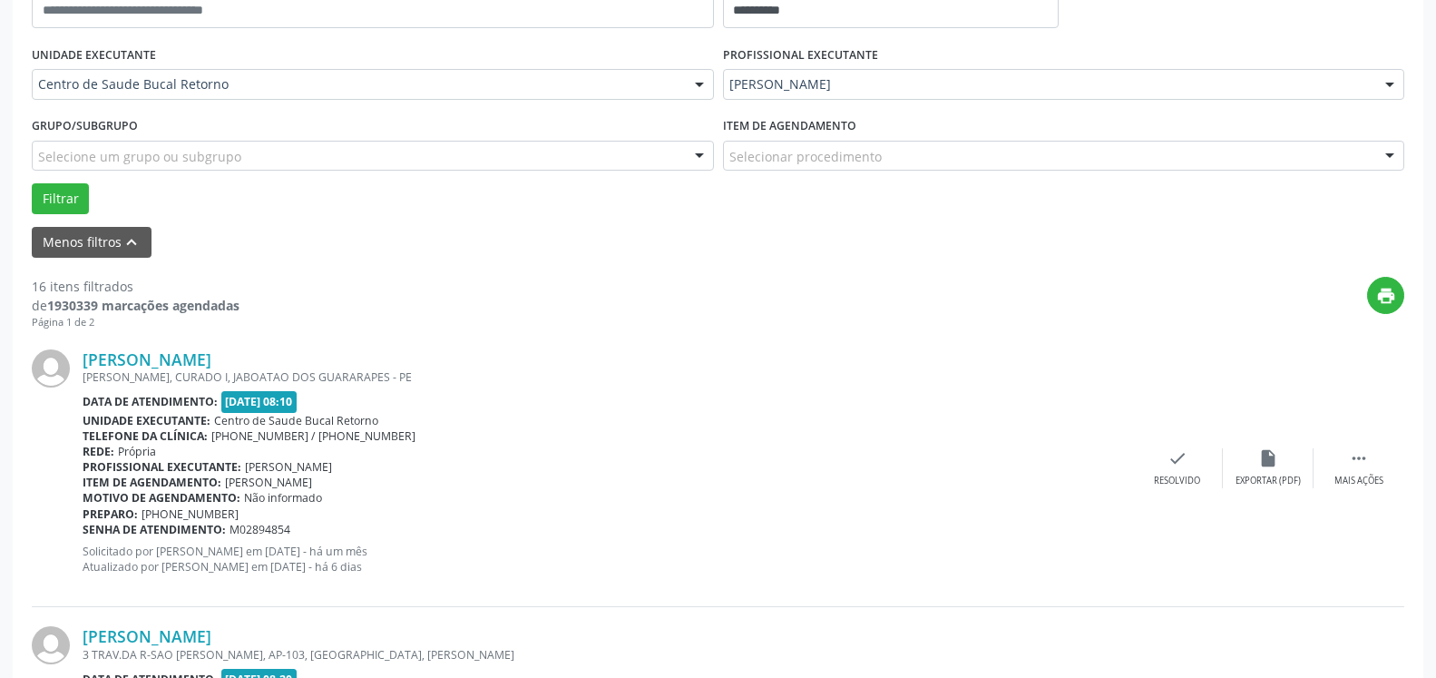
scroll to position [582, 0]
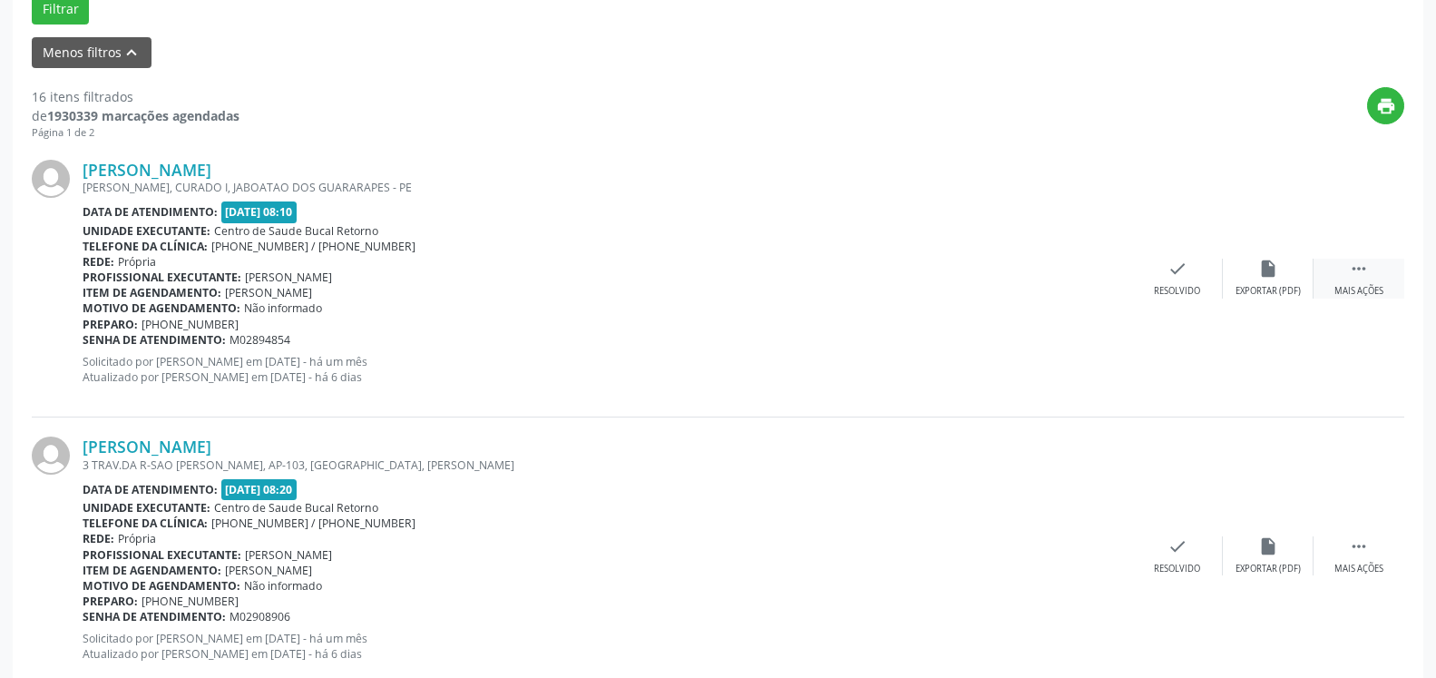
click at [1365, 260] on icon "" at bounding box center [1359, 269] width 20 height 20
click at [1291, 273] on div "alarm_off Não compareceu" at bounding box center [1268, 278] width 91 height 39
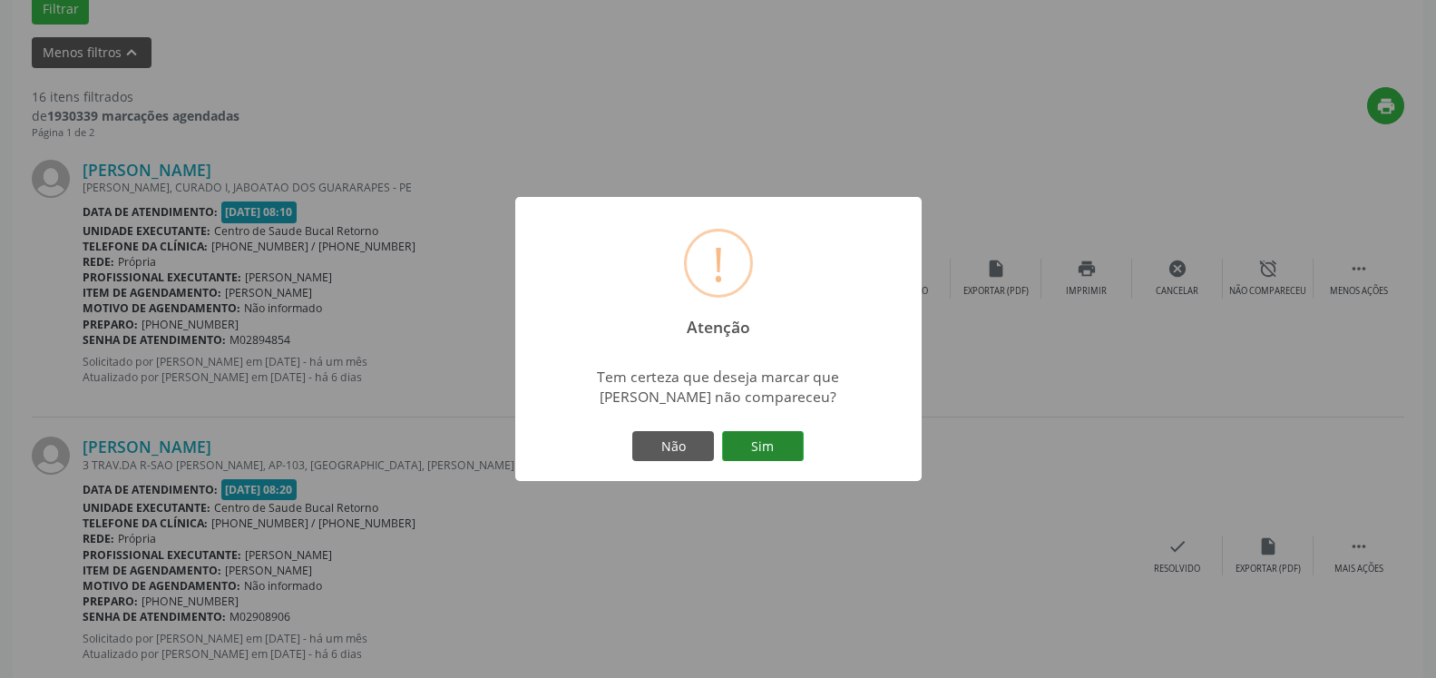
drag, startPoint x: 766, startPoint y: 449, endPoint x: 753, endPoint y: 446, distance: 13.0
click at [764, 449] on button "Sim" at bounding box center [763, 446] width 82 height 31
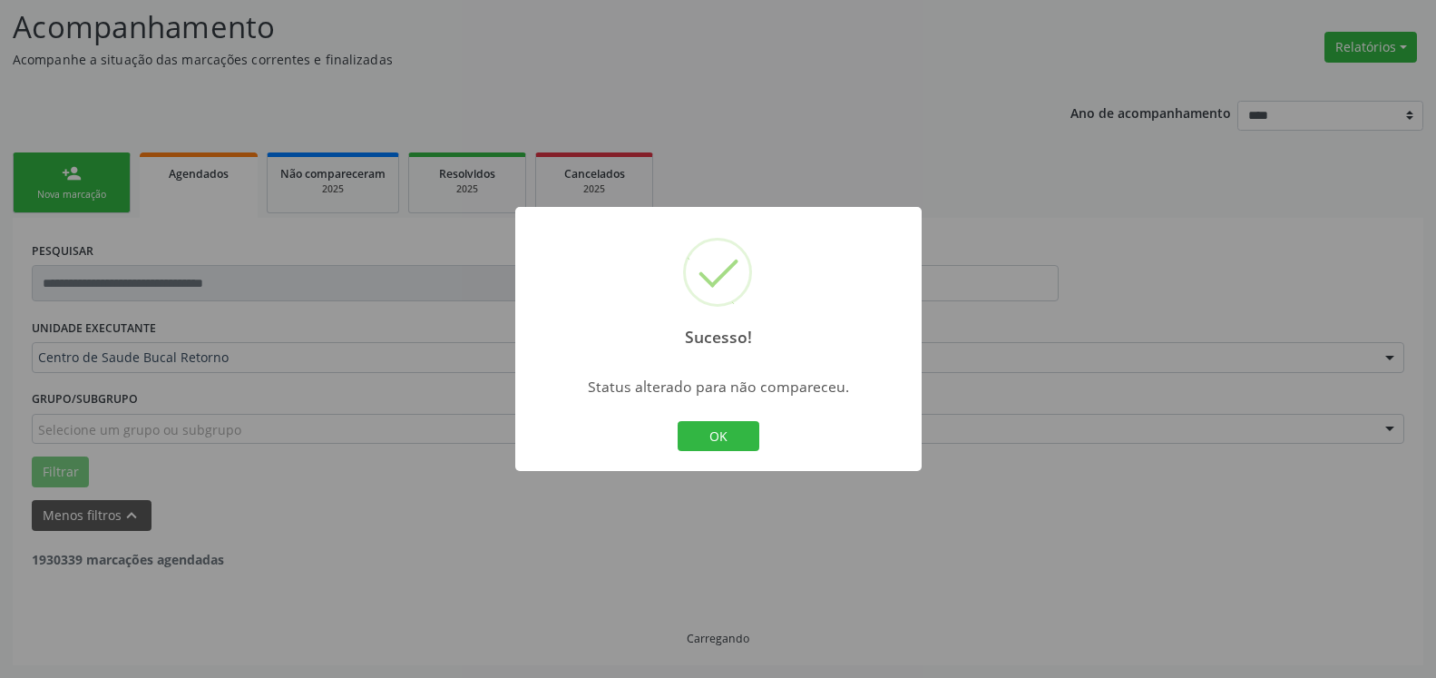
scroll to position [119, 0]
click at [710, 432] on button "OK" at bounding box center [719, 436] width 82 height 31
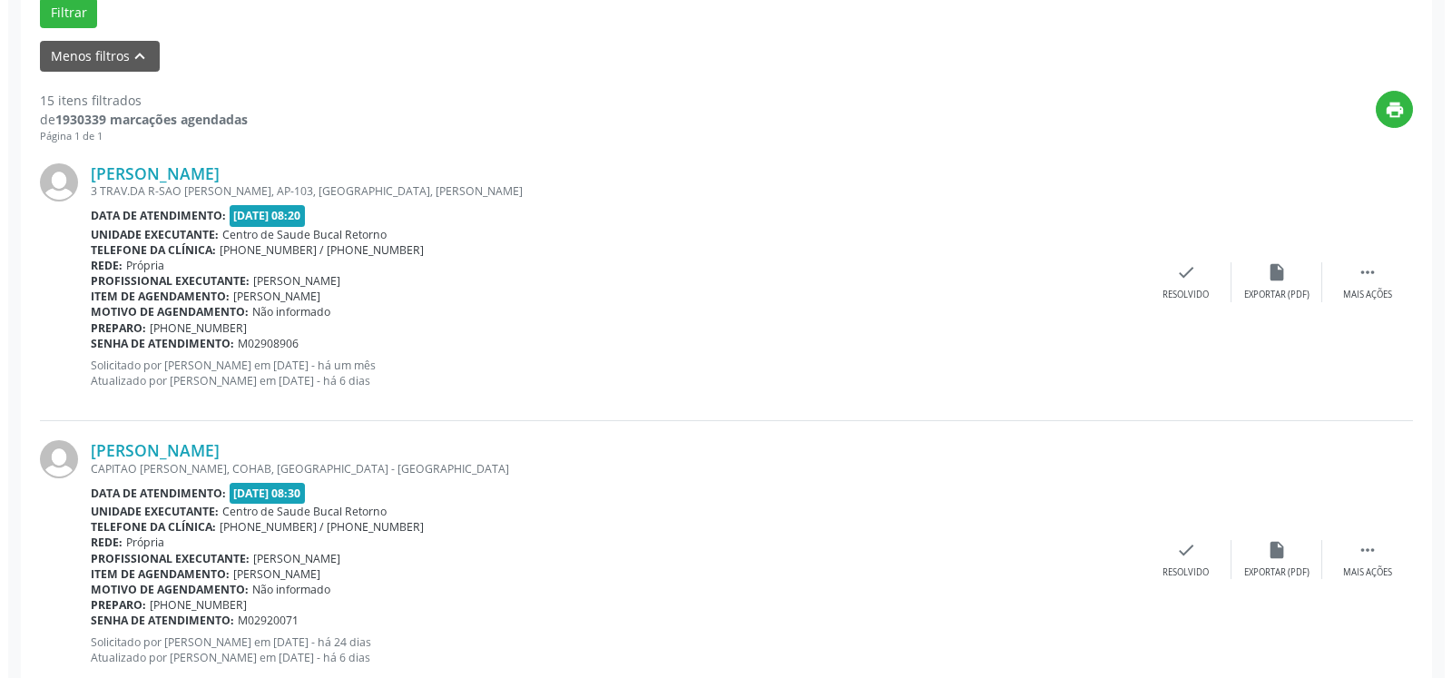
scroll to position [582, 0]
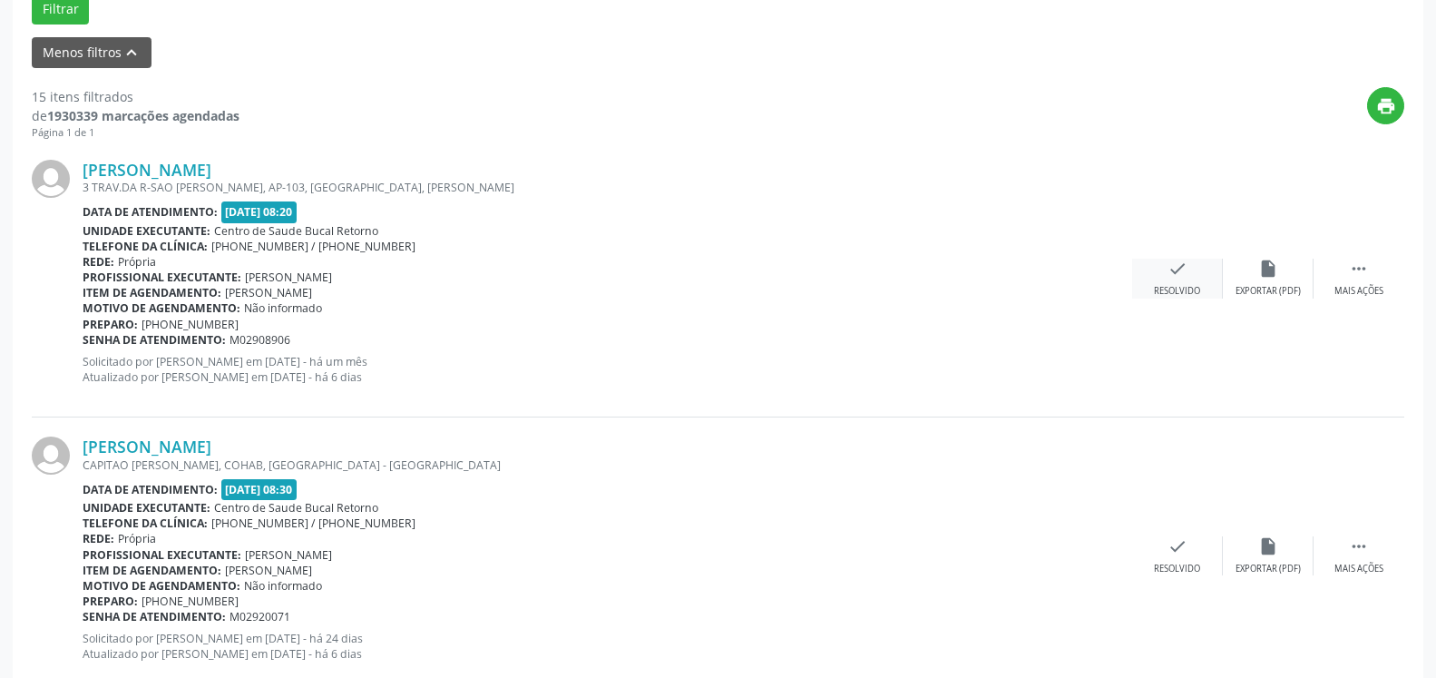
click at [1178, 279] on icon "check" at bounding box center [1178, 269] width 20 height 20
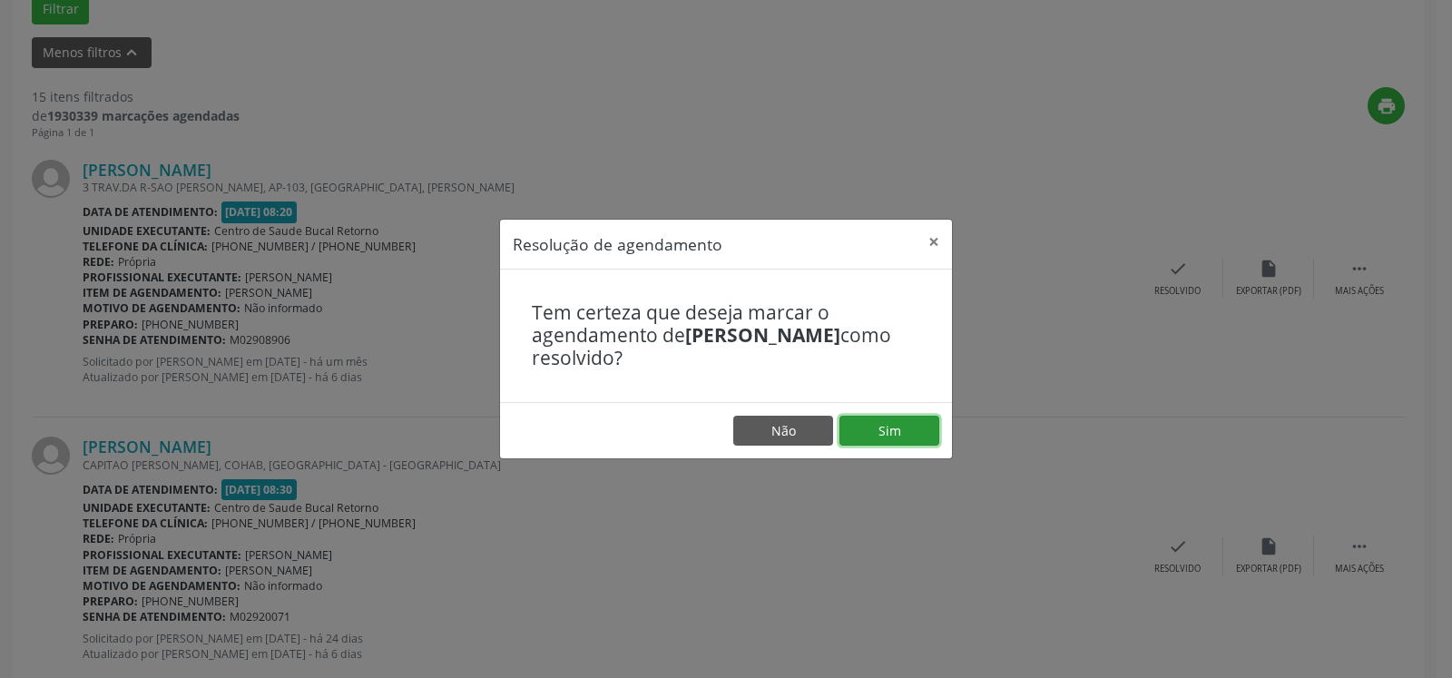
click at [907, 428] on button "Sim" at bounding box center [889, 431] width 100 height 31
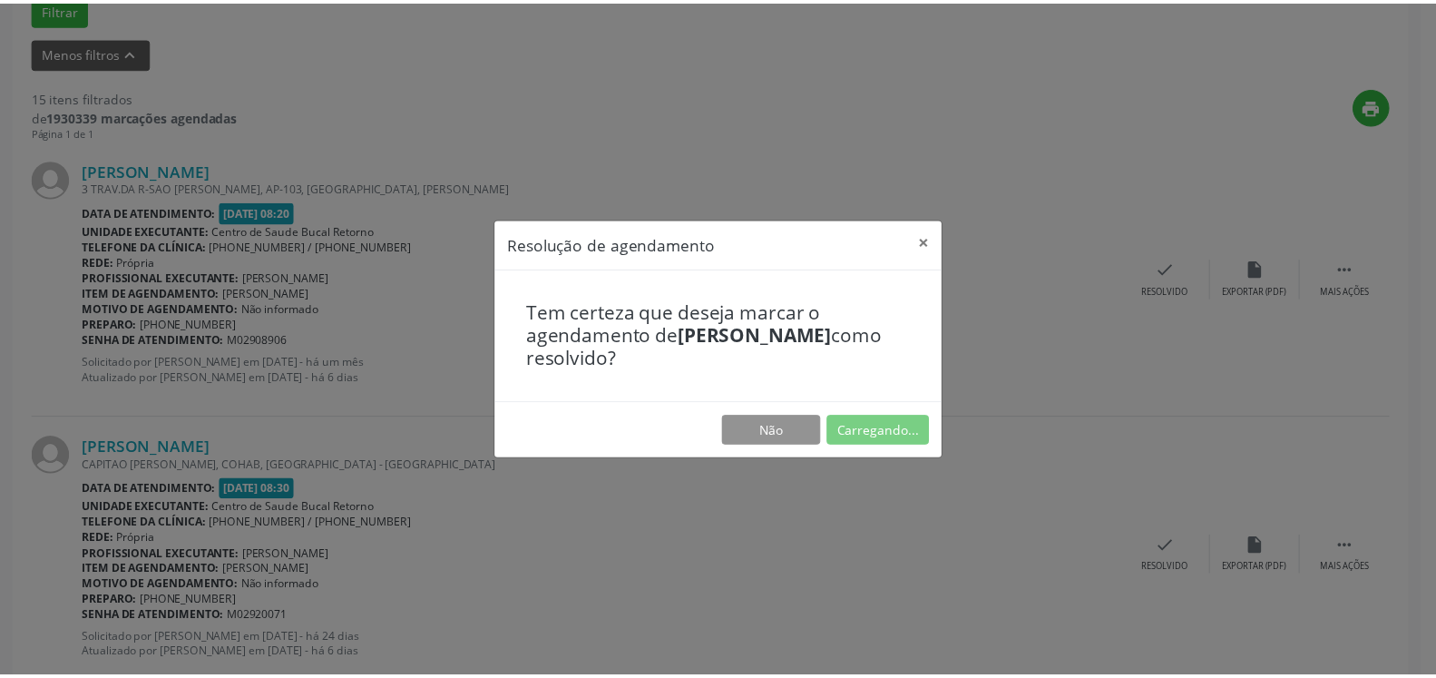
scroll to position [100, 0]
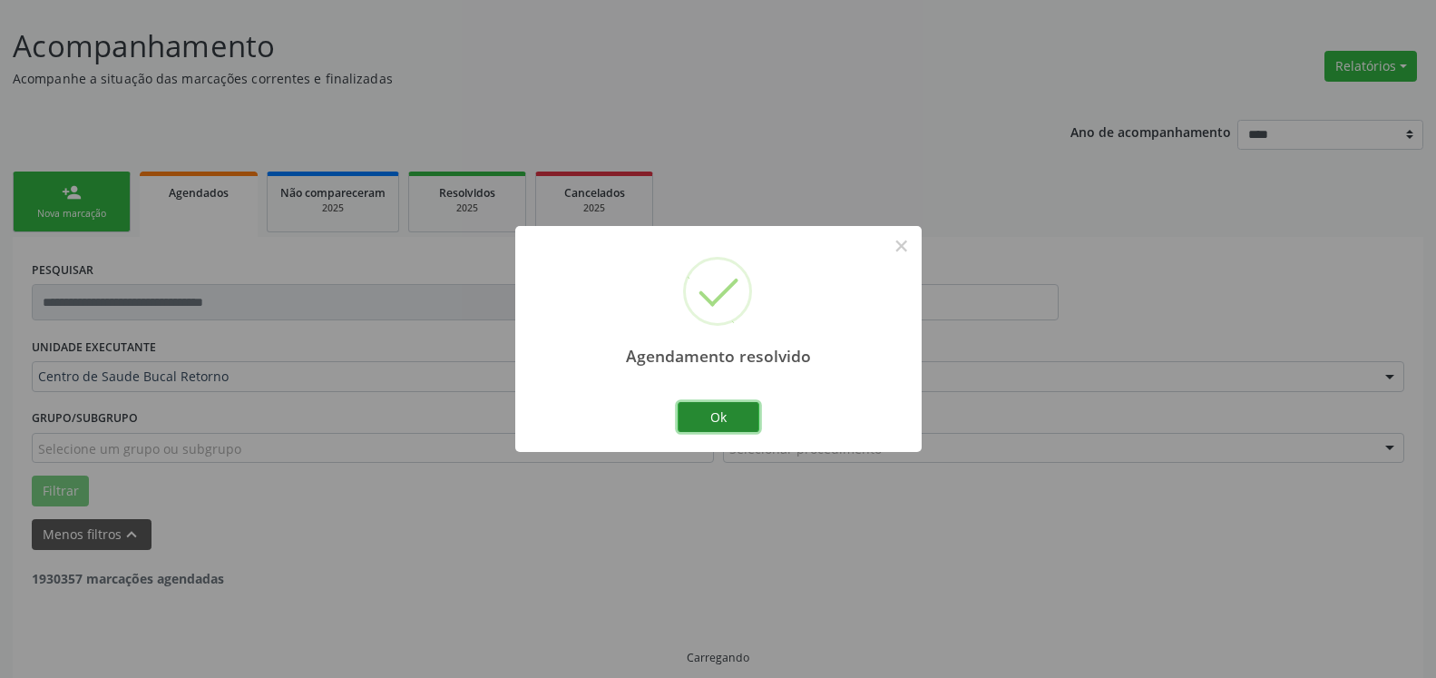
click at [743, 419] on button "Ok" at bounding box center [719, 417] width 82 height 31
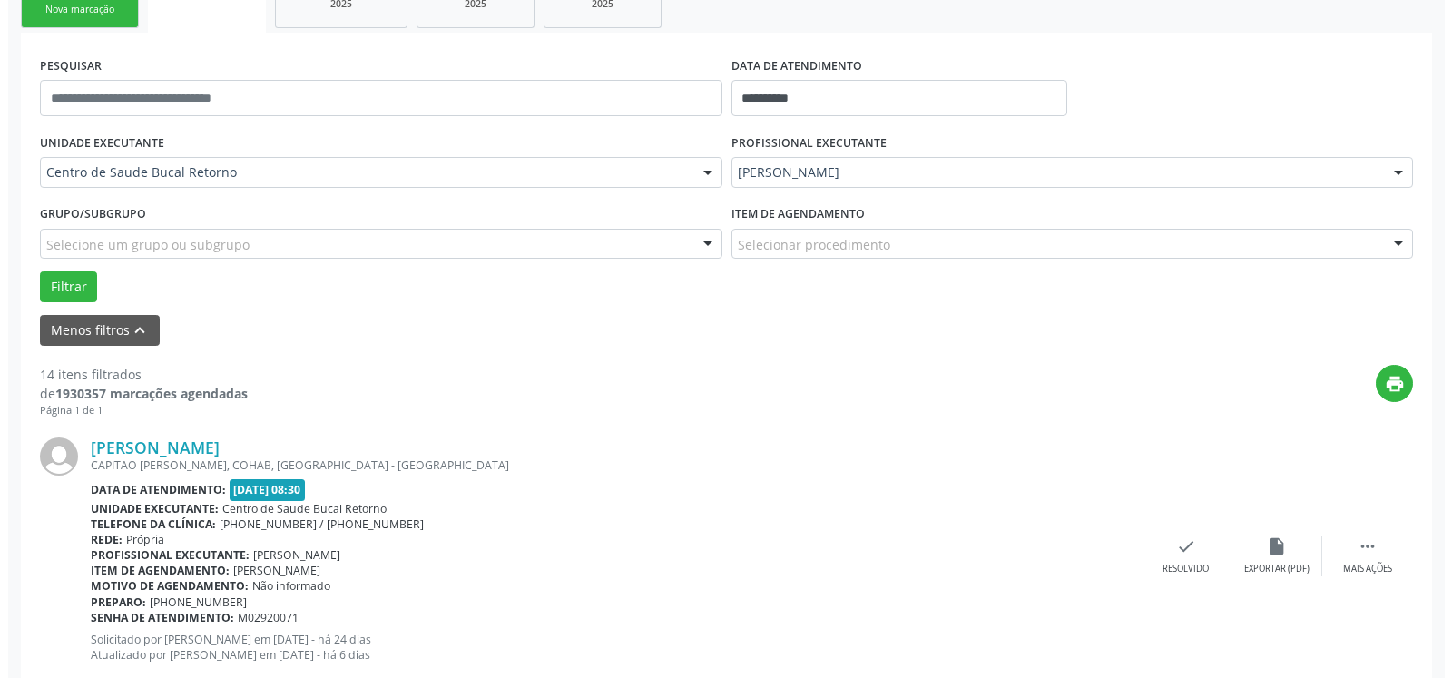
scroll to position [397, 0]
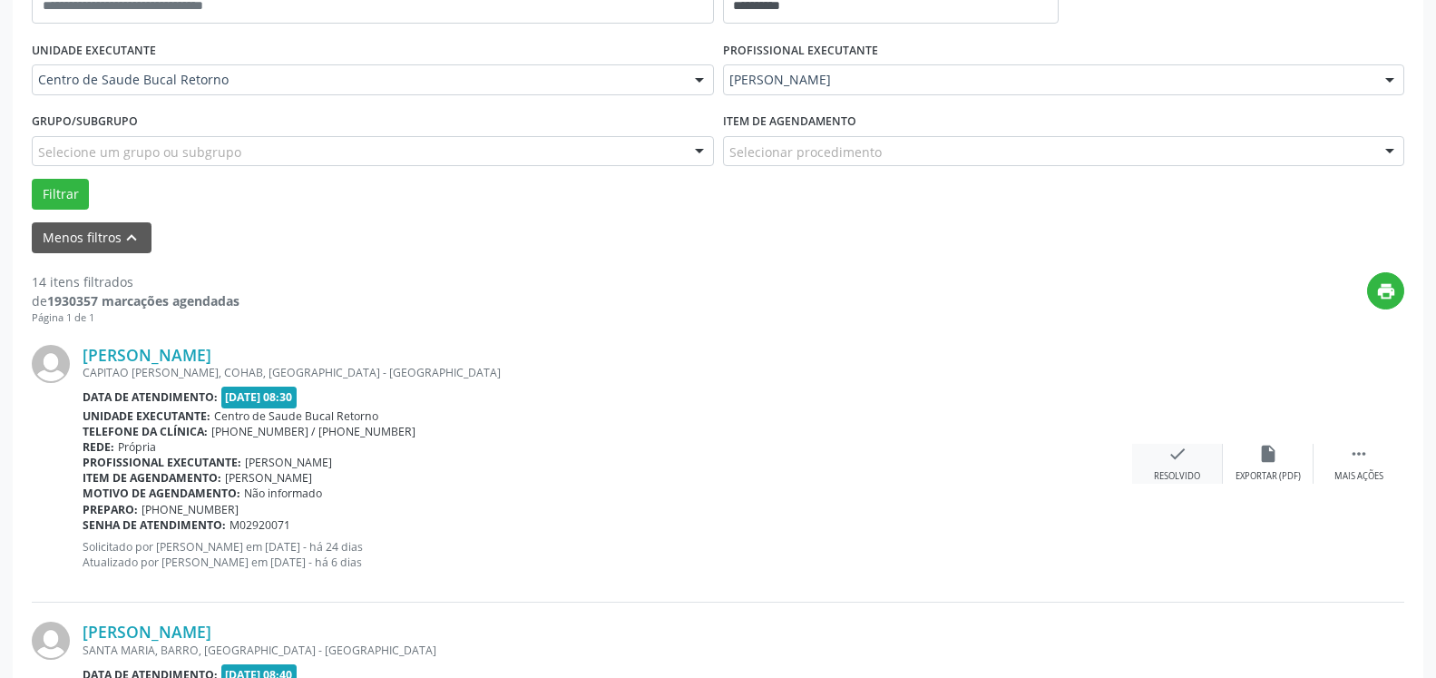
click at [1181, 461] on icon "check" at bounding box center [1178, 454] width 20 height 20
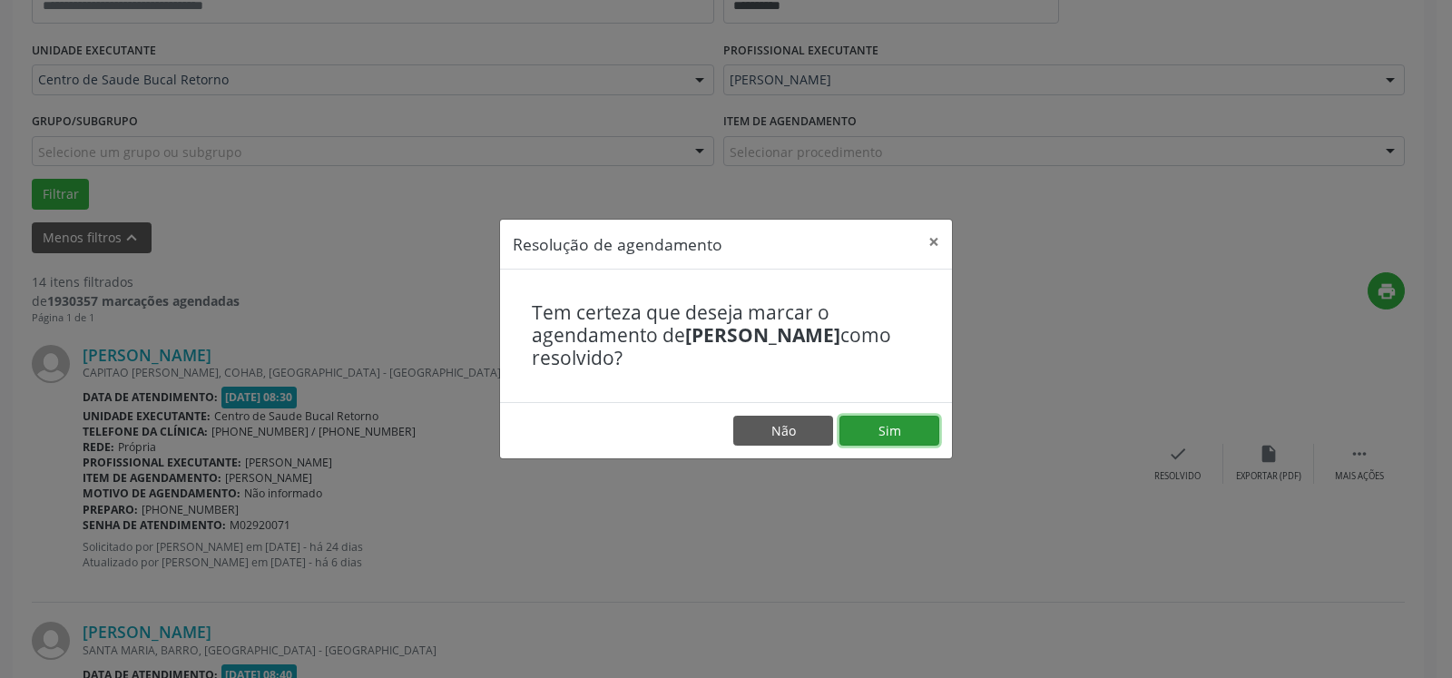
click at [896, 436] on button "Sim" at bounding box center [889, 431] width 100 height 31
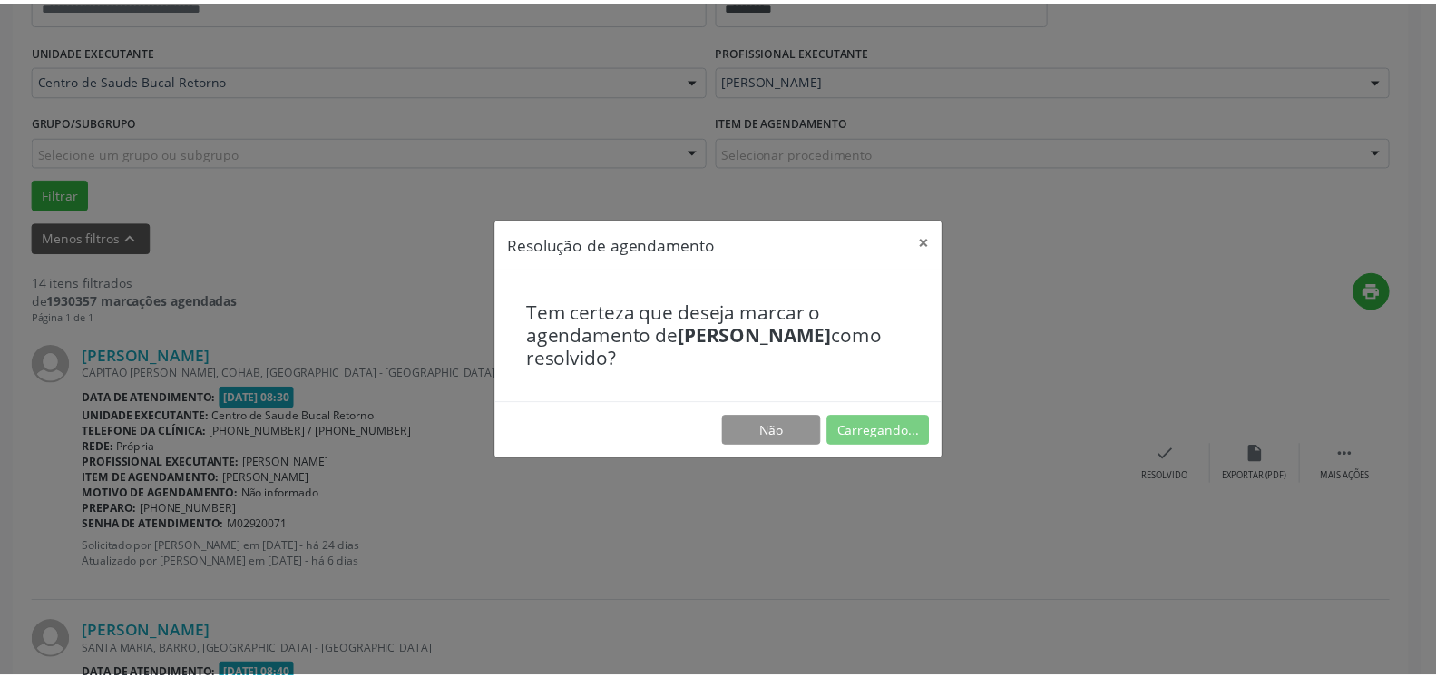
scroll to position [100, 0]
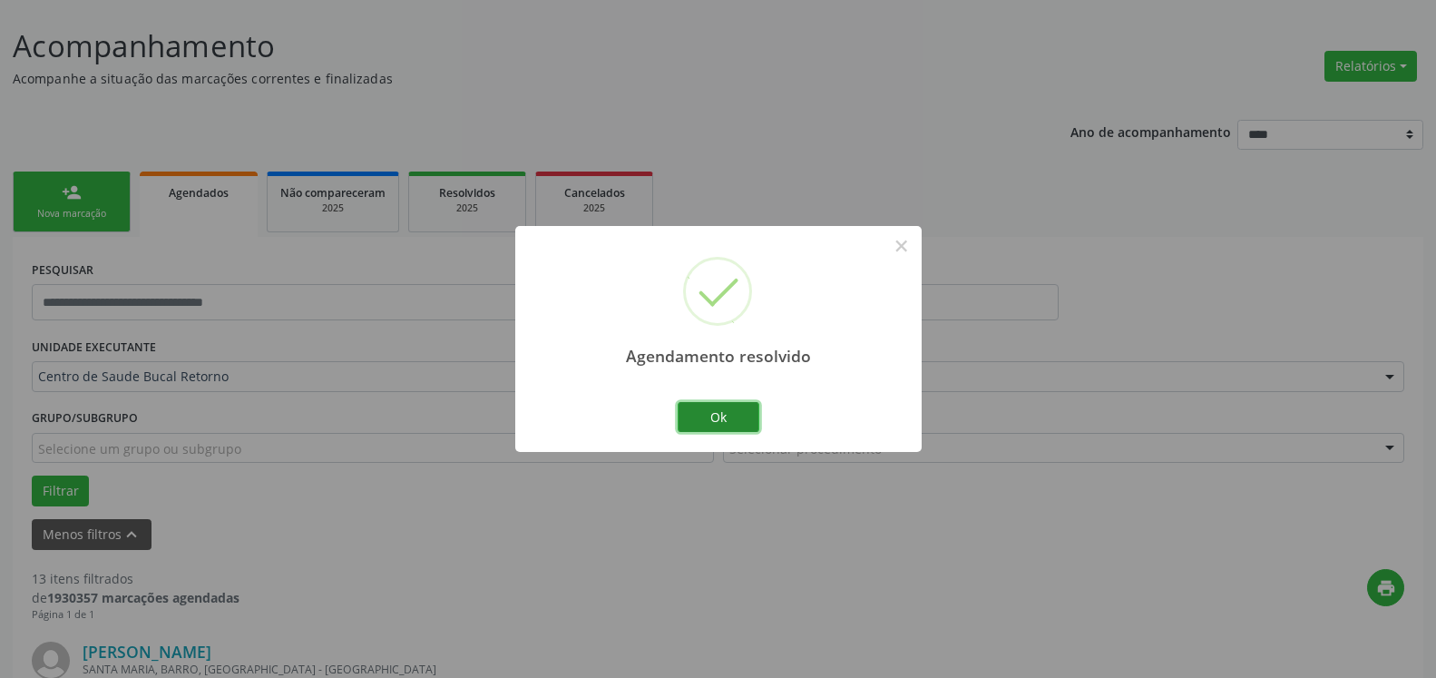
click at [731, 410] on button "Ok" at bounding box center [719, 417] width 82 height 31
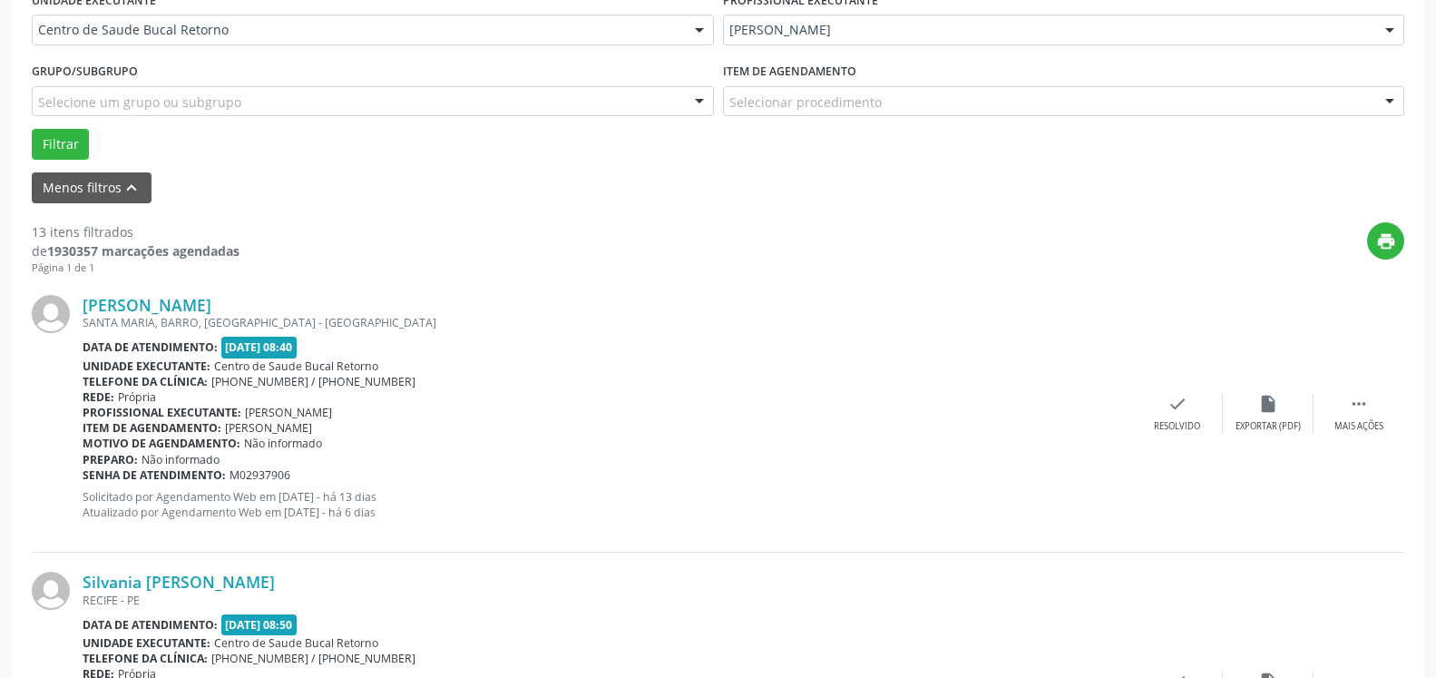
scroll to position [470, 0]
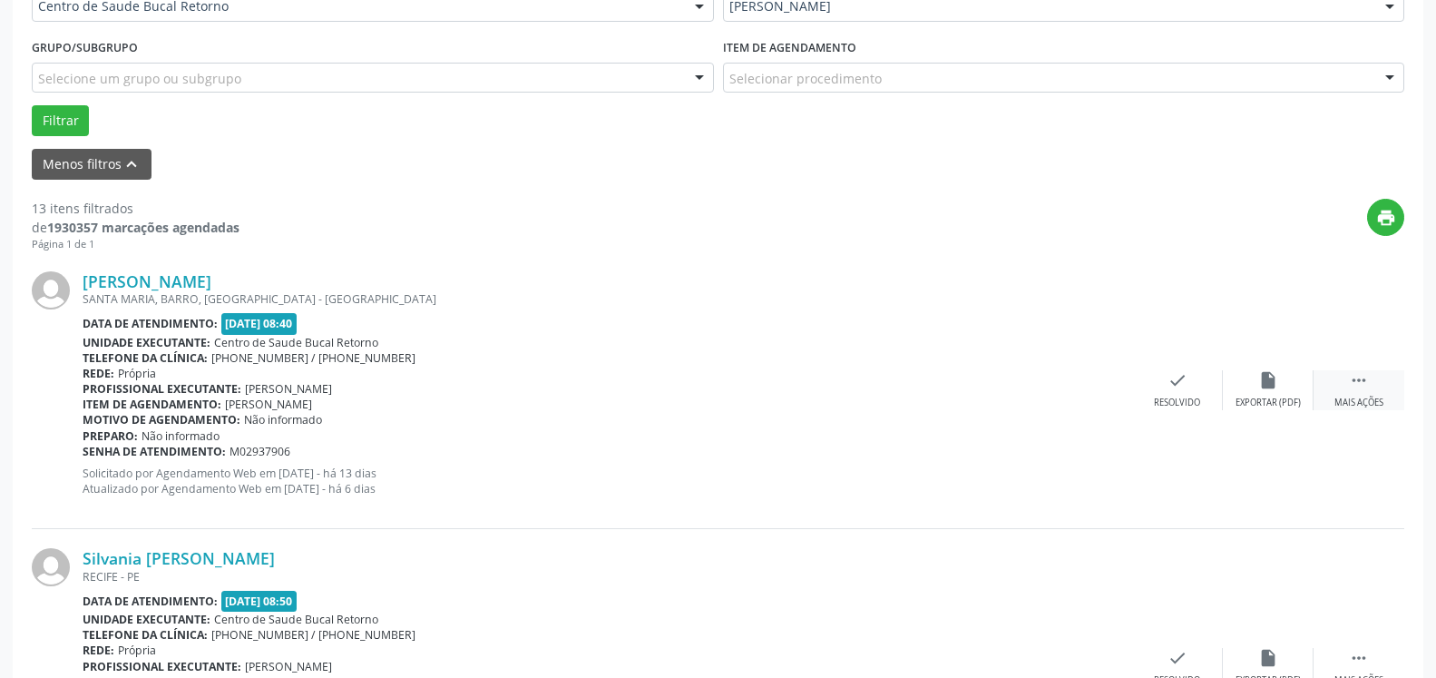
click at [1385, 392] on div " Mais ações" at bounding box center [1359, 389] width 91 height 39
click at [1265, 399] on div "Não compareceu" at bounding box center [1268, 403] width 77 height 13
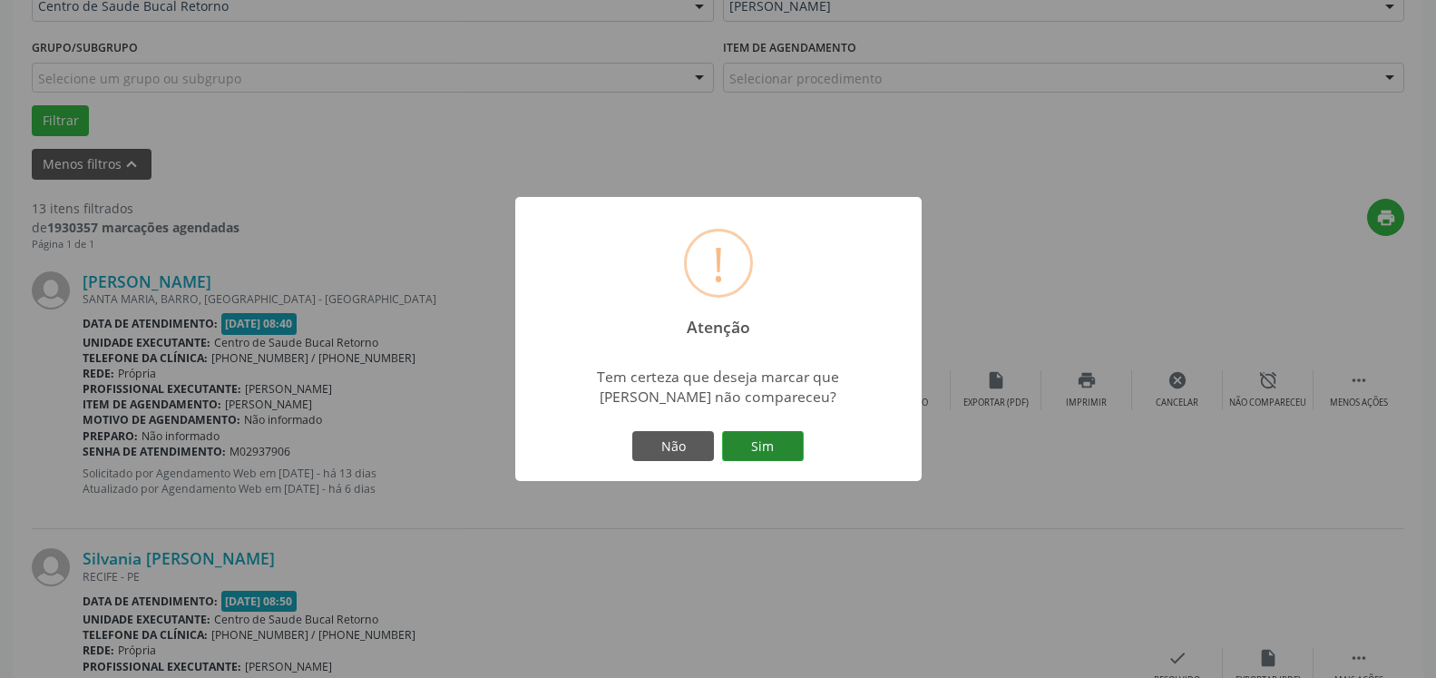
click at [757, 446] on button "Sim" at bounding box center [763, 446] width 82 height 31
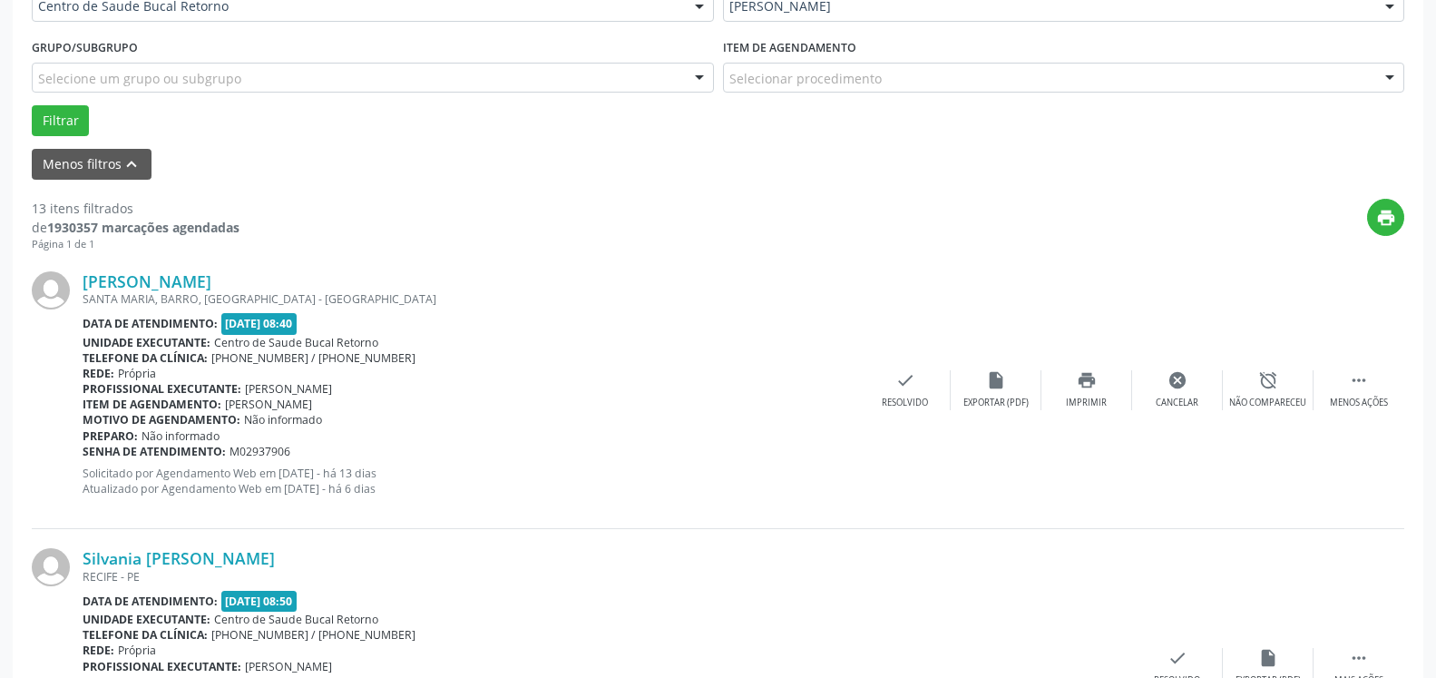
scroll to position [119, 0]
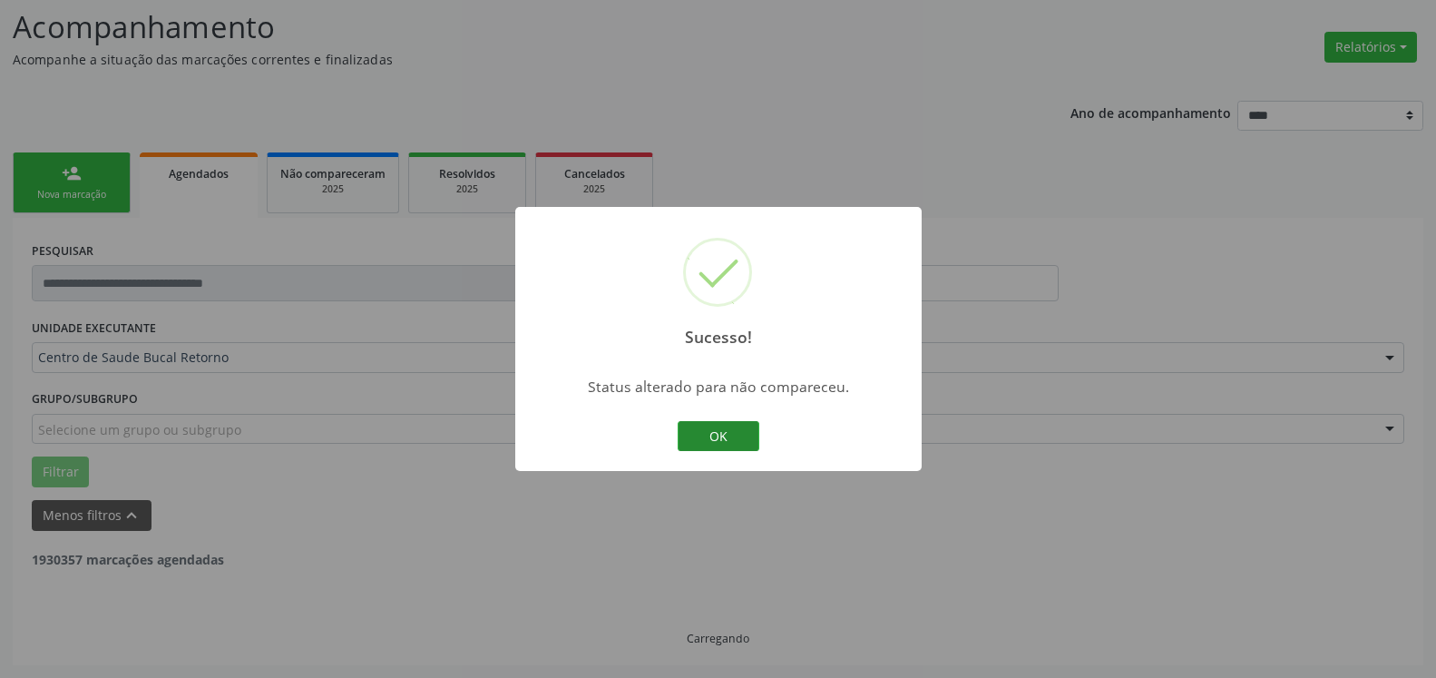
click at [727, 437] on button "OK" at bounding box center [719, 436] width 82 height 31
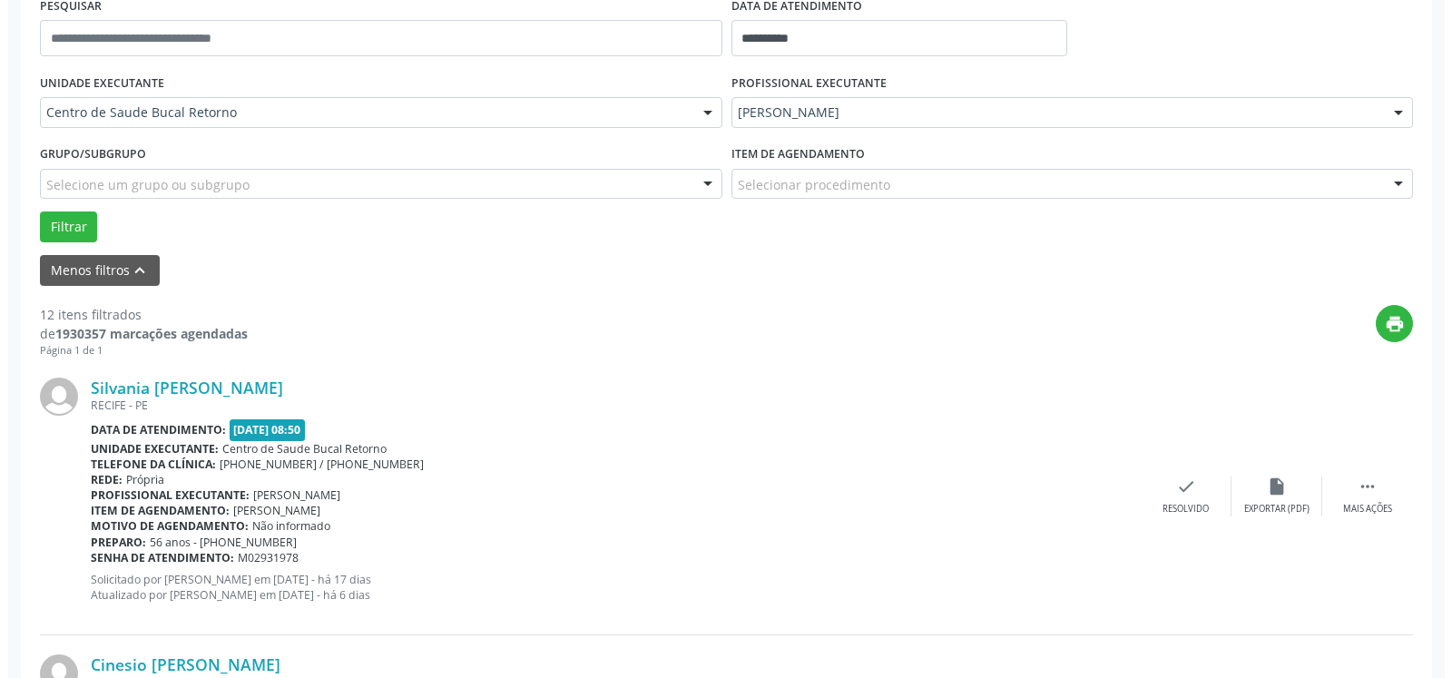
scroll to position [397, 0]
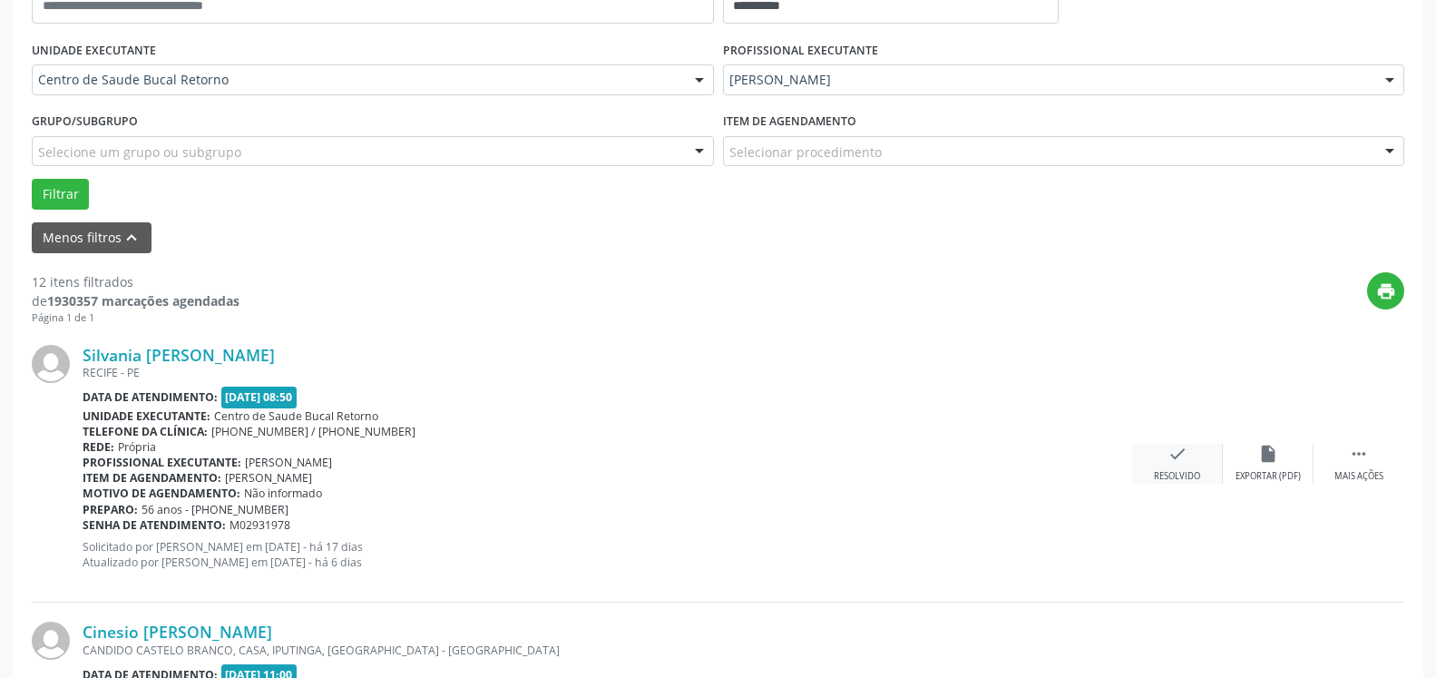
click at [1172, 456] on icon "check" at bounding box center [1178, 454] width 20 height 20
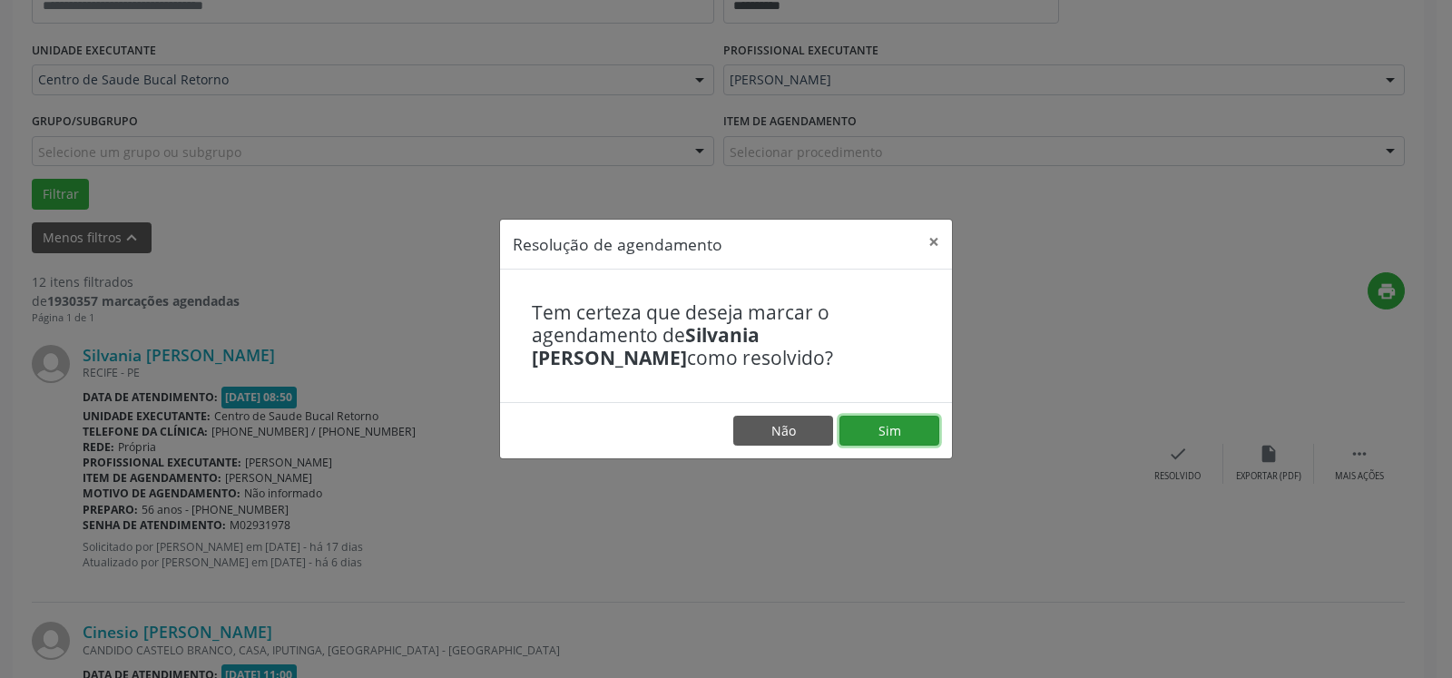
click at [888, 432] on button "Sim" at bounding box center [889, 431] width 100 height 31
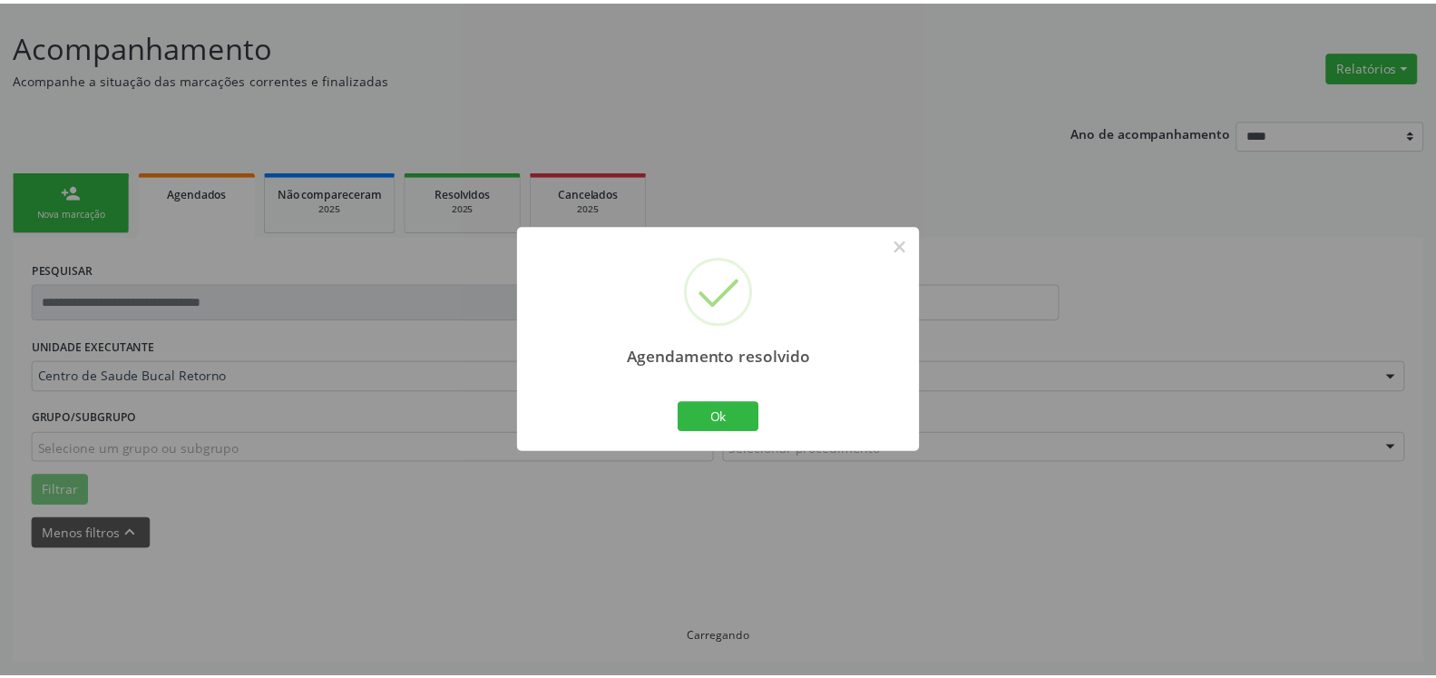
scroll to position [100, 0]
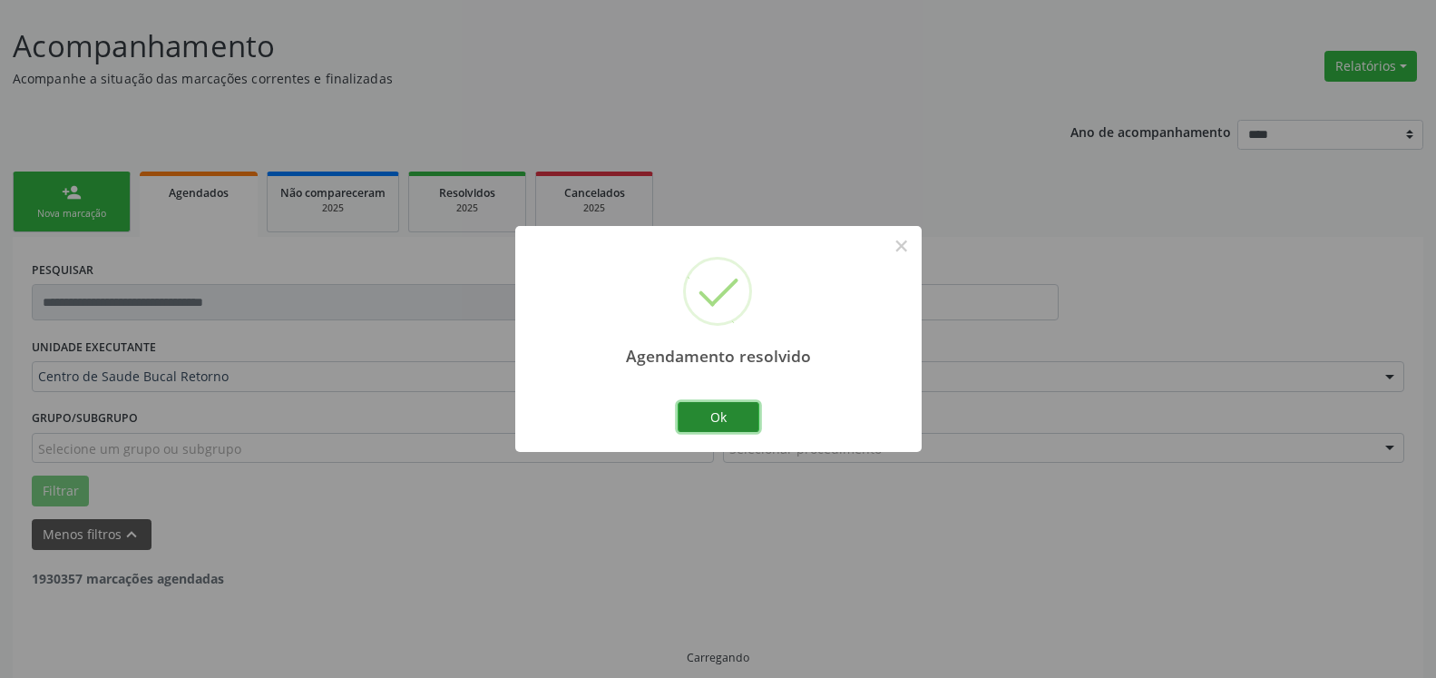
click at [711, 418] on button "Ok" at bounding box center [719, 417] width 82 height 31
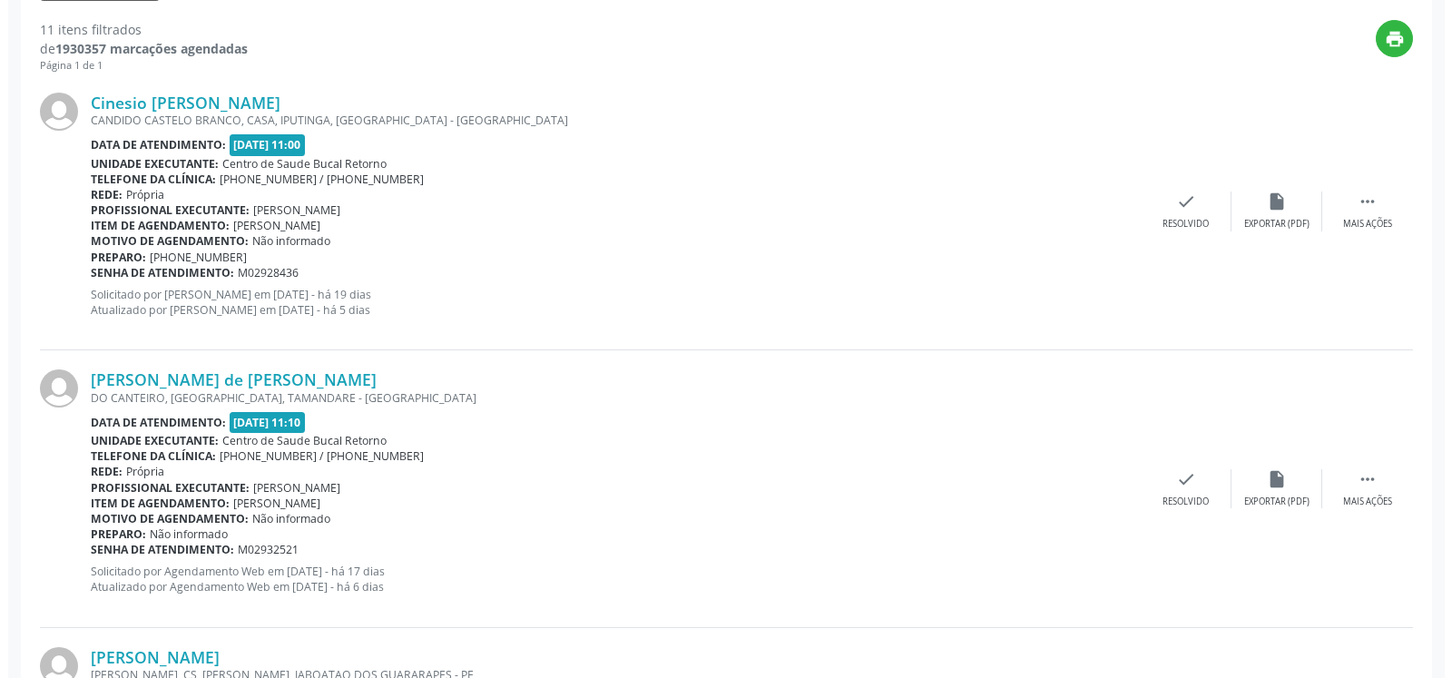
scroll to position [655, 0]
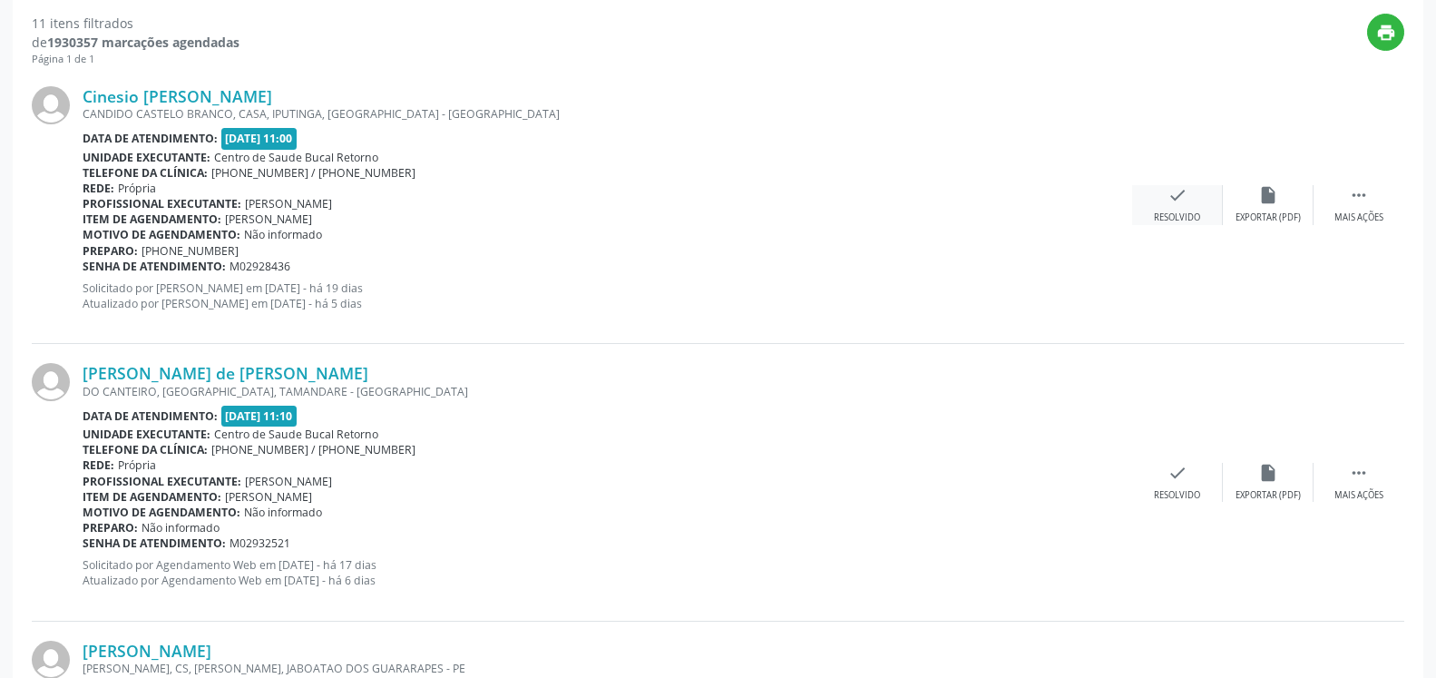
click at [1194, 199] on div "check Resolvido" at bounding box center [1177, 204] width 91 height 39
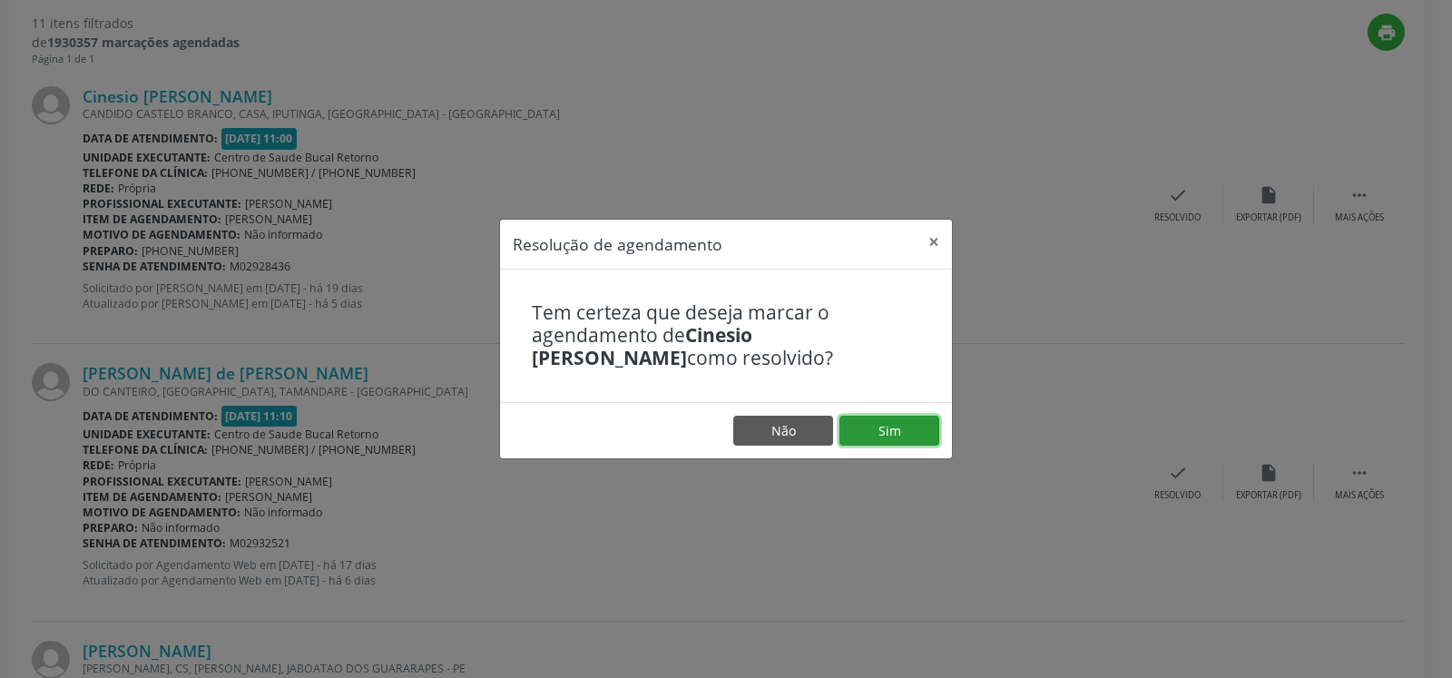
click at [871, 427] on button "Sim" at bounding box center [889, 431] width 100 height 31
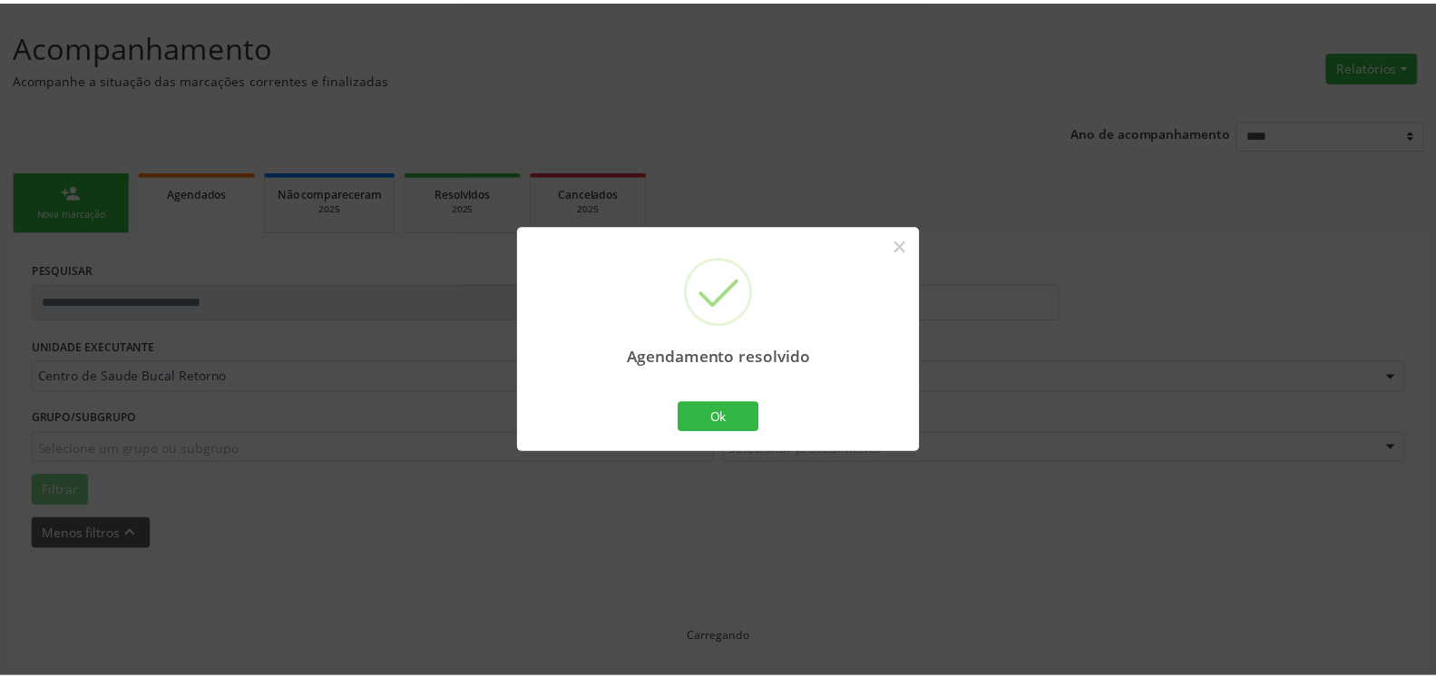
scroll to position [100, 0]
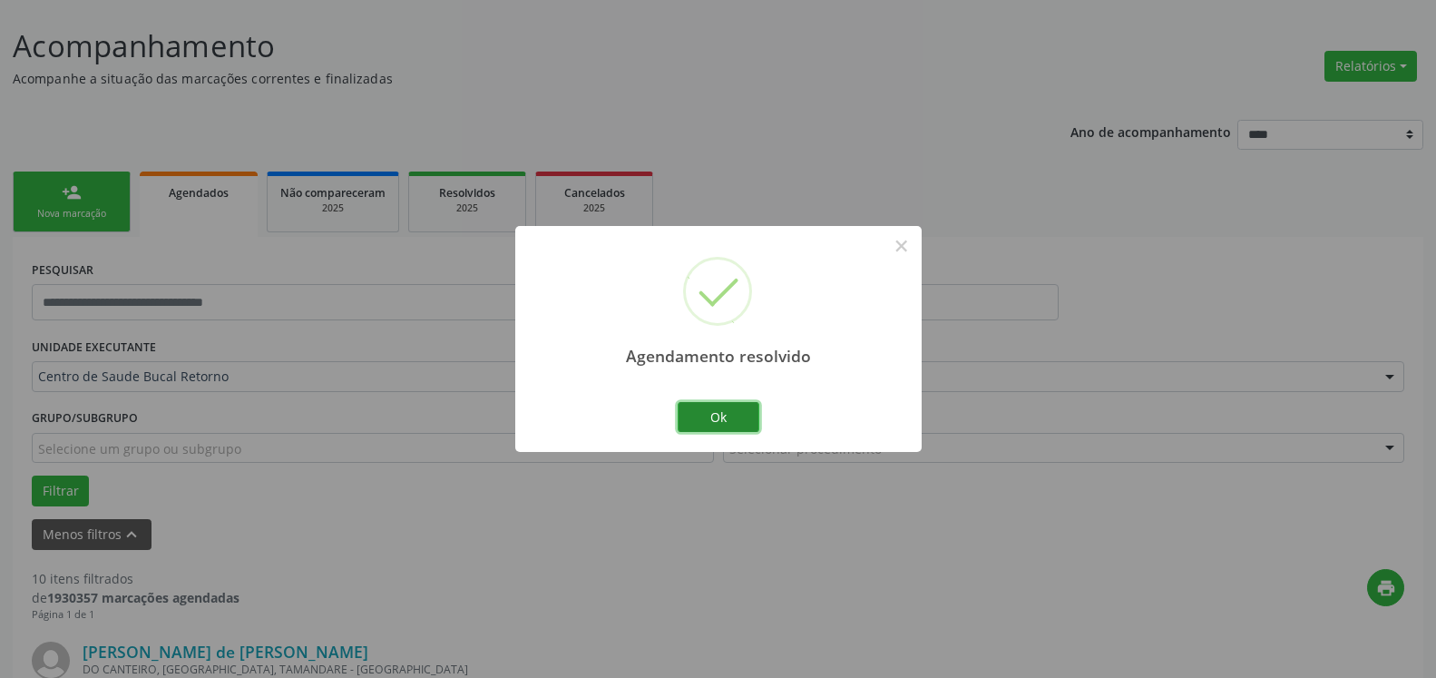
click at [719, 417] on button "Ok" at bounding box center [719, 417] width 82 height 31
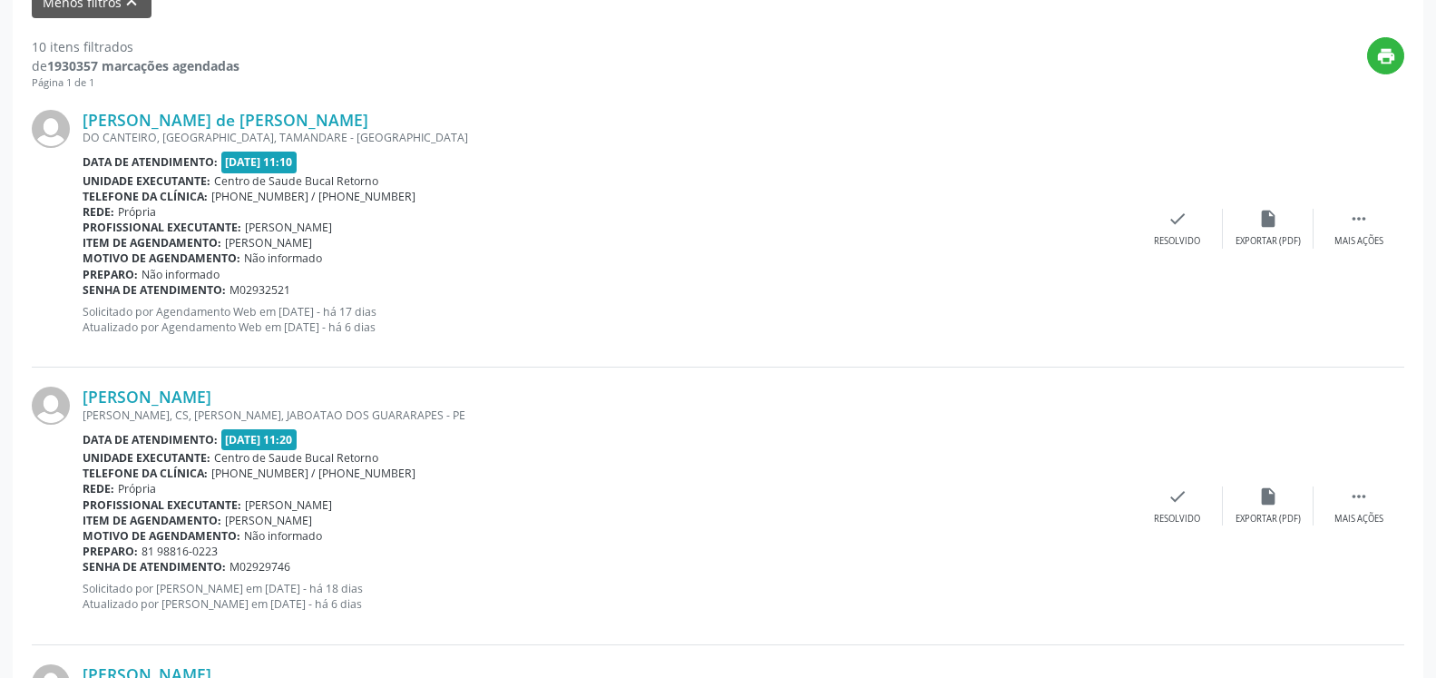
scroll to position [655, 0]
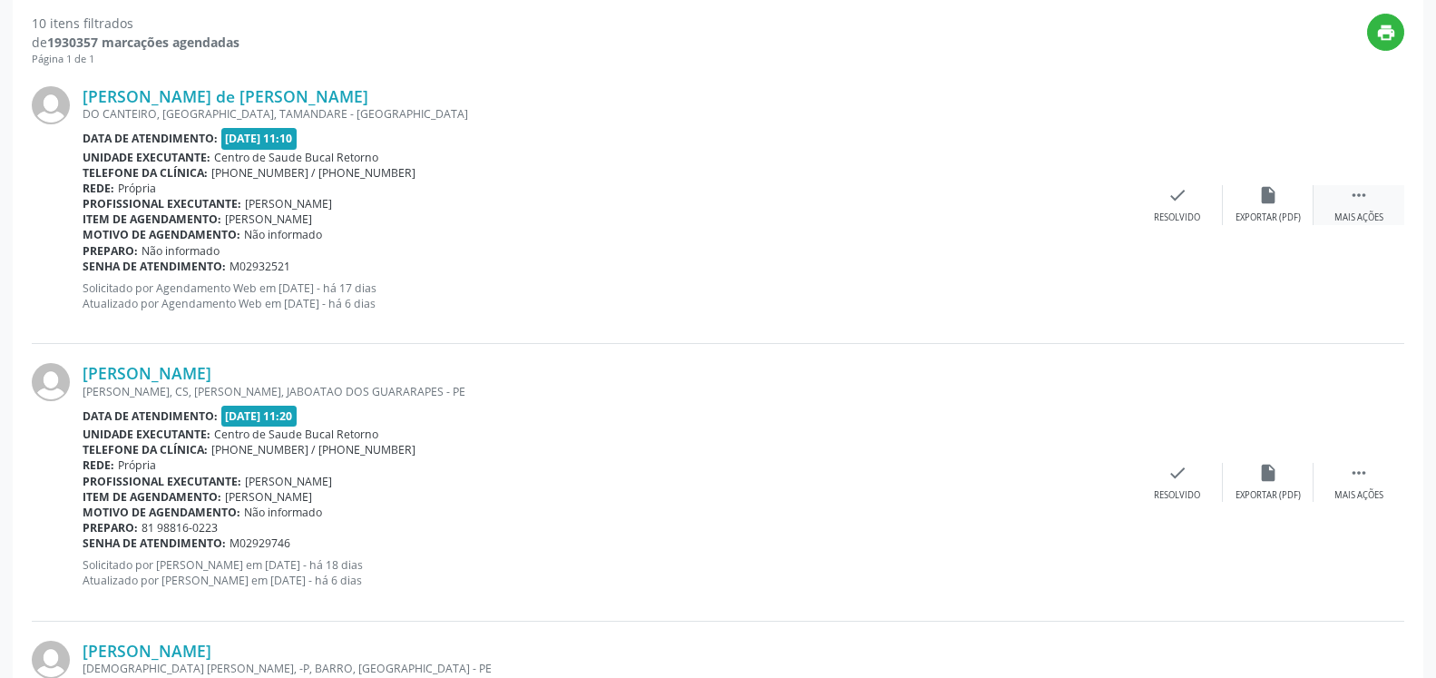
click at [1355, 201] on icon "" at bounding box center [1359, 195] width 20 height 20
click at [1273, 212] on div "Não compareceu" at bounding box center [1268, 217] width 77 height 13
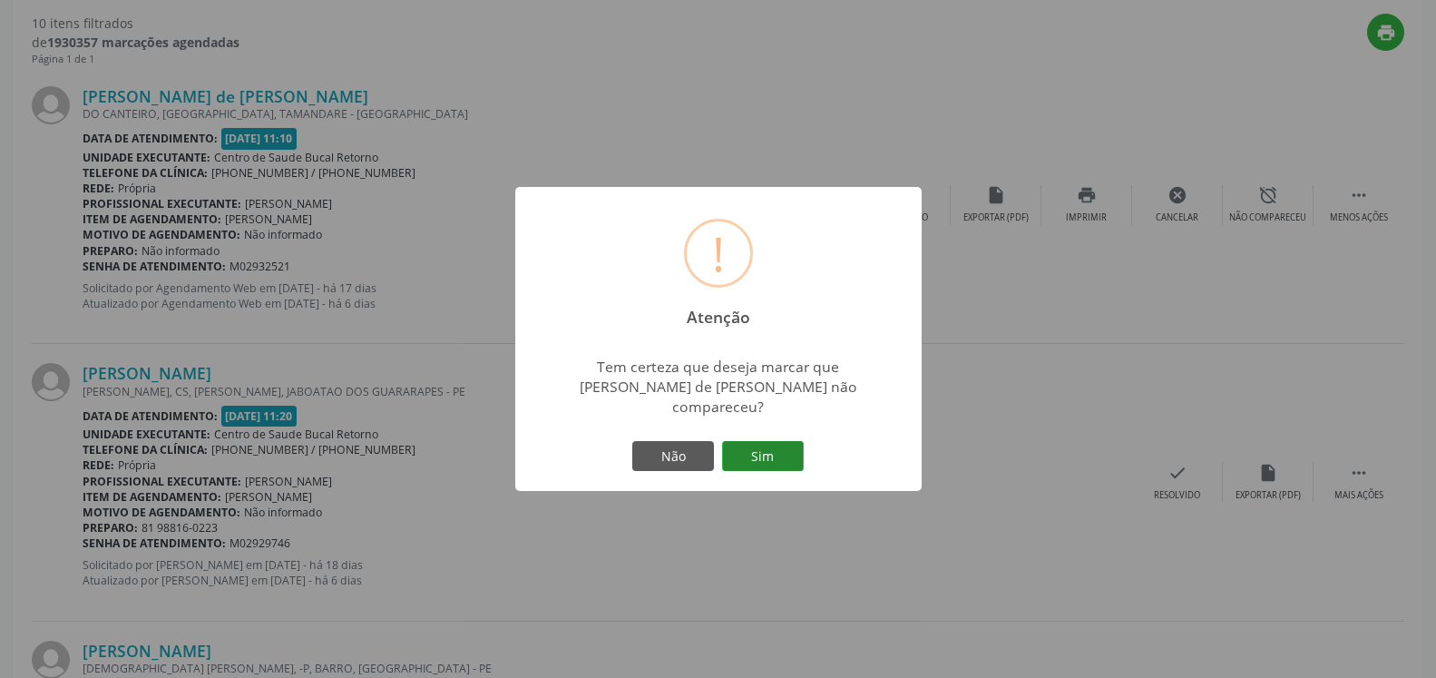
click at [790, 444] on button "Sim" at bounding box center [763, 456] width 82 height 31
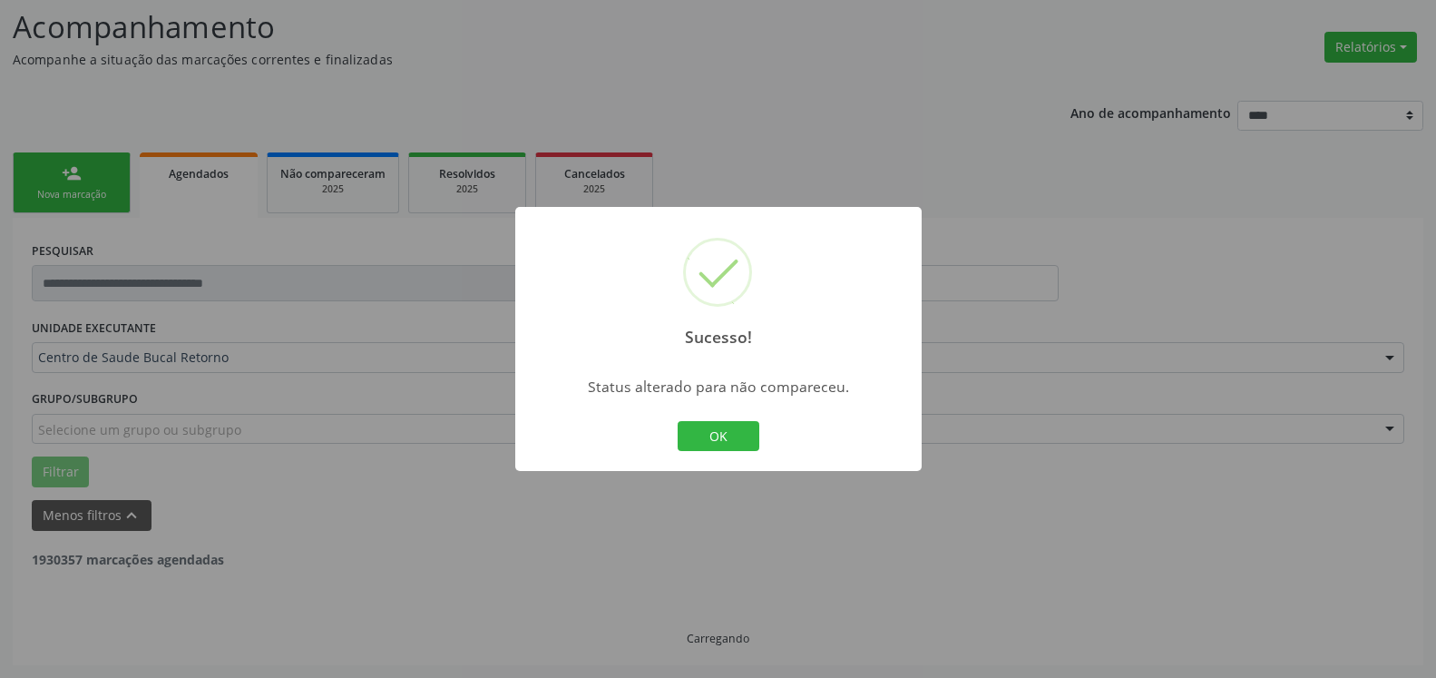
click at [707, 442] on button "OK" at bounding box center [719, 436] width 82 height 31
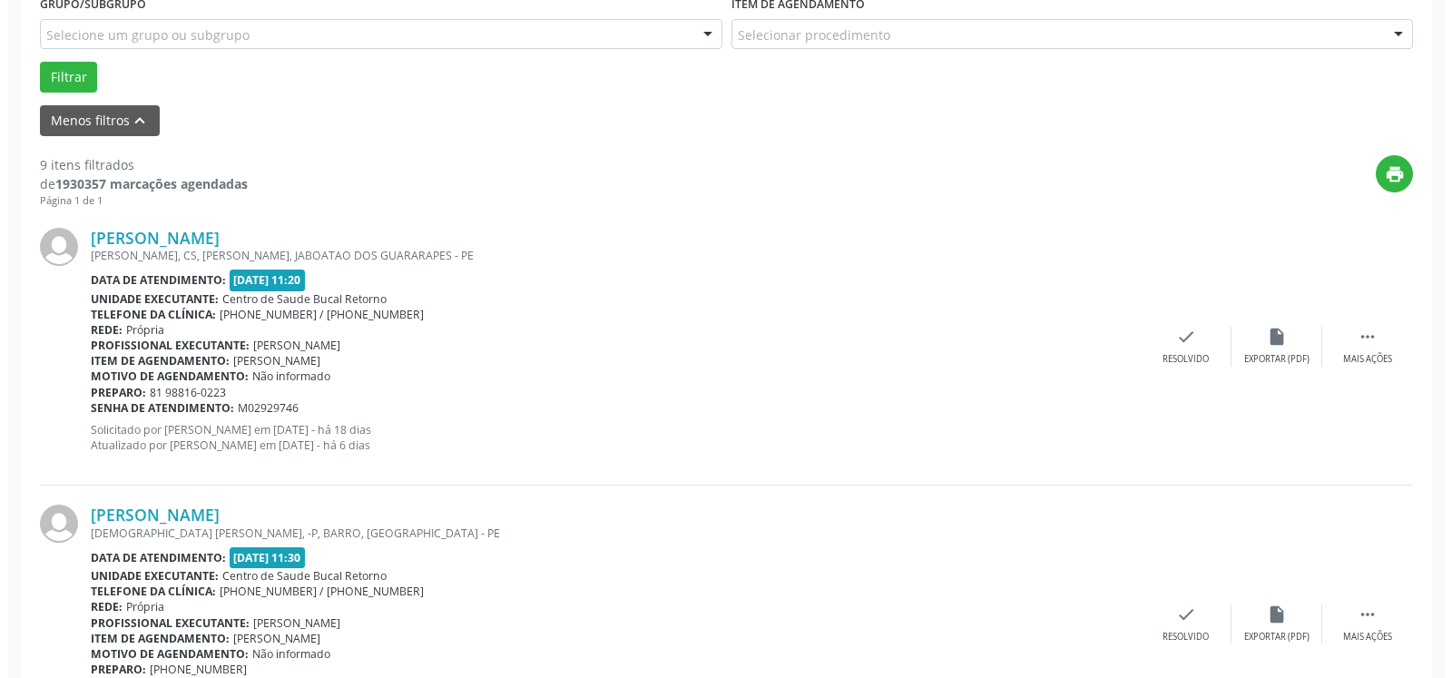
scroll to position [582, 0]
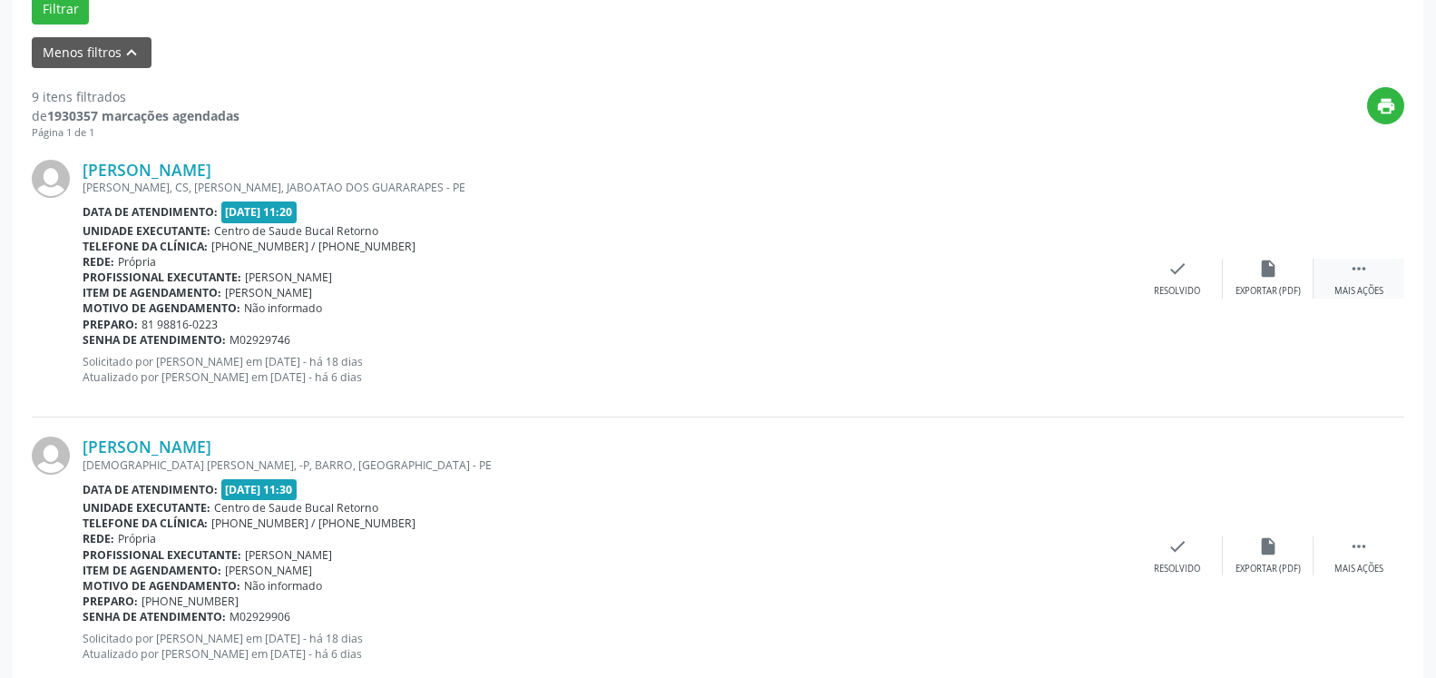
drag, startPoint x: 1362, startPoint y: 268, endPoint x: 1328, endPoint y: 263, distance: 33.9
click at [1360, 268] on icon "" at bounding box center [1359, 269] width 20 height 20
click at [1185, 270] on icon "cancel" at bounding box center [1178, 269] width 20 height 20
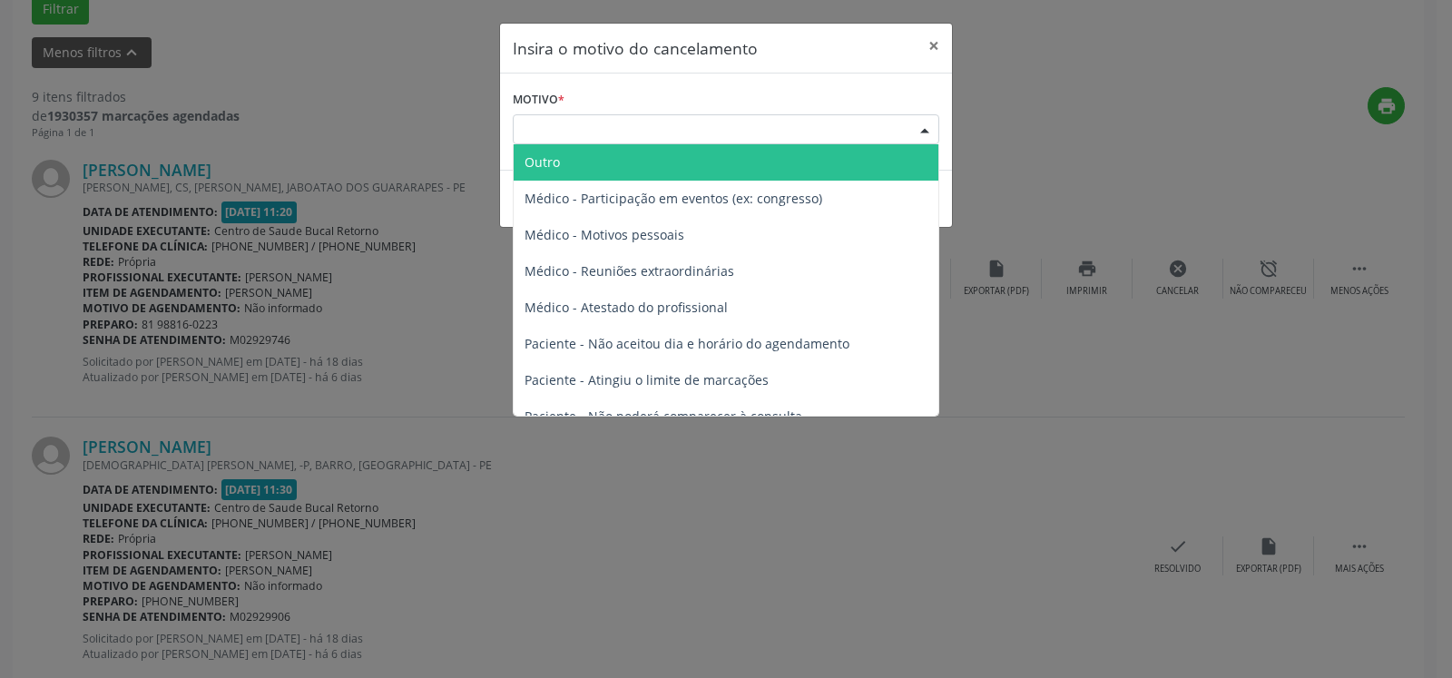
click at [667, 131] on div "Escolha o motivo" at bounding box center [726, 129] width 426 height 31
drag, startPoint x: 659, startPoint y: 155, endPoint x: 642, endPoint y: 196, distance: 44.3
click at [658, 155] on span "Outro" at bounding box center [726, 162] width 425 height 36
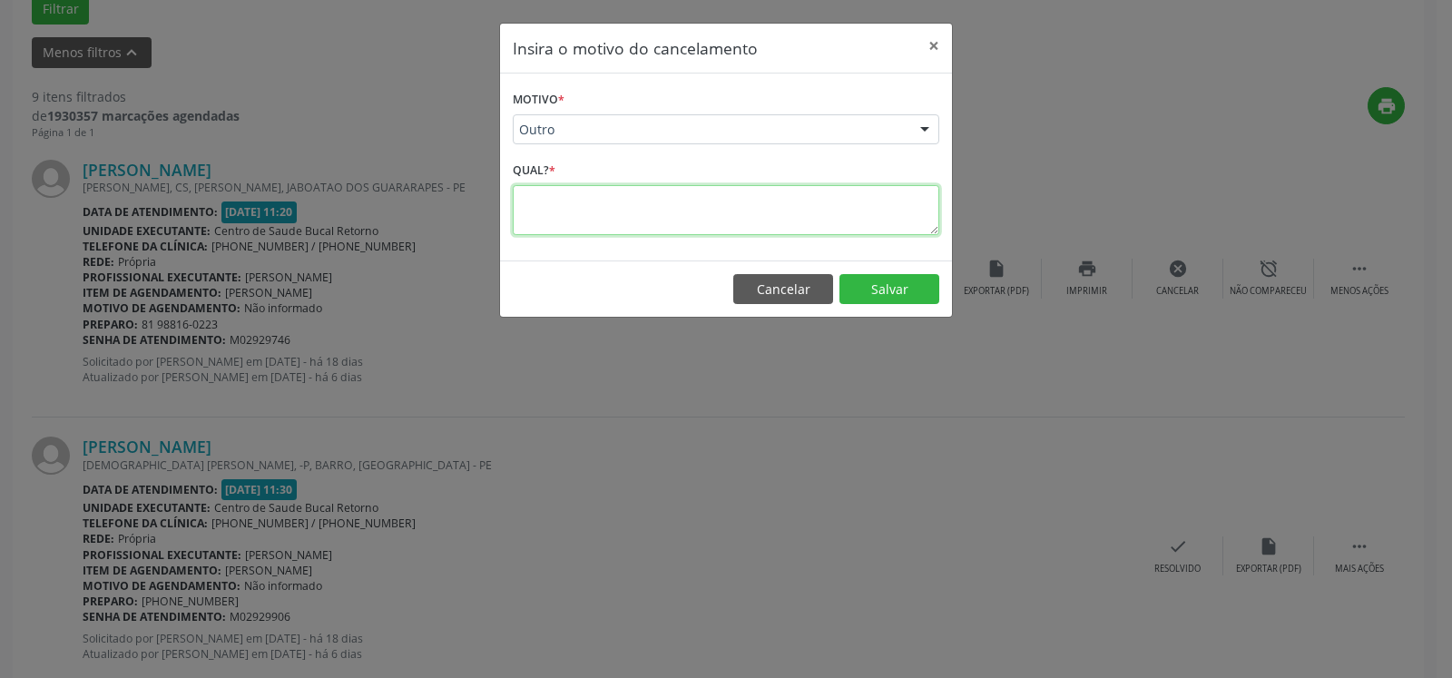
click at [642, 202] on textarea at bounding box center [726, 210] width 426 height 50
type textarea "*********"
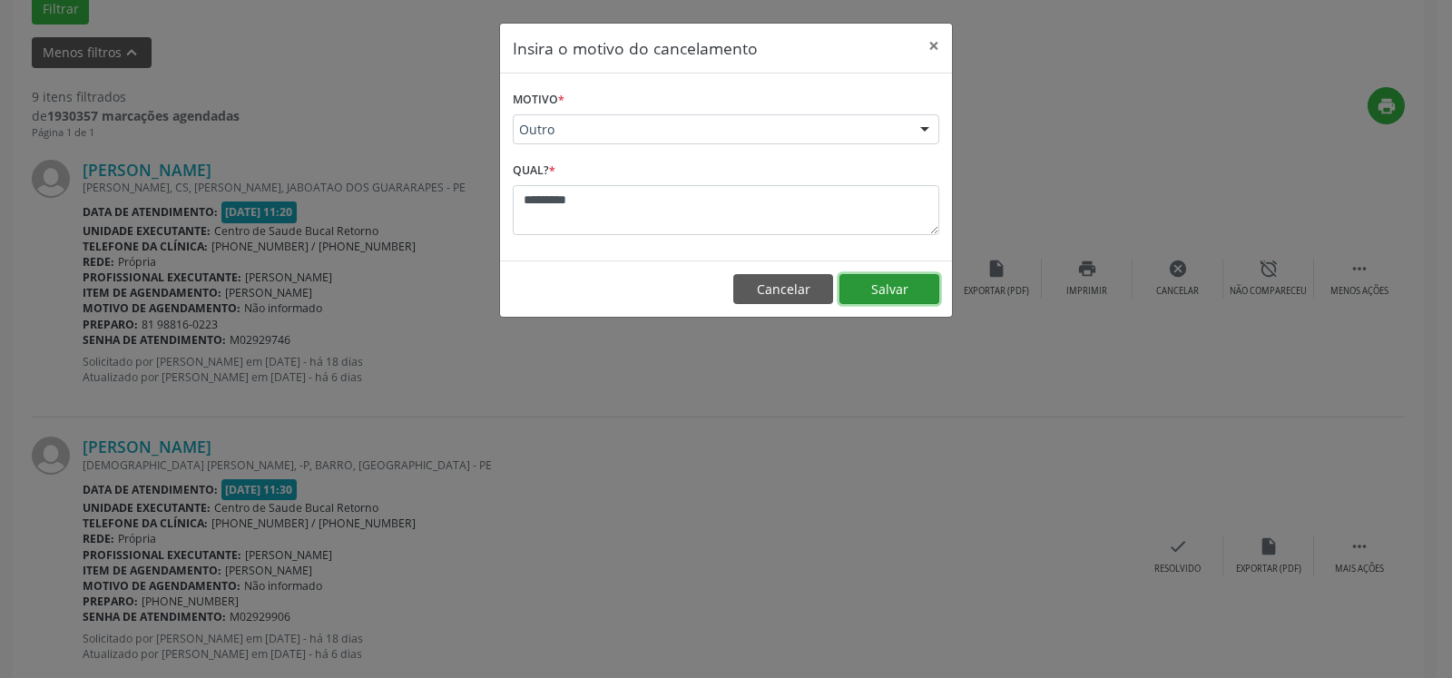
click at [898, 292] on button "Salvar" at bounding box center [889, 289] width 100 height 31
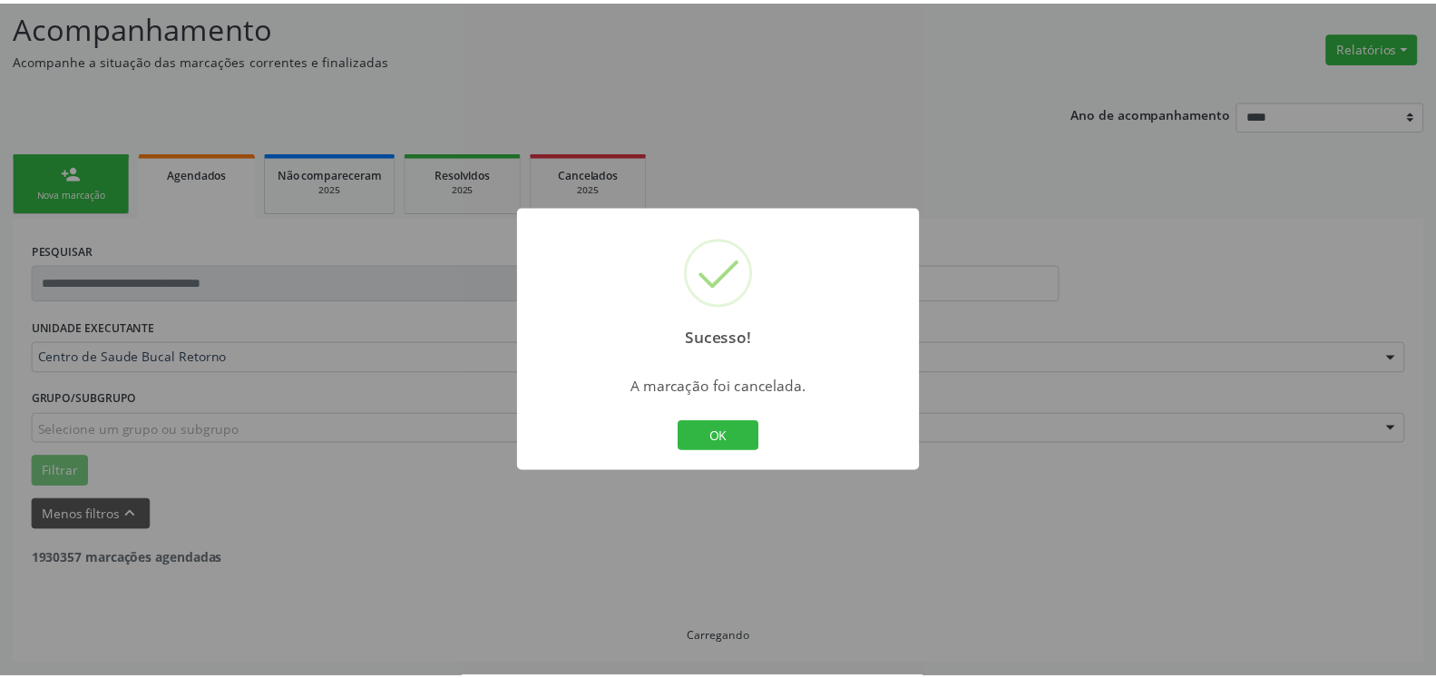
scroll to position [119, 0]
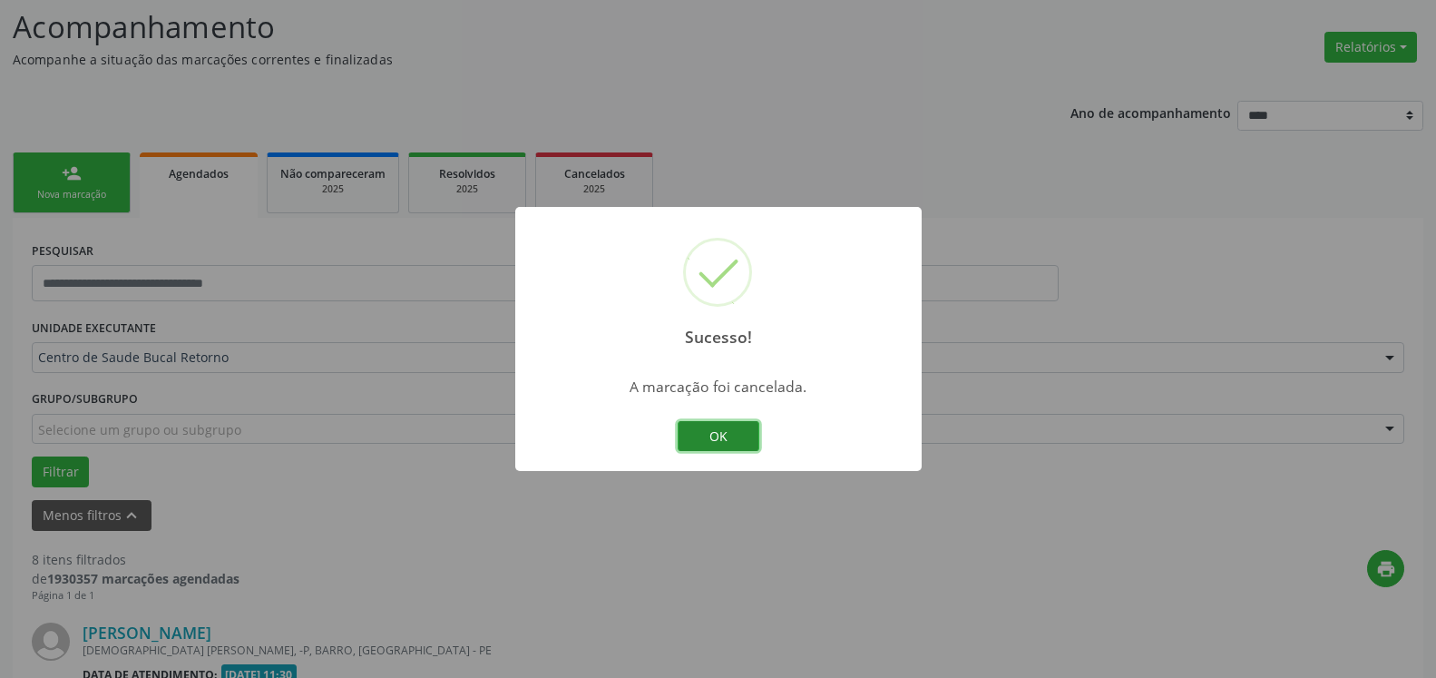
click at [726, 446] on button "OK" at bounding box center [719, 436] width 82 height 31
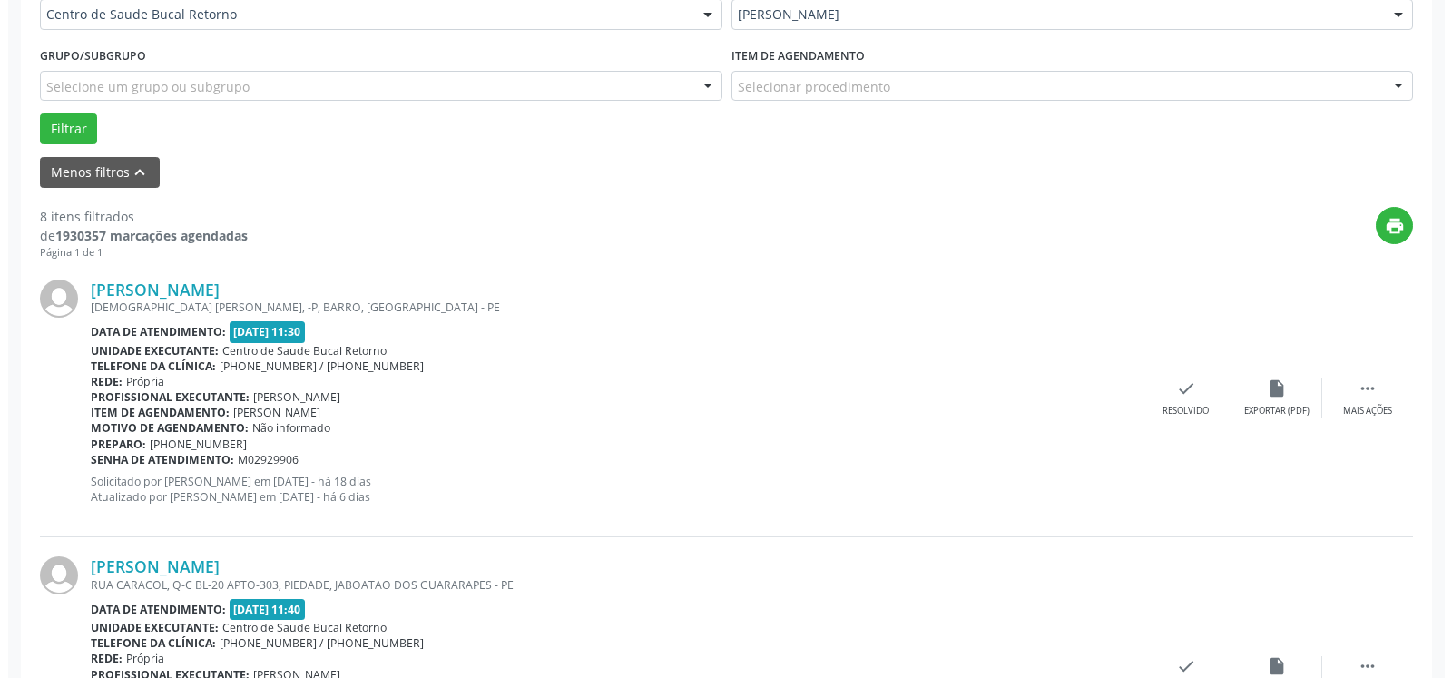
scroll to position [489, 0]
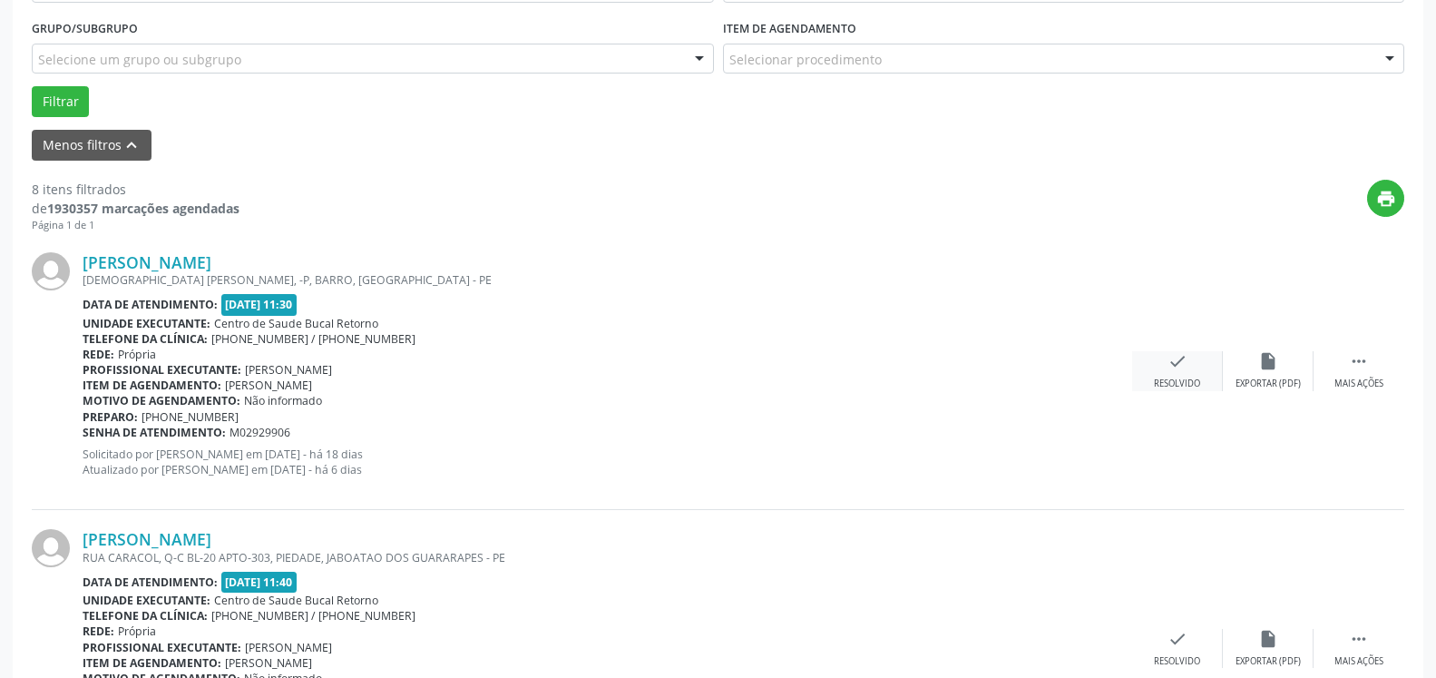
click at [1182, 365] on icon "check" at bounding box center [1178, 361] width 20 height 20
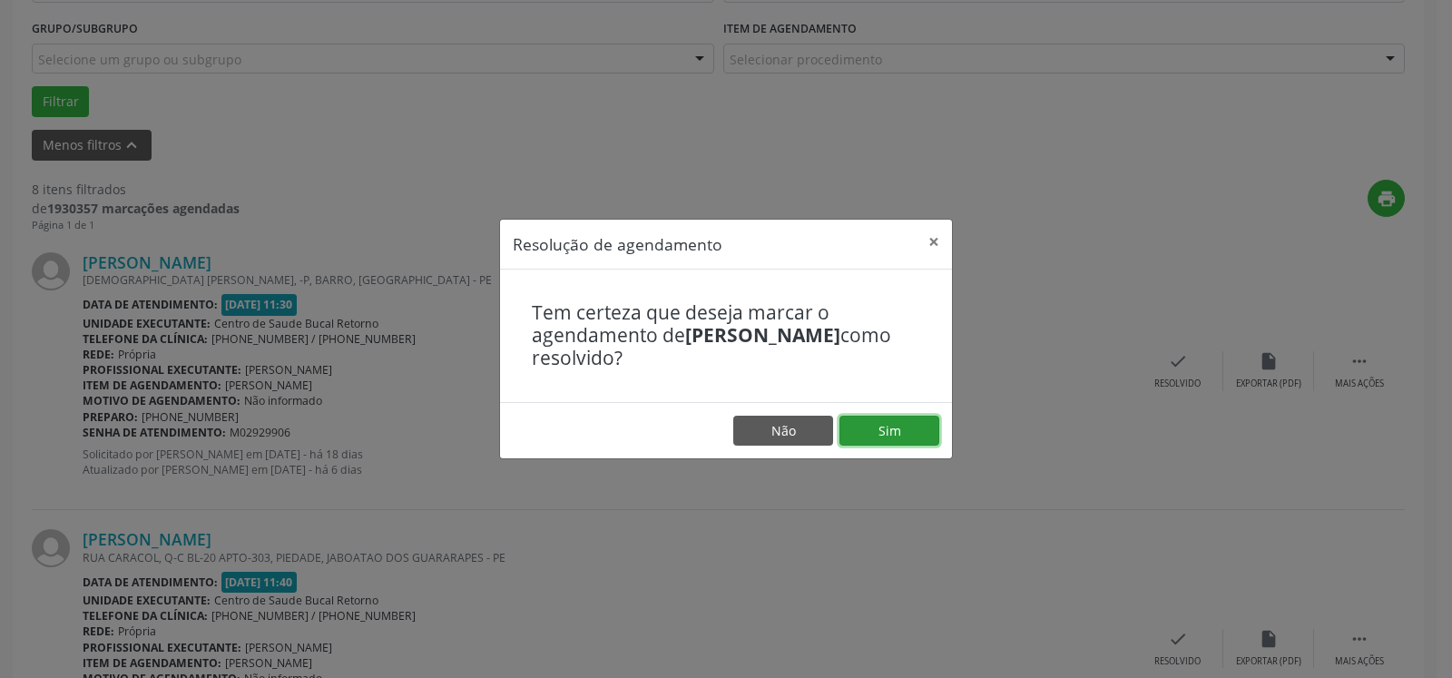
click at [897, 426] on button "Sim" at bounding box center [889, 431] width 100 height 31
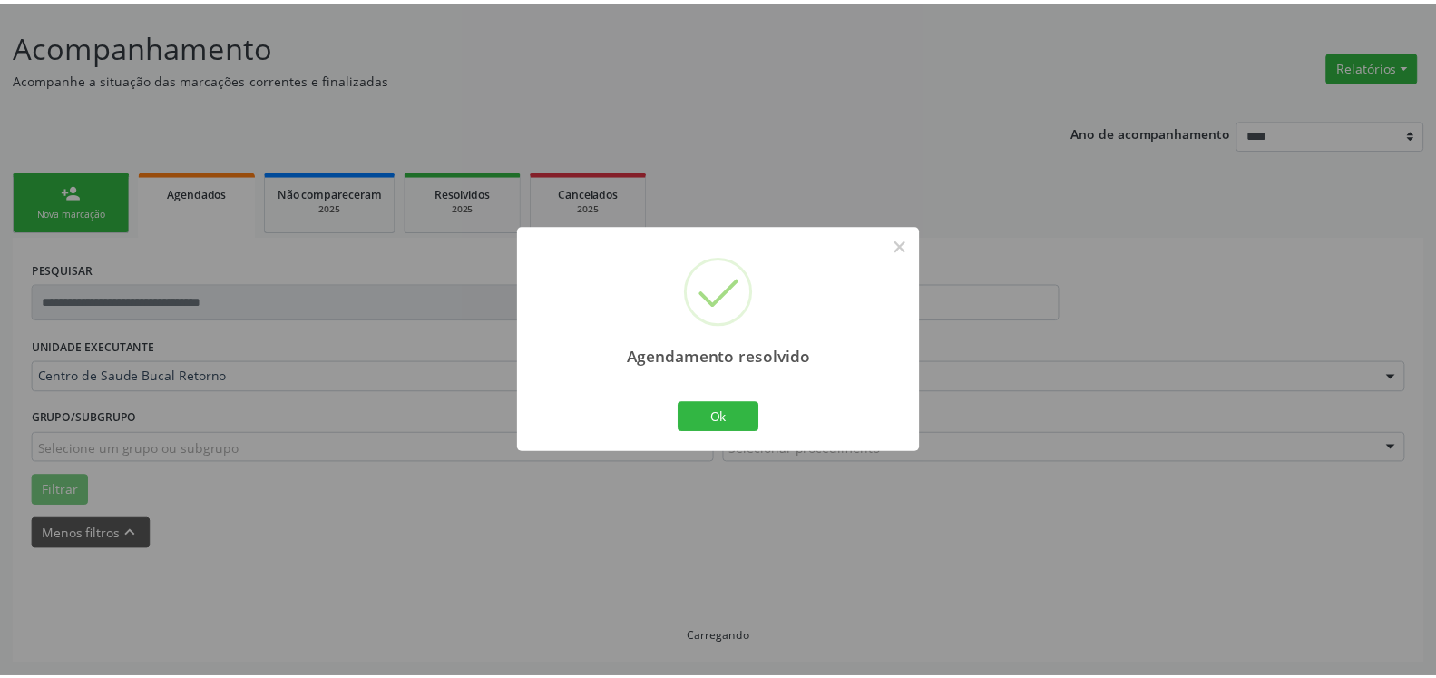
scroll to position [100, 0]
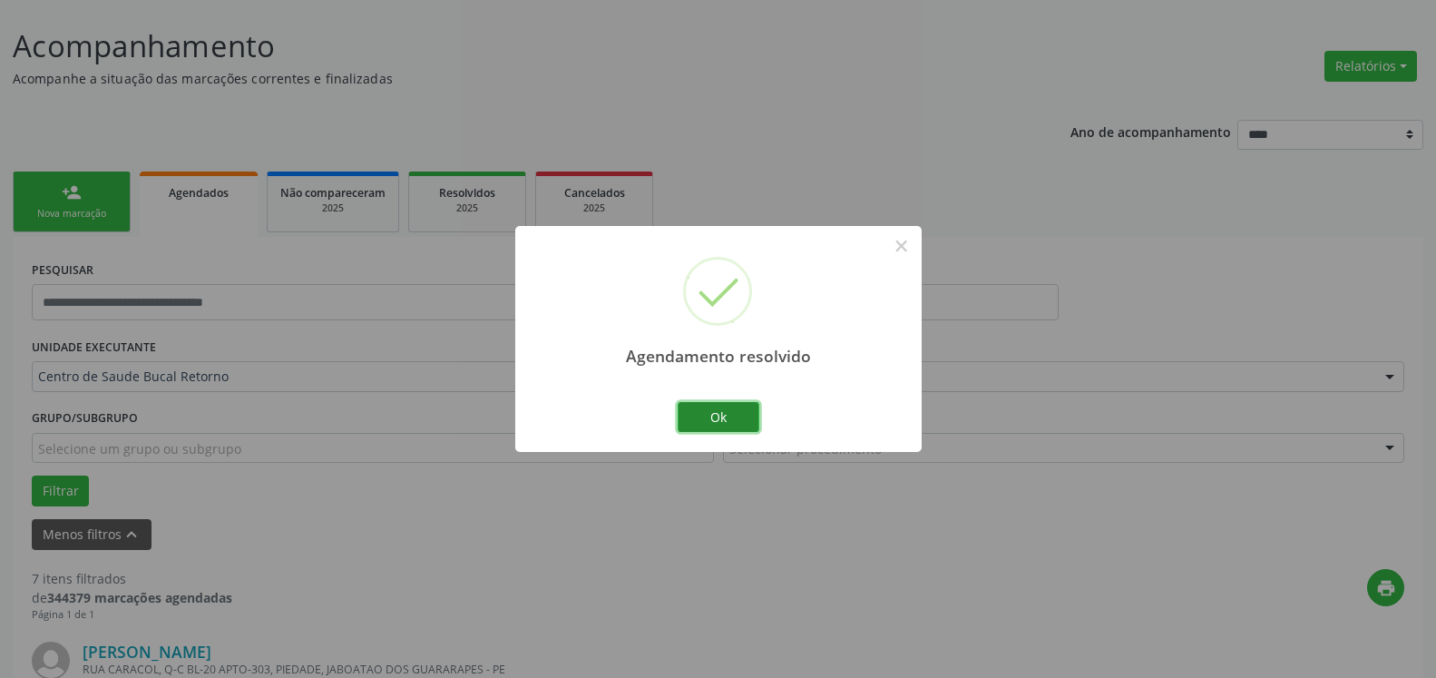
click at [724, 417] on button "Ok" at bounding box center [719, 417] width 82 height 31
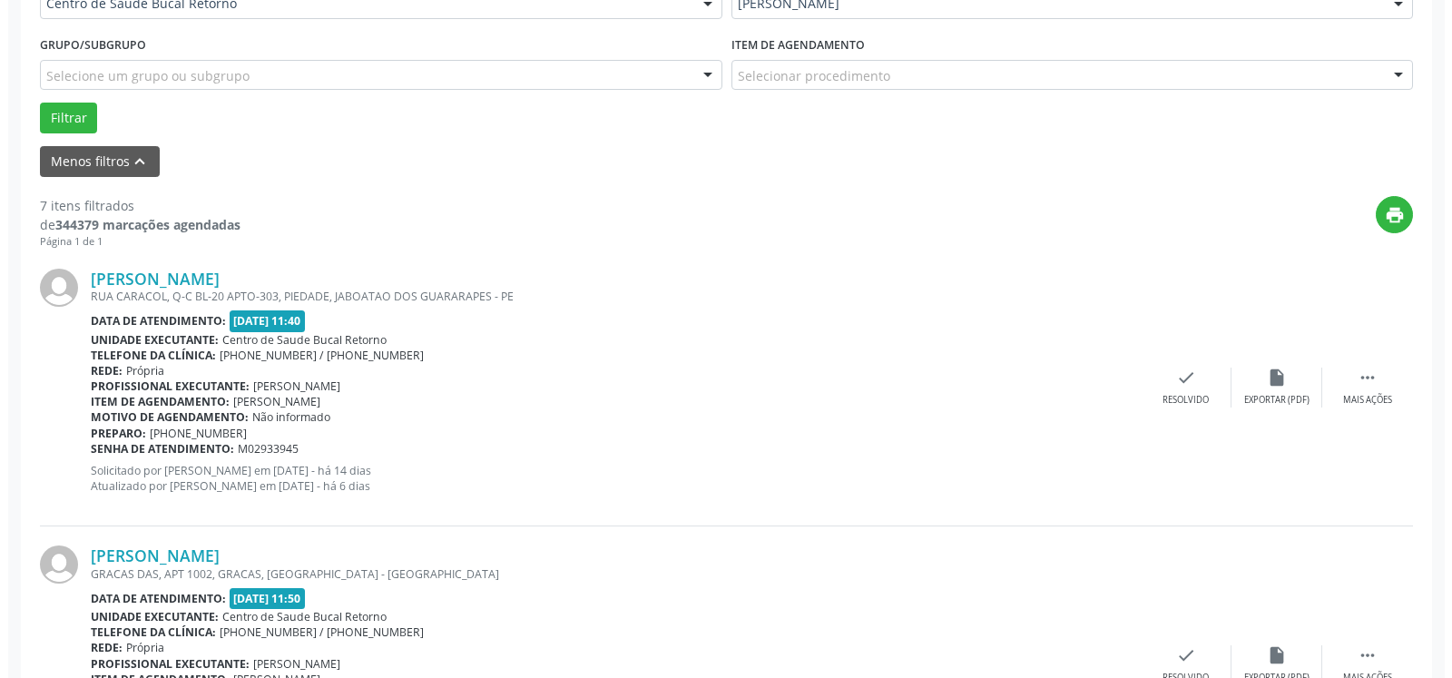
scroll to position [563, 0]
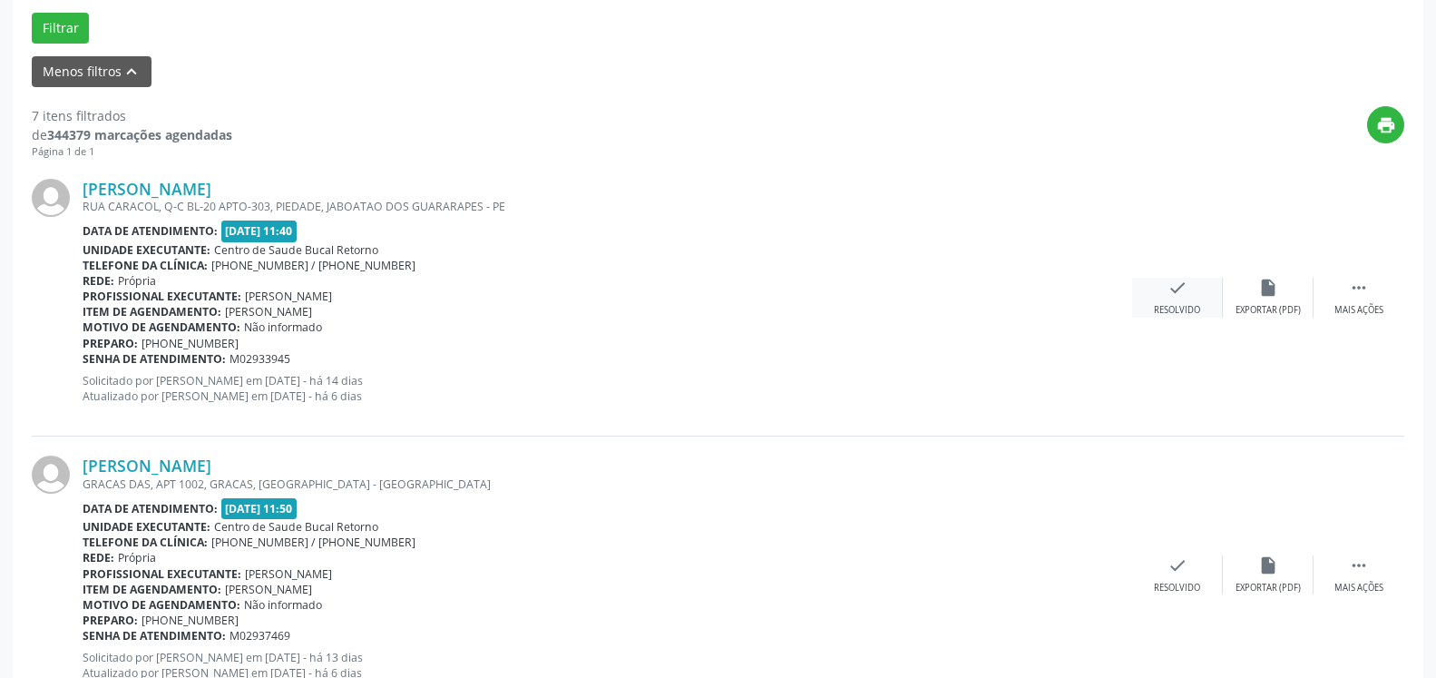
click at [1181, 288] on icon "check" at bounding box center [1178, 288] width 20 height 20
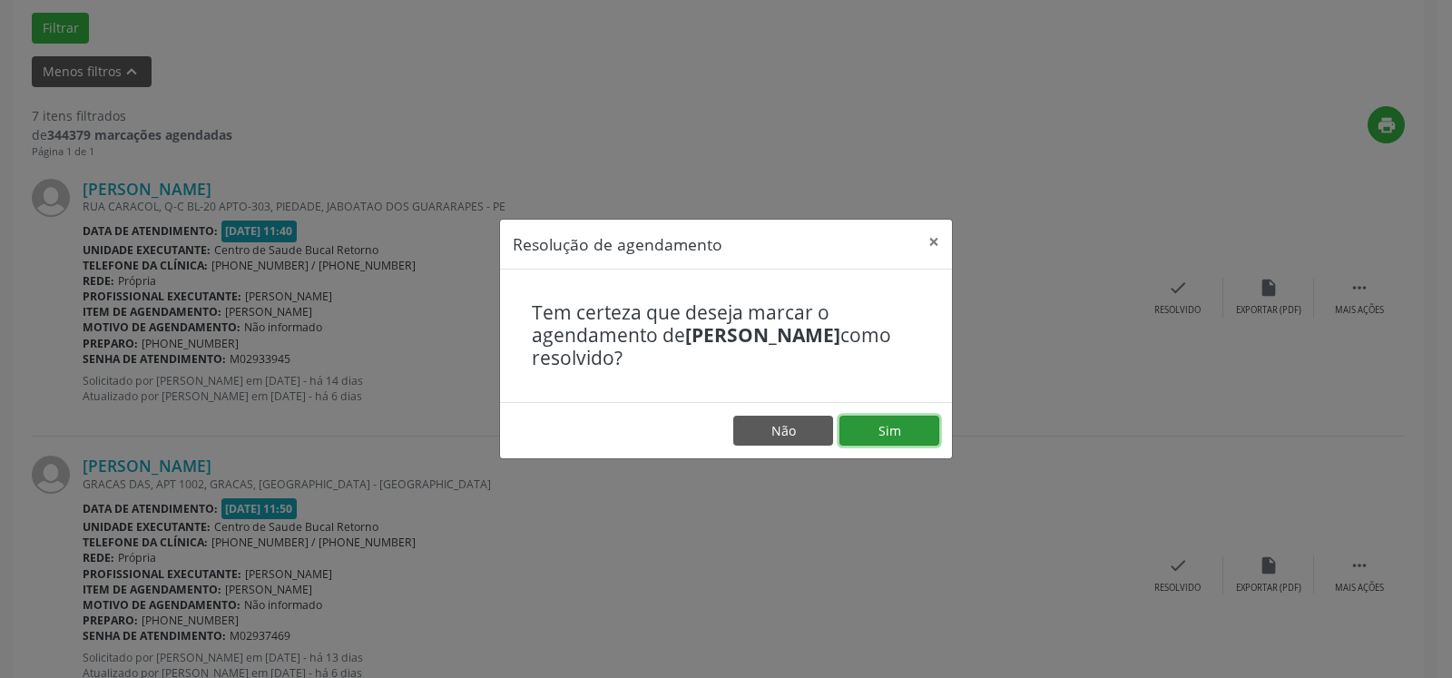
click at [895, 435] on button "Sim" at bounding box center [889, 431] width 100 height 31
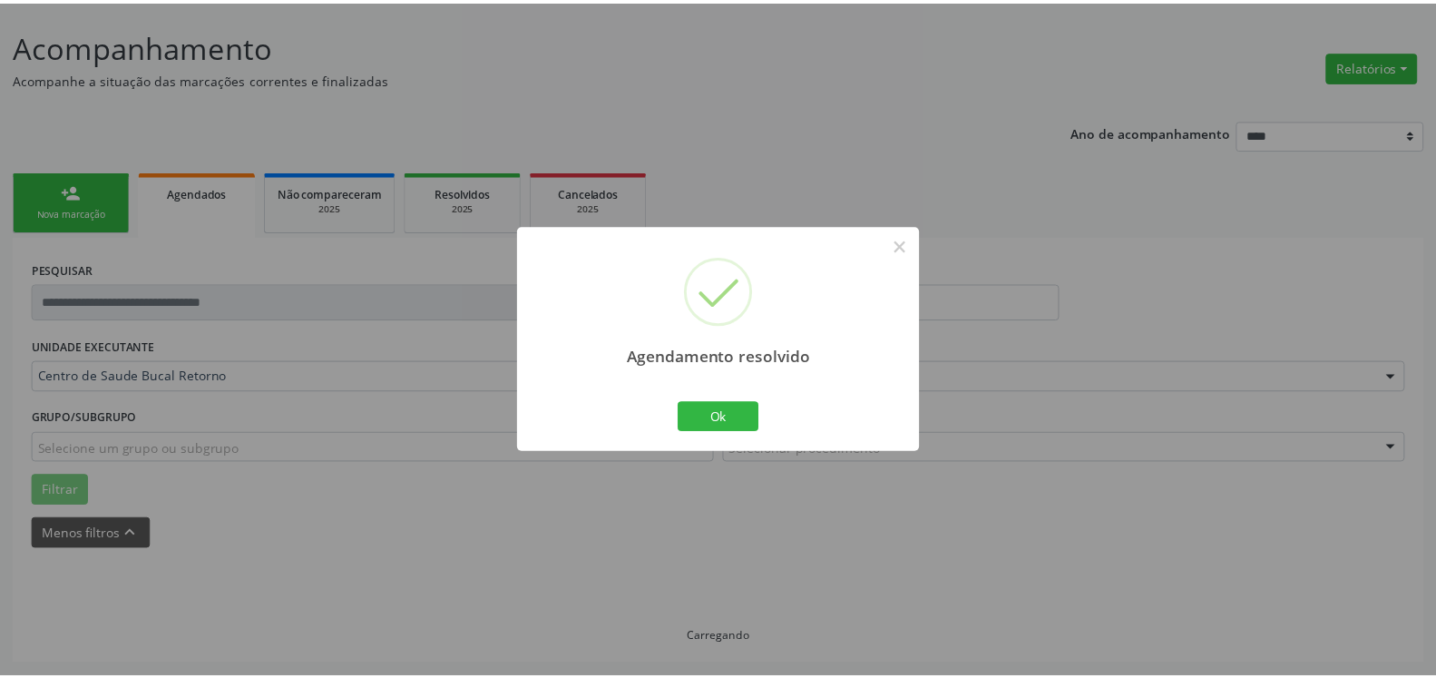
scroll to position [100, 0]
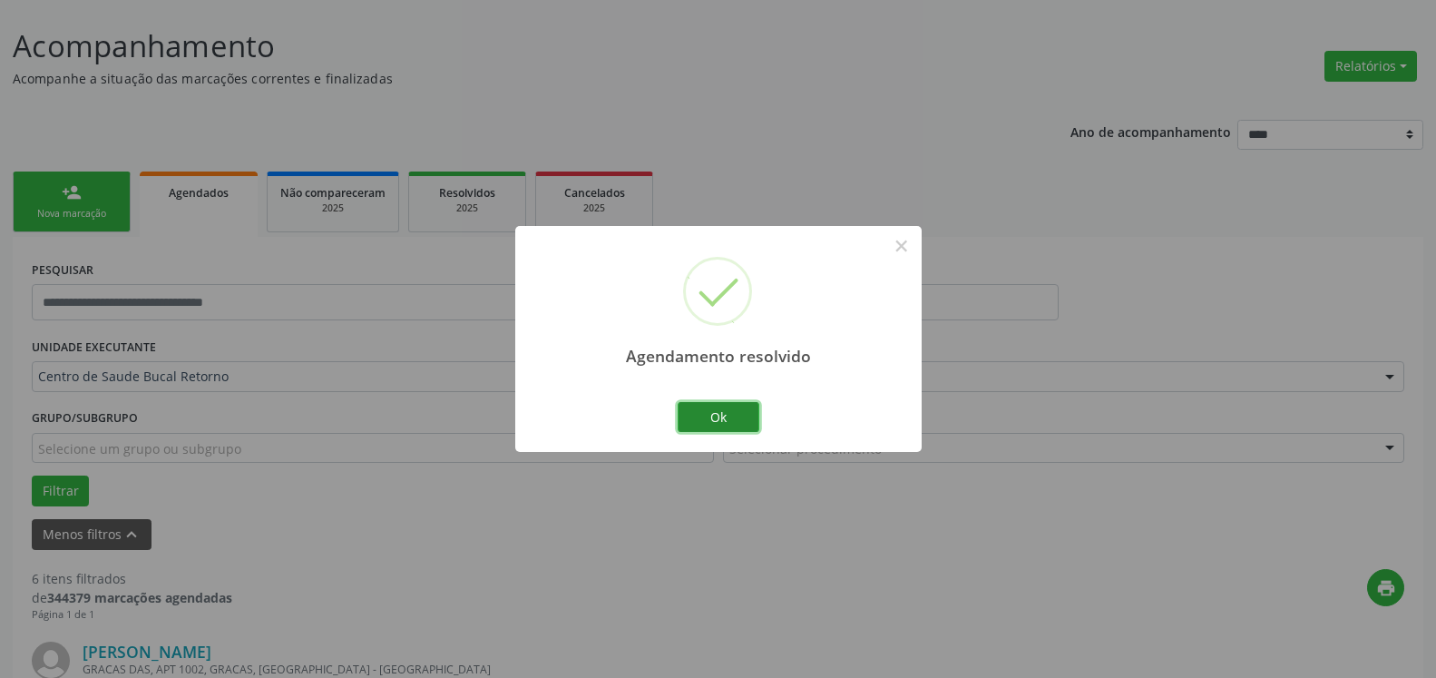
click at [722, 419] on button "Ok" at bounding box center [719, 417] width 82 height 31
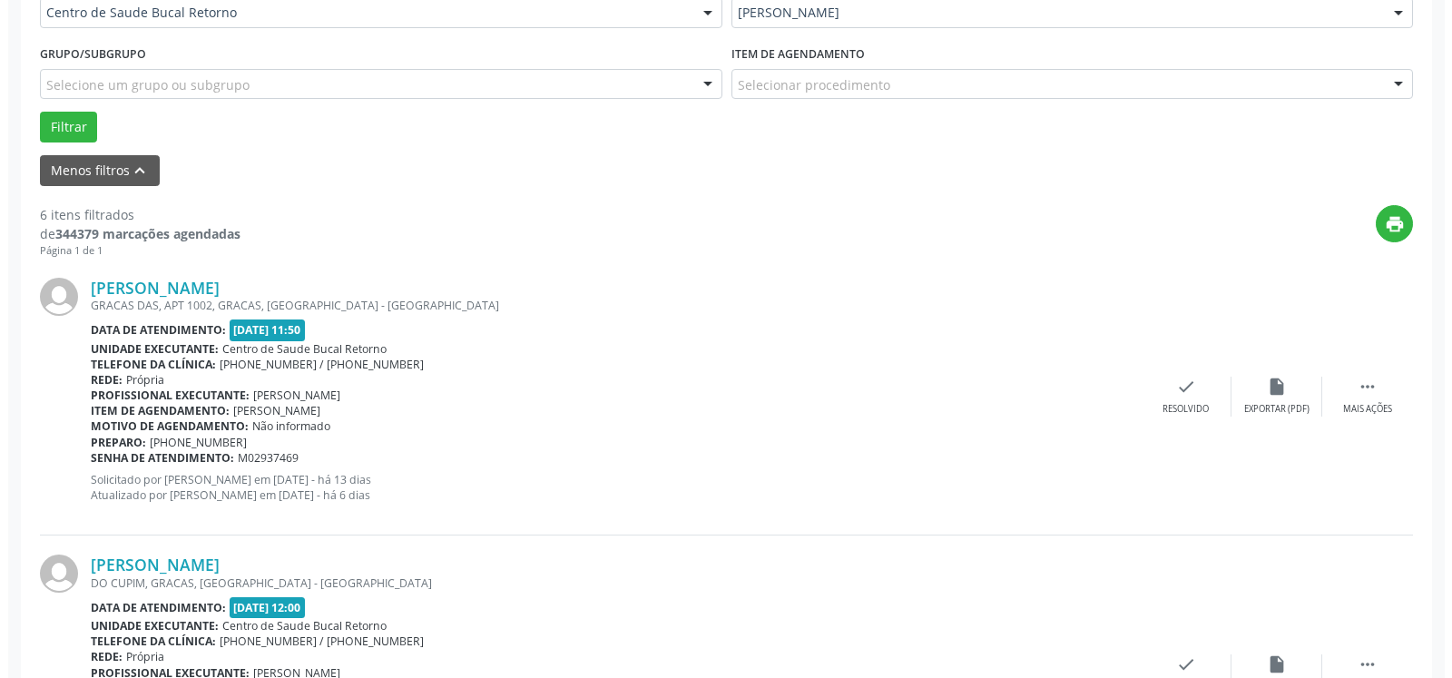
scroll to position [655, 0]
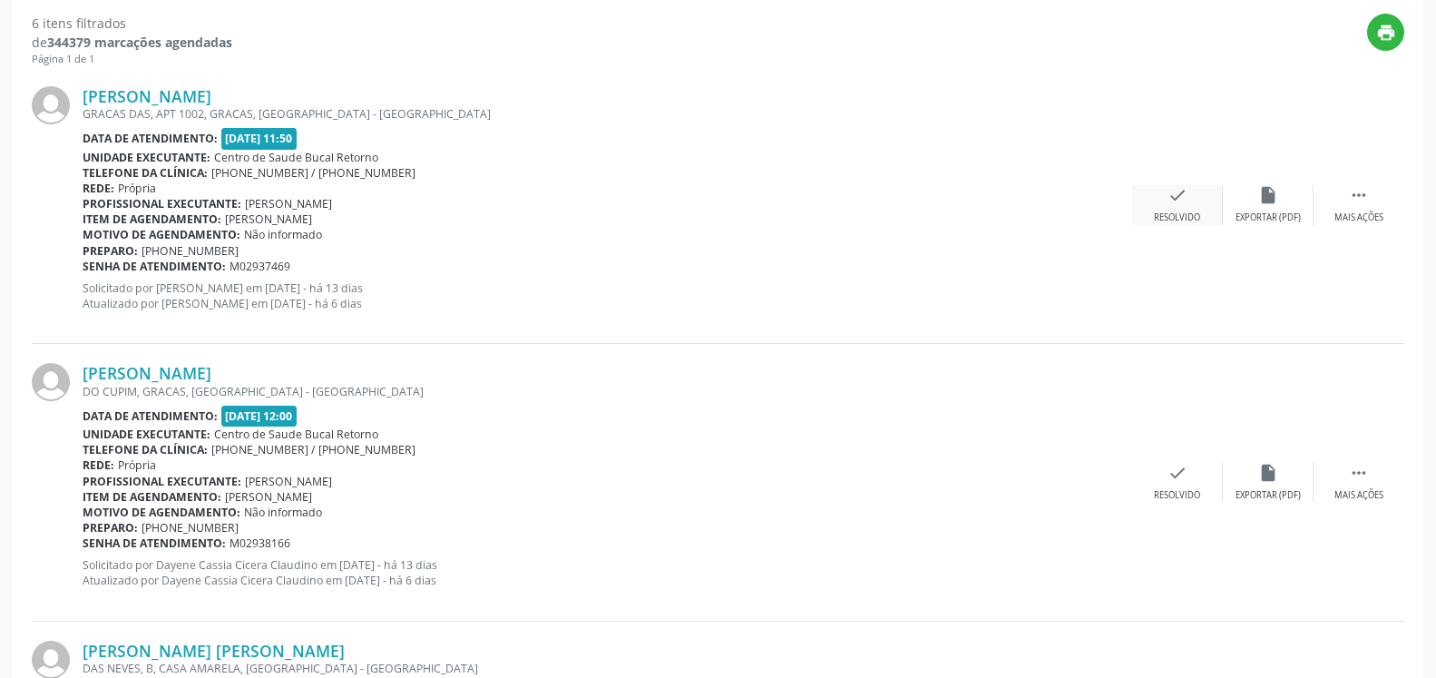
click at [1182, 212] on div "Resolvido" at bounding box center [1177, 217] width 46 height 13
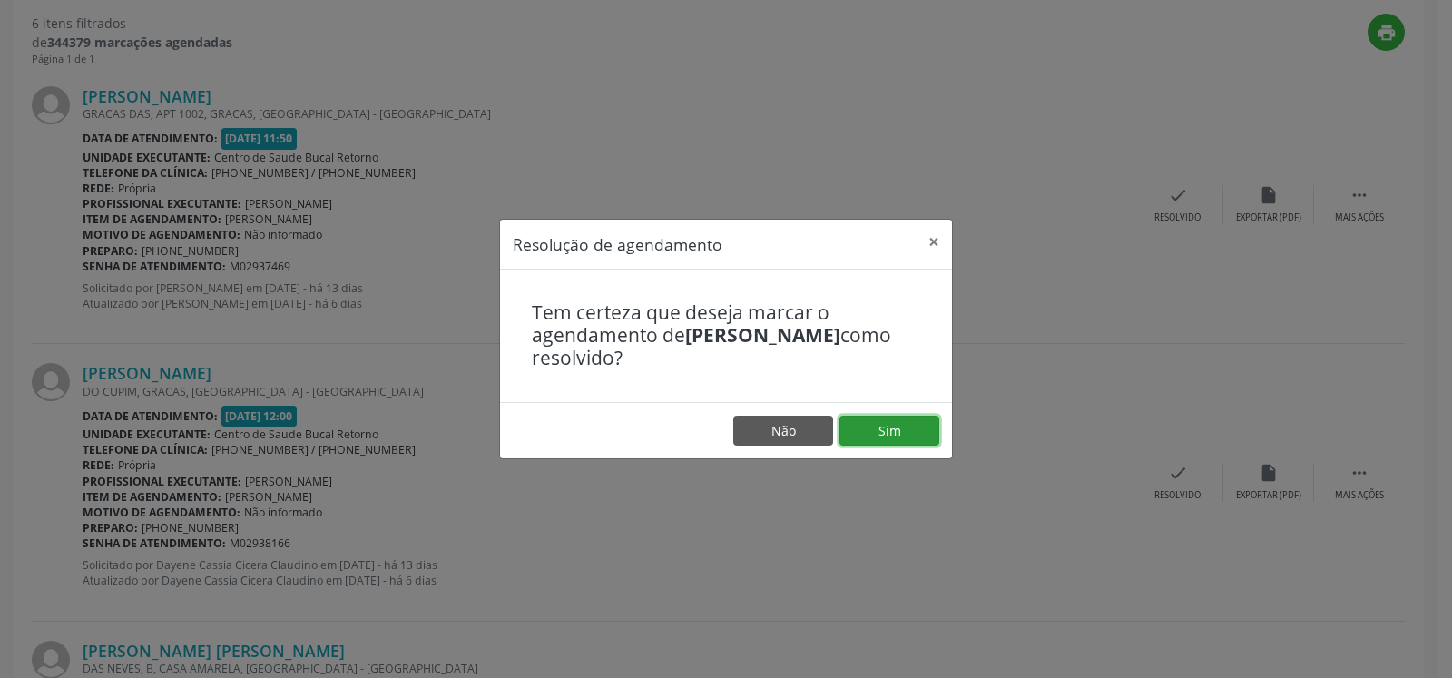
click at [905, 433] on button "Sim" at bounding box center [889, 431] width 100 height 31
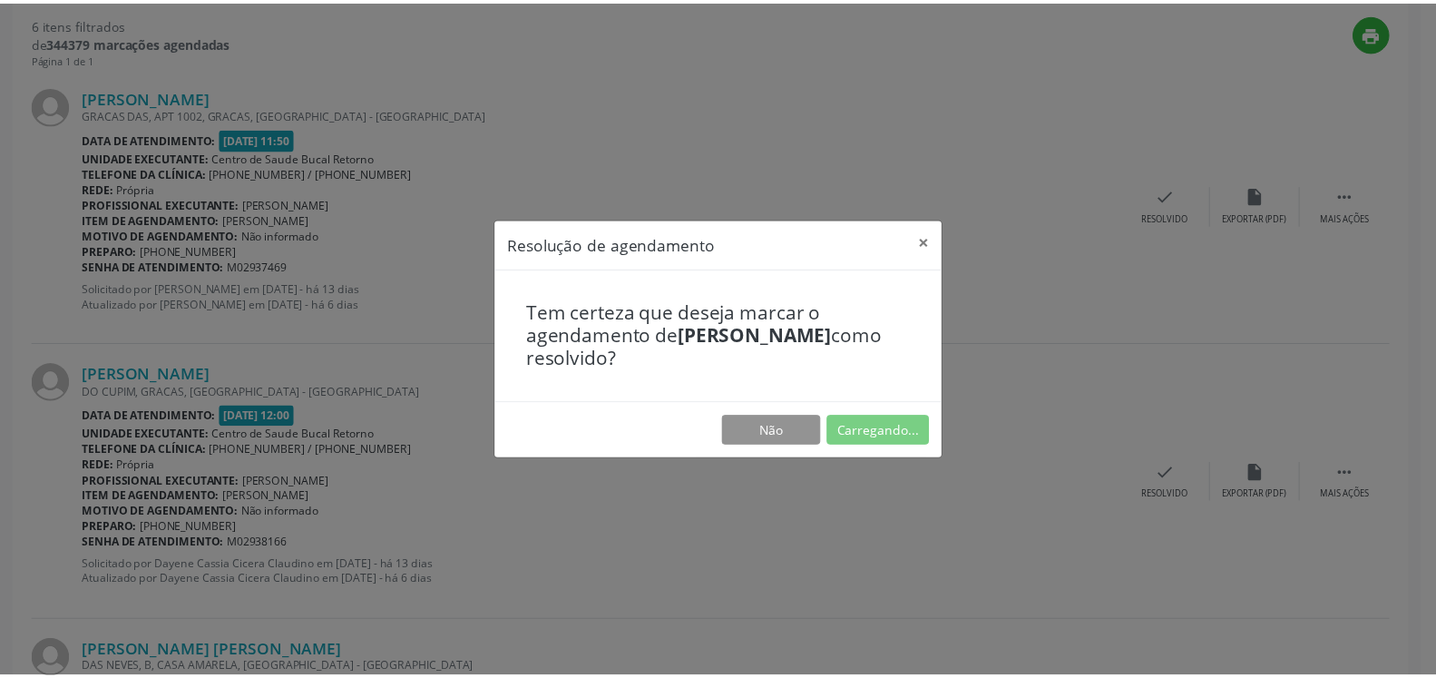
scroll to position [100, 0]
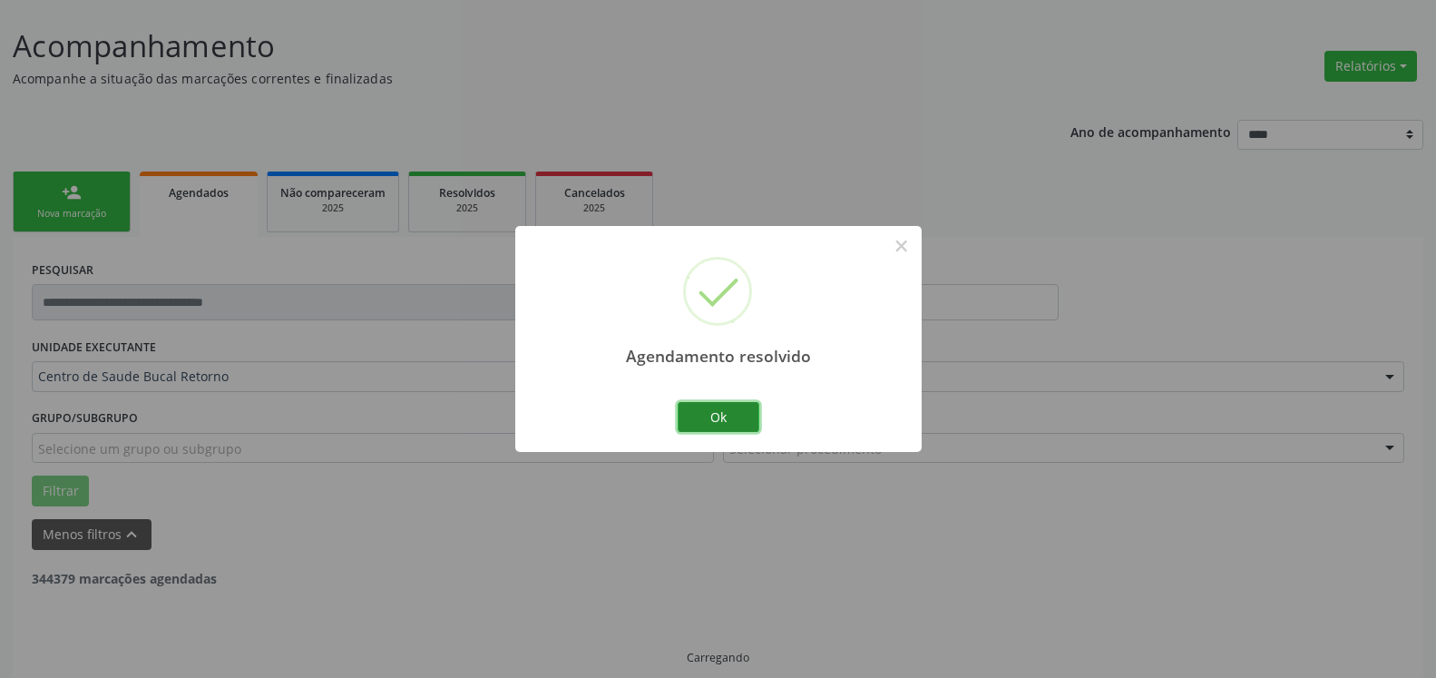
click at [732, 419] on button "Ok" at bounding box center [719, 417] width 82 height 31
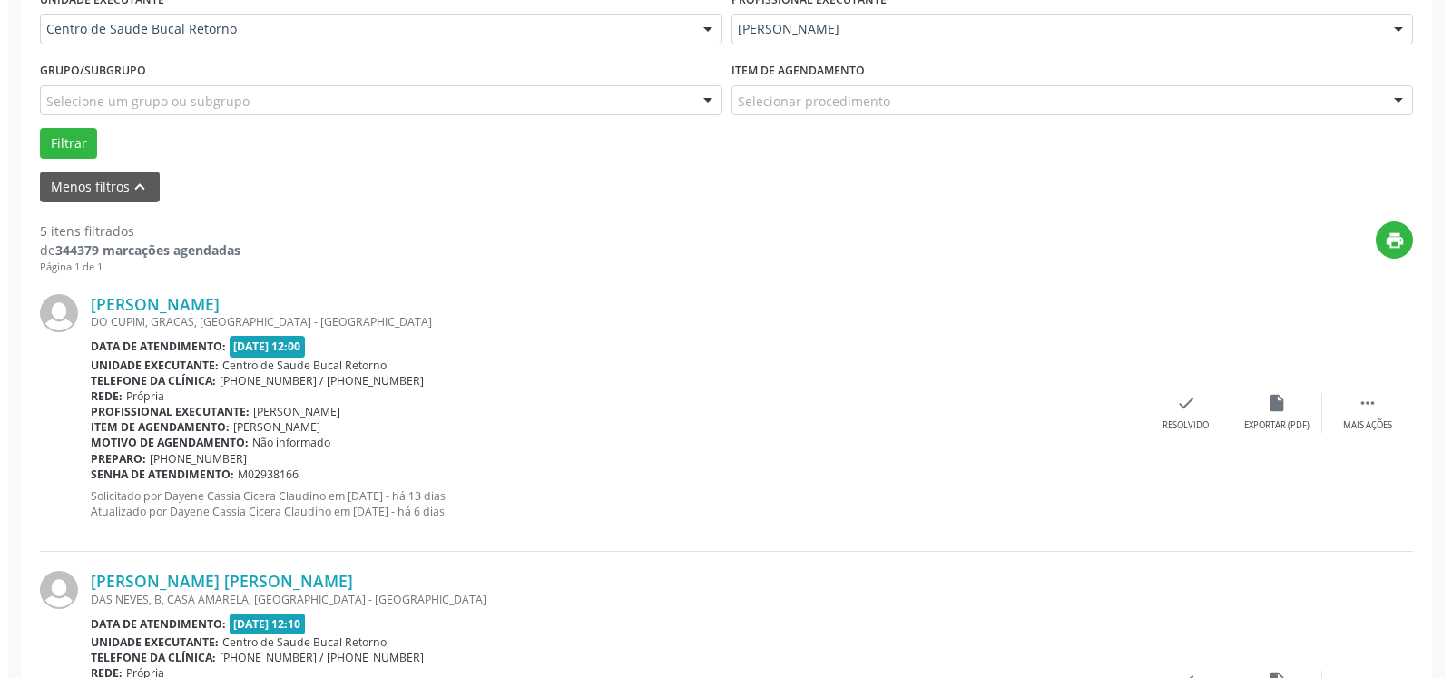
scroll to position [470, 0]
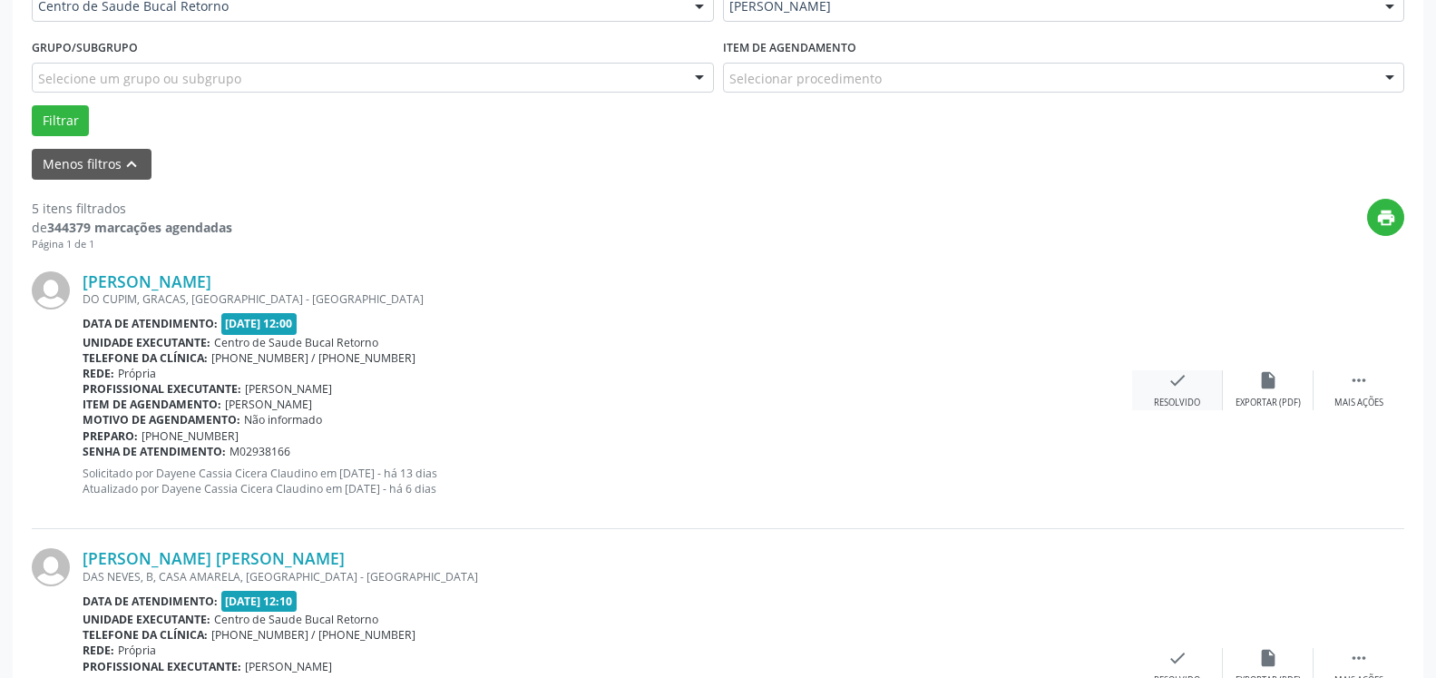
click at [1191, 384] on div "check Resolvido" at bounding box center [1177, 389] width 91 height 39
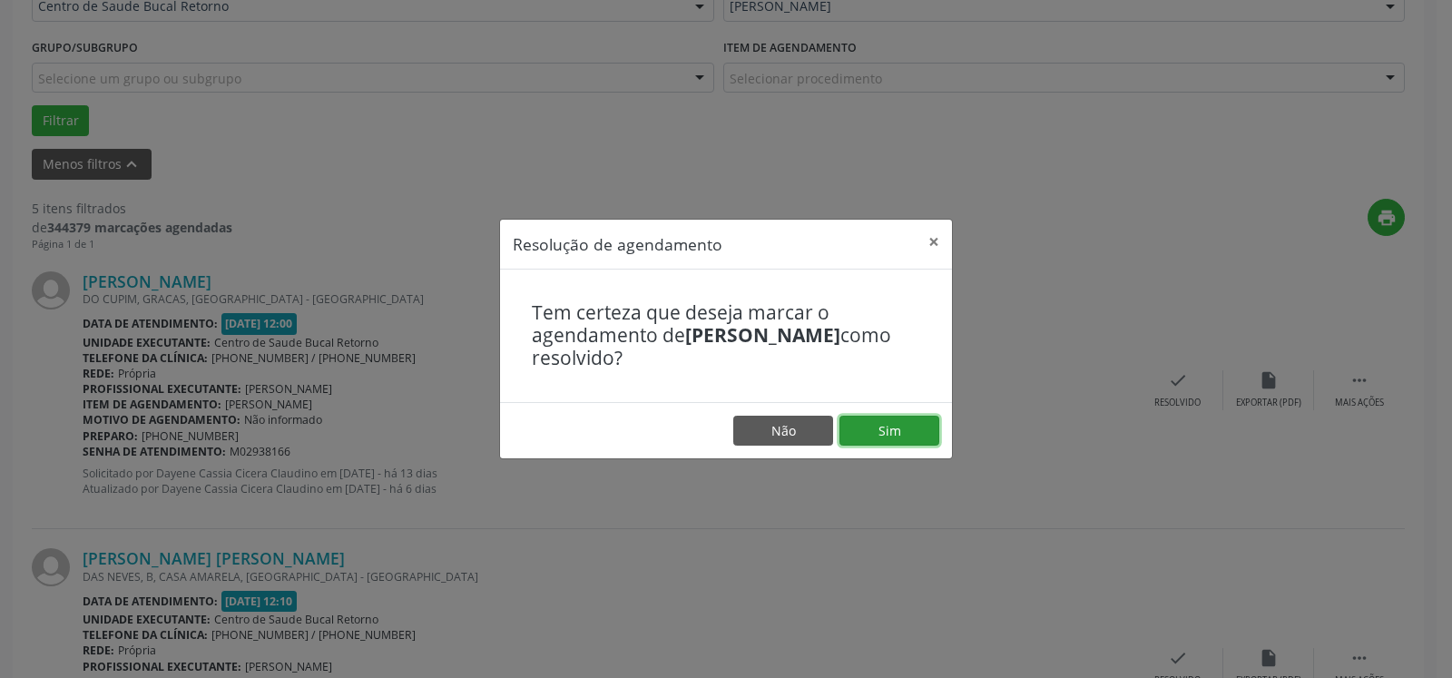
click at [877, 426] on button "Sim" at bounding box center [889, 431] width 100 height 31
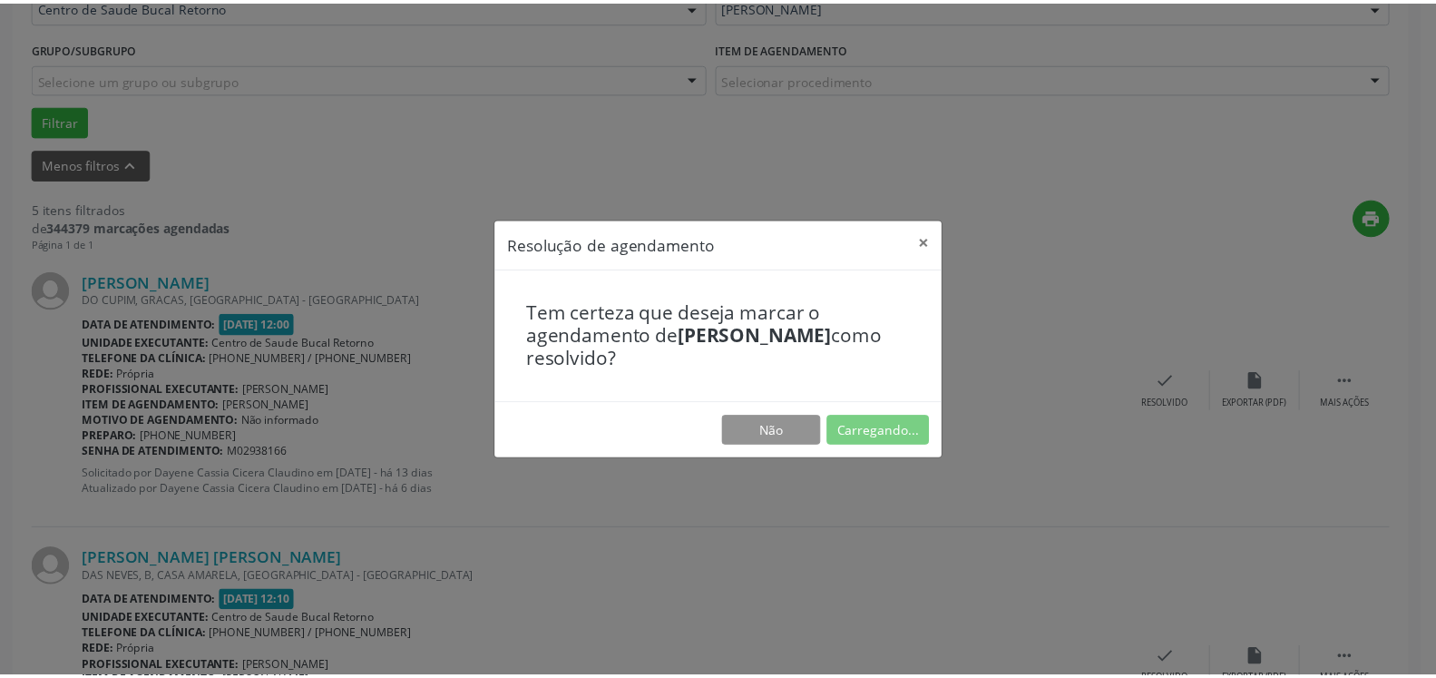
scroll to position [100, 0]
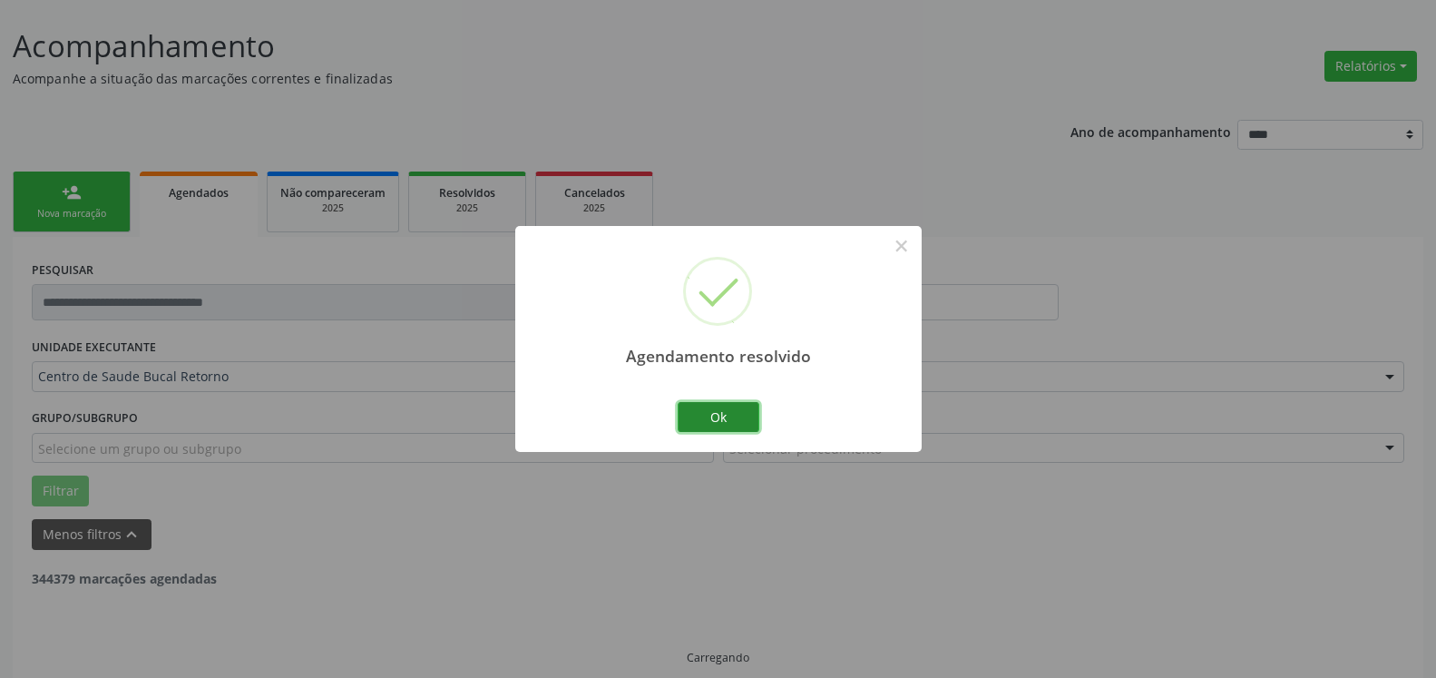
click at [732, 415] on button "Ok" at bounding box center [719, 417] width 82 height 31
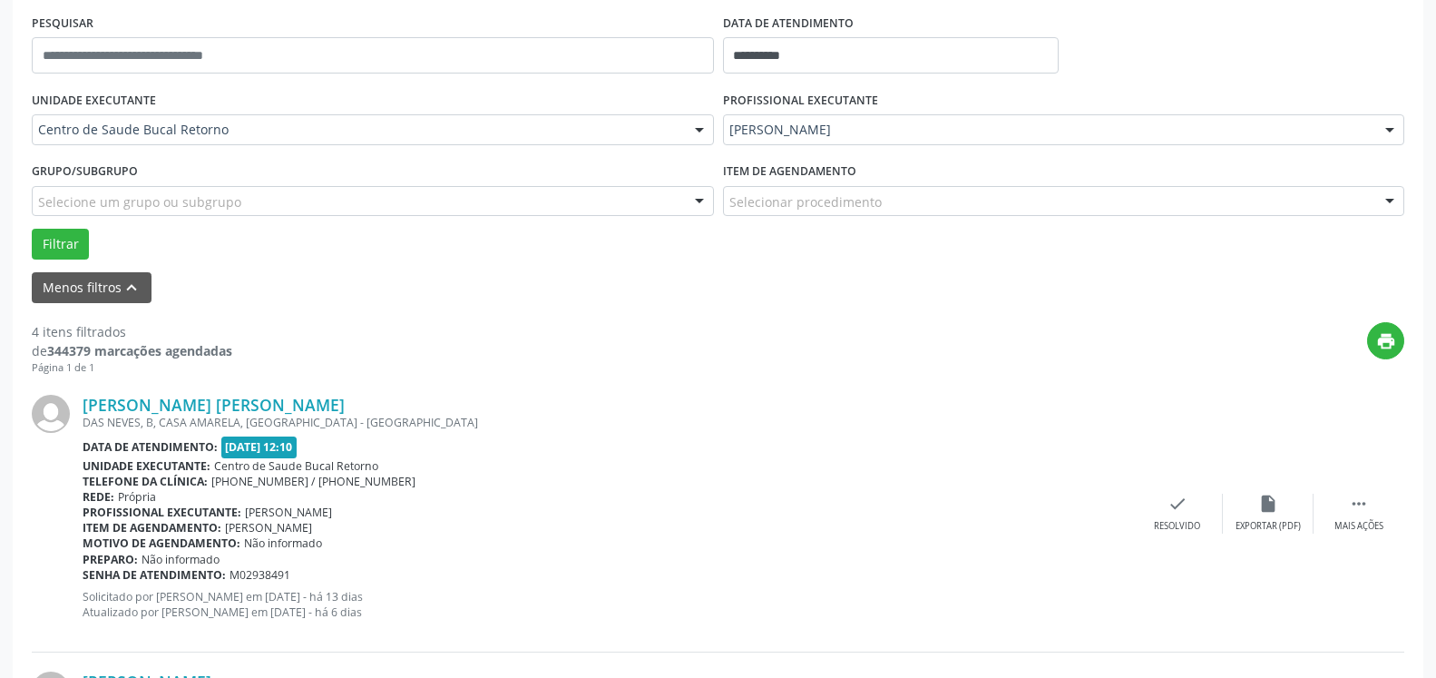
scroll to position [377, 0]
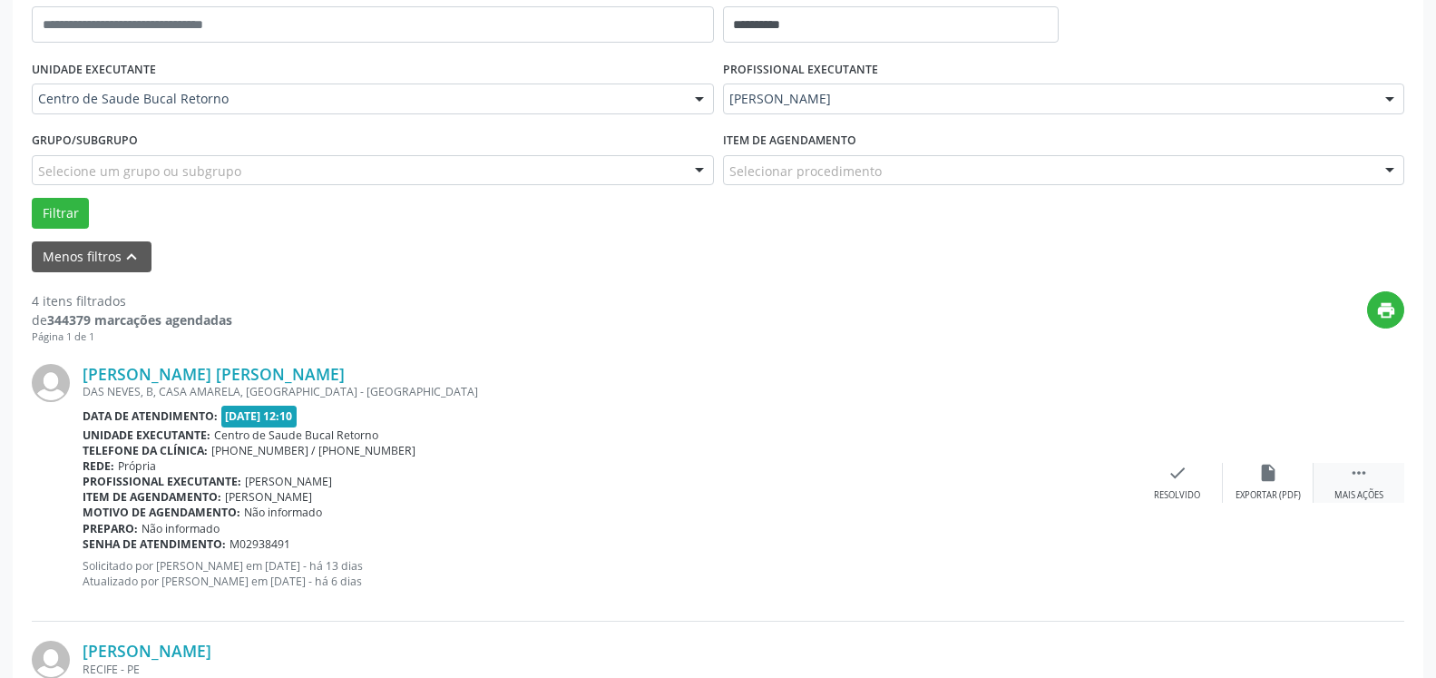
click at [1367, 481] on icon "" at bounding box center [1359, 473] width 20 height 20
click at [1262, 479] on icon "alarm_off" at bounding box center [1269, 473] width 20 height 20
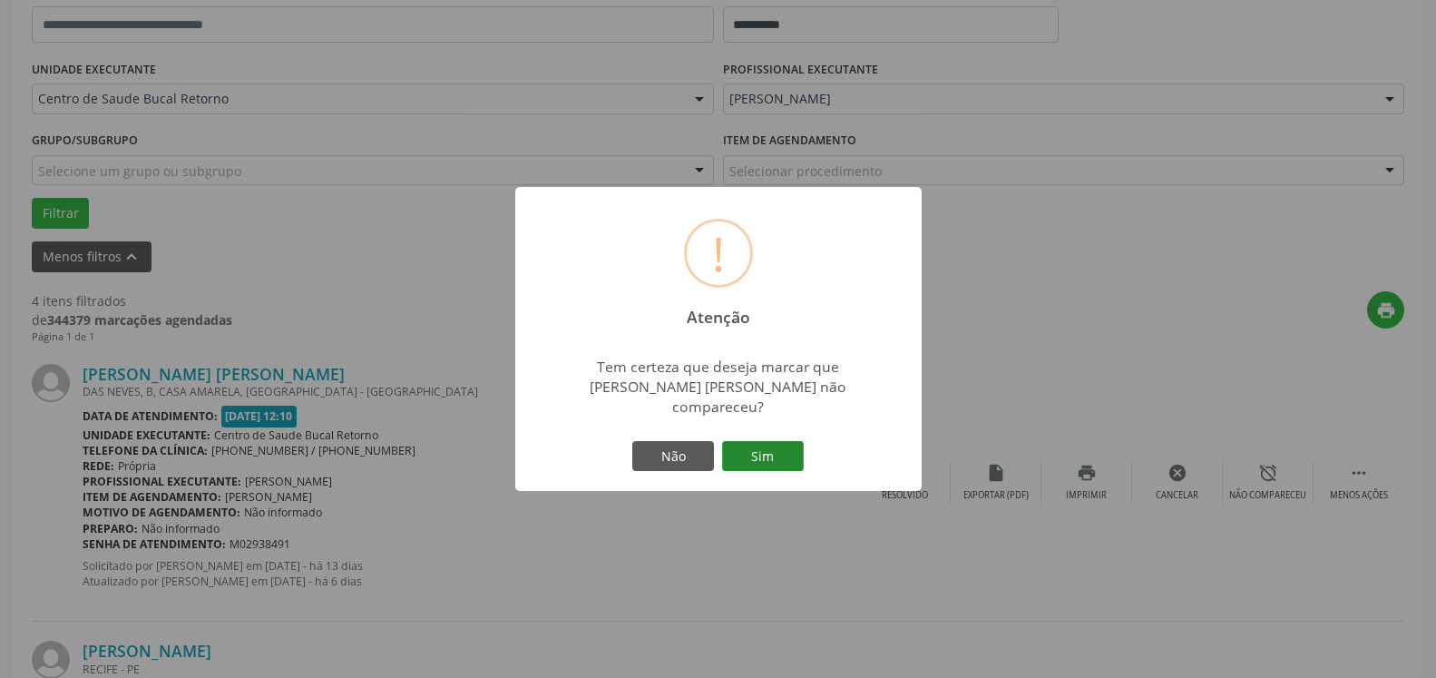
click at [756, 444] on button "Sim" at bounding box center [763, 456] width 82 height 31
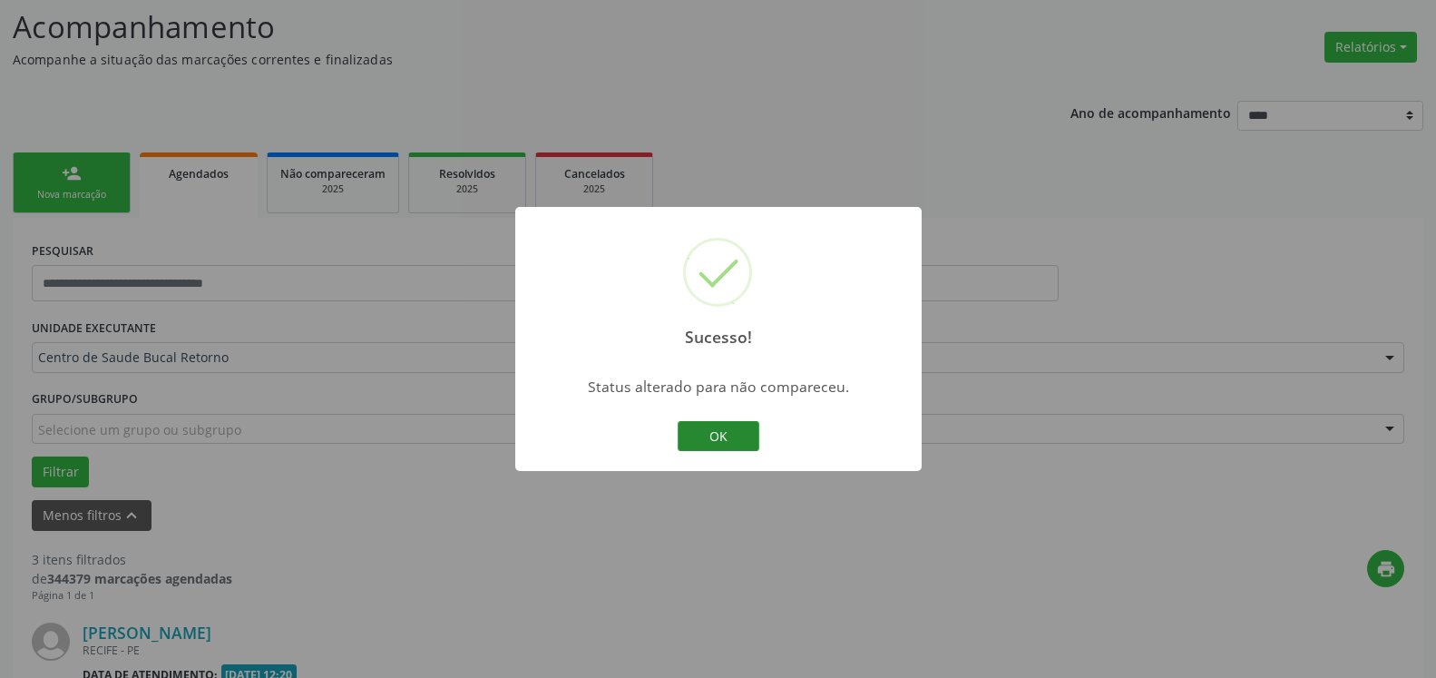
click at [695, 440] on button "OK" at bounding box center [719, 436] width 82 height 31
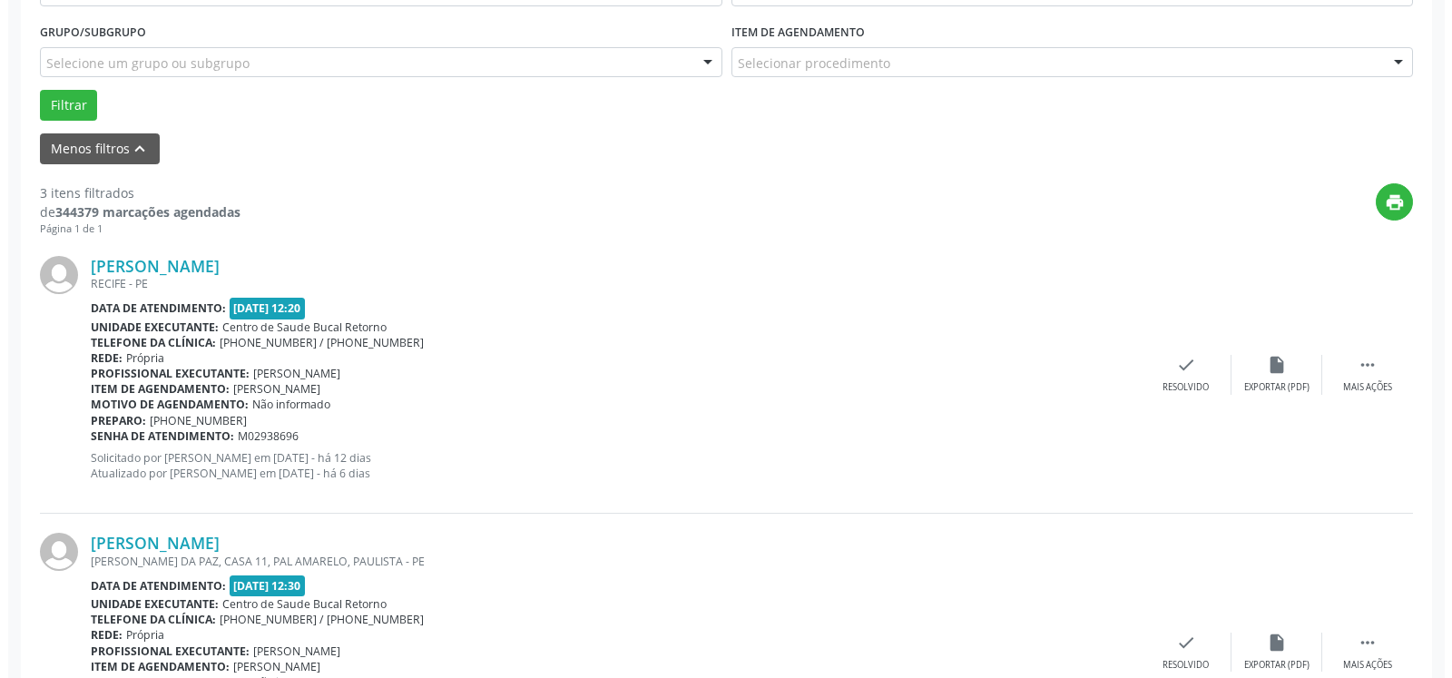
scroll to position [489, 0]
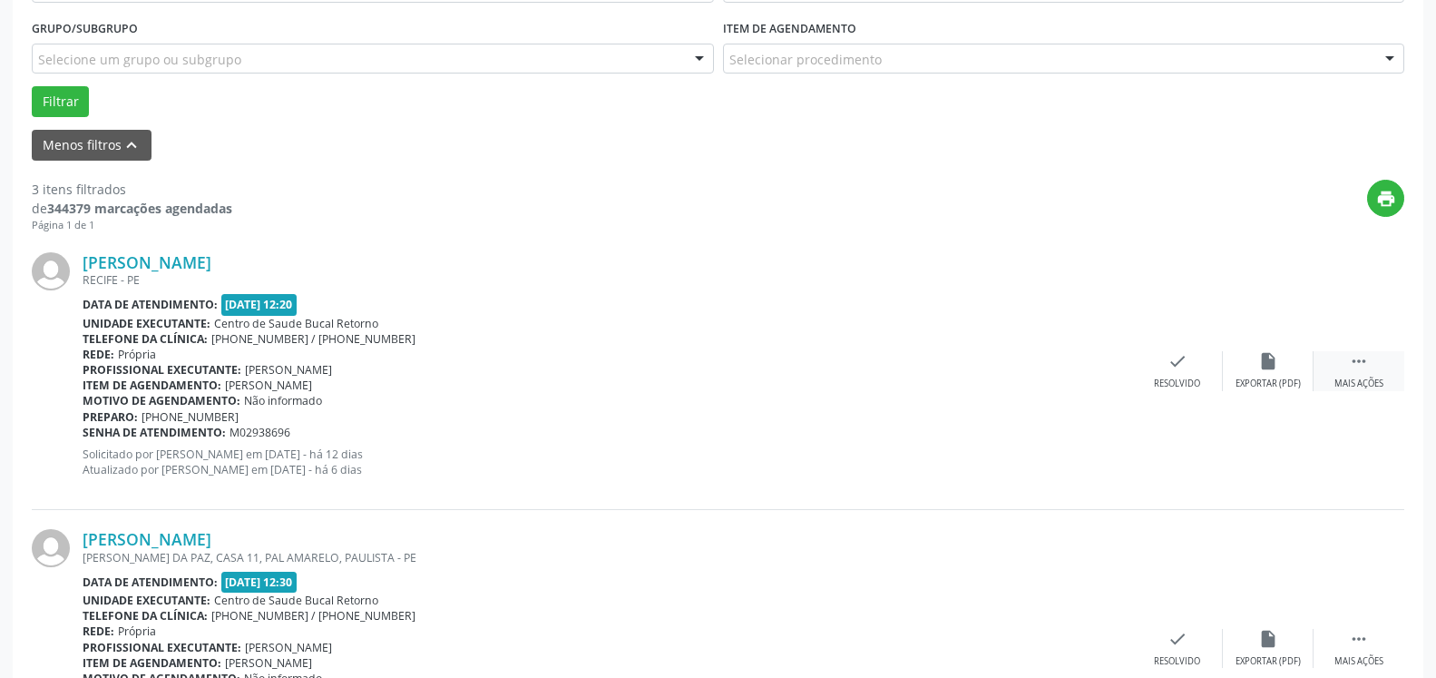
click at [1377, 374] on div " Mais ações" at bounding box center [1359, 370] width 91 height 39
click at [1175, 371] on icon "cancel" at bounding box center [1178, 361] width 20 height 20
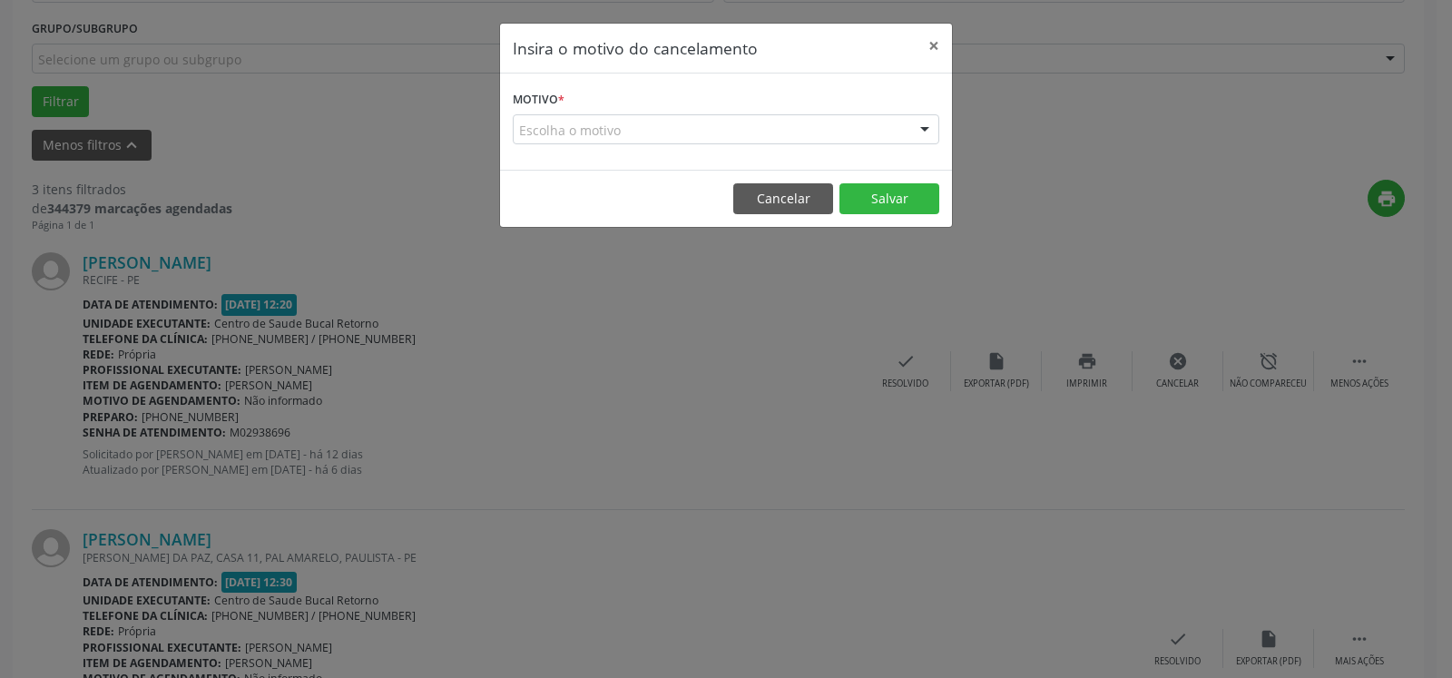
click at [757, 136] on div "Escolha o motivo" at bounding box center [726, 129] width 426 height 31
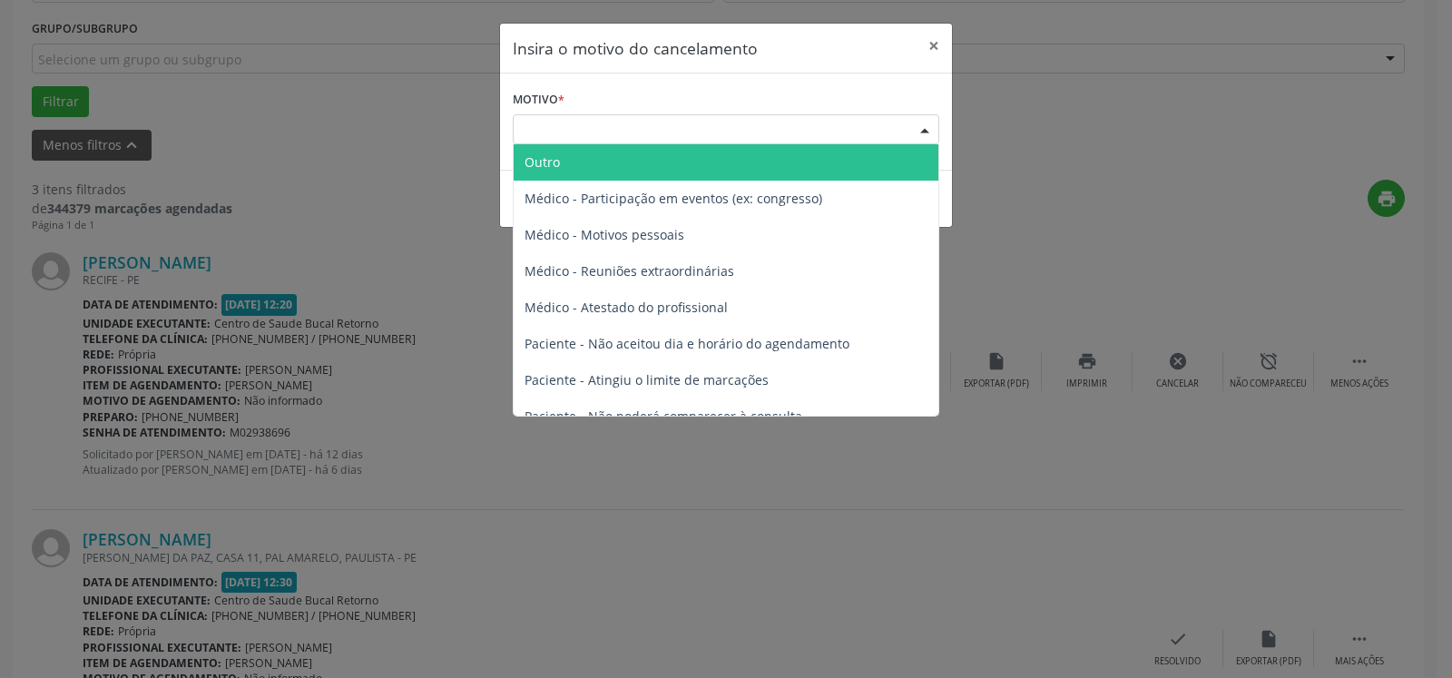
click at [749, 154] on span "Outro" at bounding box center [726, 162] width 425 height 36
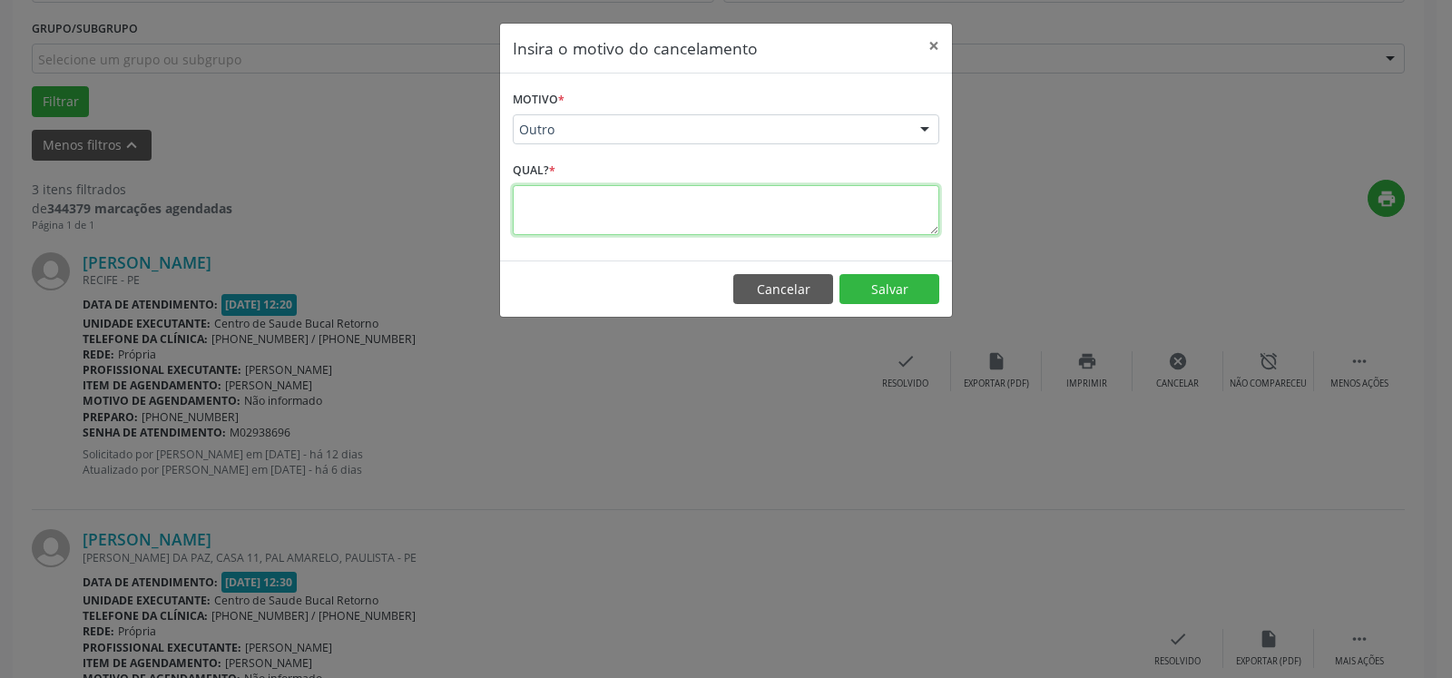
click at [711, 210] on textarea at bounding box center [726, 210] width 426 height 50
type textarea "**********"
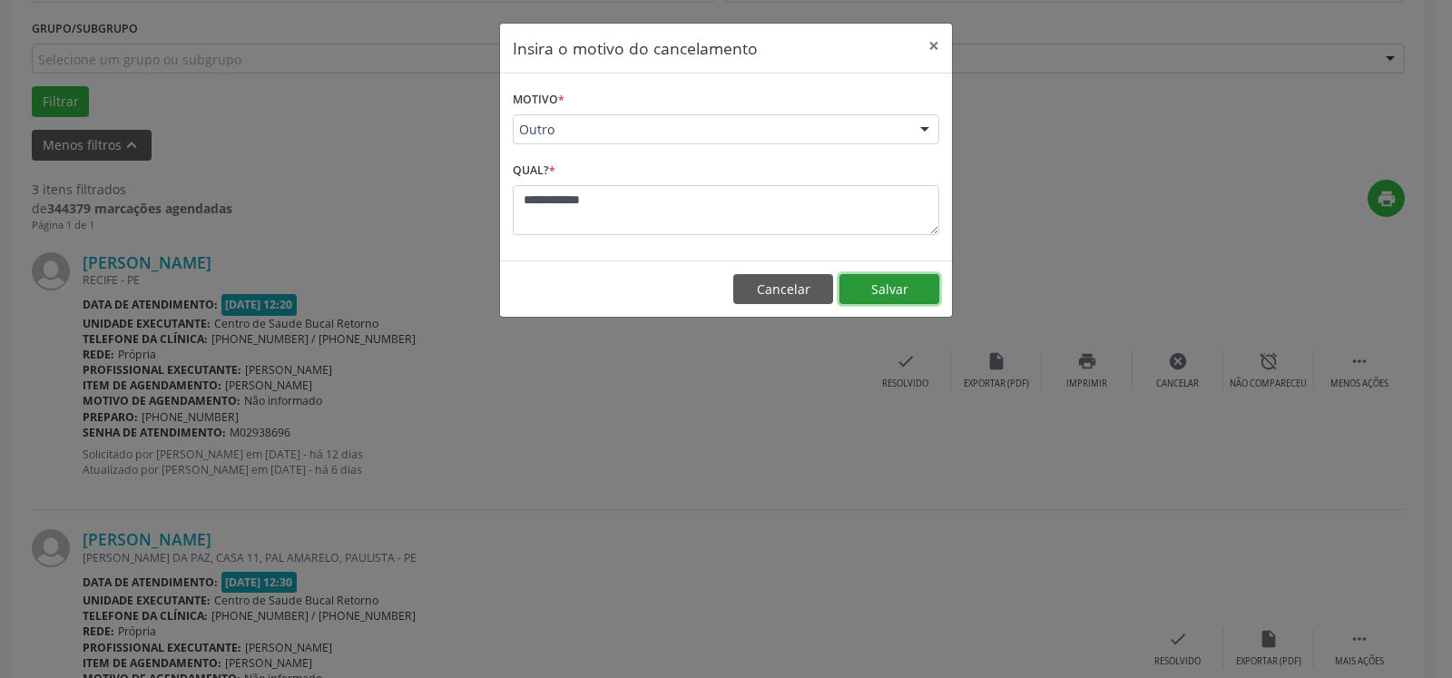
click at [889, 288] on button "Salvar" at bounding box center [889, 289] width 100 height 31
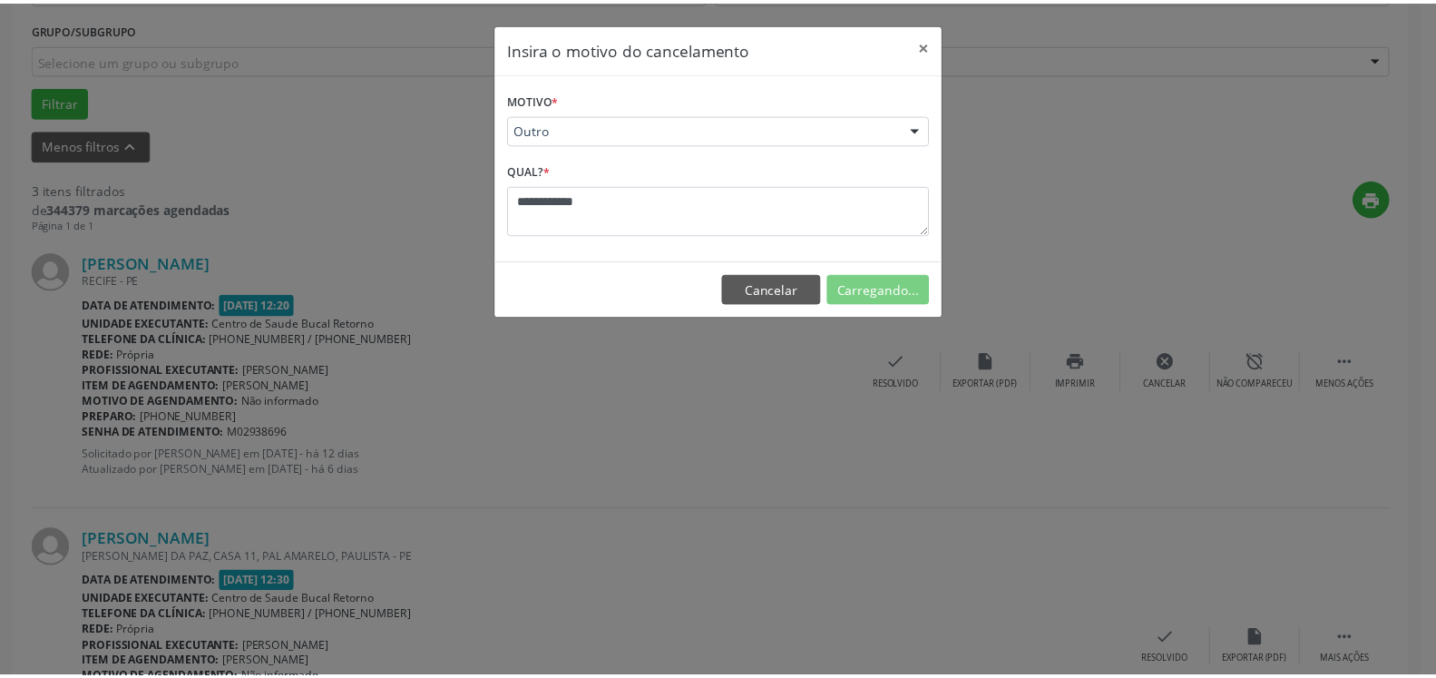
scroll to position [119, 0]
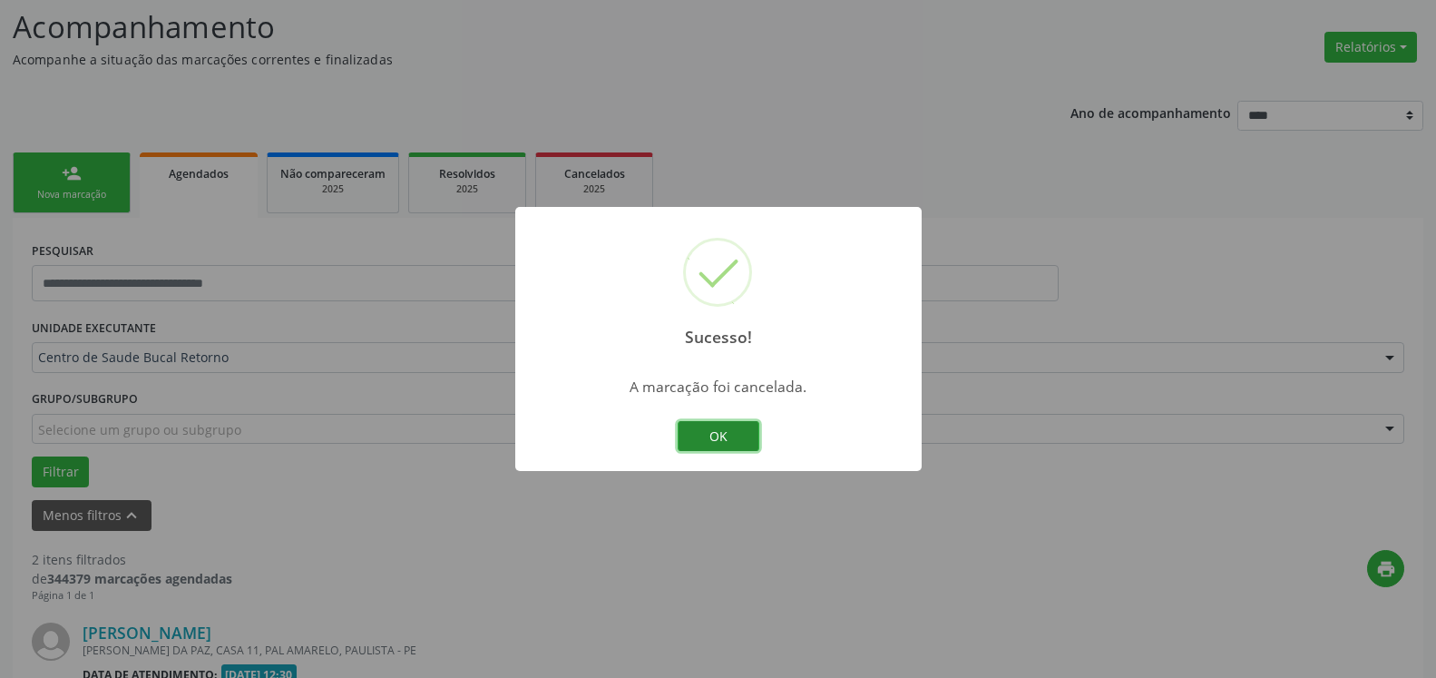
click at [722, 439] on button "OK" at bounding box center [719, 436] width 82 height 31
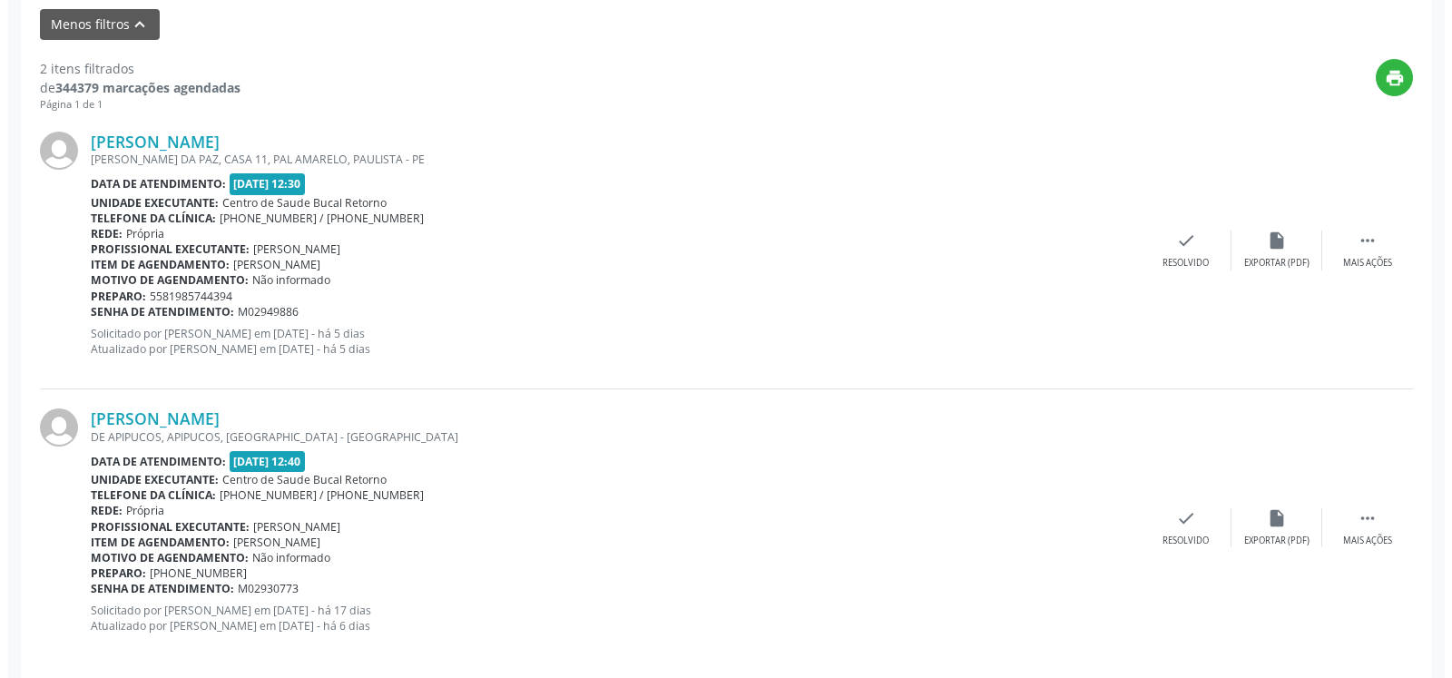
scroll to position [630, 0]
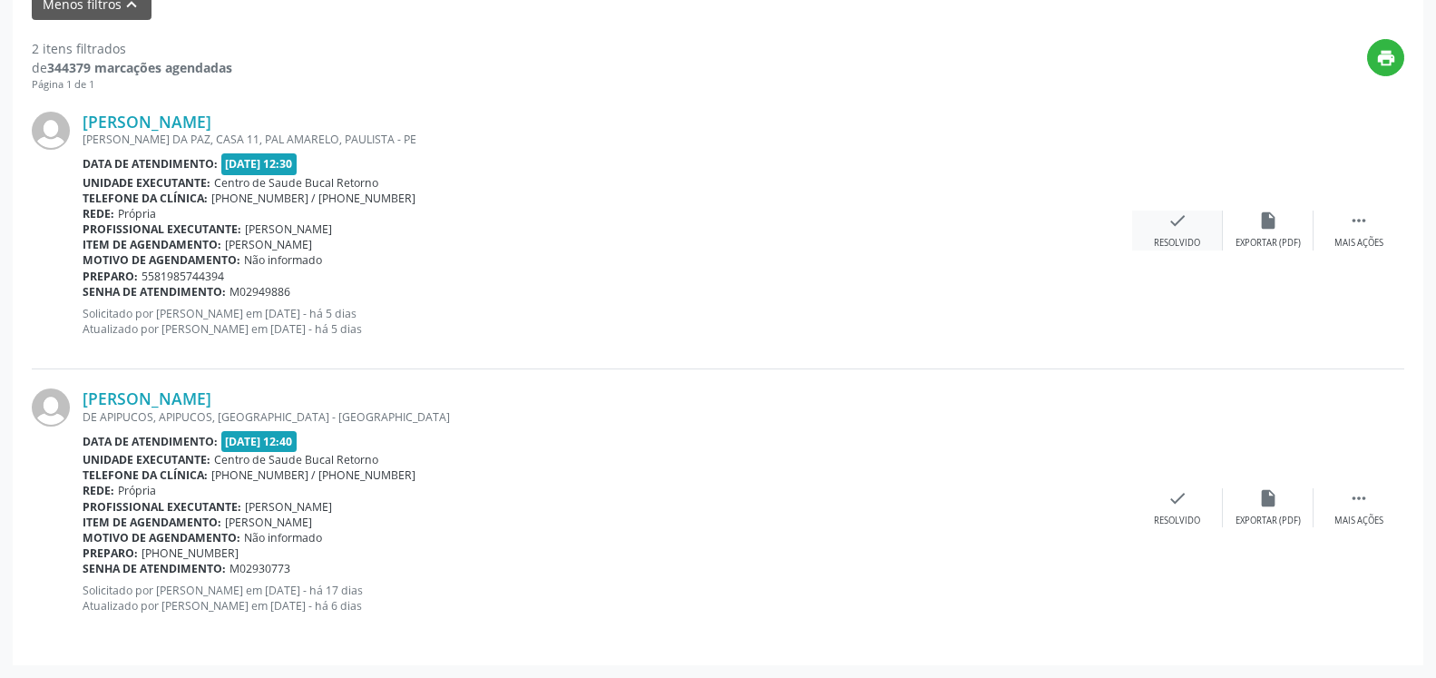
click at [1181, 238] on div "Resolvido" at bounding box center [1177, 243] width 46 height 13
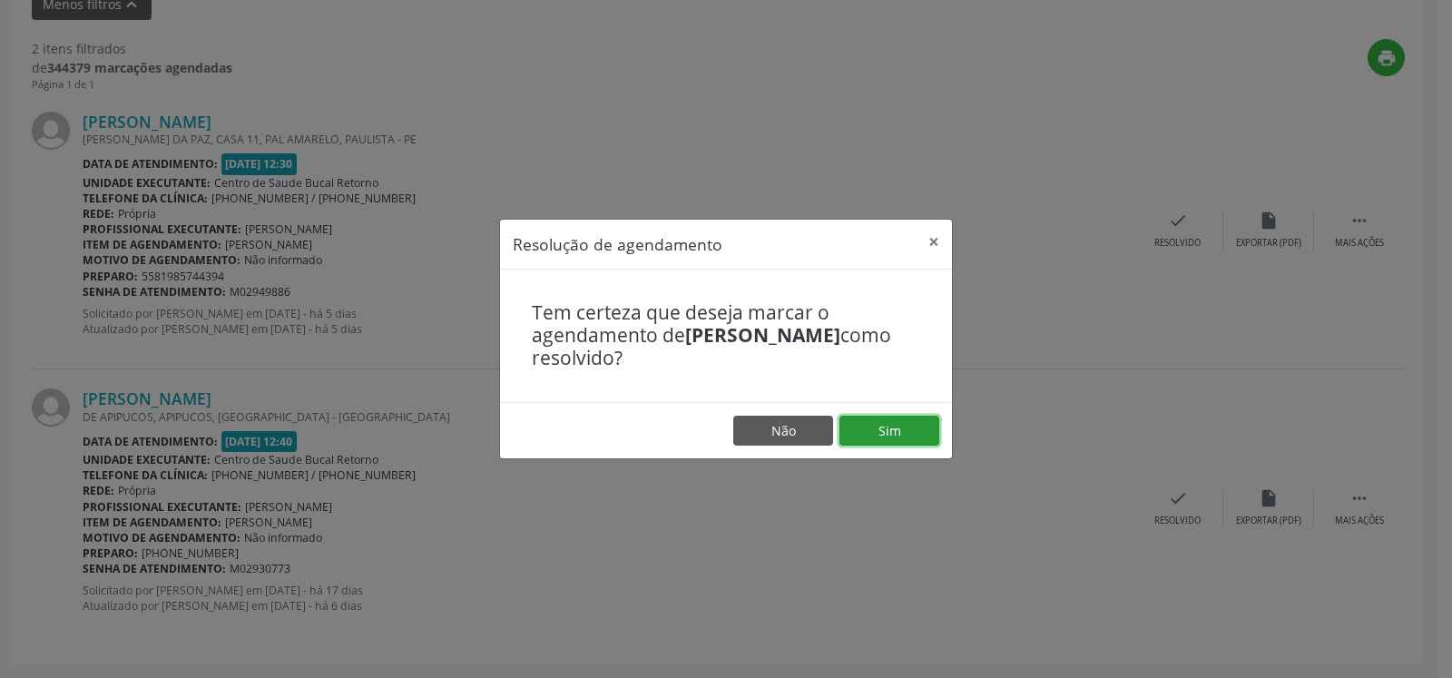
click at [912, 436] on button "Sim" at bounding box center [889, 431] width 100 height 31
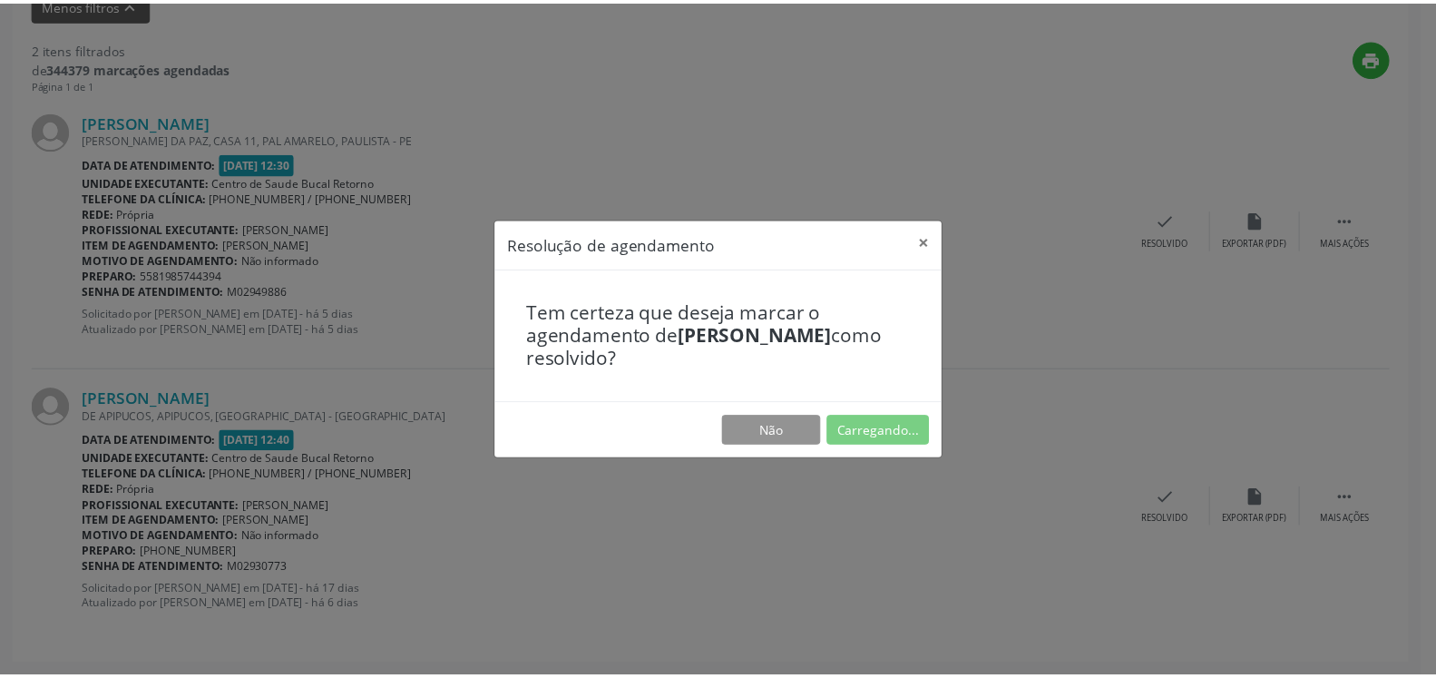
scroll to position [100, 0]
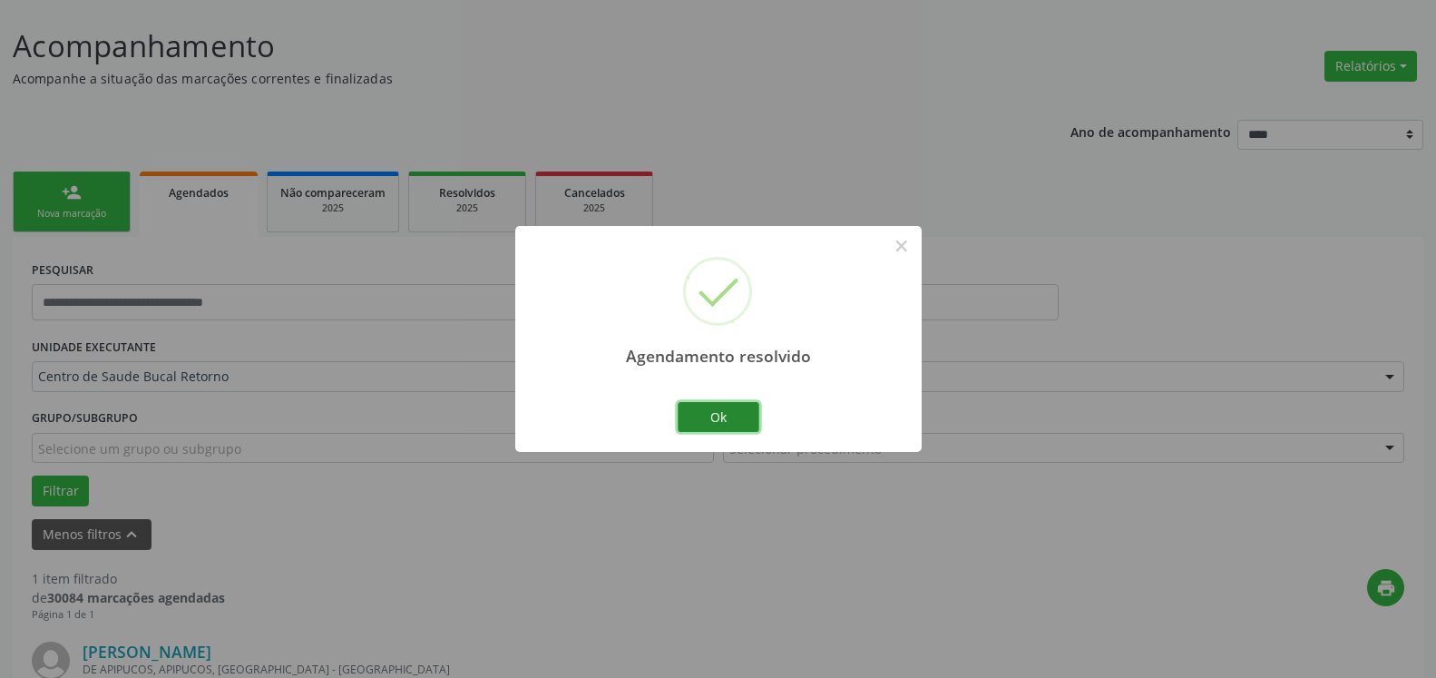
click at [724, 414] on button "Ok" at bounding box center [719, 417] width 82 height 31
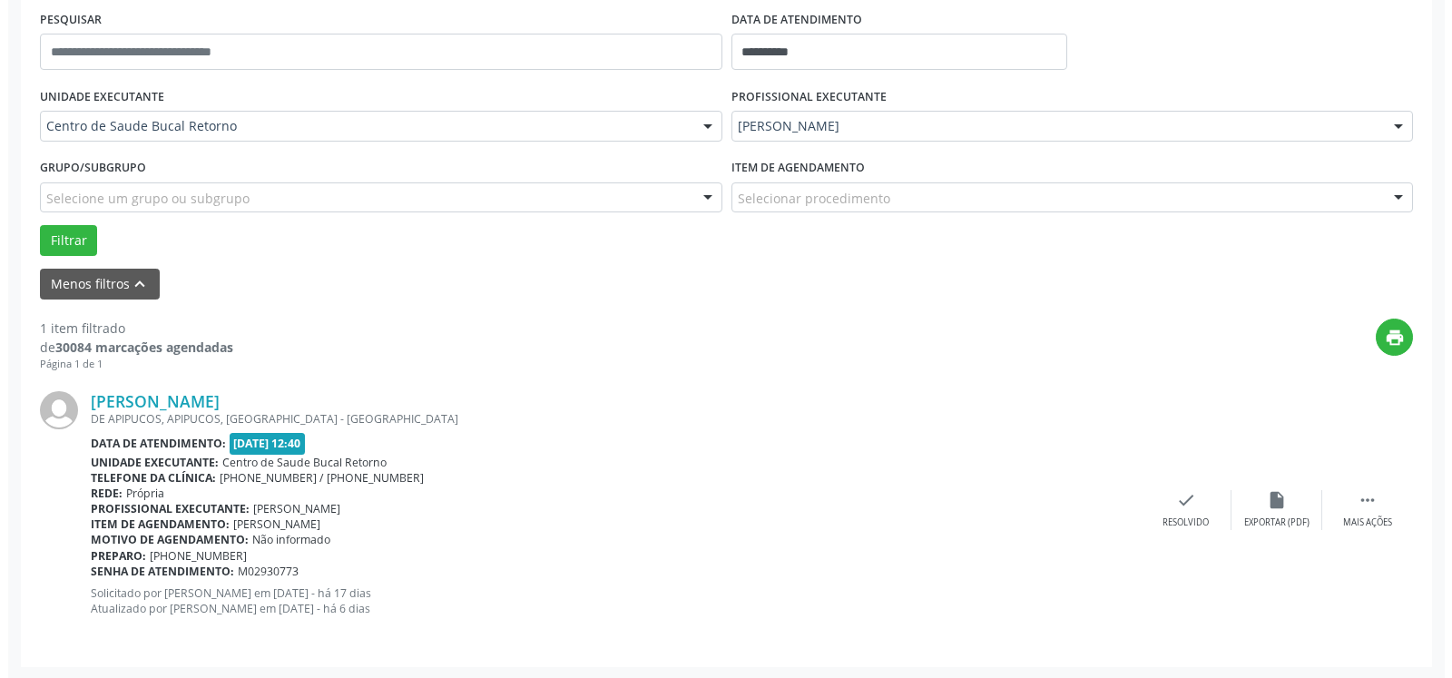
scroll to position [352, 0]
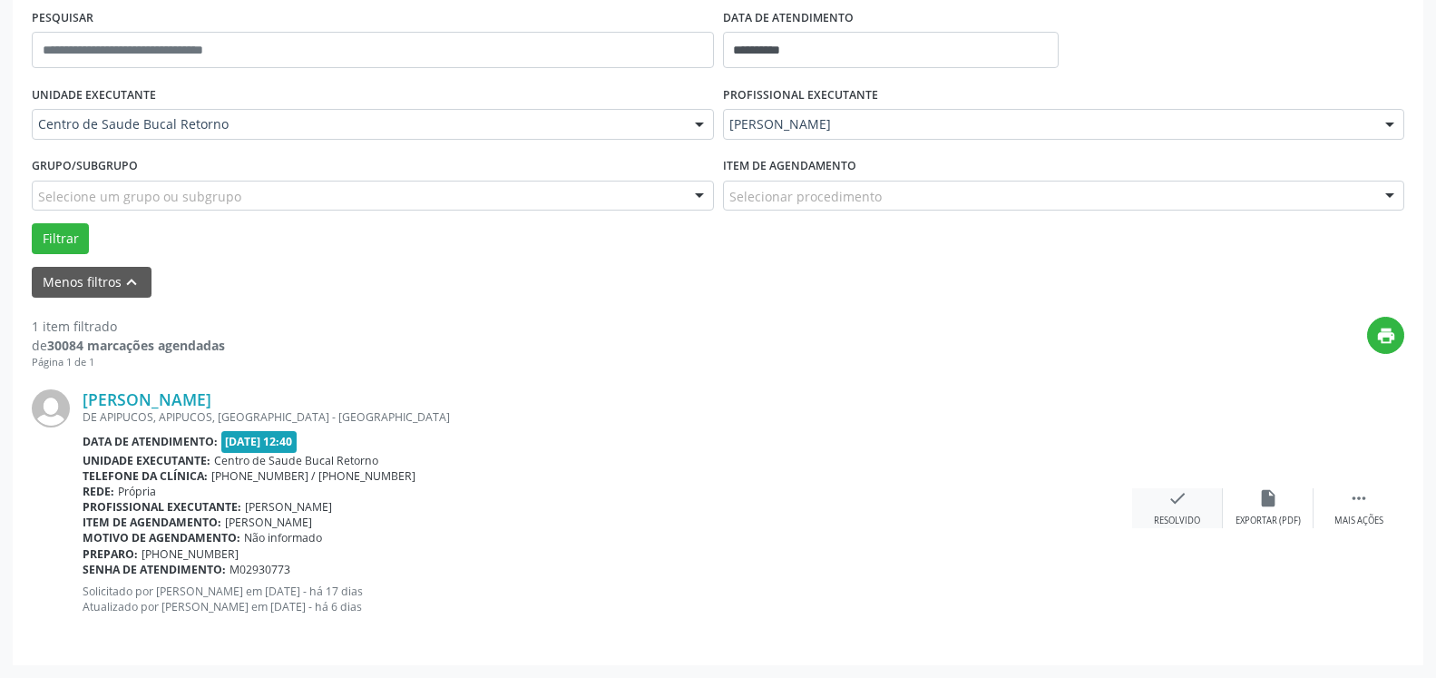
click at [1177, 508] on icon "check" at bounding box center [1178, 498] width 20 height 20
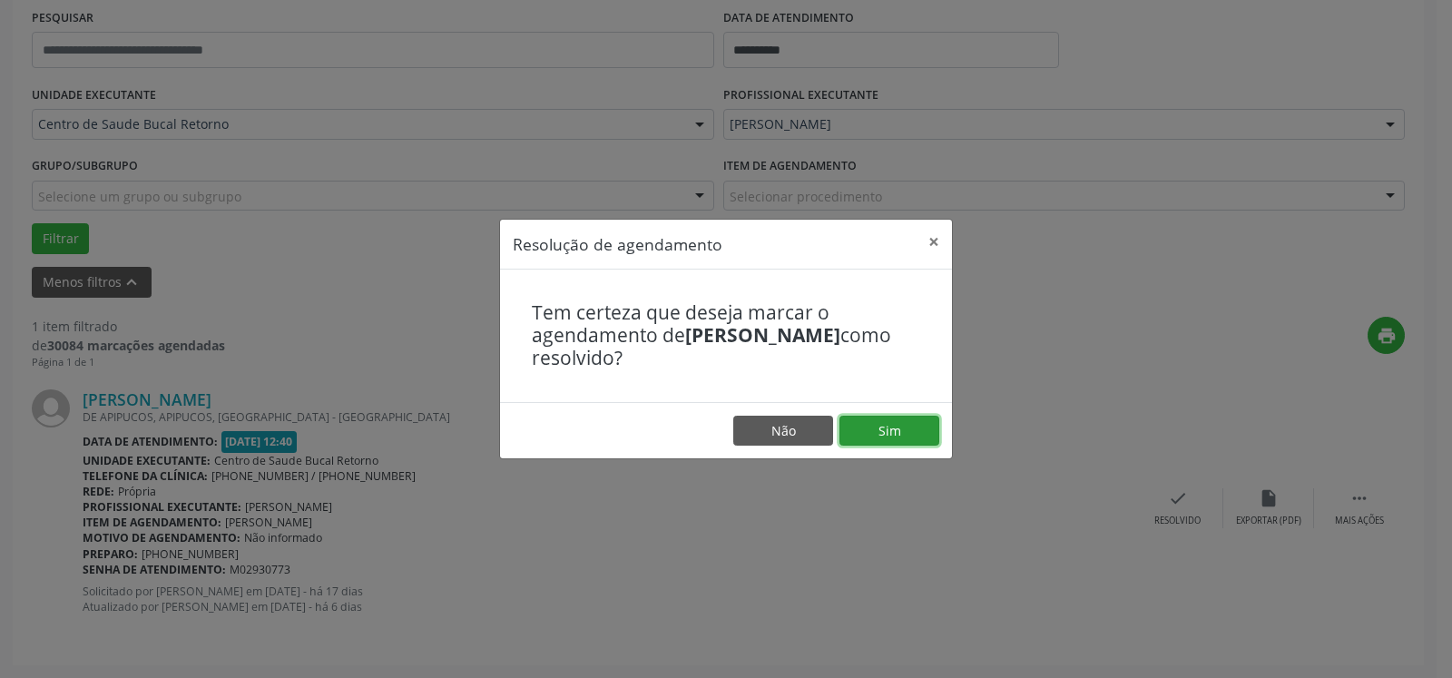
click at [903, 426] on button "Sim" at bounding box center [889, 431] width 100 height 31
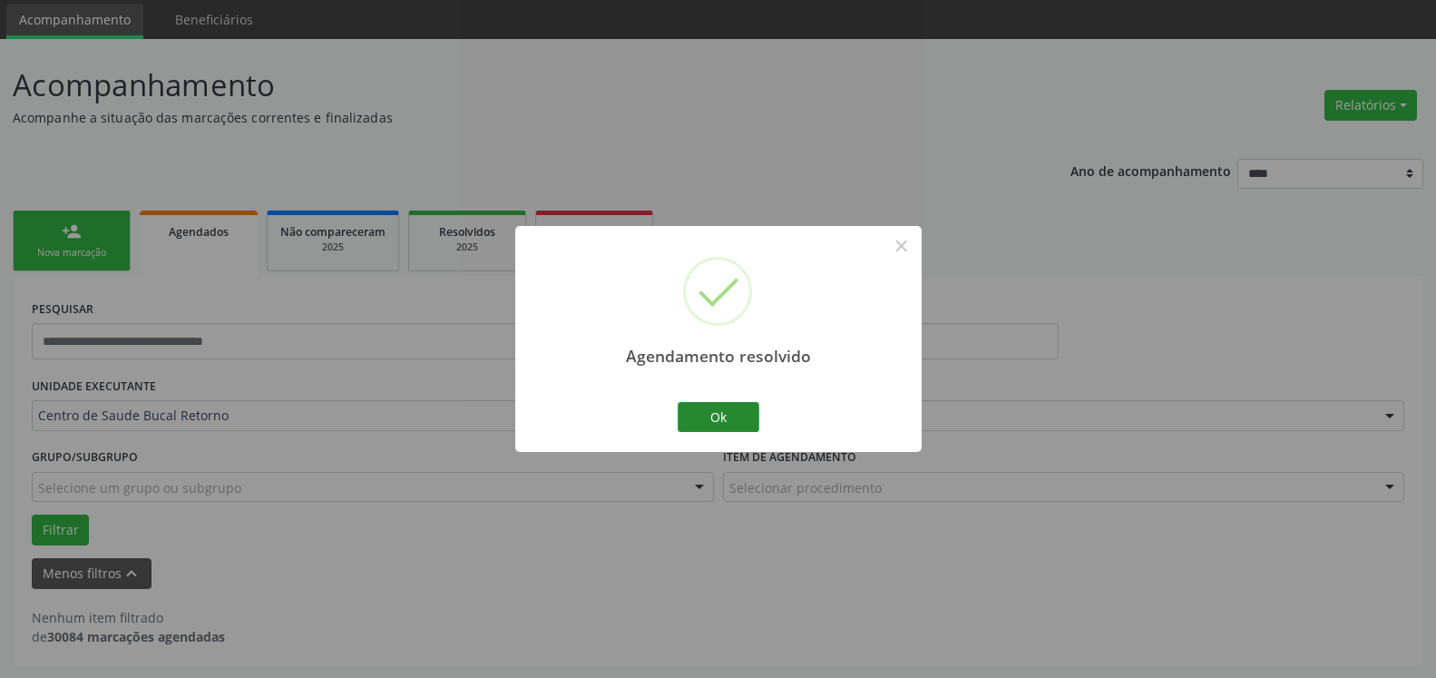
scroll to position [61, 0]
click at [737, 419] on button "Ok" at bounding box center [719, 417] width 82 height 31
